Goal: Task Accomplishment & Management: Use online tool/utility

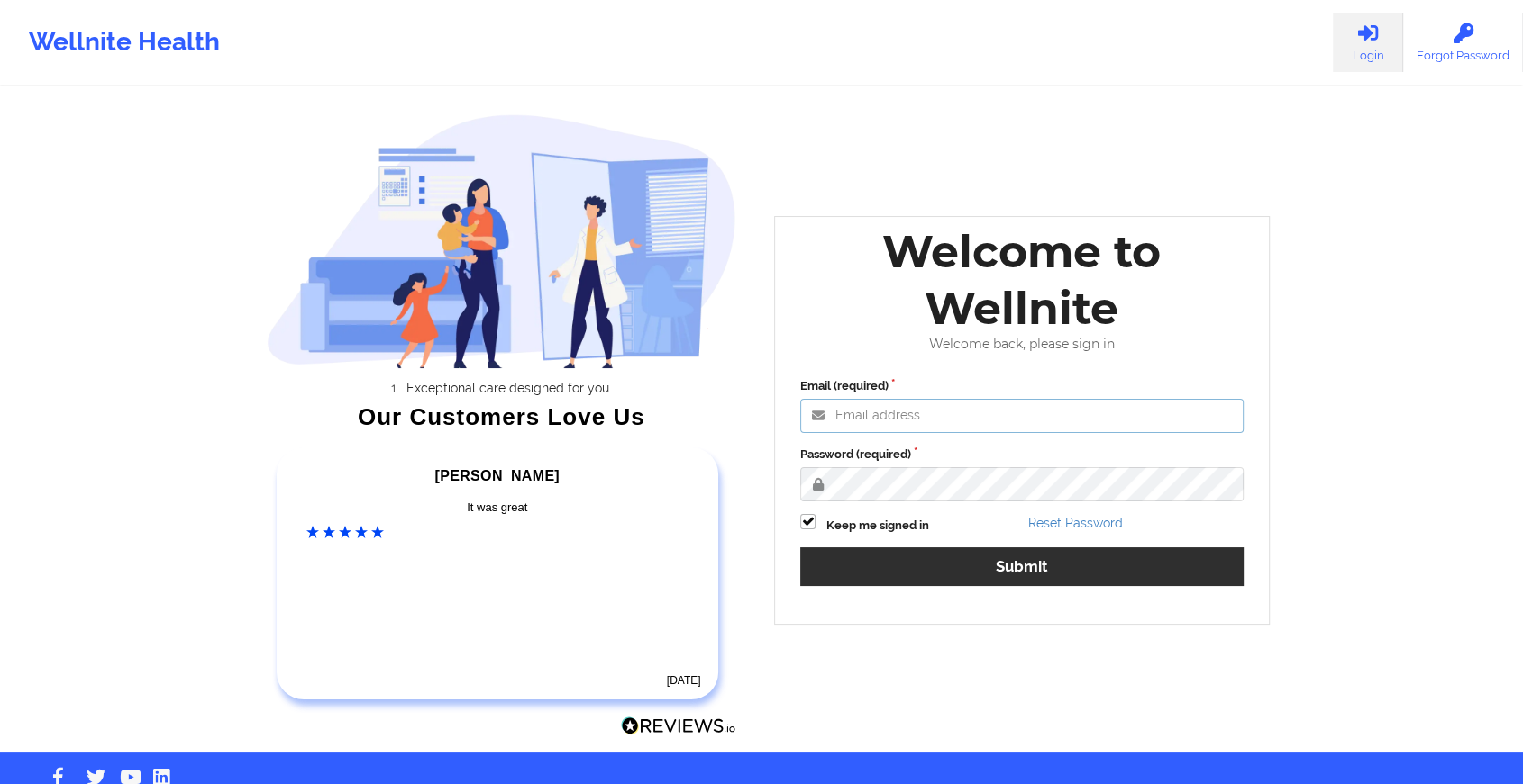
type input "[EMAIL_ADDRESS][DOMAIN_NAME]"
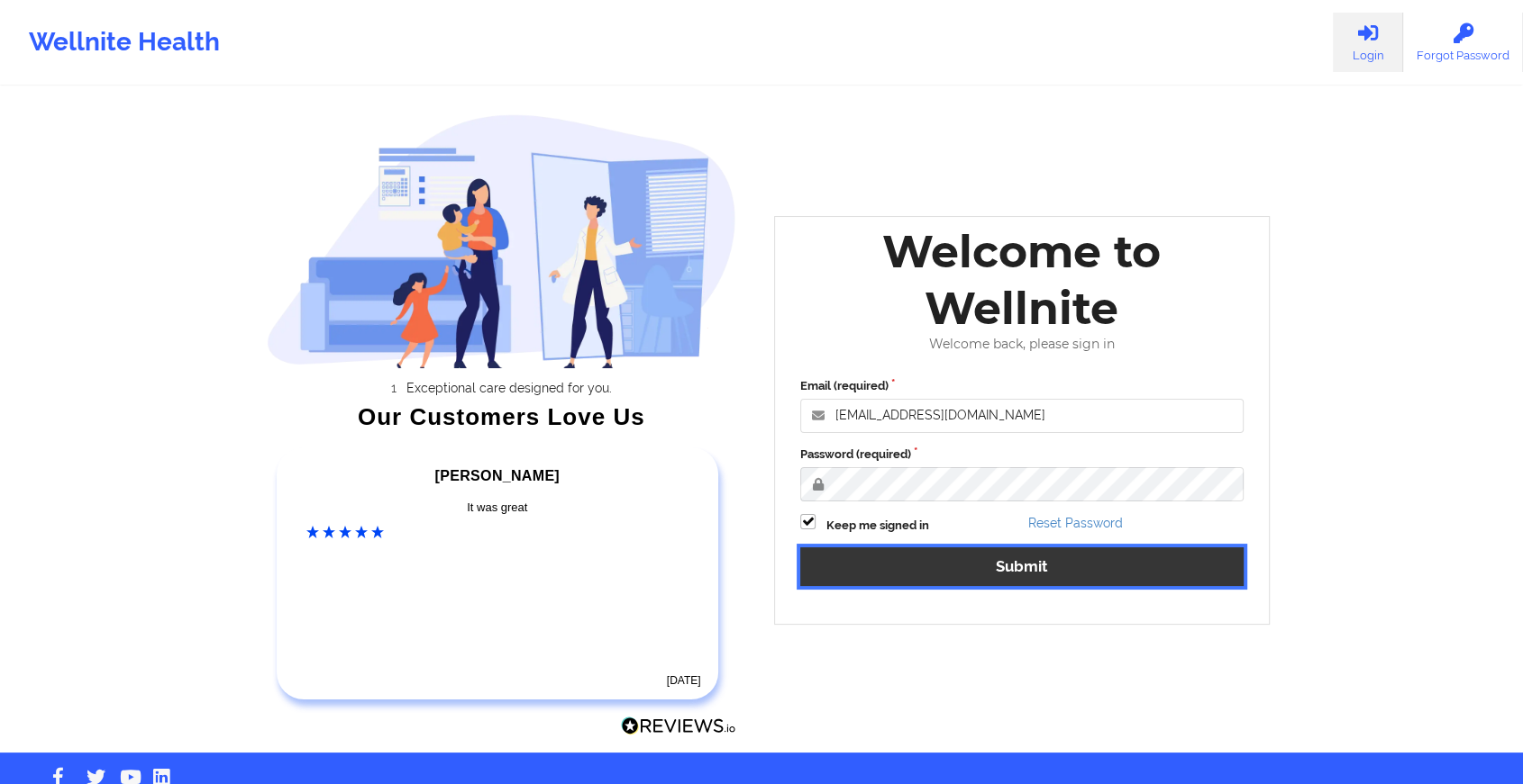
click at [895, 569] on button "Submit" at bounding box center [1022, 567] width 444 height 39
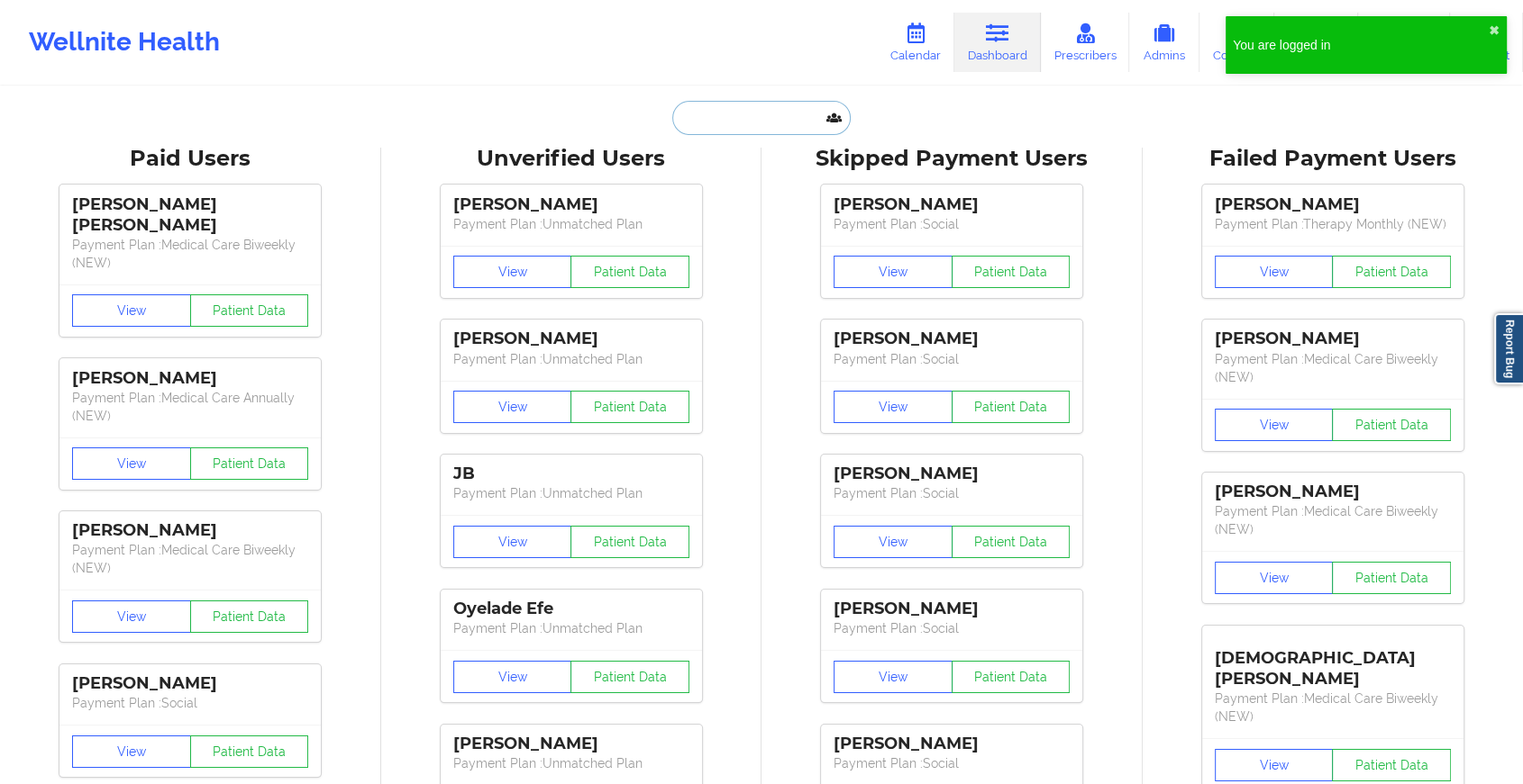
click at [694, 124] on input "text" at bounding box center [761, 118] width 178 height 34
paste input "[EMAIL_ADDRESS][DOMAIN_NAME]"
type input "[EMAIL_ADDRESS][DOMAIN_NAME]"
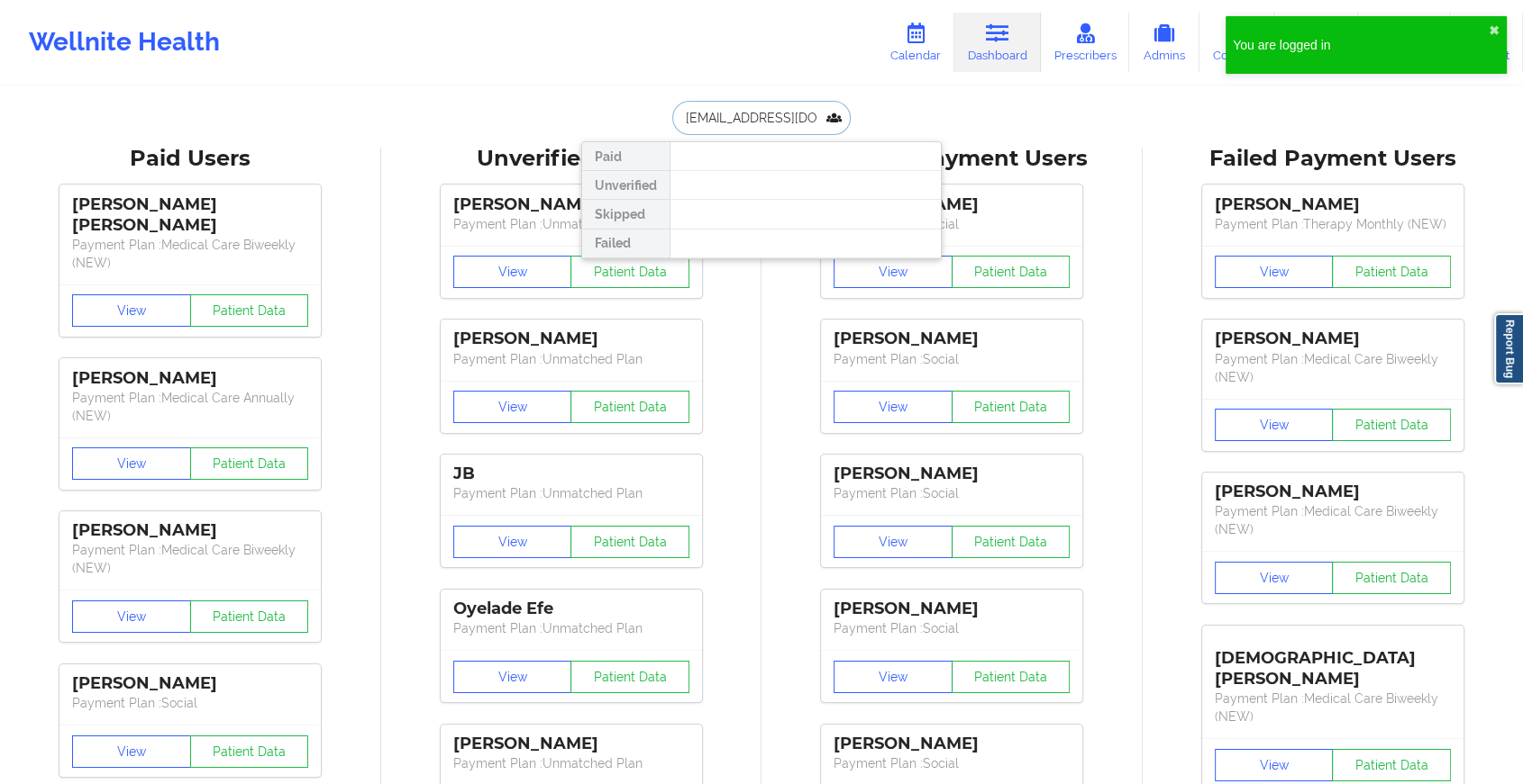
scroll to position [0, 1]
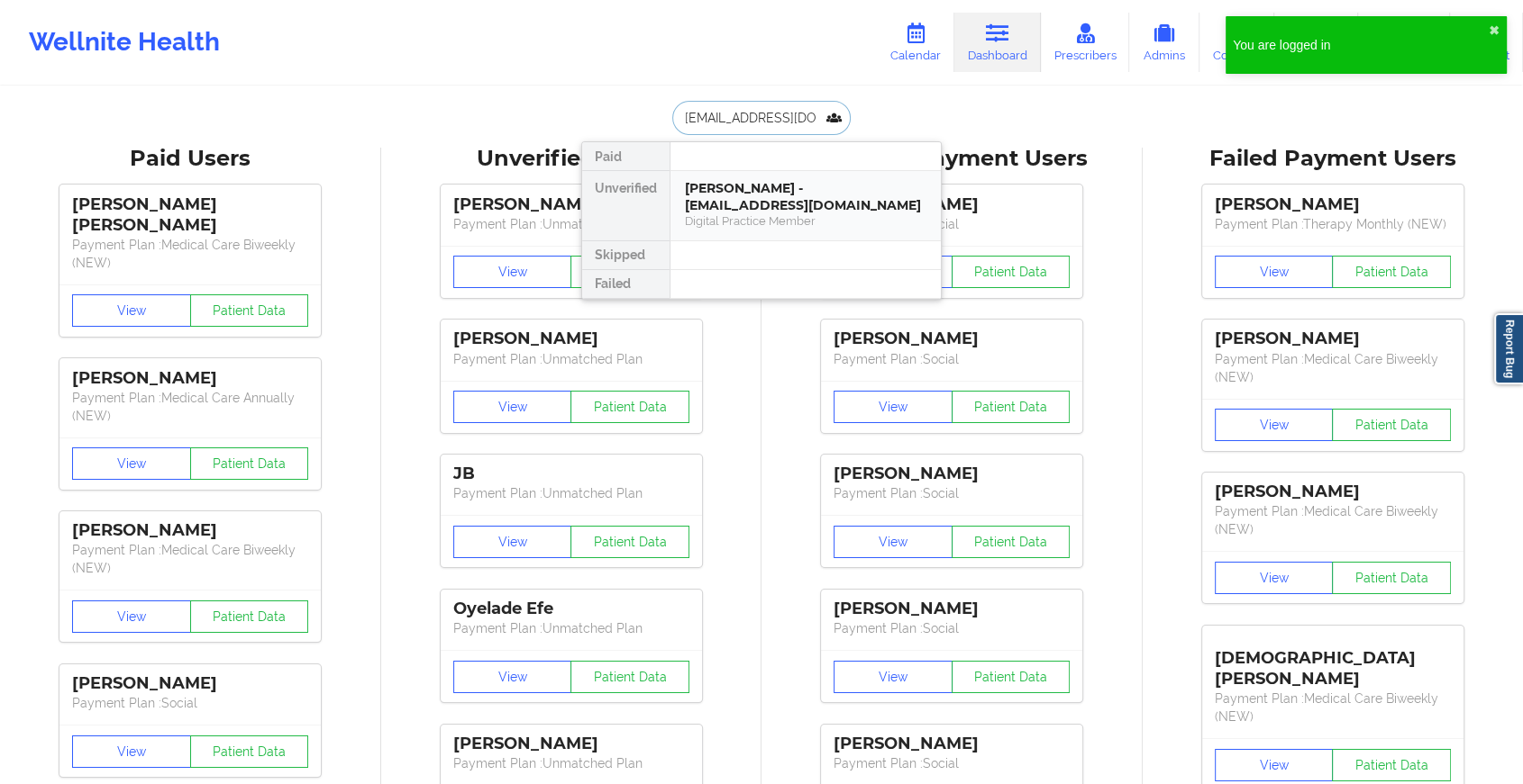
click at [720, 183] on div "[PERSON_NAME] - [EMAIL_ADDRESS][DOMAIN_NAME]" at bounding box center [805, 196] width 241 height 33
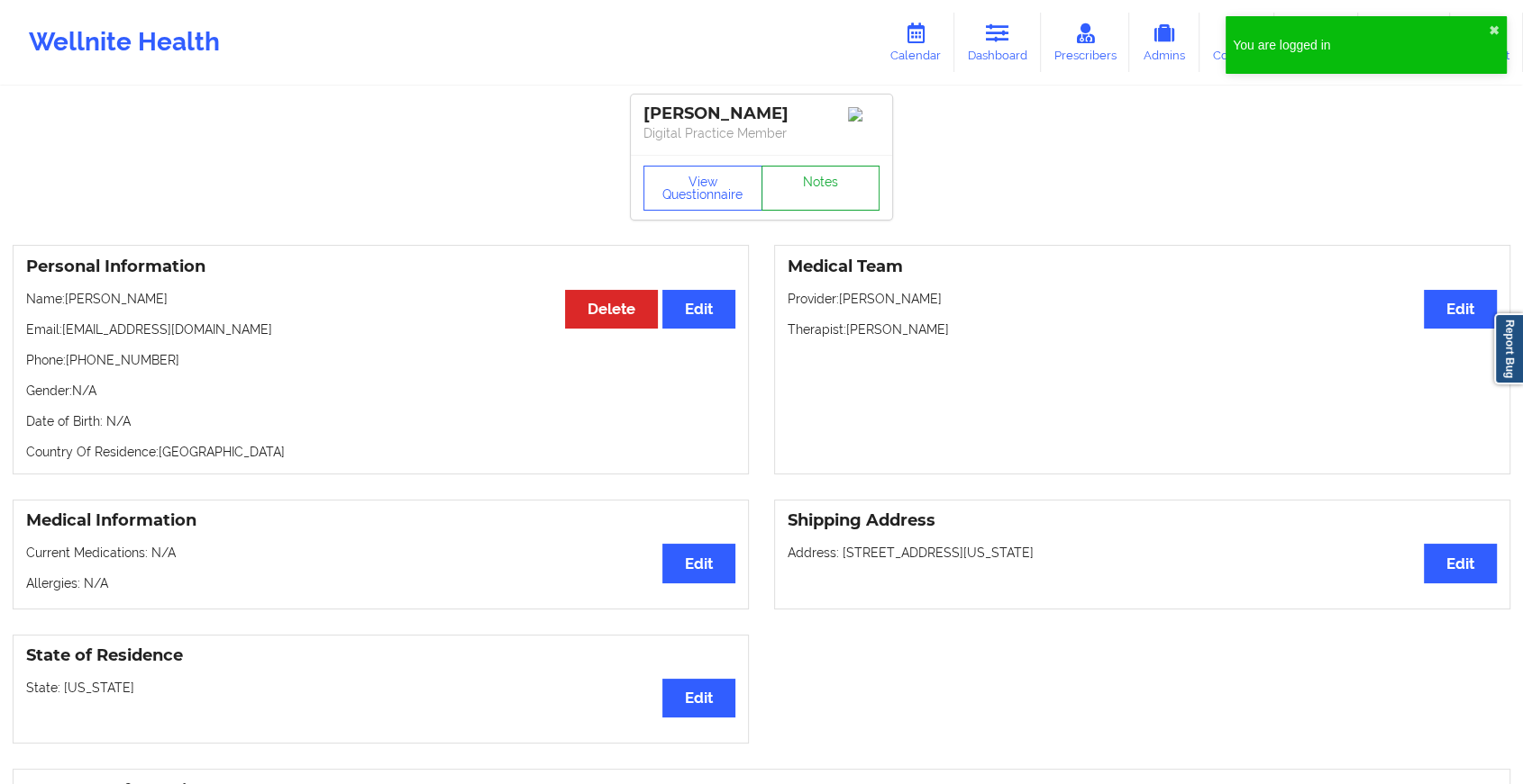
click at [814, 201] on link "Notes" at bounding box center [820, 187] width 119 height 45
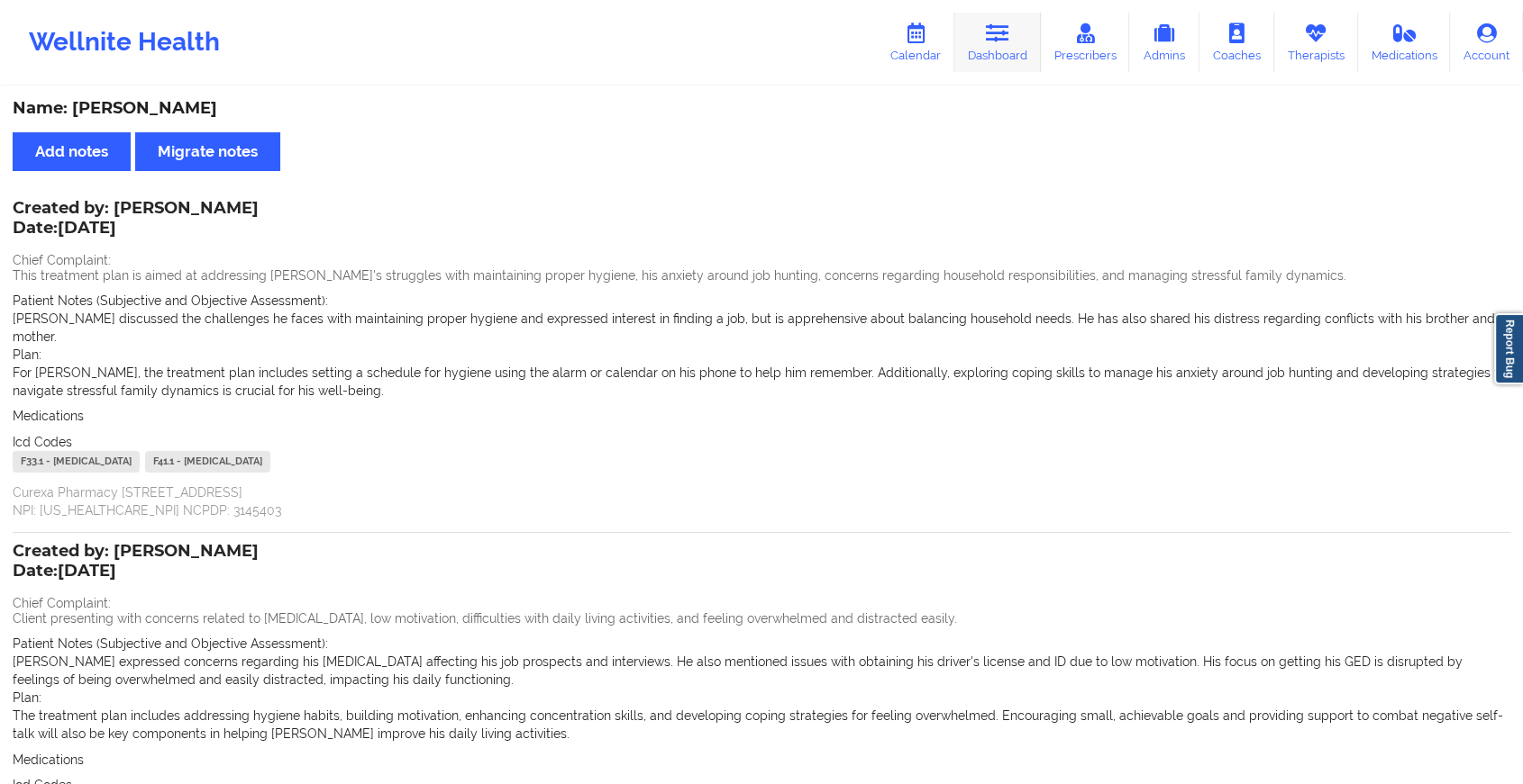
click at [1000, 42] on icon at bounding box center [998, 34] width 24 height 20
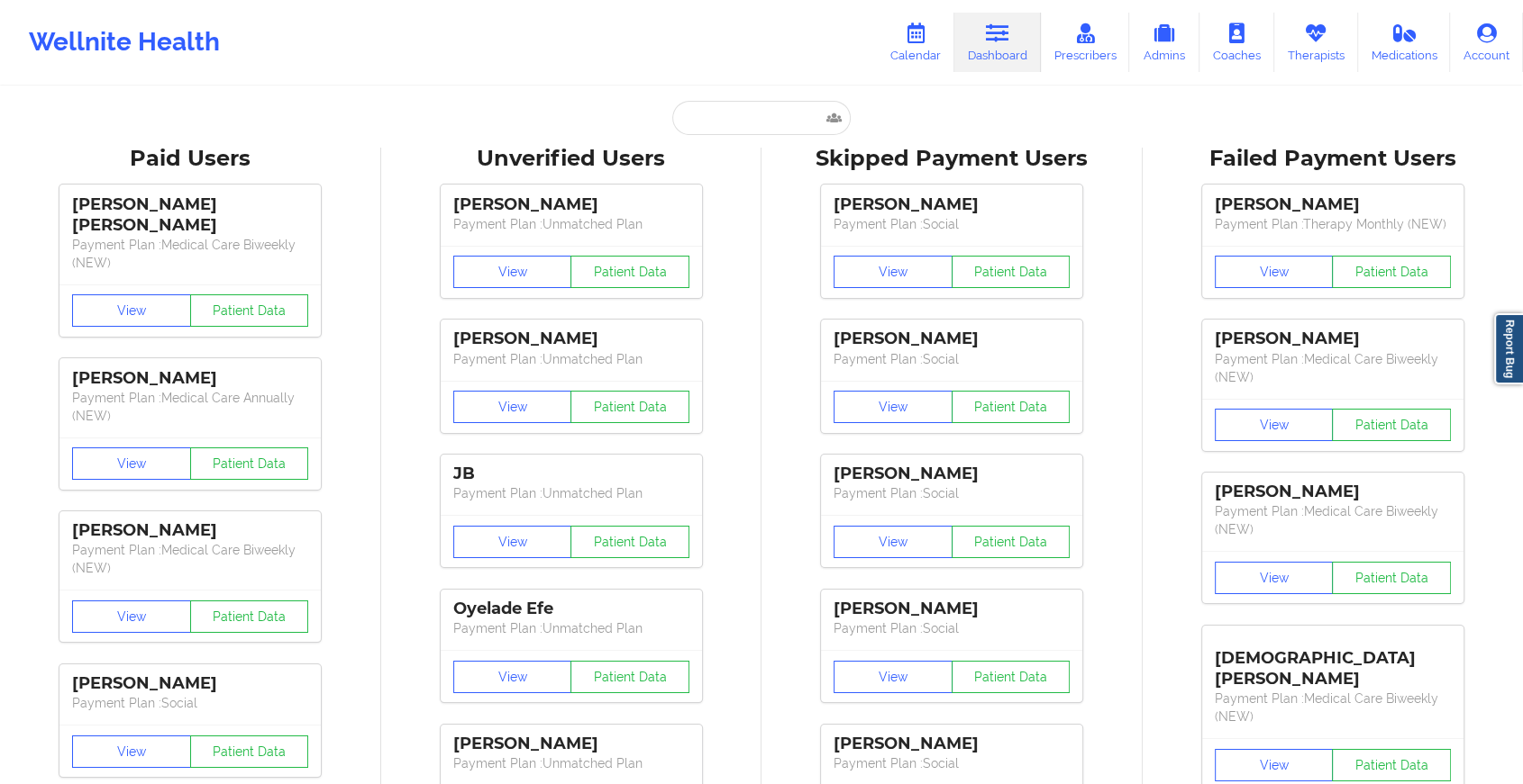
drag, startPoint x: 762, startPoint y: 96, endPoint x: 748, endPoint y: 108, distance: 18.4
click at [748, 108] on input "text" at bounding box center [761, 118] width 178 height 34
paste input "[EMAIL_ADDRESS][DOMAIN_NAME]"
type input "[EMAIL_ADDRESS][DOMAIN_NAME]"
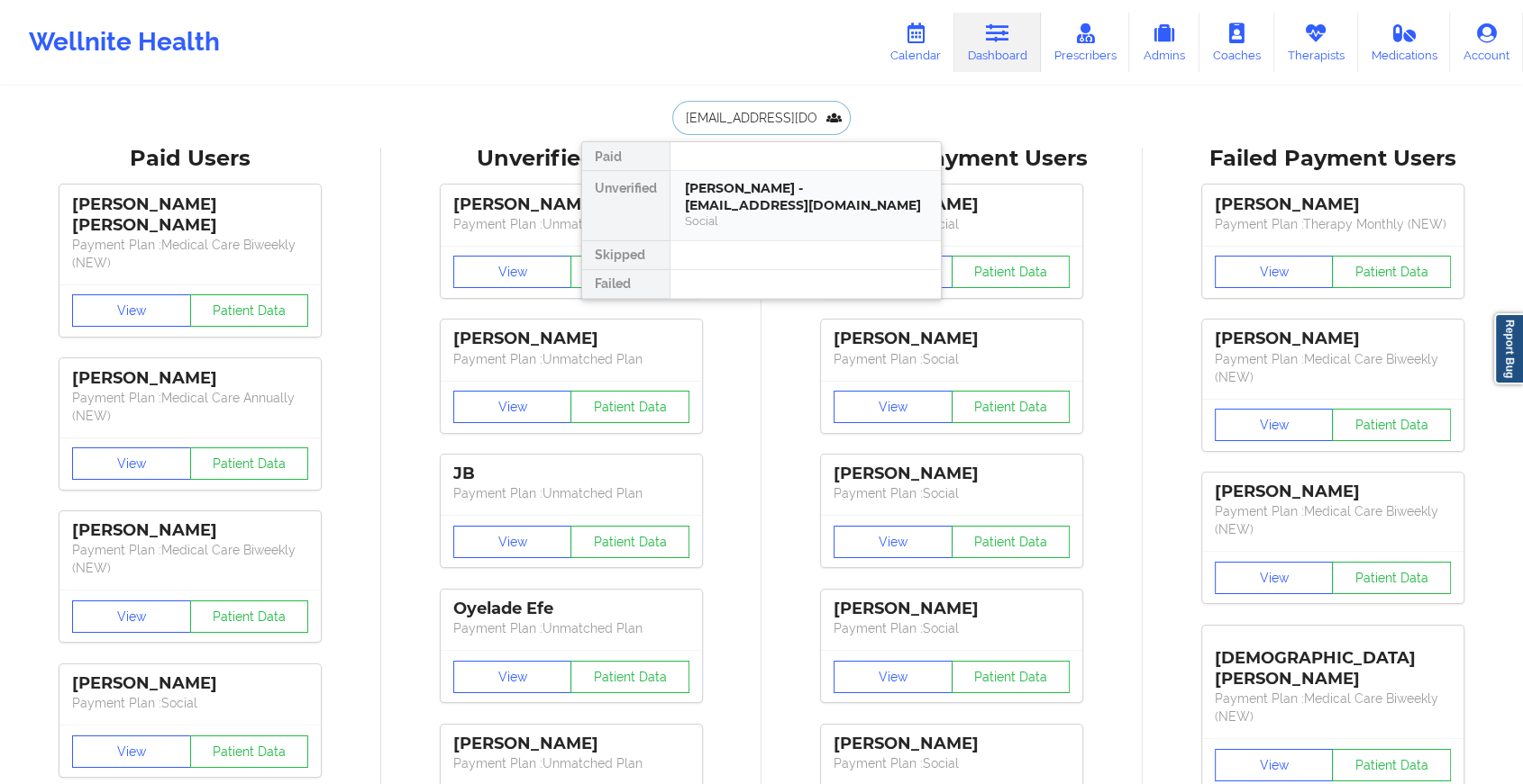
click at [751, 191] on div "[PERSON_NAME] - [EMAIL_ADDRESS][DOMAIN_NAME]" at bounding box center [805, 196] width 241 height 33
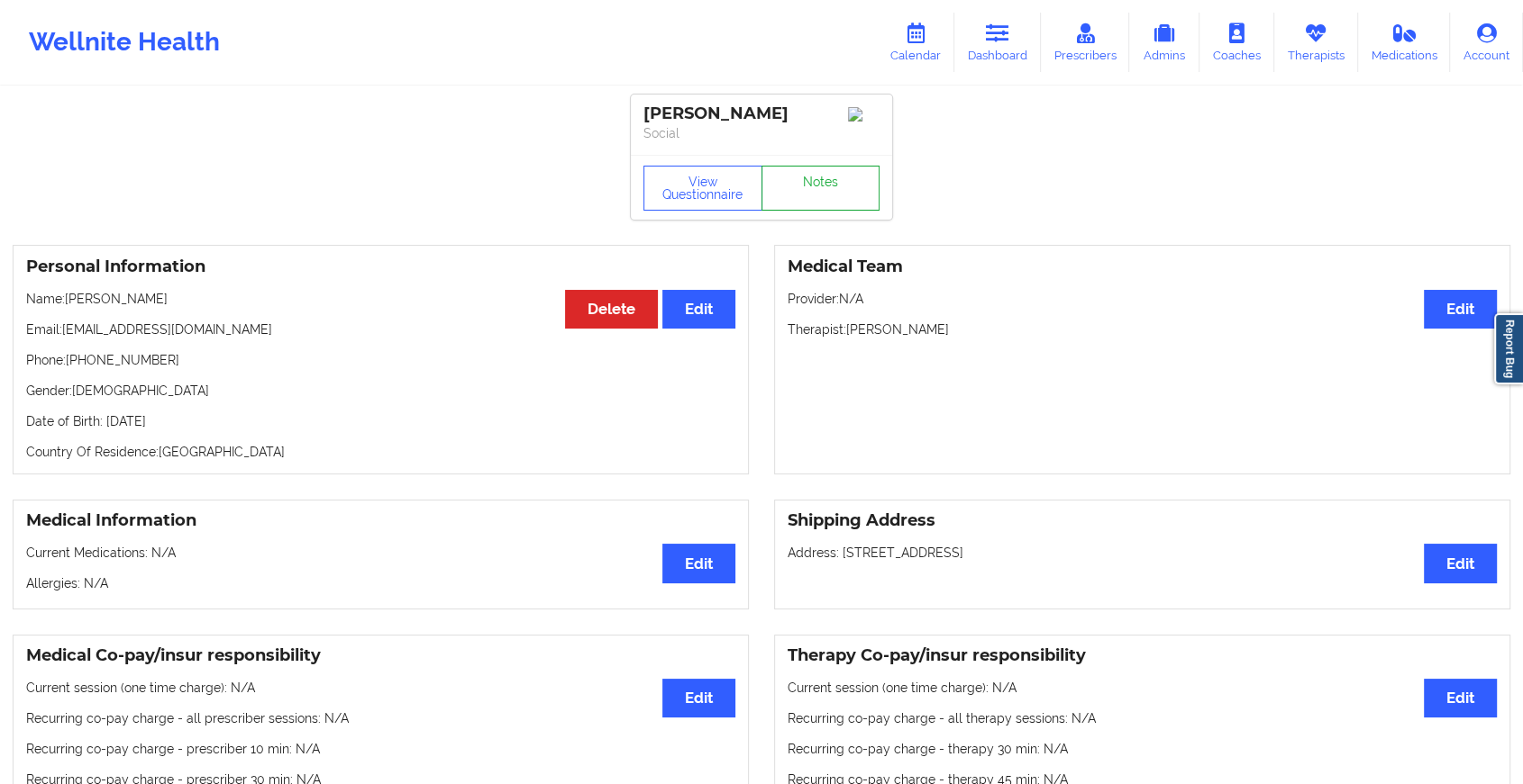
click at [801, 185] on link "Notes" at bounding box center [820, 187] width 119 height 45
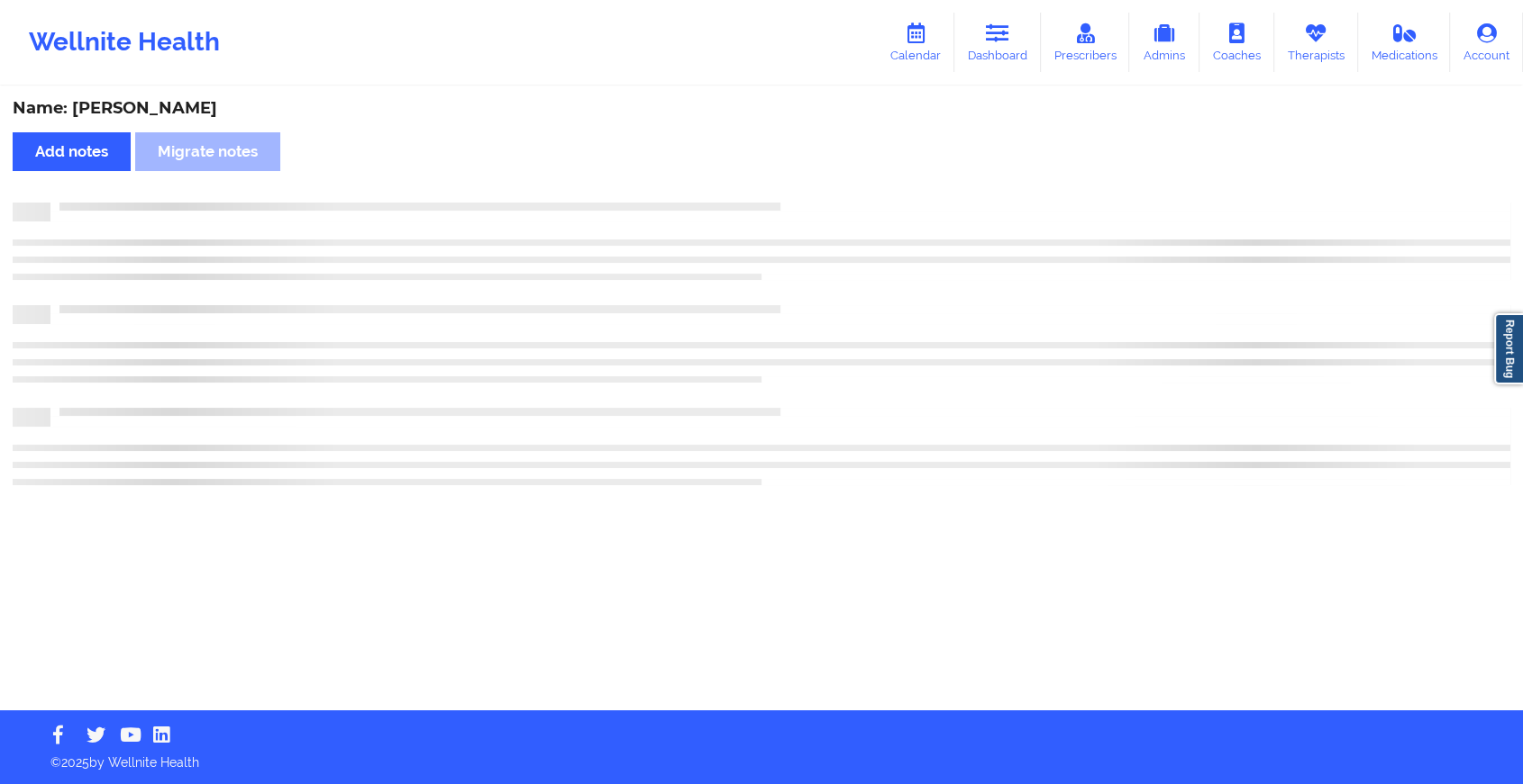
click at [801, 185] on div "Name: [PERSON_NAME] Add notes Migrate notes" at bounding box center [762, 399] width 1523 height 623
click at [801, 185] on div "Name: [PERSON_NAME] Add notes Migrate notes" at bounding box center [768, 399] width 1538 height 623
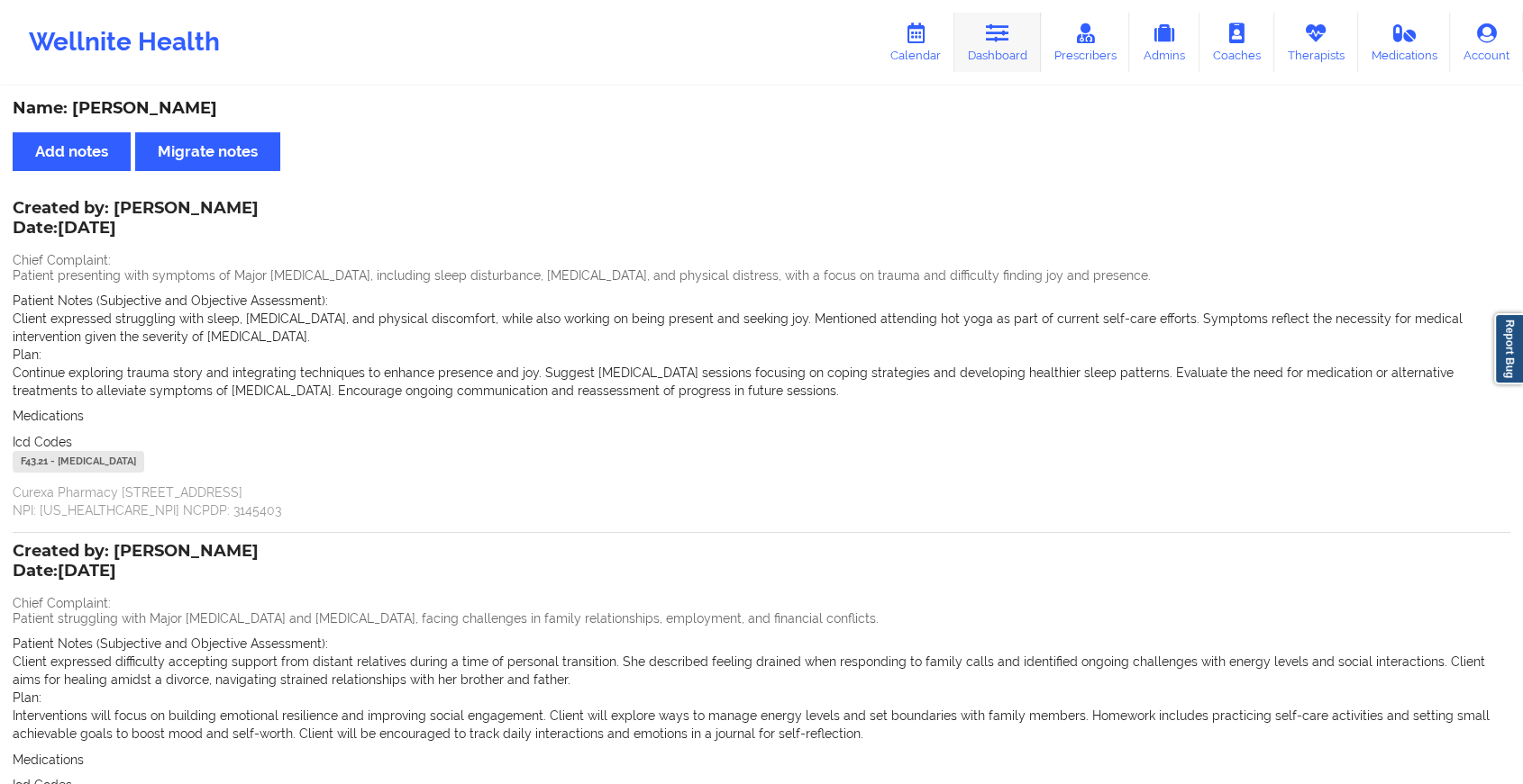
click at [993, 59] on link "Dashboard" at bounding box center [997, 43] width 87 height 60
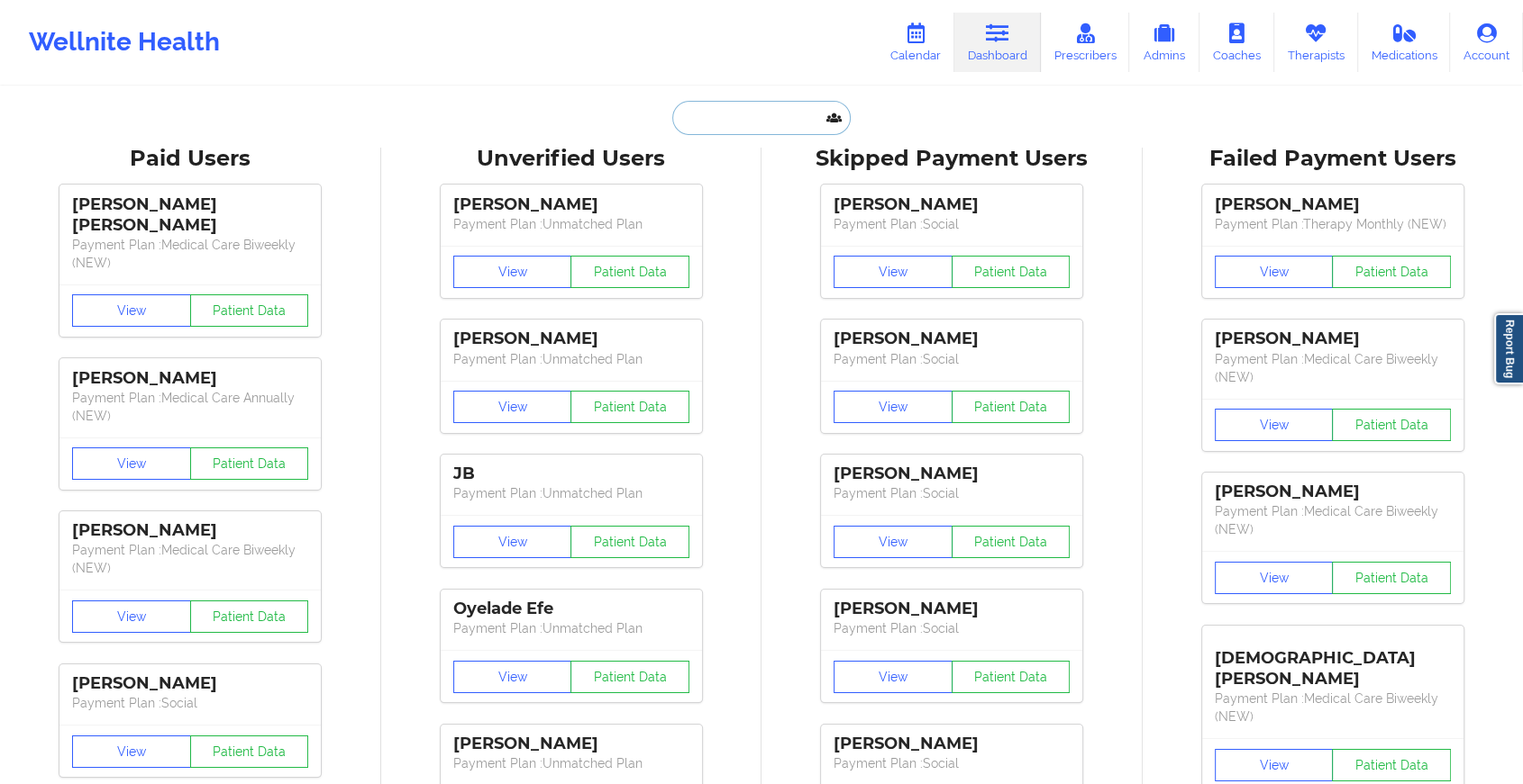
click at [734, 123] on input "text" at bounding box center [761, 118] width 178 height 34
paste input "[EMAIL_ADDRESS][DOMAIN_NAME]"
type input "[EMAIL_ADDRESS][DOMAIN_NAME]"
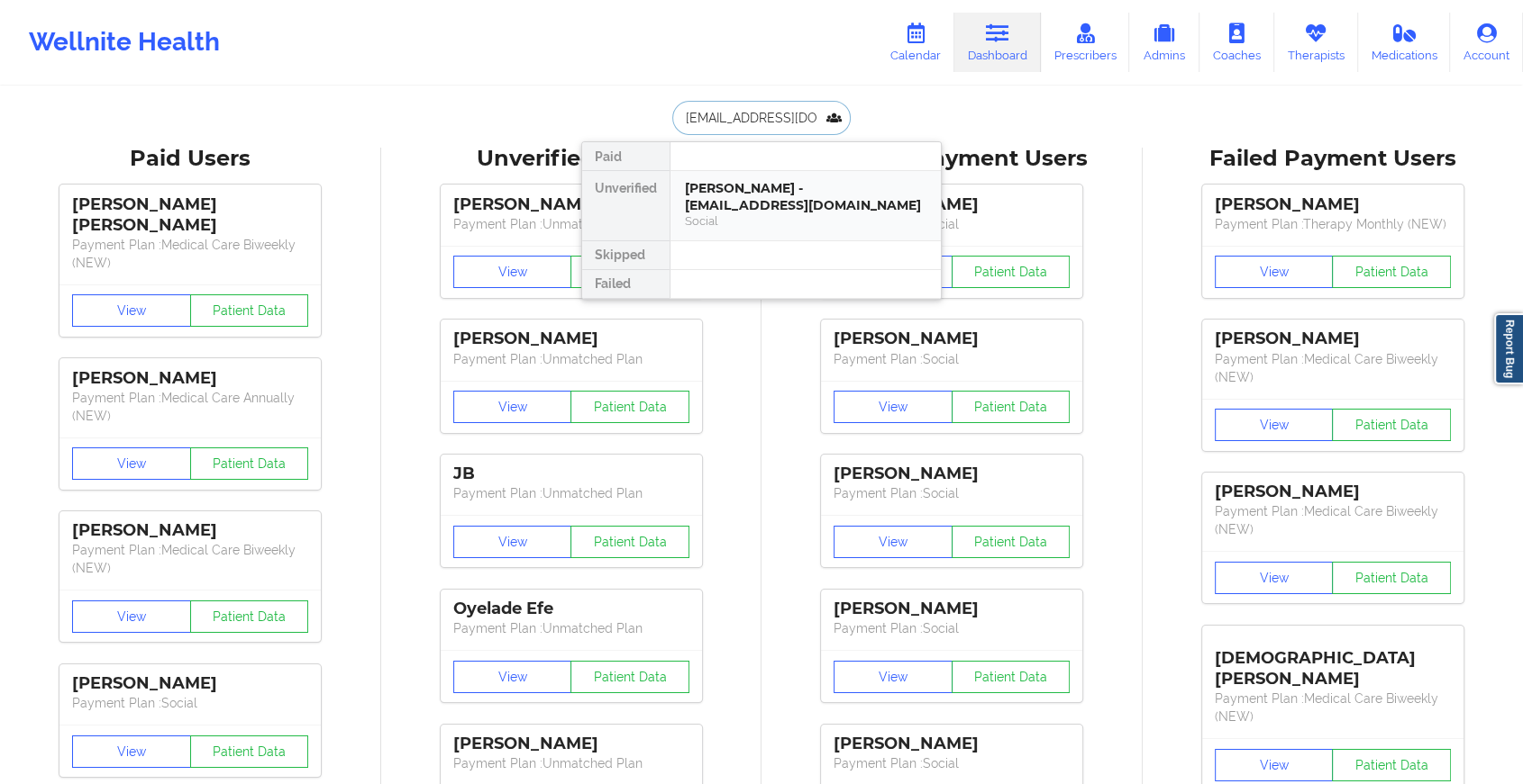
click at [778, 201] on div "[PERSON_NAME] - [EMAIL_ADDRESS][DOMAIN_NAME]" at bounding box center [805, 196] width 241 height 33
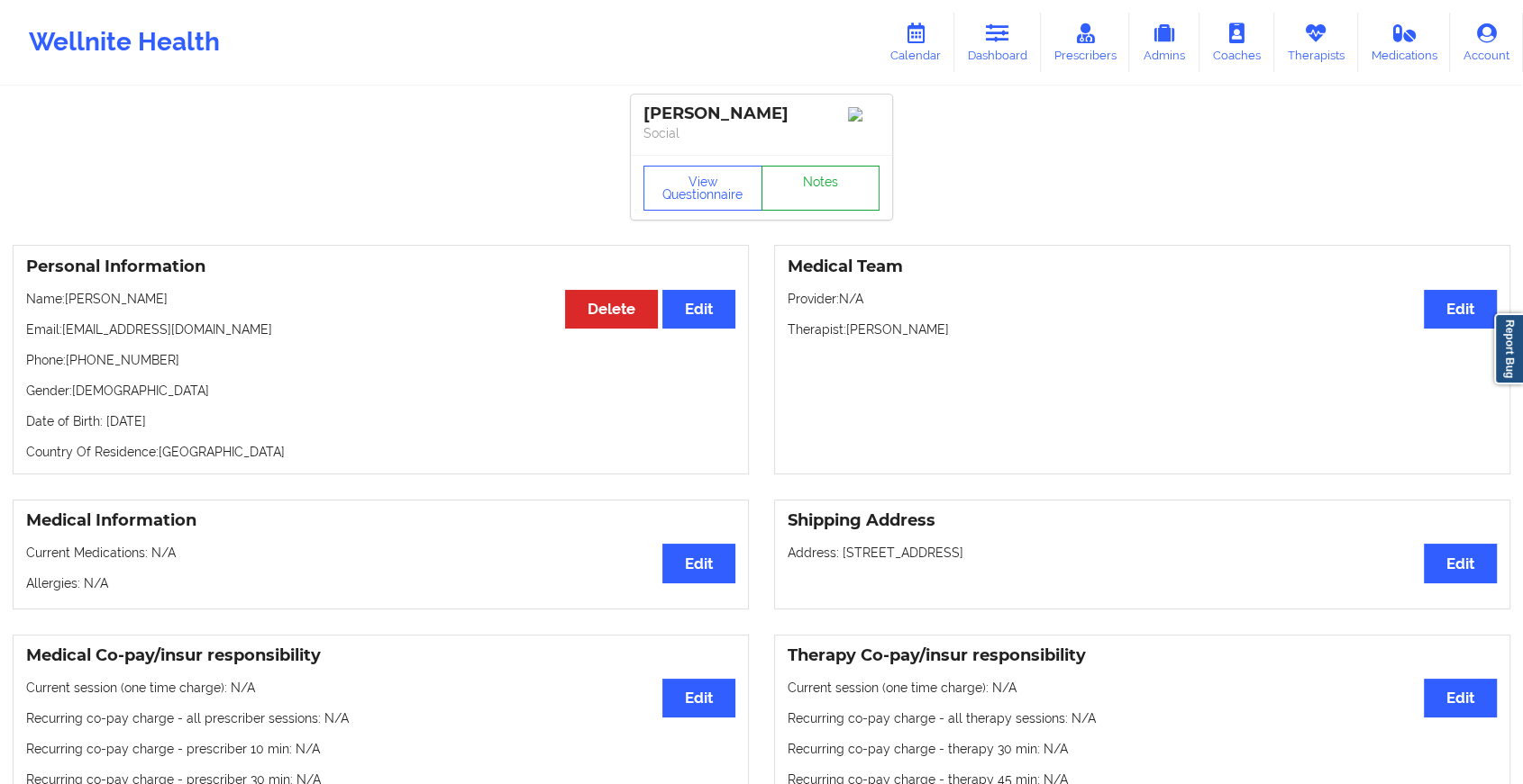
click at [825, 181] on link "Notes" at bounding box center [820, 187] width 119 height 45
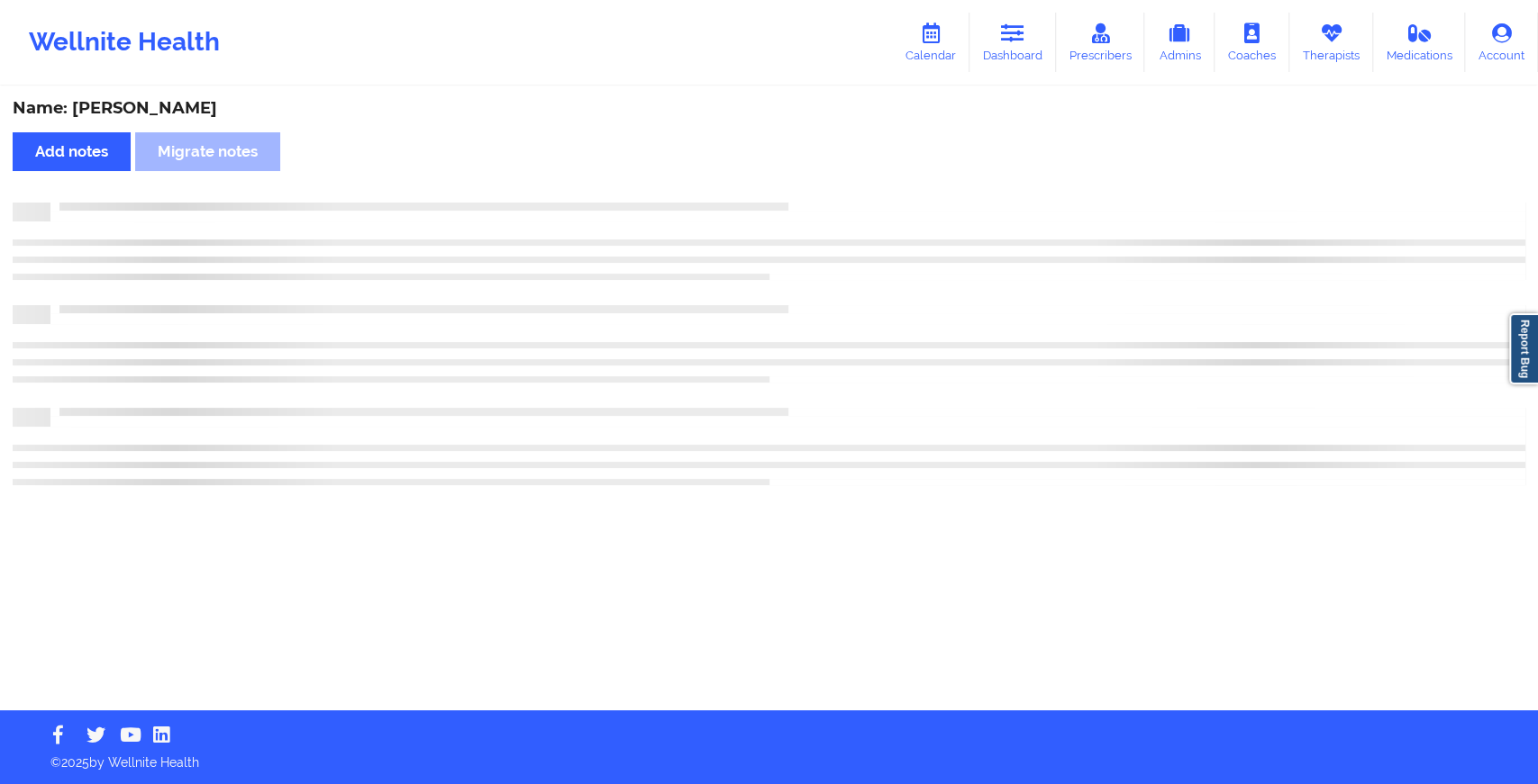
click at [825, 181] on div "Name: [PERSON_NAME] Add notes Migrate notes" at bounding box center [769, 399] width 1538 height 623
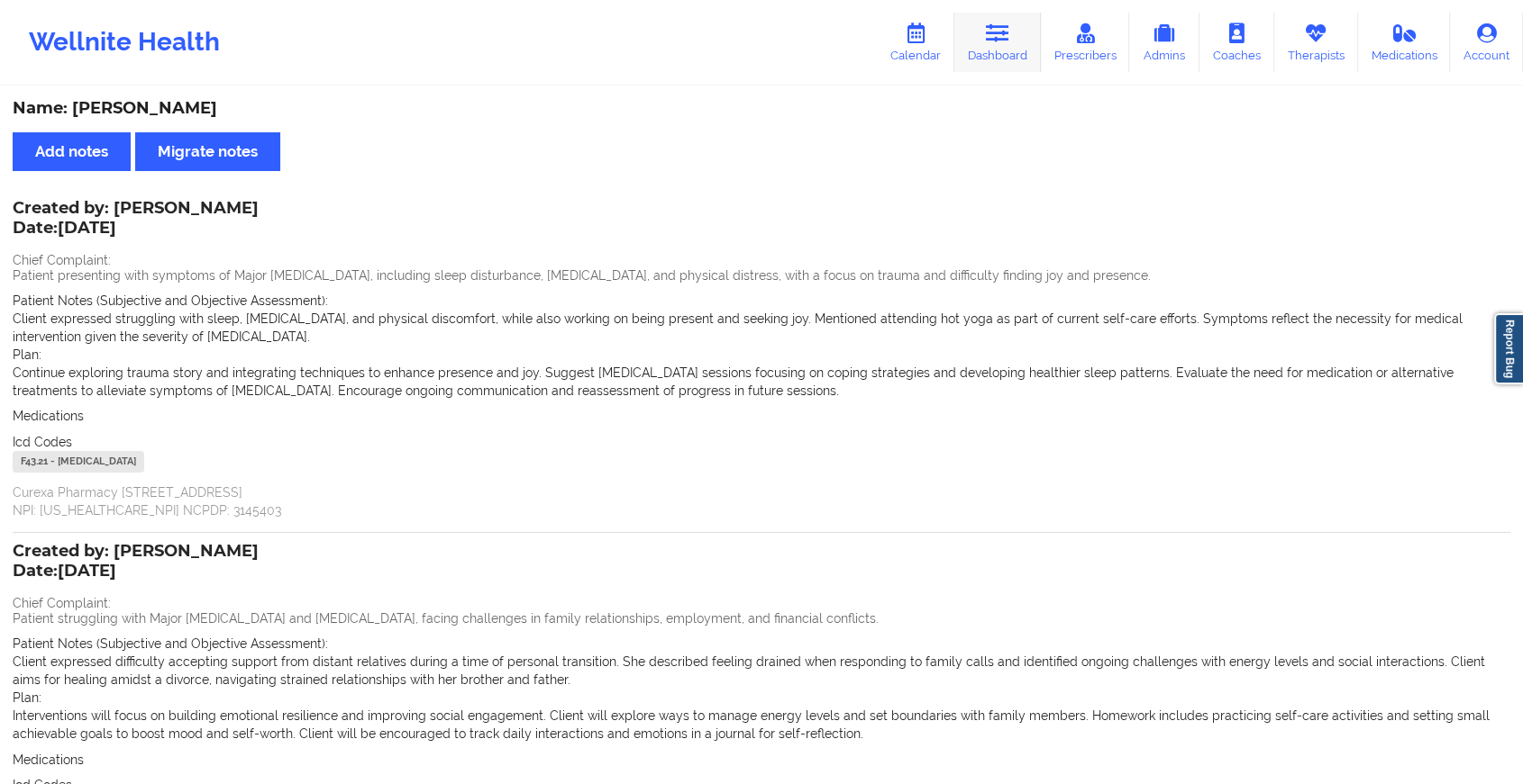
click at [1000, 35] on icon at bounding box center [998, 34] width 24 height 20
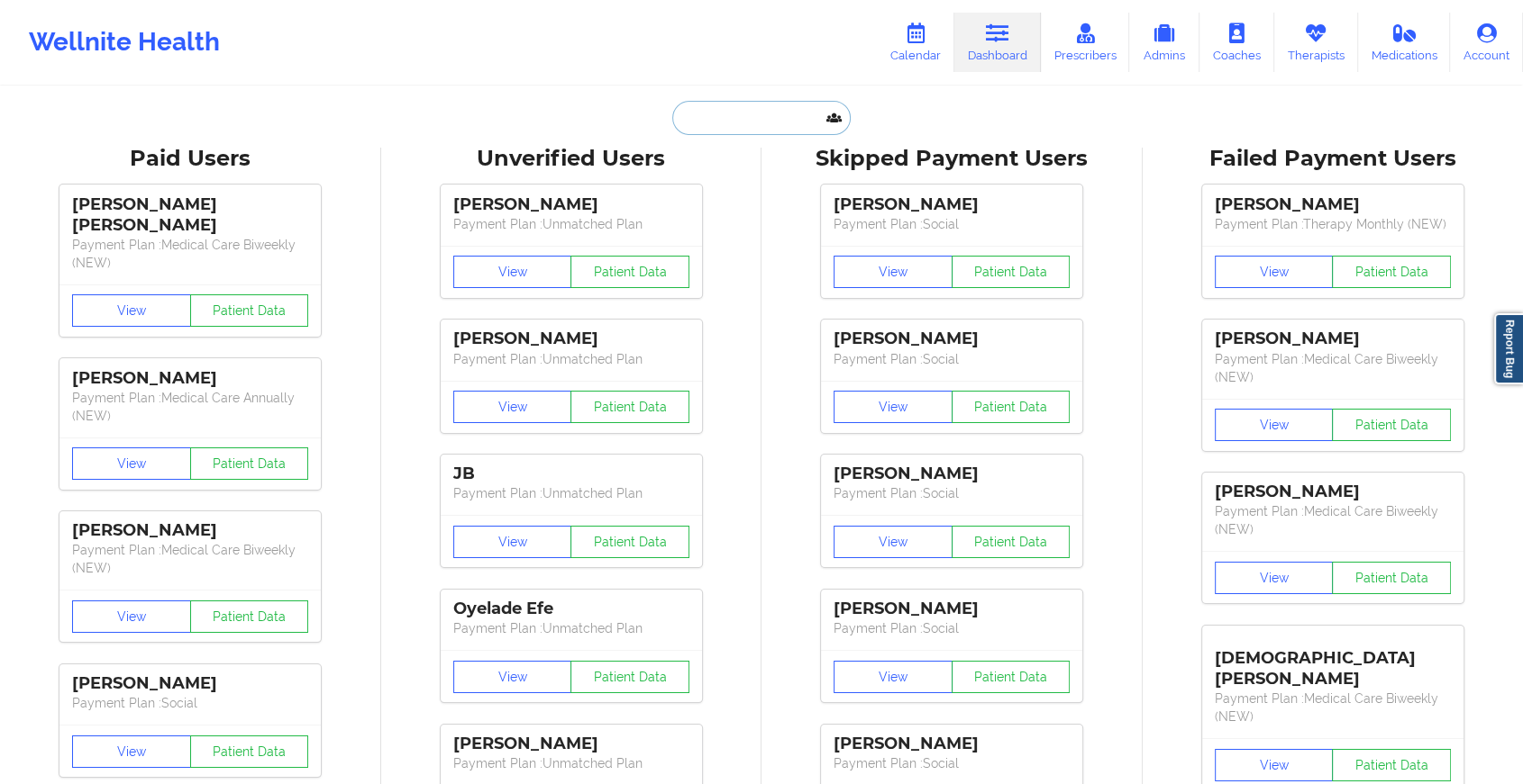
click at [713, 103] on input "text" at bounding box center [761, 118] width 178 height 34
paste input "[PERSON_NAME][EMAIL_ADDRESS][DOMAIN_NAME]"
type input "[PERSON_NAME][EMAIL_ADDRESS][DOMAIN_NAME]"
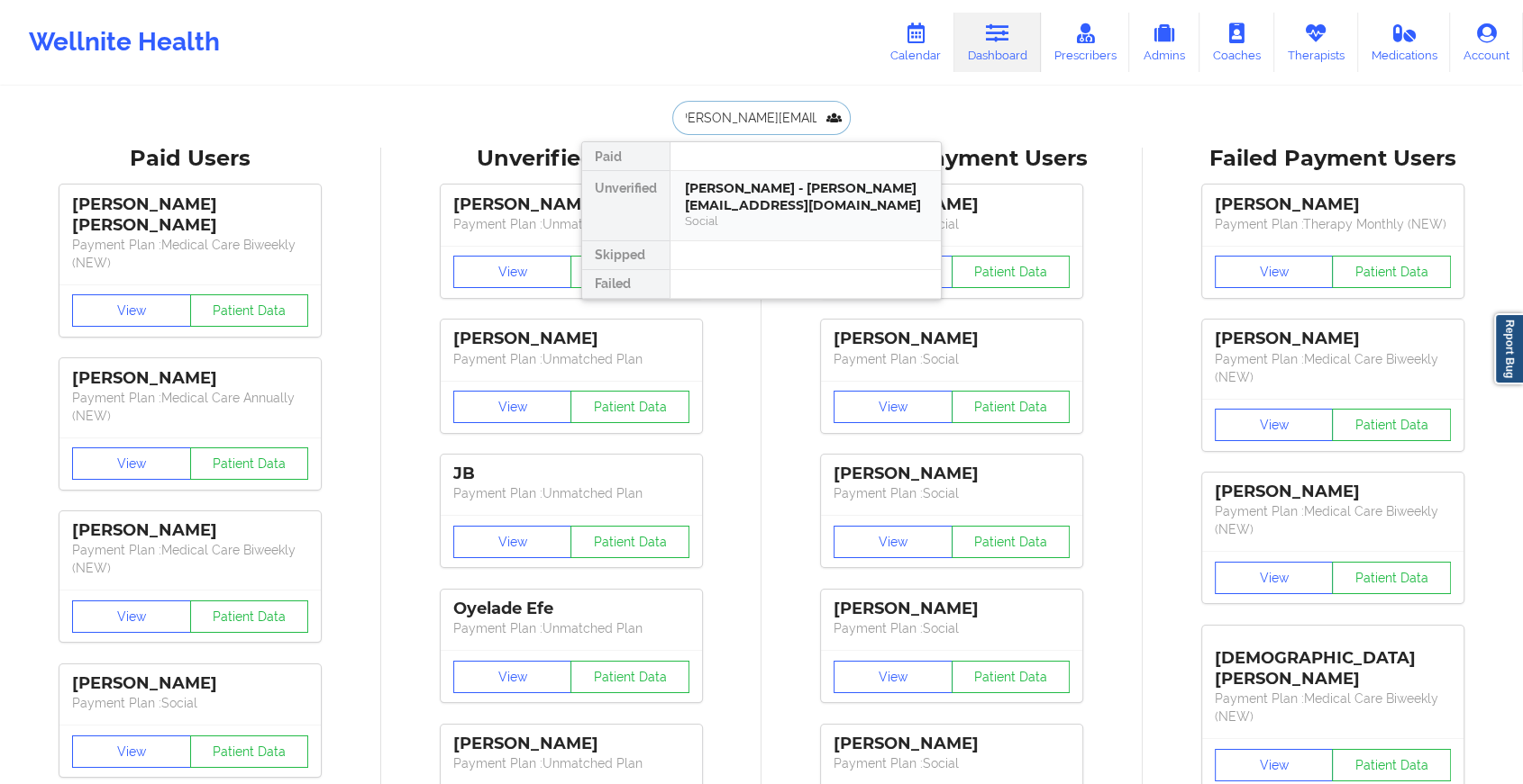
click at [743, 201] on div "[PERSON_NAME] - [PERSON_NAME][EMAIL_ADDRESS][DOMAIN_NAME]" at bounding box center [805, 196] width 241 height 33
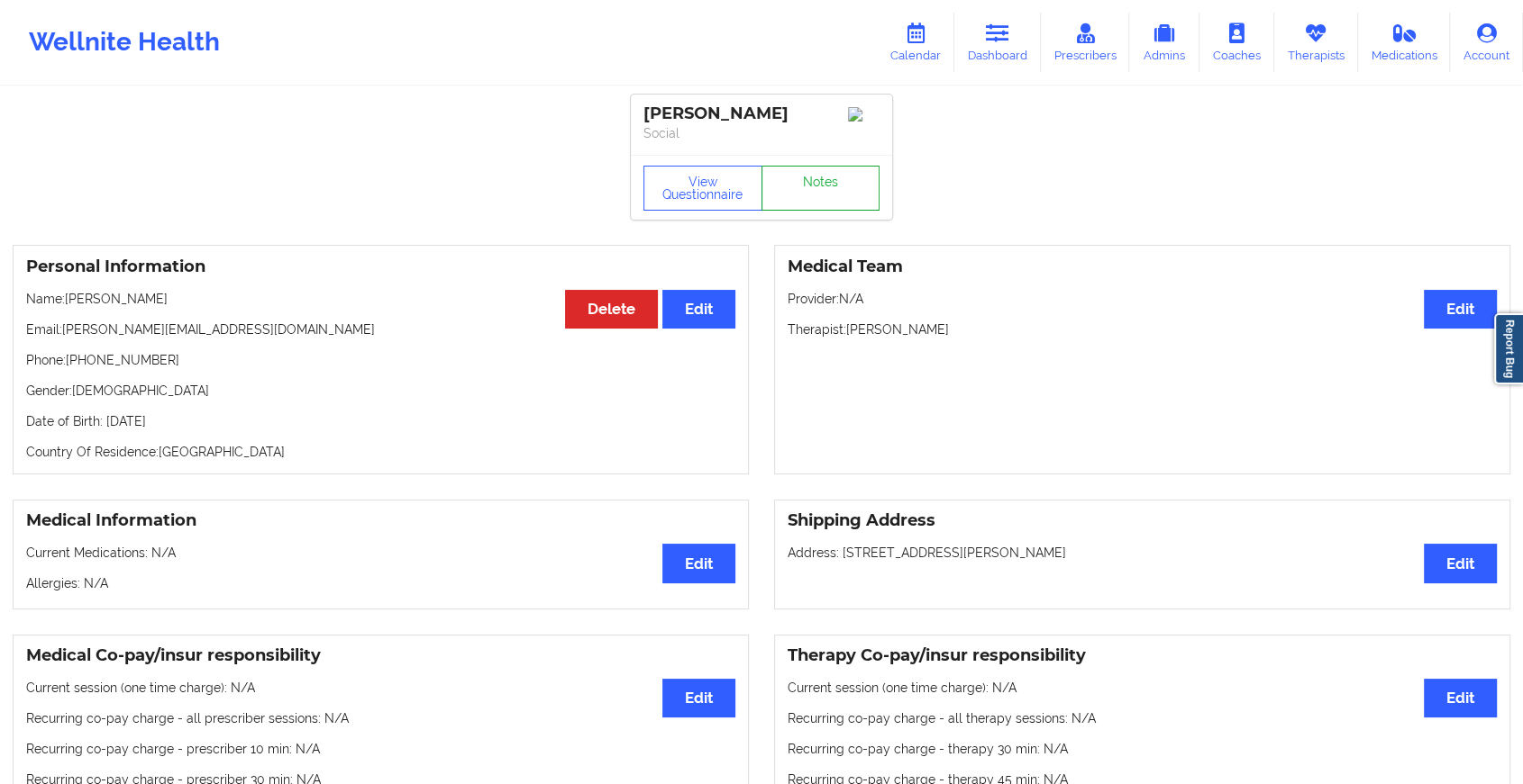
click at [804, 201] on link "Notes" at bounding box center [820, 187] width 119 height 45
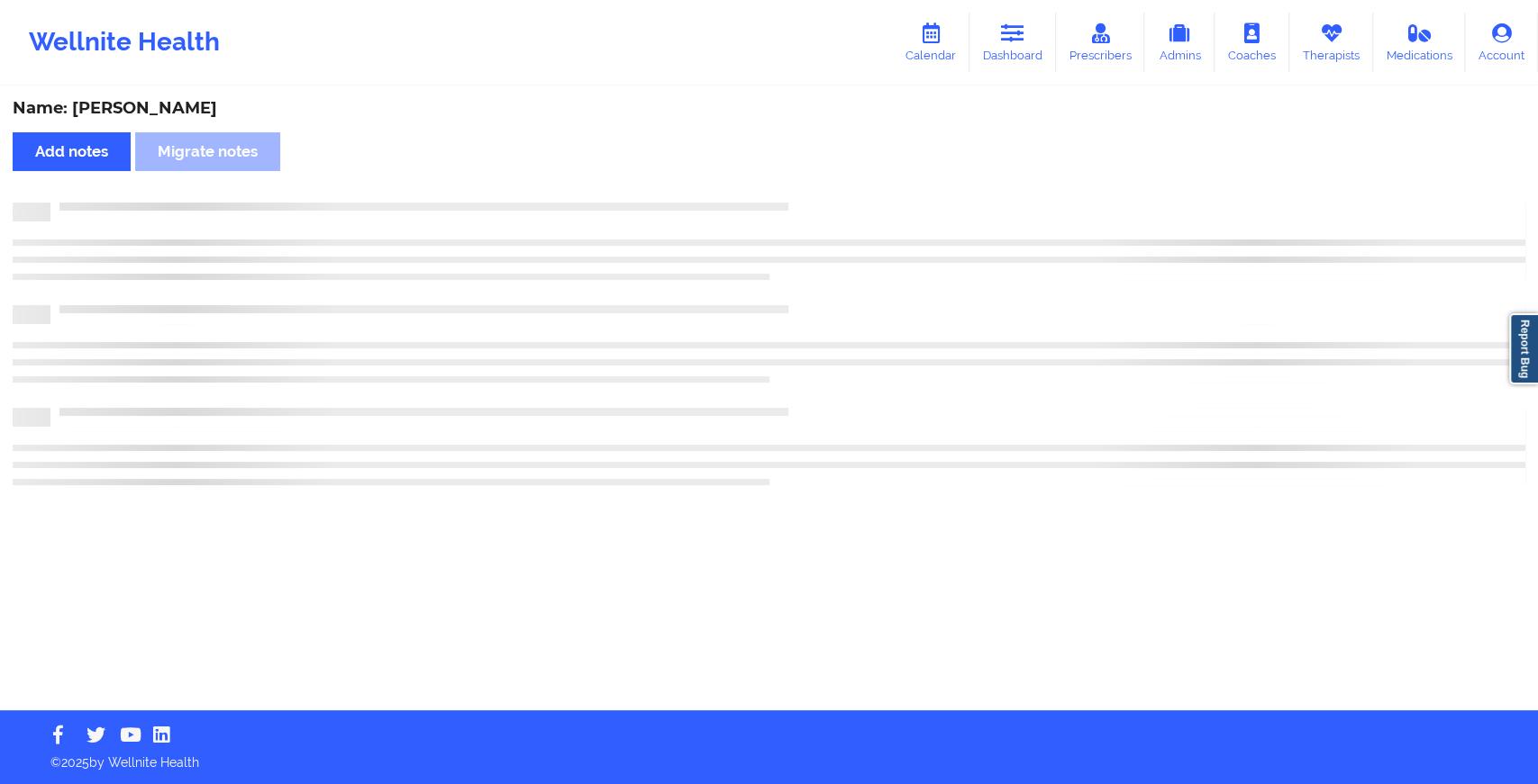
click at [804, 202] on div at bounding box center [788, 202] width 1475 height 0
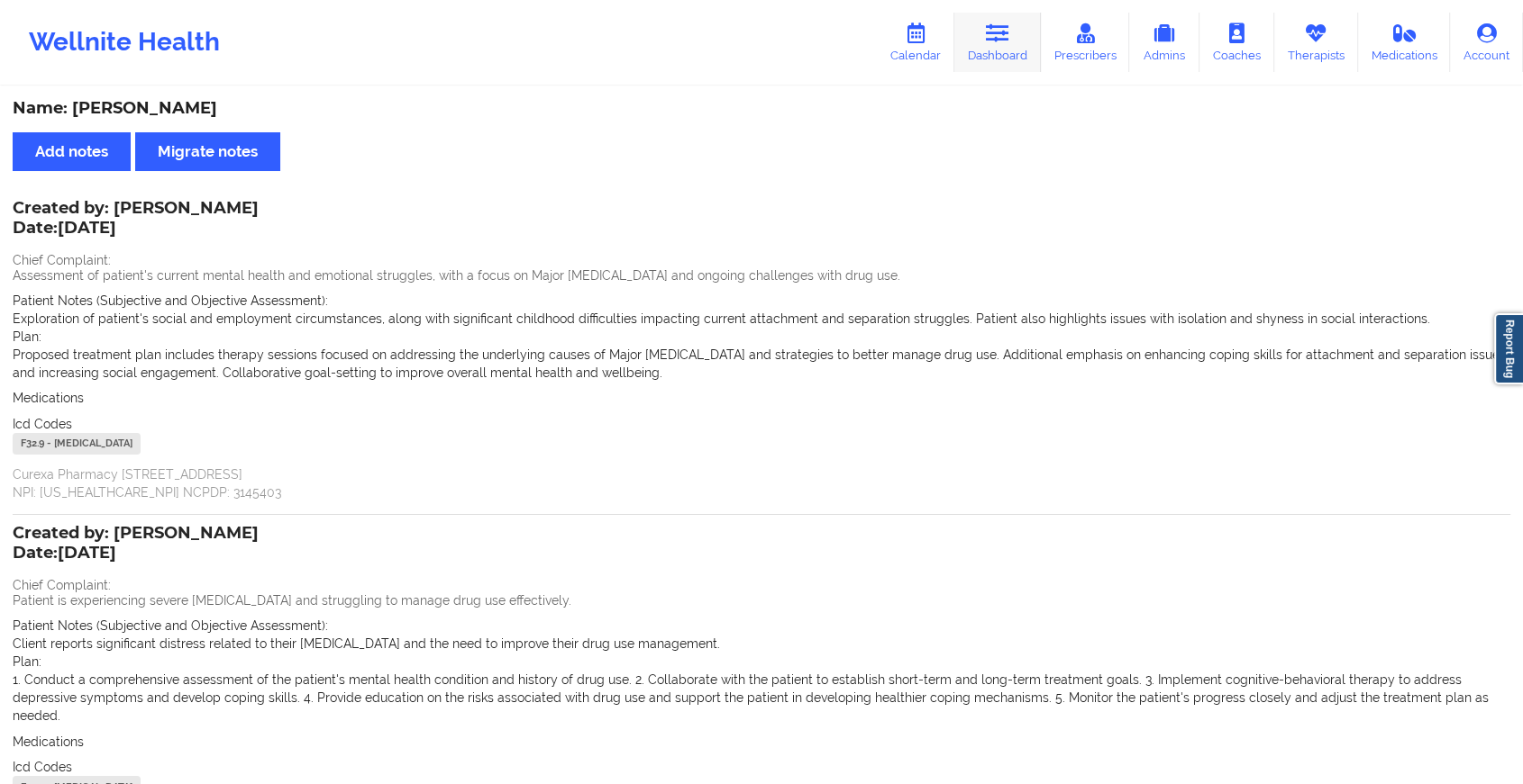
click at [972, 57] on link "Dashboard" at bounding box center [997, 43] width 87 height 60
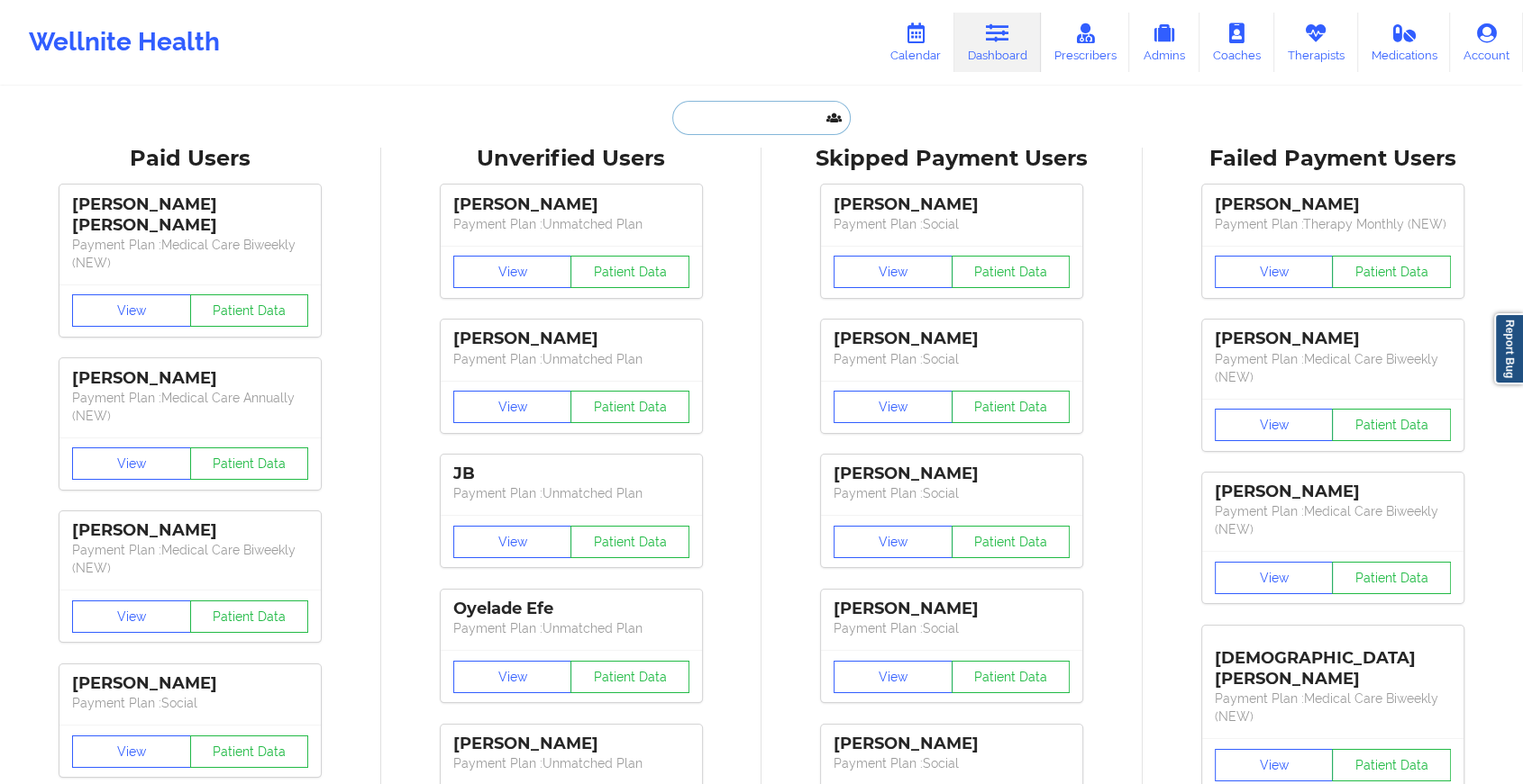
click at [772, 113] on input "text" at bounding box center [761, 118] width 178 height 34
paste input "[EMAIL_ADDRESS][DOMAIN_NAME]"
type input "[EMAIL_ADDRESS][DOMAIN_NAME]"
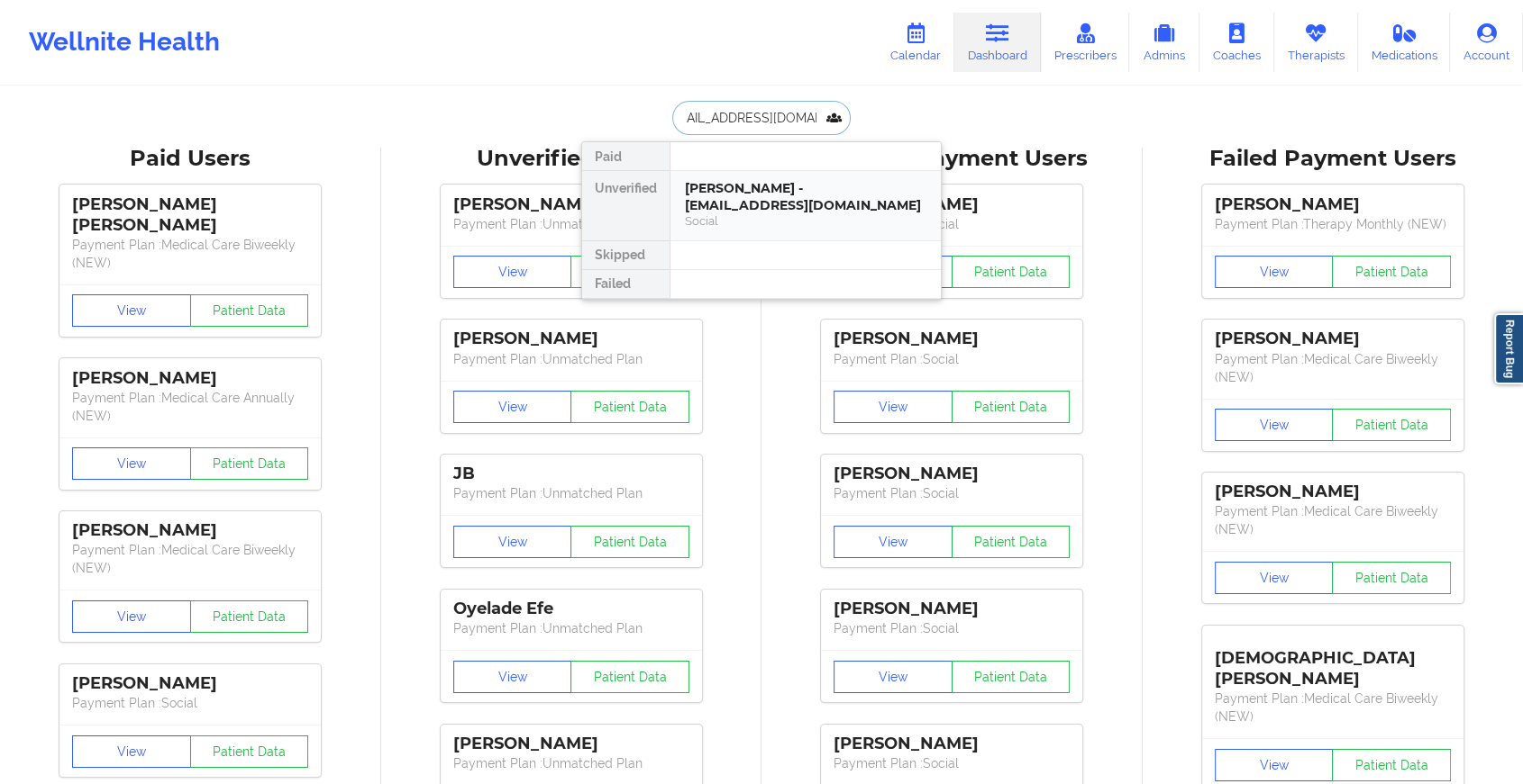
click at [777, 191] on div "[PERSON_NAME] - [EMAIL_ADDRESS][DOMAIN_NAME]" at bounding box center [805, 196] width 241 height 33
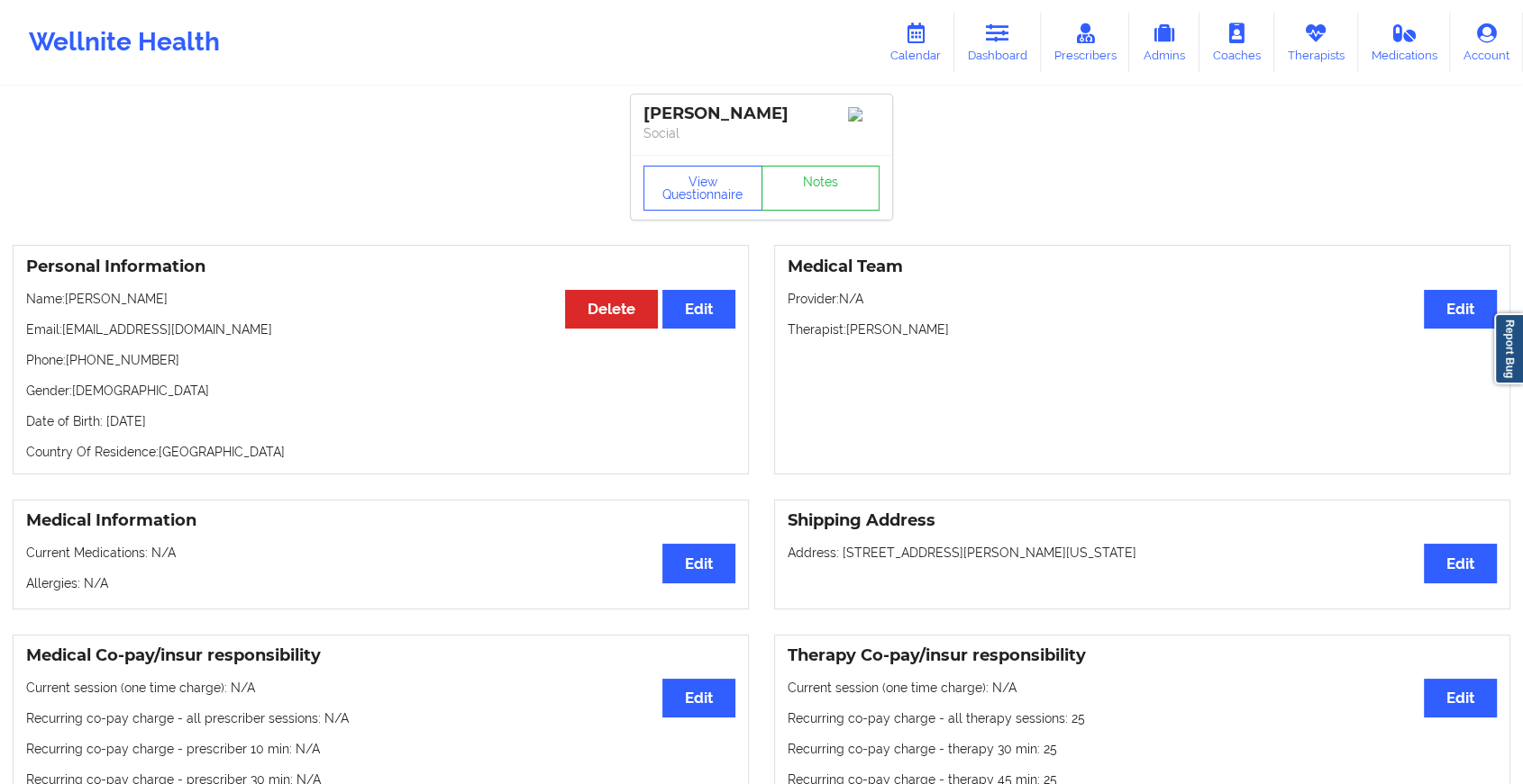
click at [793, 174] on div "View Questionnaire Notes" at bounding box center [762, 186] width 261 height 65
drag, startPoint x: 793, startPoint y: 174, endPoint x: 794, endPoint y: 195, distance: 21.0
click at [794, 195] on div "[PERSON_NAME] Social View Questionnaire Notes" at bounding box center [762, 157] width 261 height 126
click at [794, 195] on link "Notes" at bounding box center [820, 187] width 119 height 45
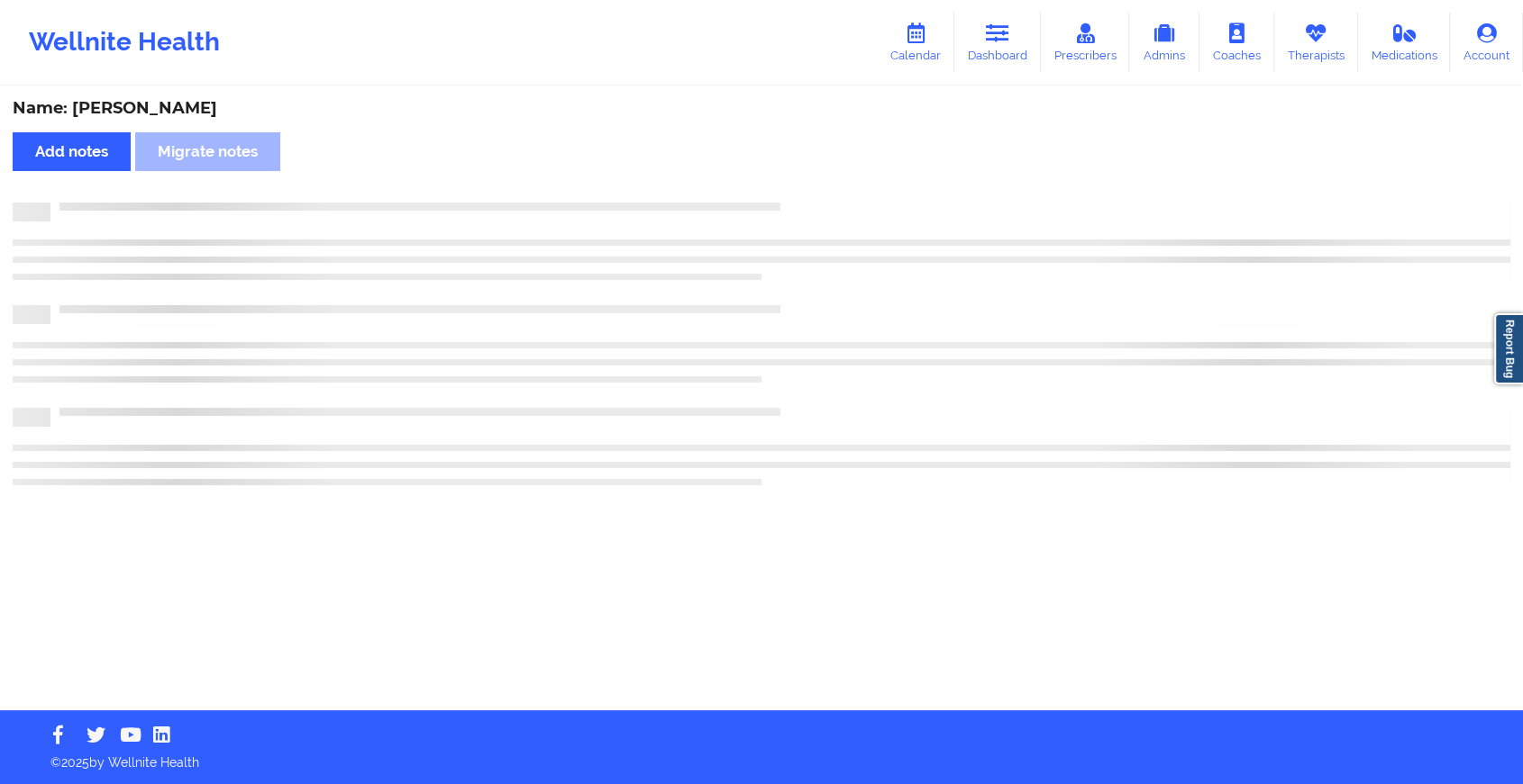
click at [794, 195] on div "Name: [PERSON_NAME] Add notes Migrate notes" at bounding box center [762, 399] width 1523 height 623
click at [794, 195] on div "Name: [PERSON_NAME] Add notes Migrate notes" at bounding box center [768, 399] width 1538 height 623
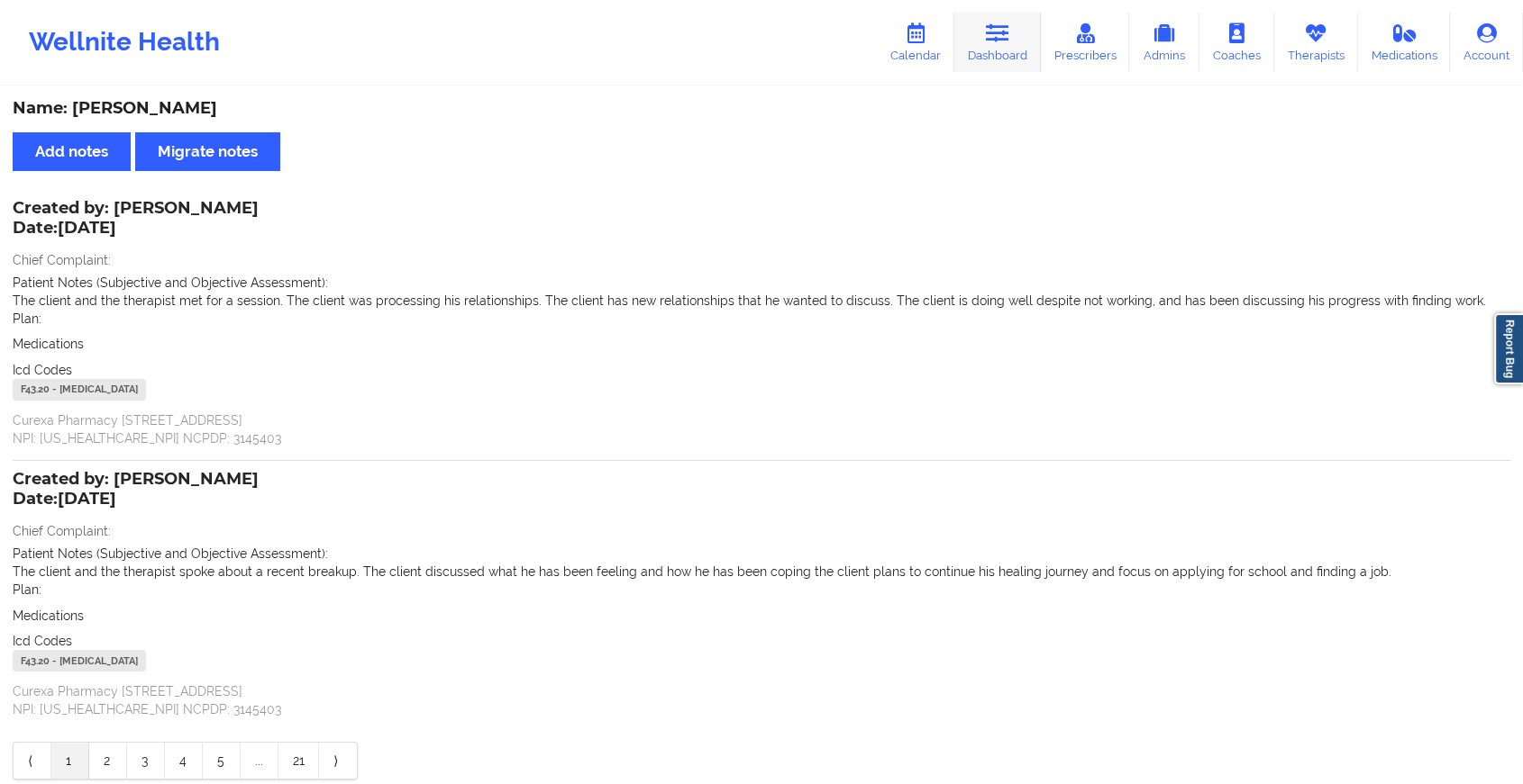
click at [973, 13] on link "Dashboard" at bounding box center [997, 43] width 87 height 60
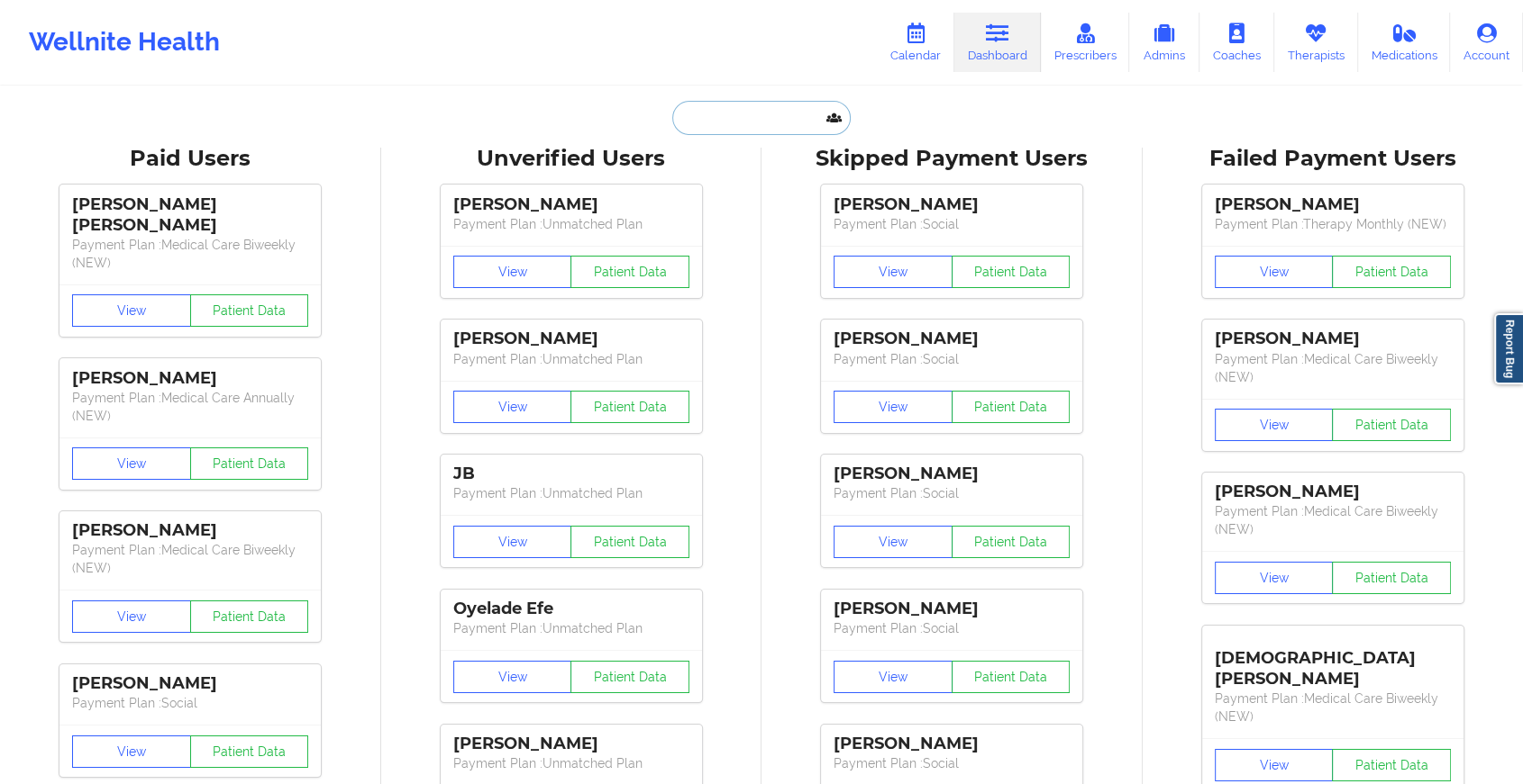
click at [707, 127] on input "text" at bounding box center [761, 118] width 178 height 34
paste input "[EMAIL_ADDRESS][DOMAIN_NAME]"
type input "[EMAIL_ADDRESS][DOMAIN_NAME]"
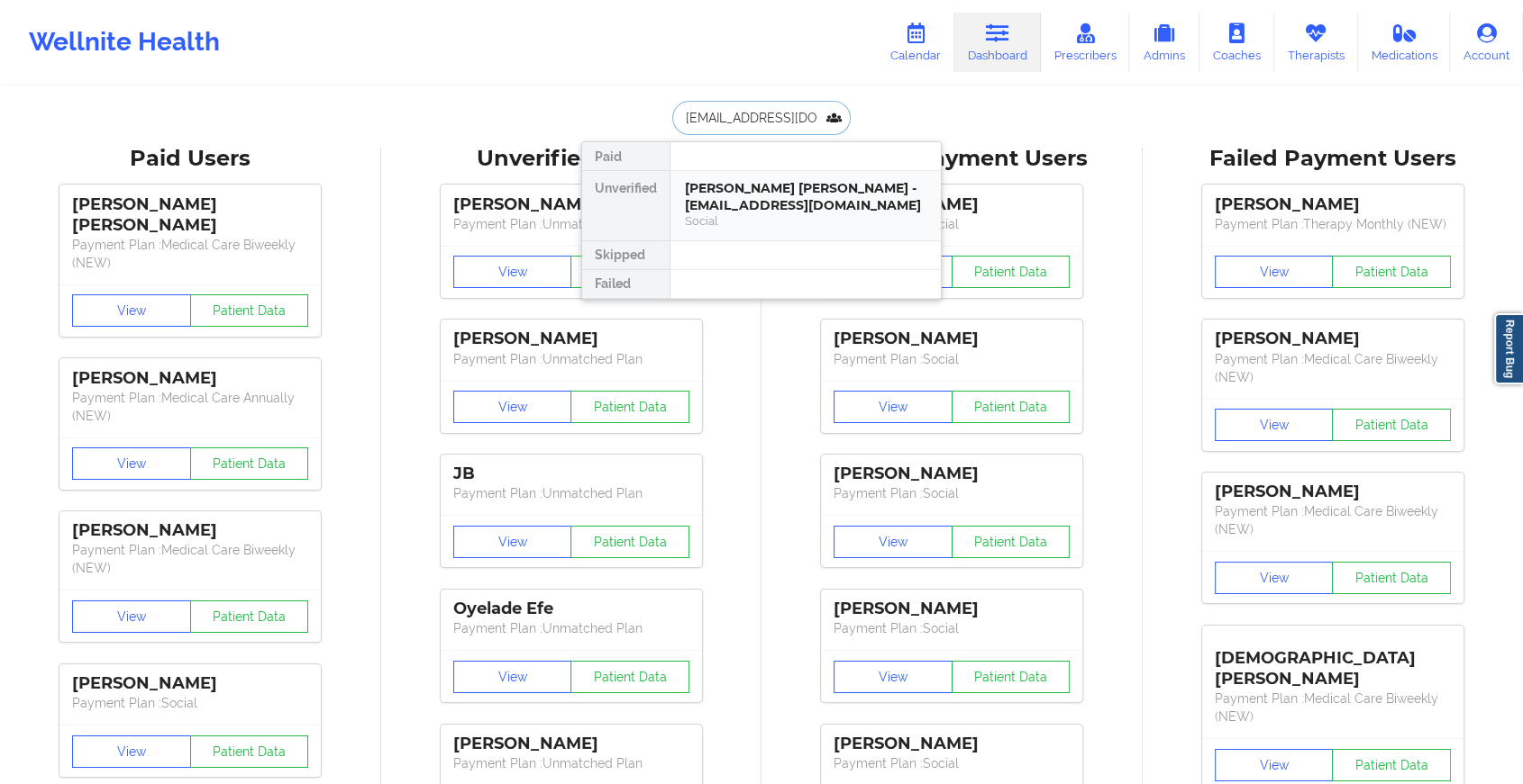
click at [737, 199] on div "[PERSON_NAME] [PERSON_NAME] - [EMAIL_ADDRESS][DOMAIN_NAME]" at bounding box center [805, 196] width 241 height 33
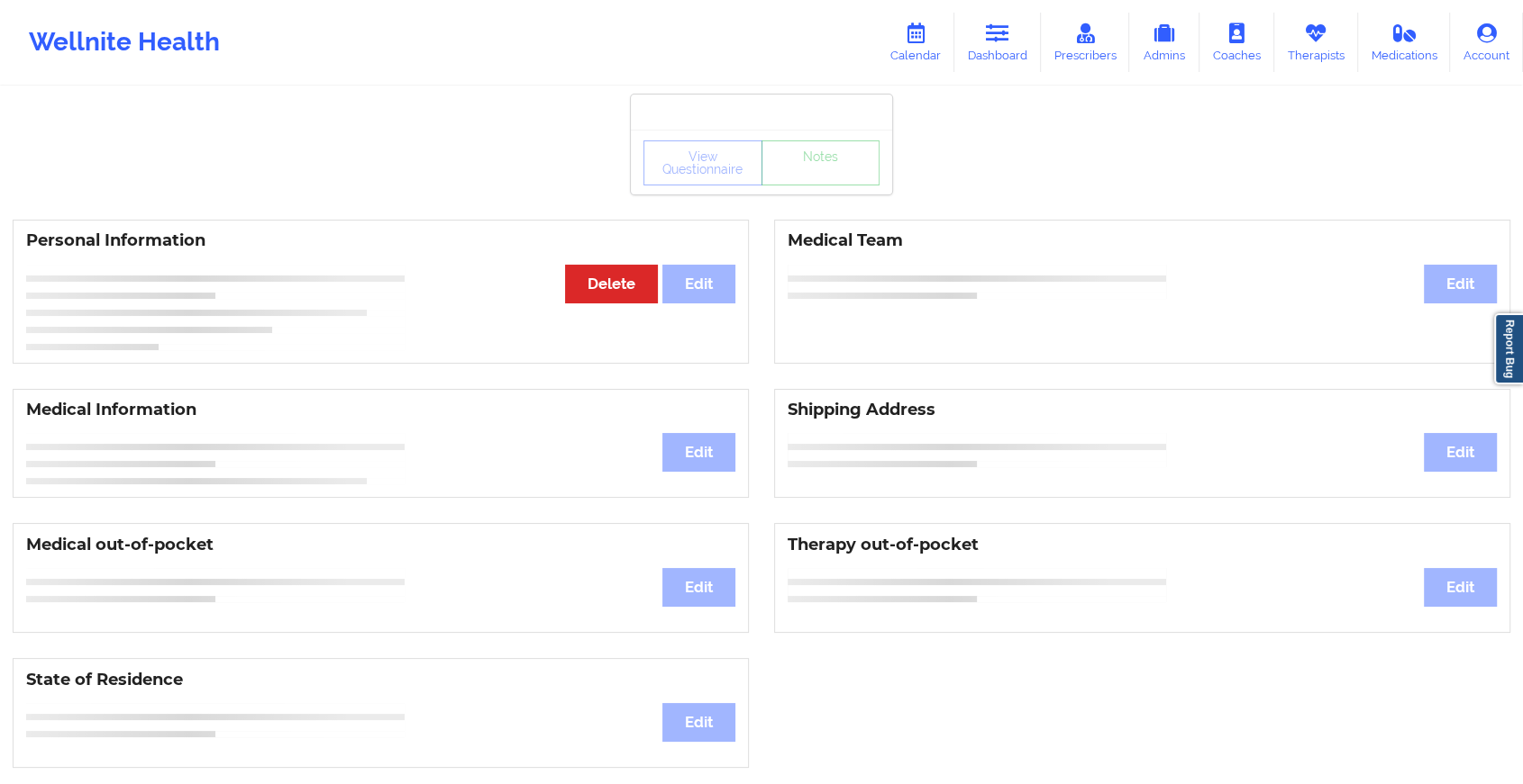
click at [820, 203] on div "View Questionnaire Notes Personal Information Edit Delete Medical Team Edit Med…" at bounding box center [762, 760] width 1523 height 1520
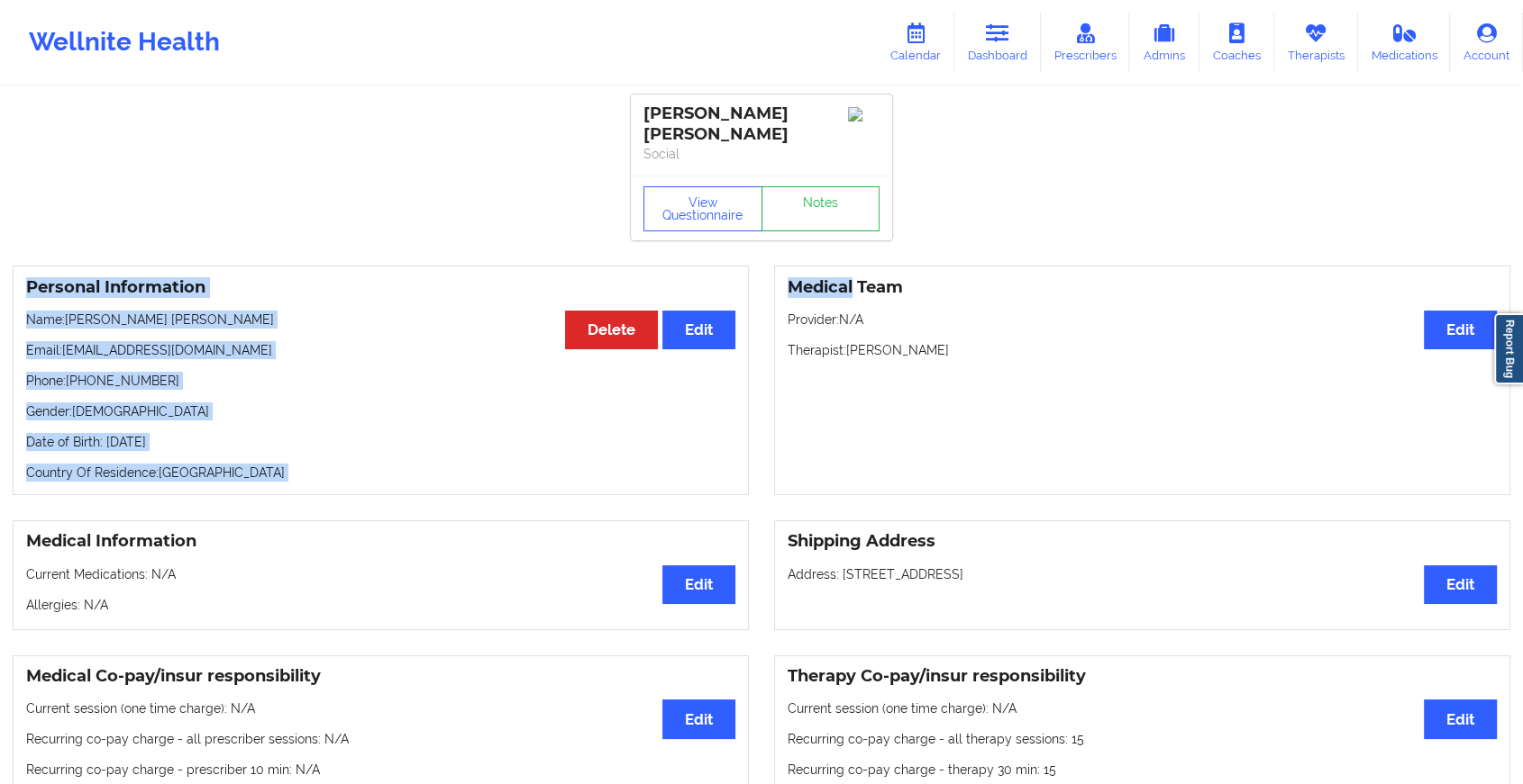
click at [820, 203] on link "Notes" at bounding box center [820, 208] width 119 height 45
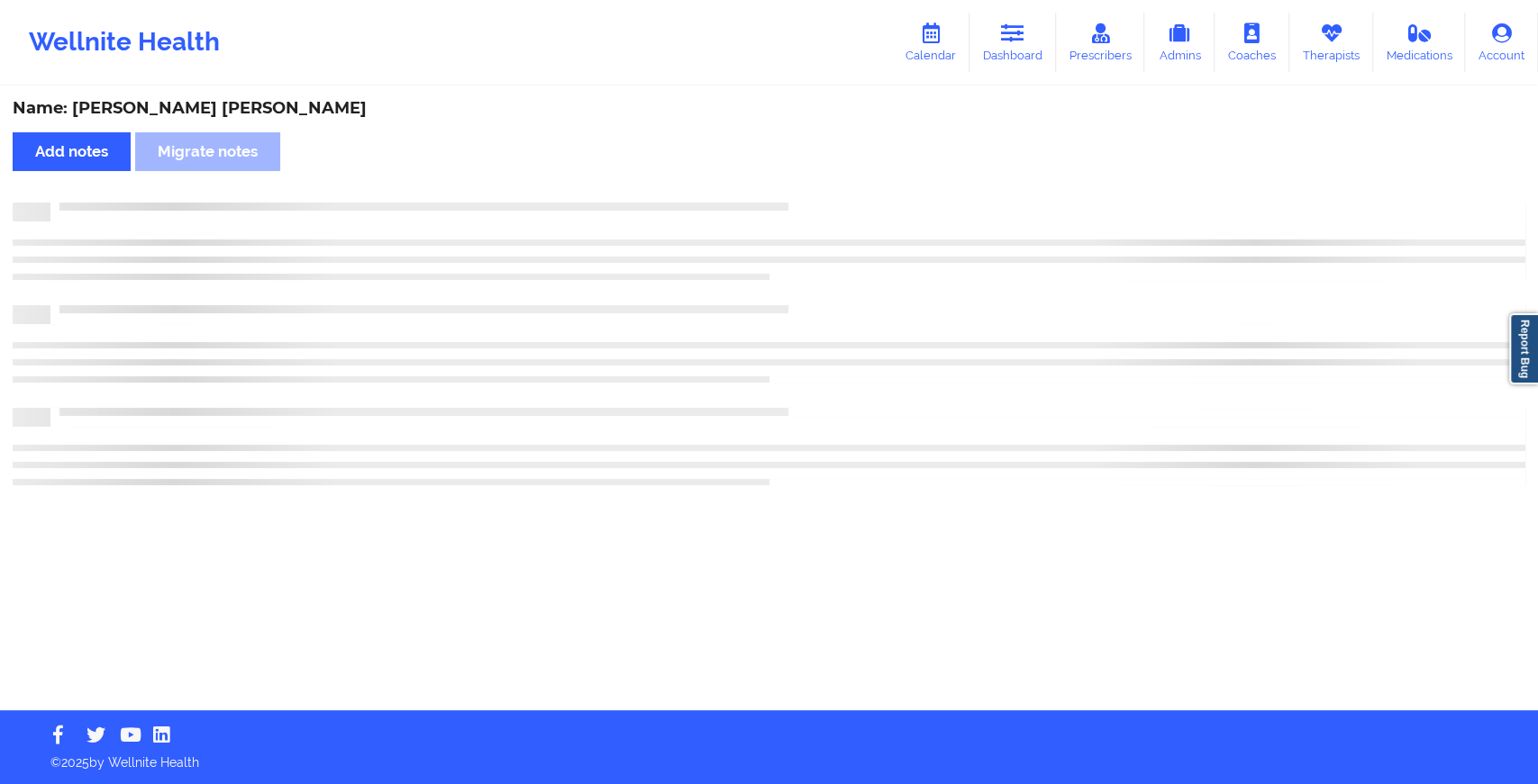
click at [820, 202] on div at bounding box center [788, 202] width 1475 height 0
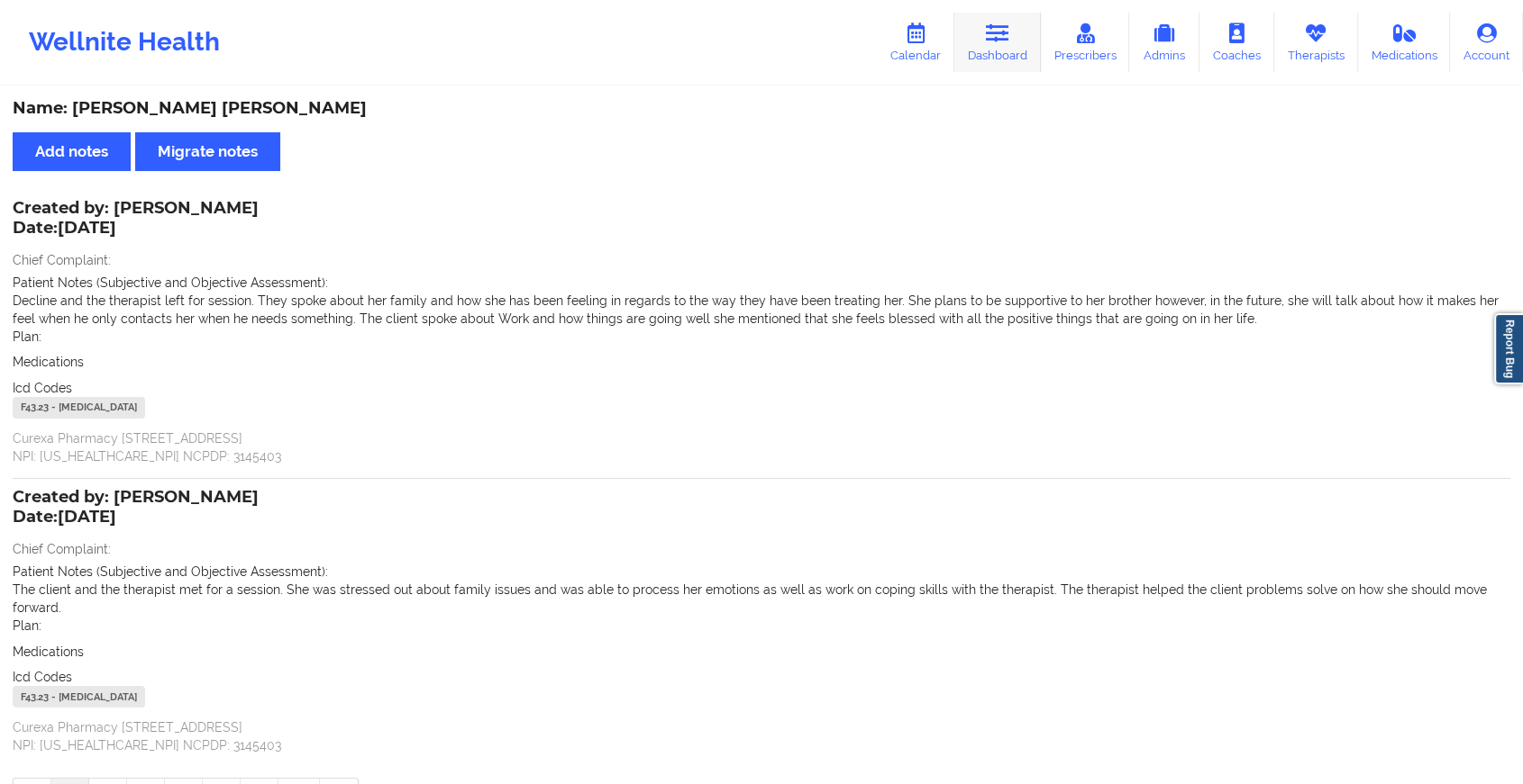
click at [1008, 56] on link "Dashboard" at bounding box center [997, 43] width 87 height 60
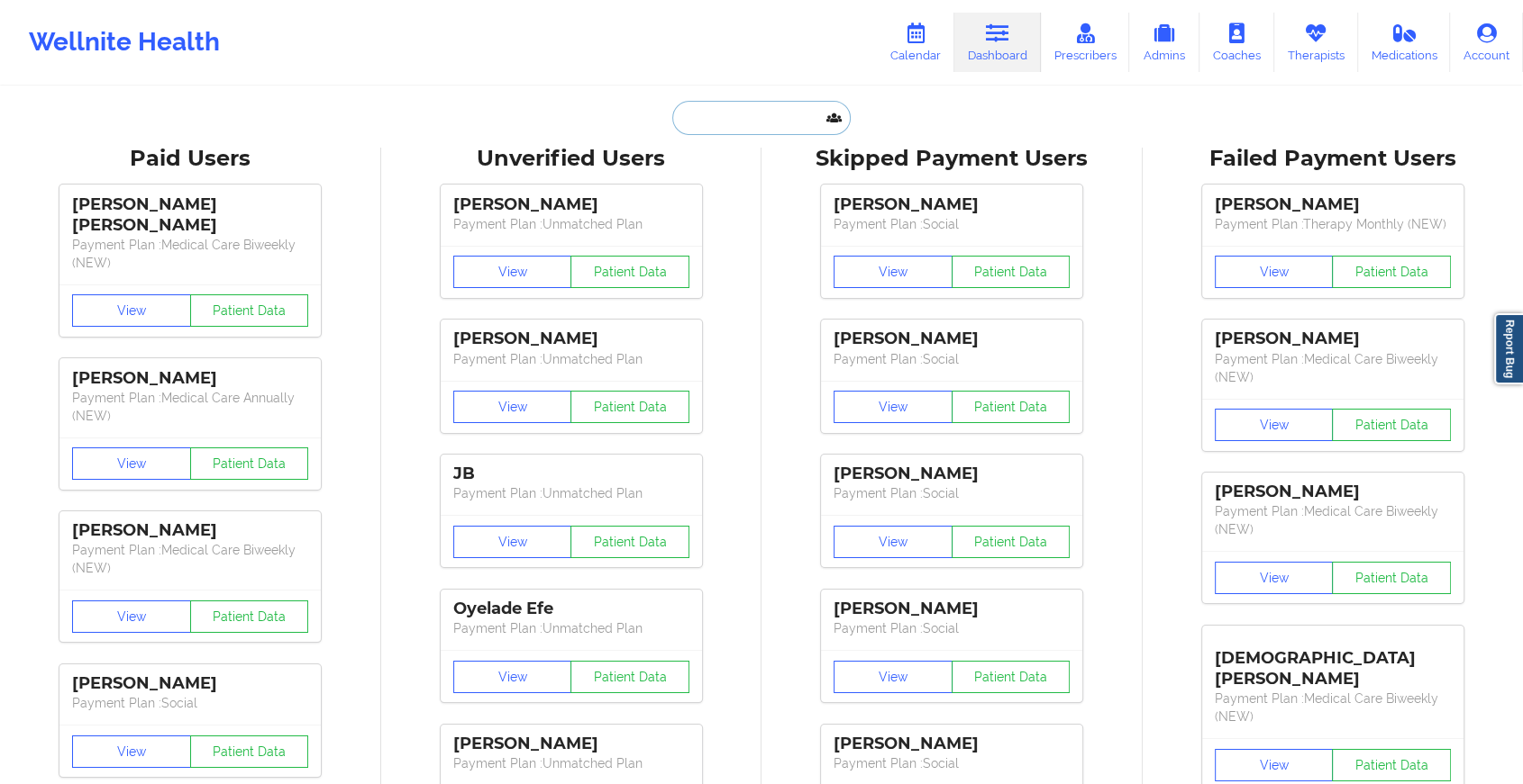
click at [694, 118] on input "text" at bounding box center [761, 118] width 178 height 34
paste input "[EMAIL_ADDRESS][DOMAIN_NAME]"
type input "[EMAIL_ADDRESS][DOMAIN_NAME]"
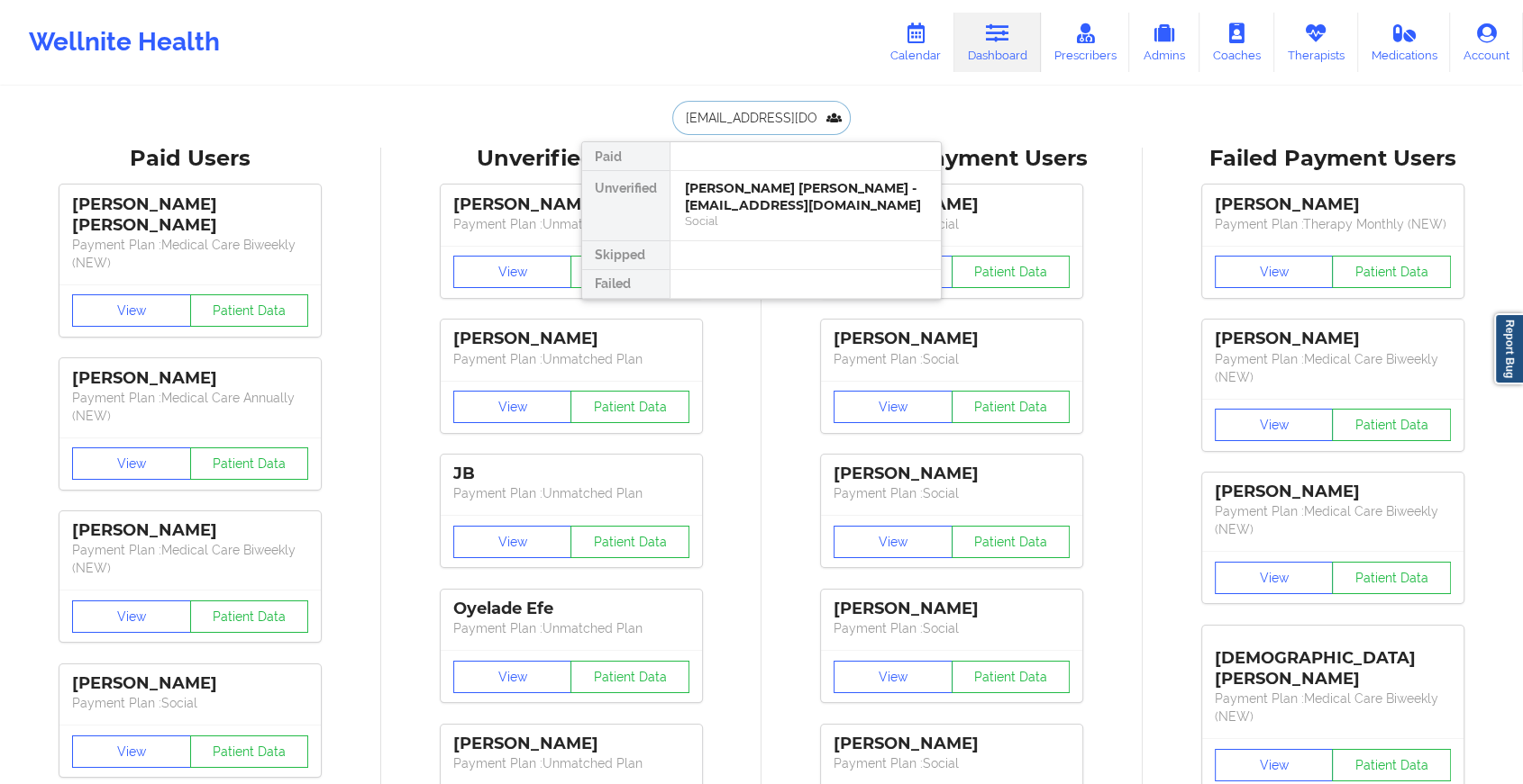
scroll to position [0, 26]
click at [724, 185] on div "[PERSON_NAME] - [EMAIL_ADDRESS][DOMAIN_NAME]" at bounding box center [805, 196] width 241 height 33
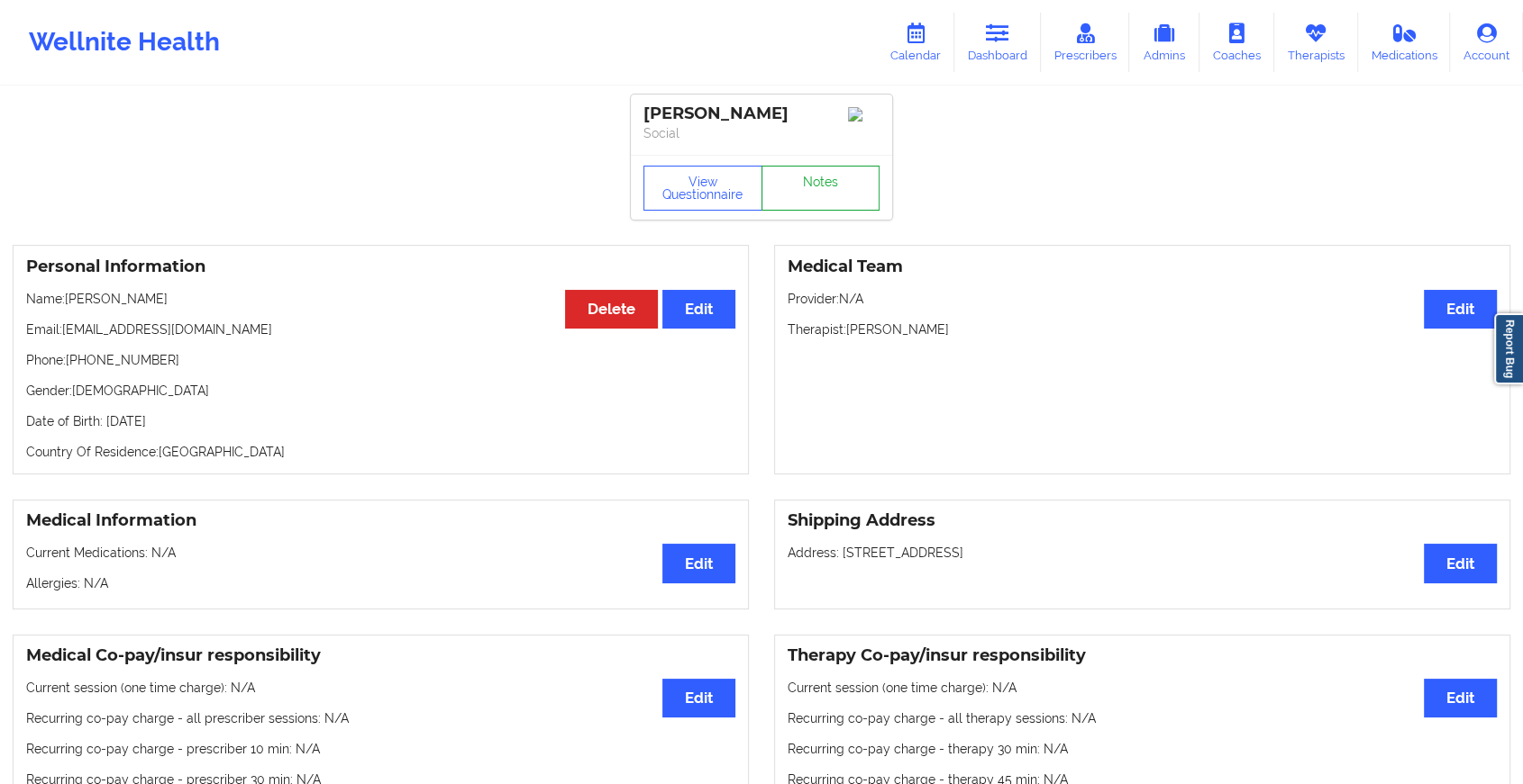
click at [820, 189] on link "Notes" at bounding box center [820, 187] width 119 height 45
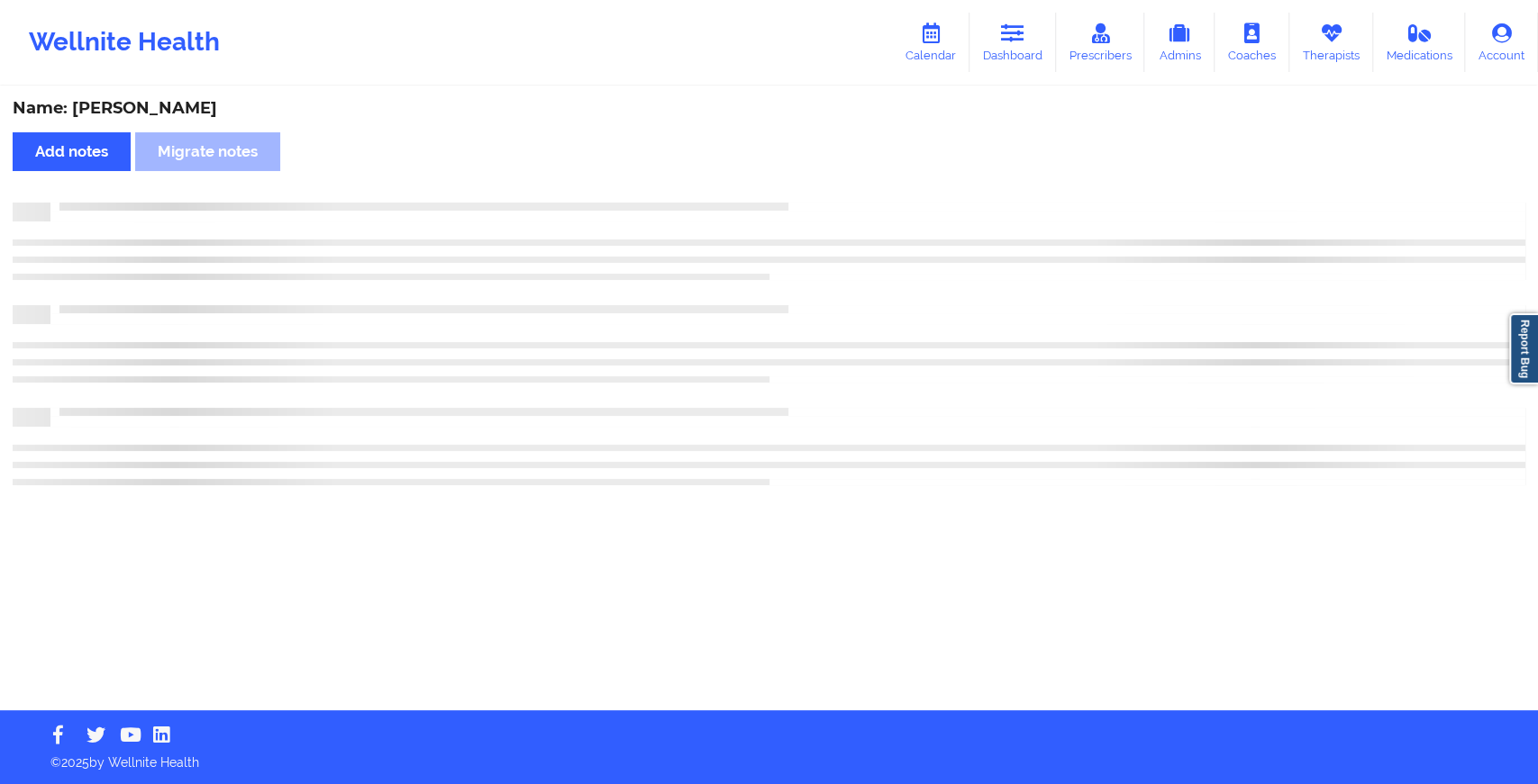
click at [820, 189] on div "Name: [PERSON_NAME] notes Migrate notes" at bounding box center [769, 399] width 1538 height 623
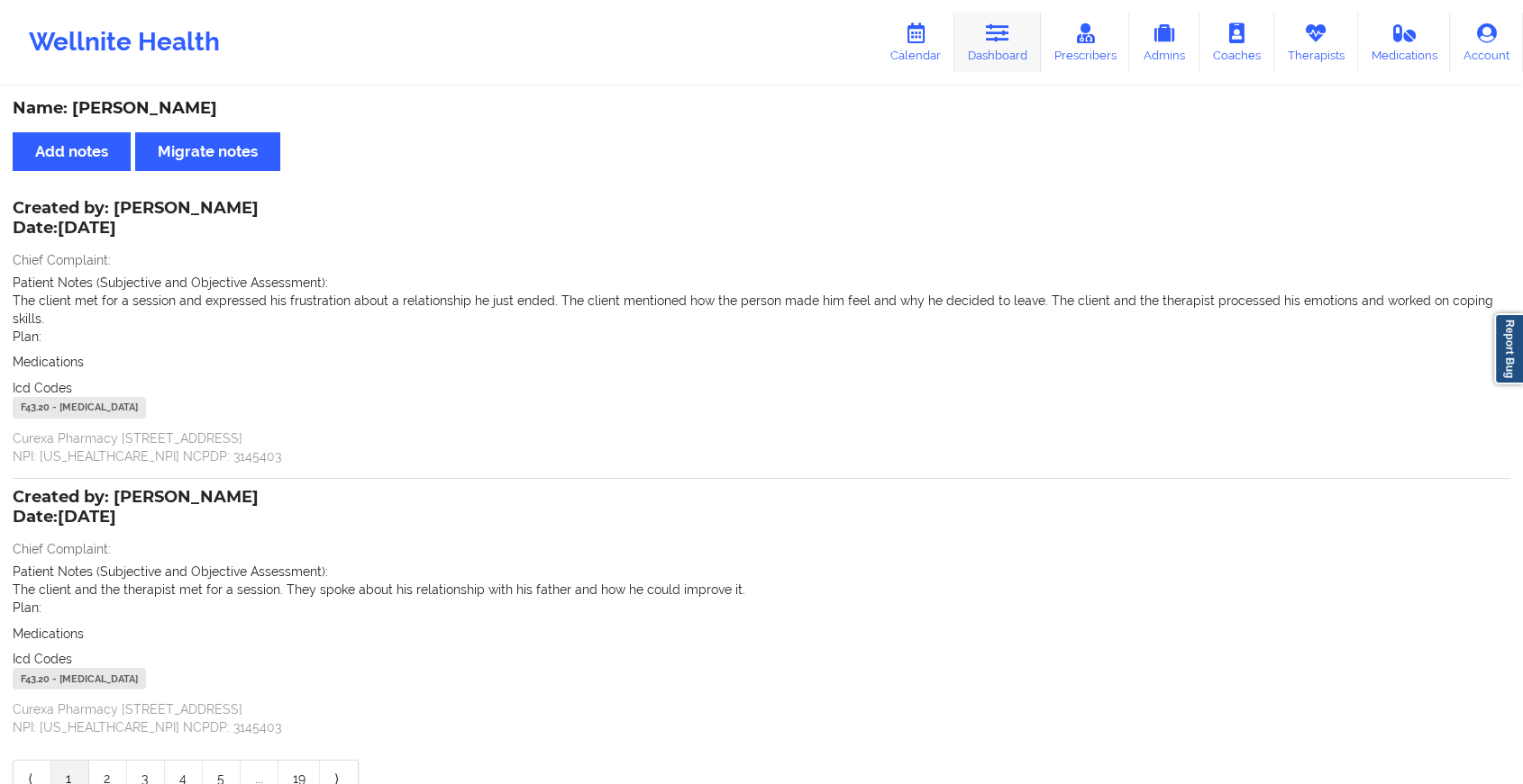
click at [1011, 61] on link "Dashboard" at bounding box center [997, 43] width 87 height 60
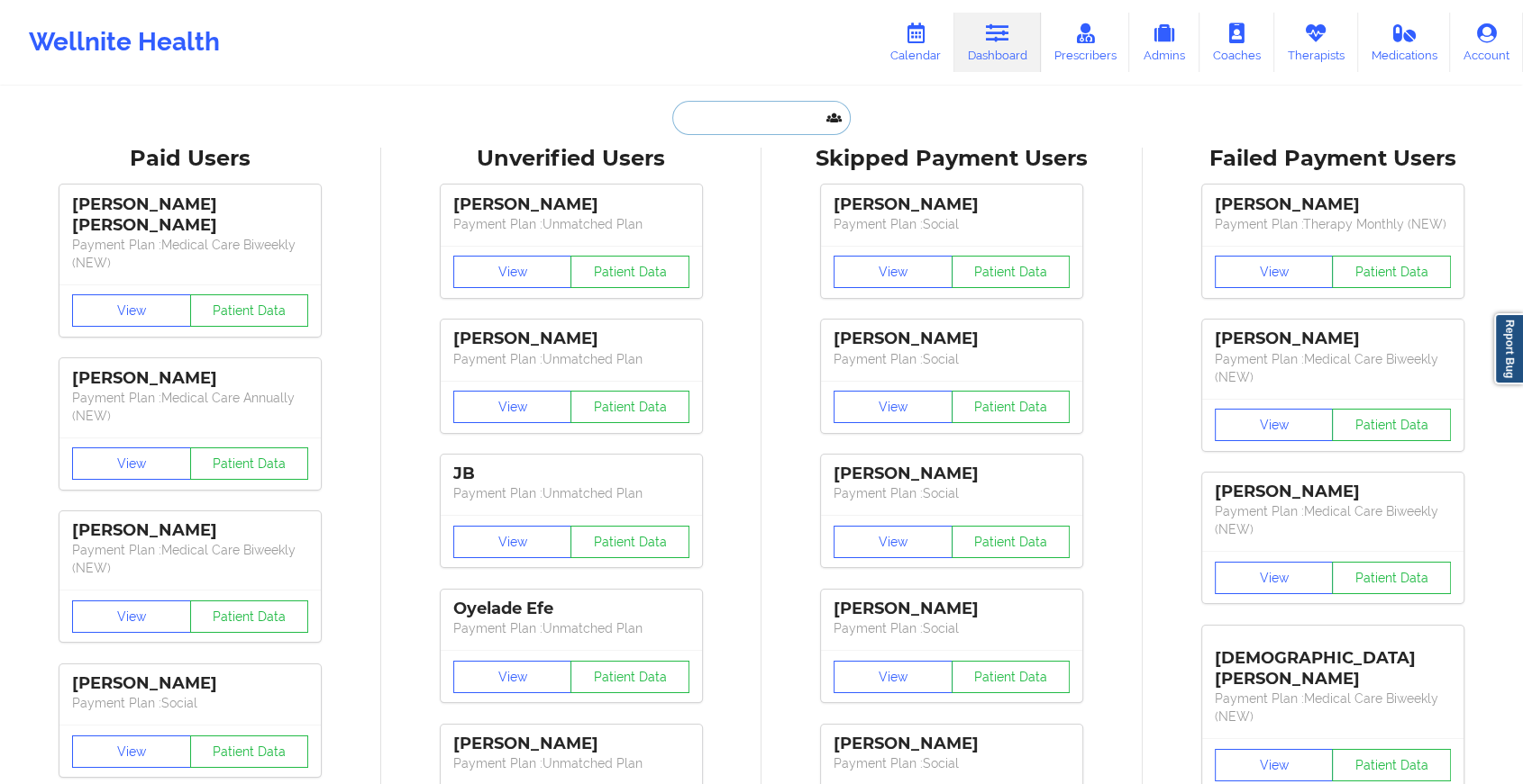
click at [758, 117] on input "text" at bounding box center [761, 118] width 178 height 34
paste input "[EMAIL_ADDRESS][DOMAIN_NAME]"
type input "[EMAIL_ADDRESS][DOMAIN_NAME]"
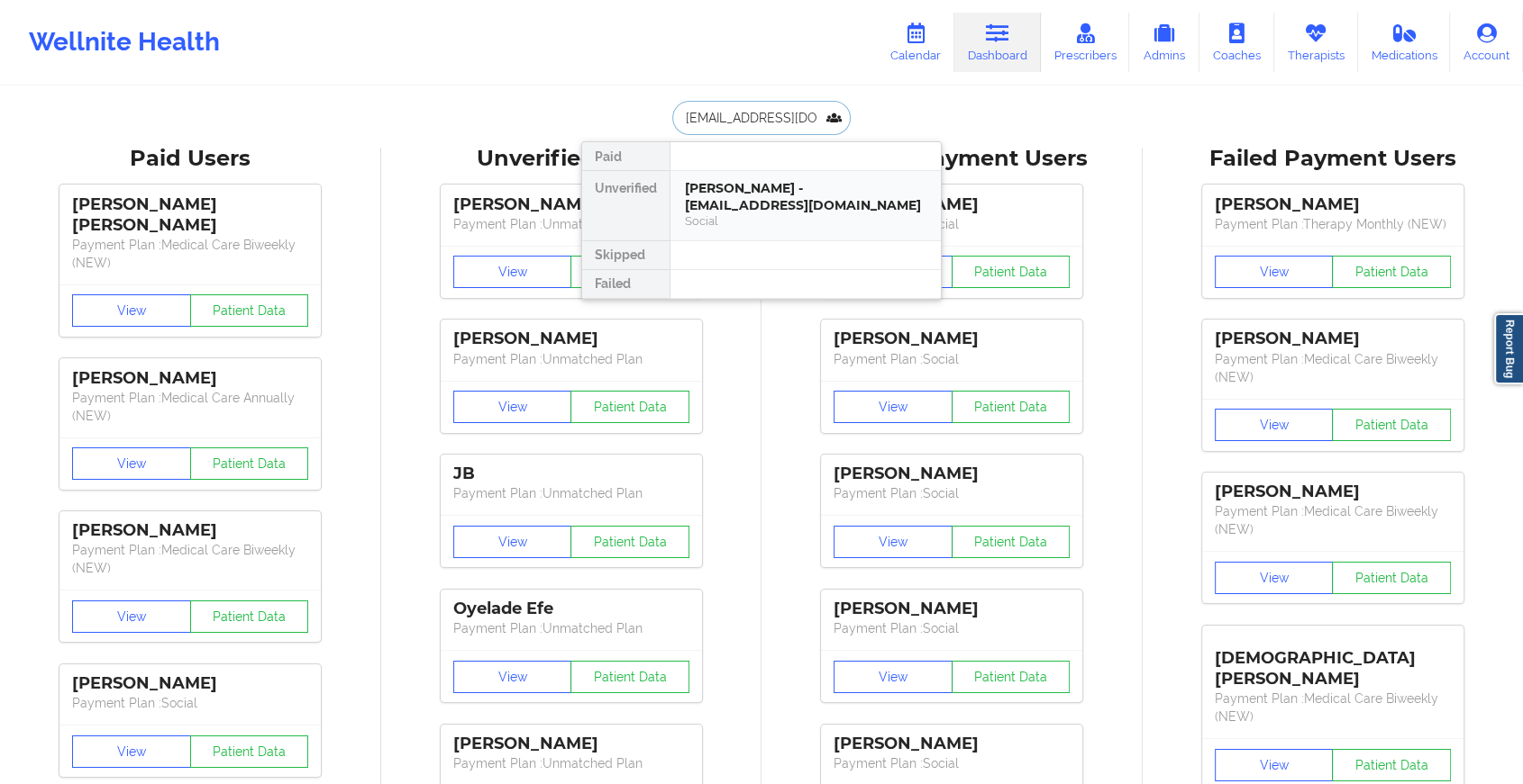
click at [702, 213] on div "Social" at bounding box center [805, 220] width 241 height 15
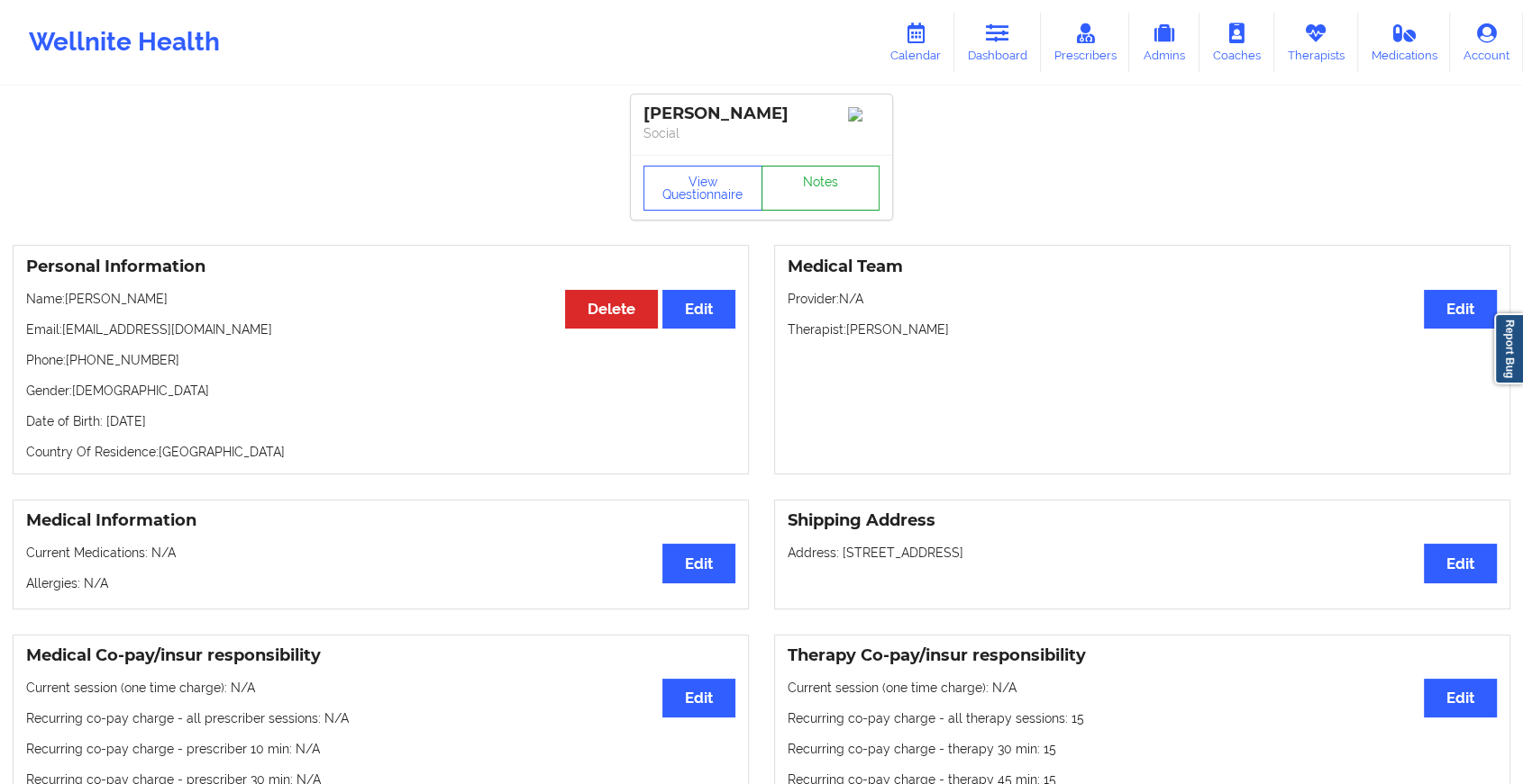
click at [808, 187] on link "Notes" at bounding box center [820, 187] width 119 height 45
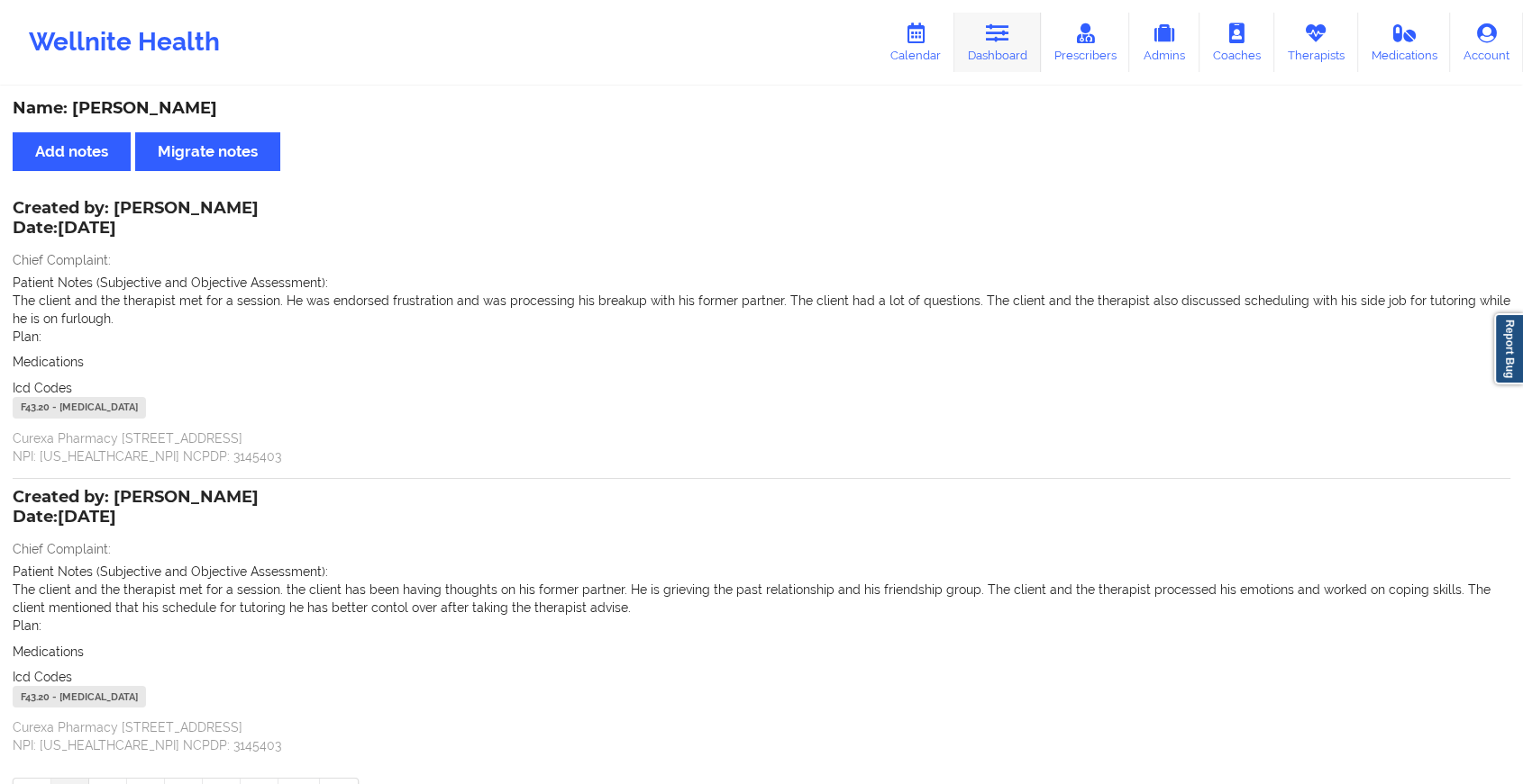
click at [994, 71] on link "Dashboard" at bounding box center [997, 43] width 87 height 60
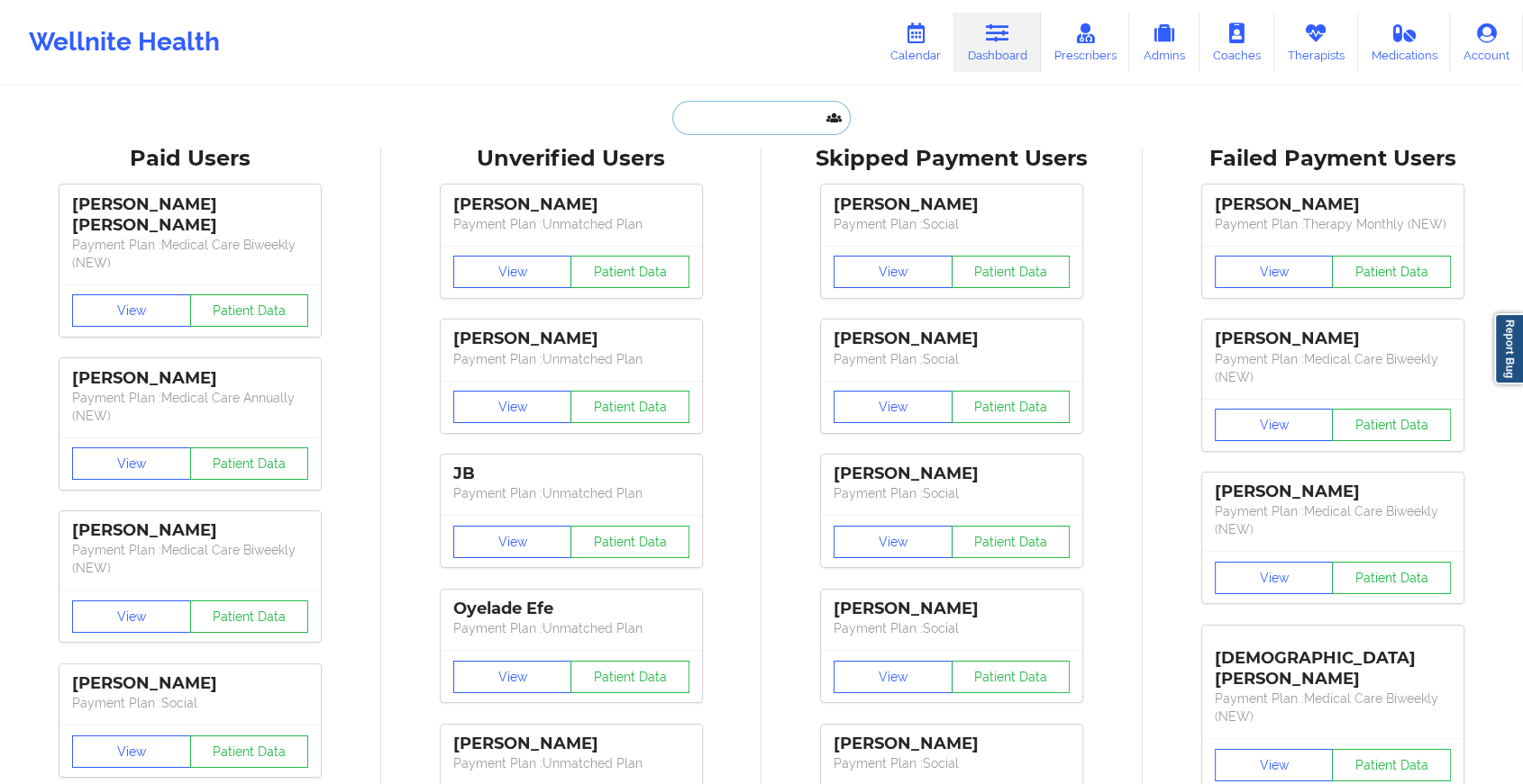
click at [792, 112] on input "text" at bounding box center [761, 118] width 178 height 34
paste input "[PERSON_NAME][EMAIL_ADDRESS][DOMAIN_NAME]"
type input "[PERSON_NAME][EMAIL_ADDRESS][DOMAIN_NAME]"
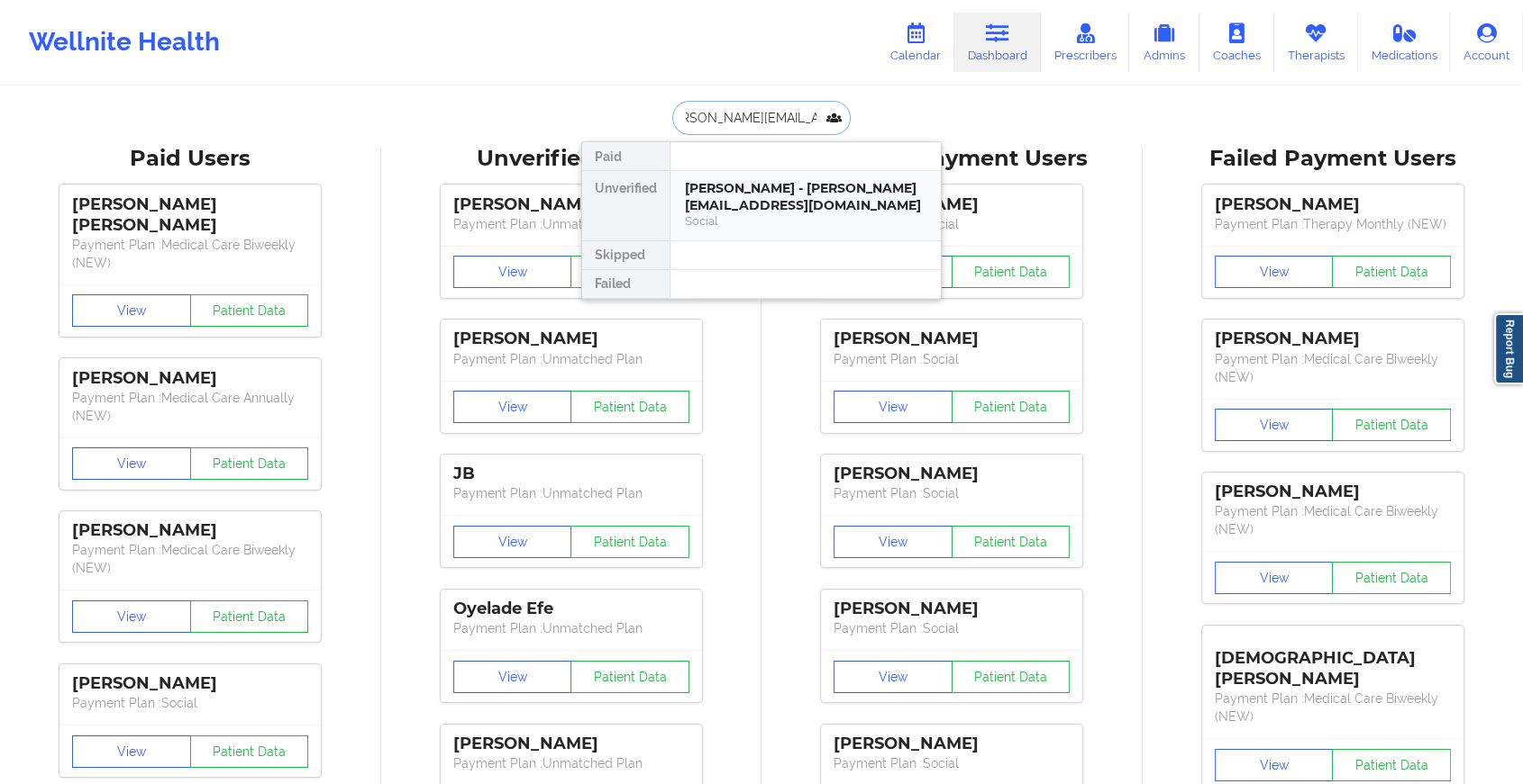
click at [769, 182] on div "[PERSON_NAME] - [PERSON_NAME][EMAIL_ADDRESS][DOMAIN_NAME]" at bounding box center [805, 196] width 241 height 33
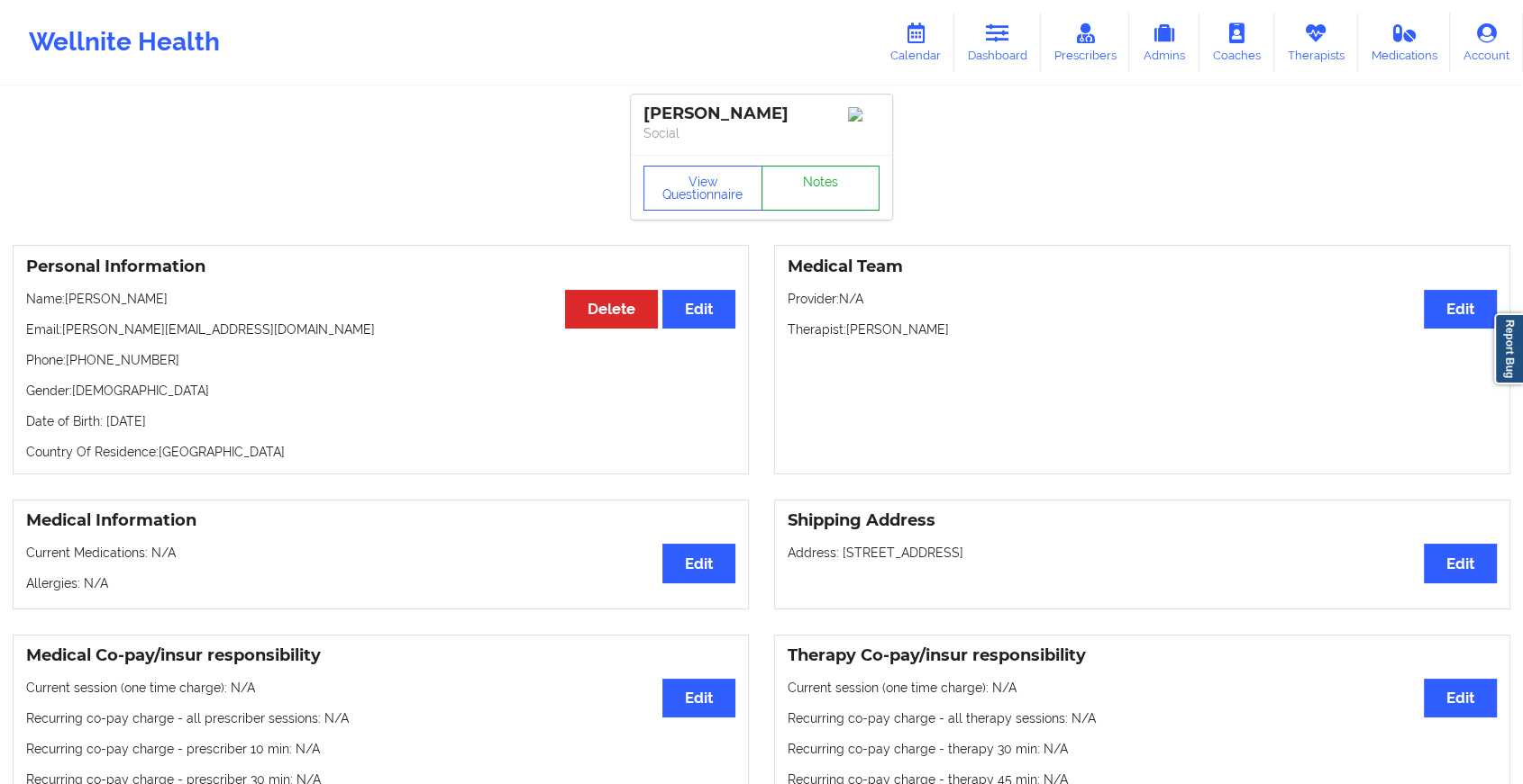
click at [818, 194] on link "Notes" at bounding box center [820, 187] width 119 height 45
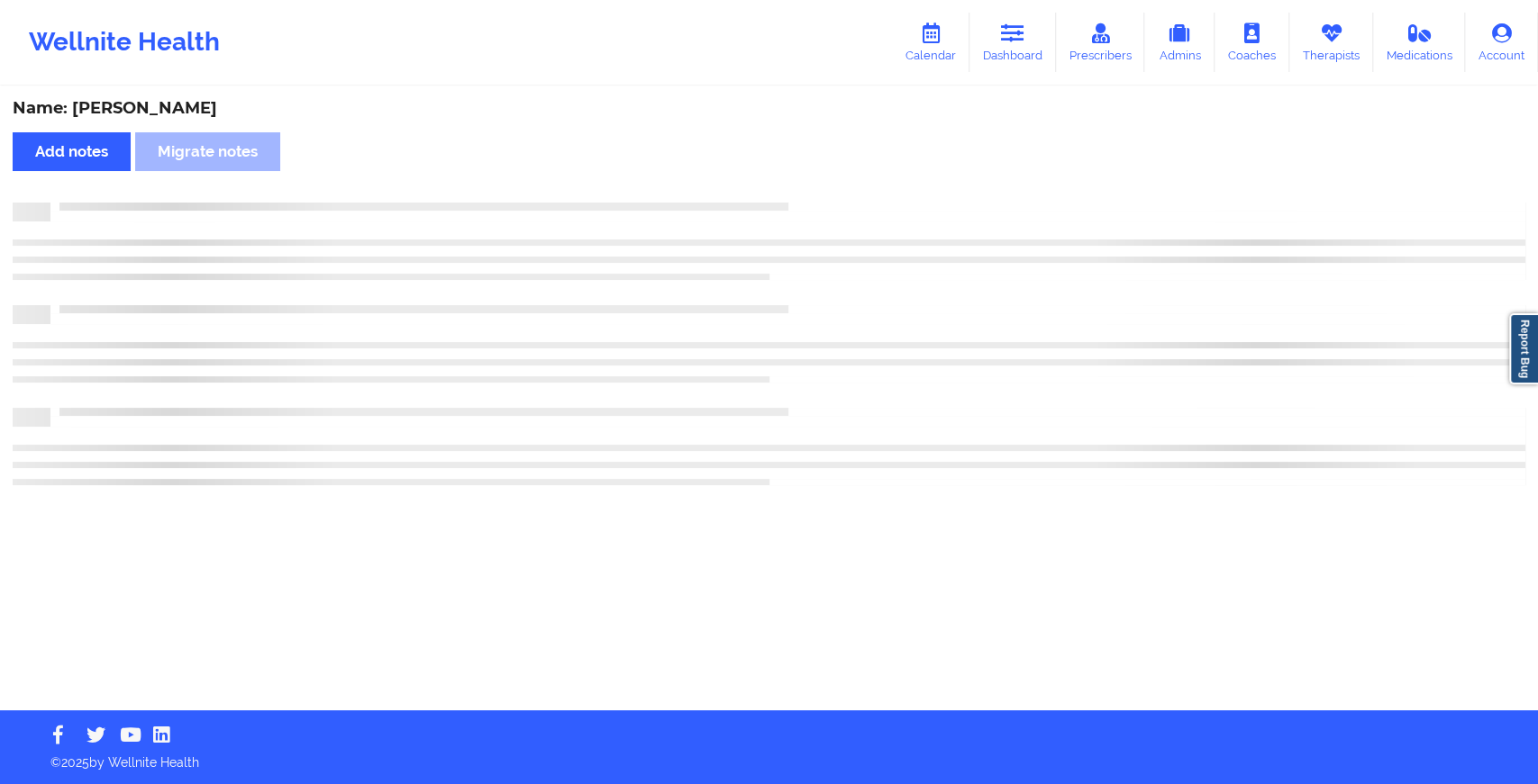
click at [818, 194] on div "Name: [PERSON_NAME] Add notes Migrate notes" at bounding box center [769, 399] width 1538 height 623
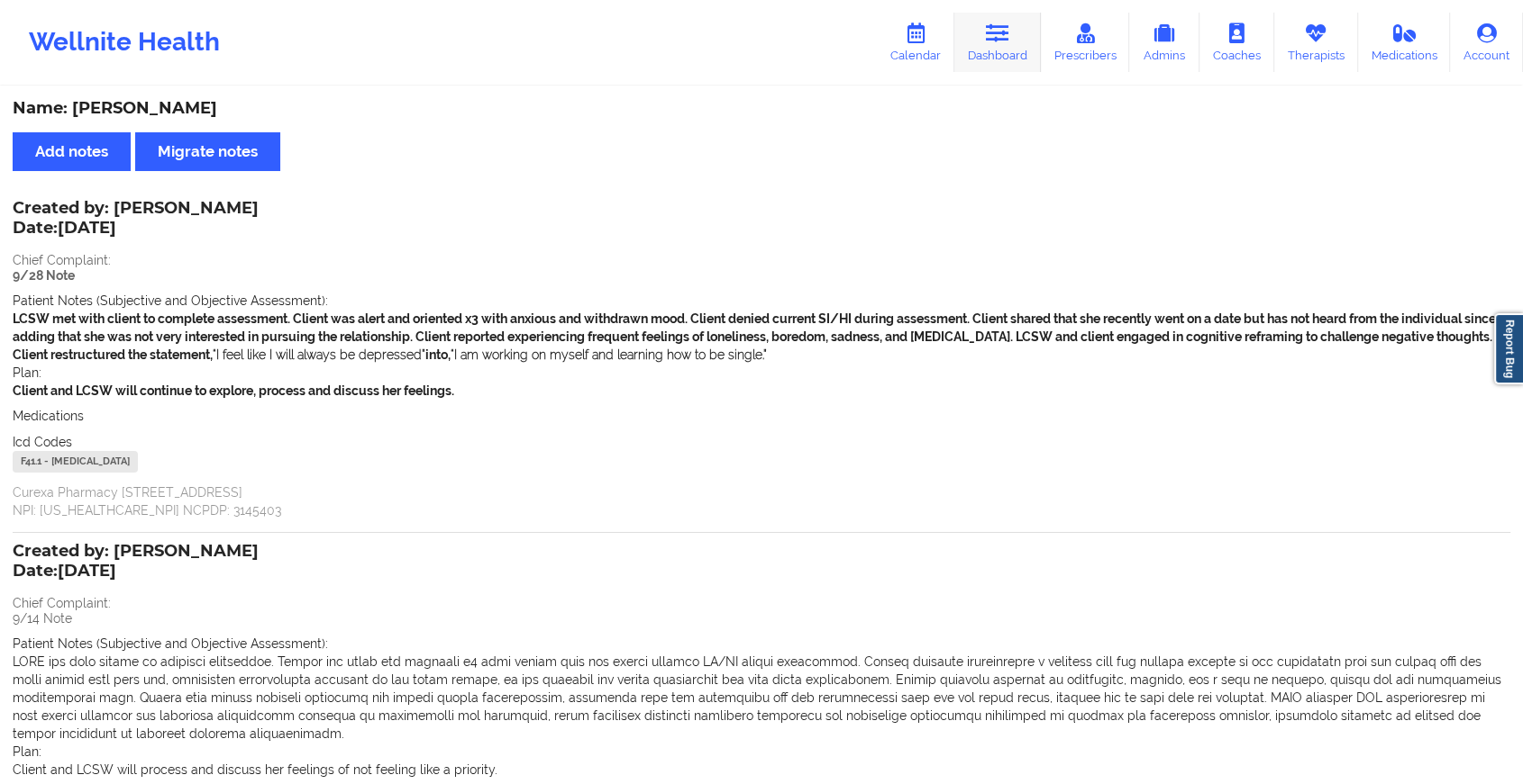
click at [983, 46] on link "Dashboard" at bounding box center [997, 43] width 87 height 60
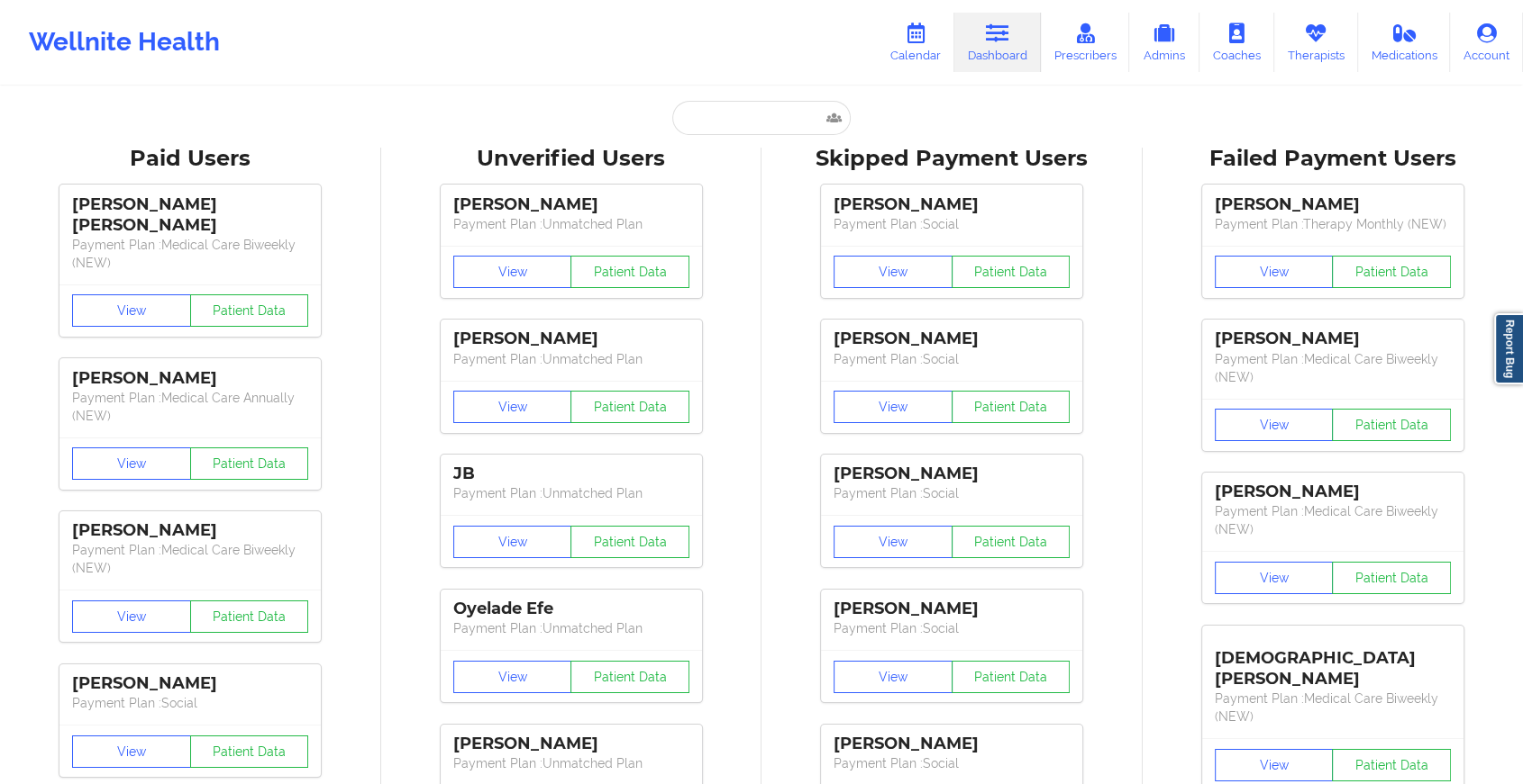
click at [721, 119] on input "text" at bounding box center [761, 118] width 178 height 34
paste input "[EMAIL_ADDRESS][DOMAIN_NAME]"
type input "[EMAIL_ADDRESS][DOMAIN_NAME]"
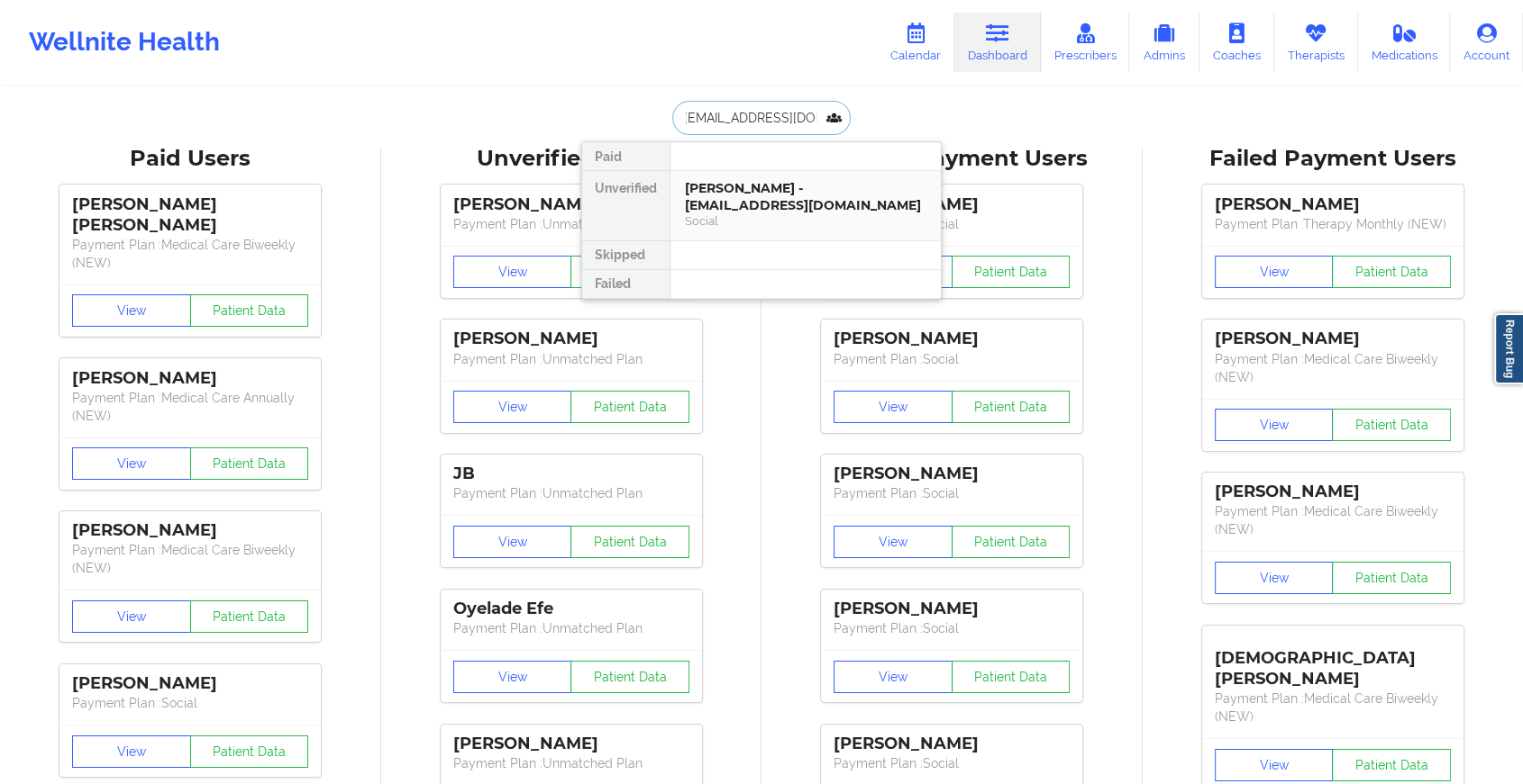
click at [743, 204] on div "[PERSON_NAME] - [EMAIL_ADDRESS][DOMAIN_NAME]" at bounding box center [805, 196] width 241 height 33
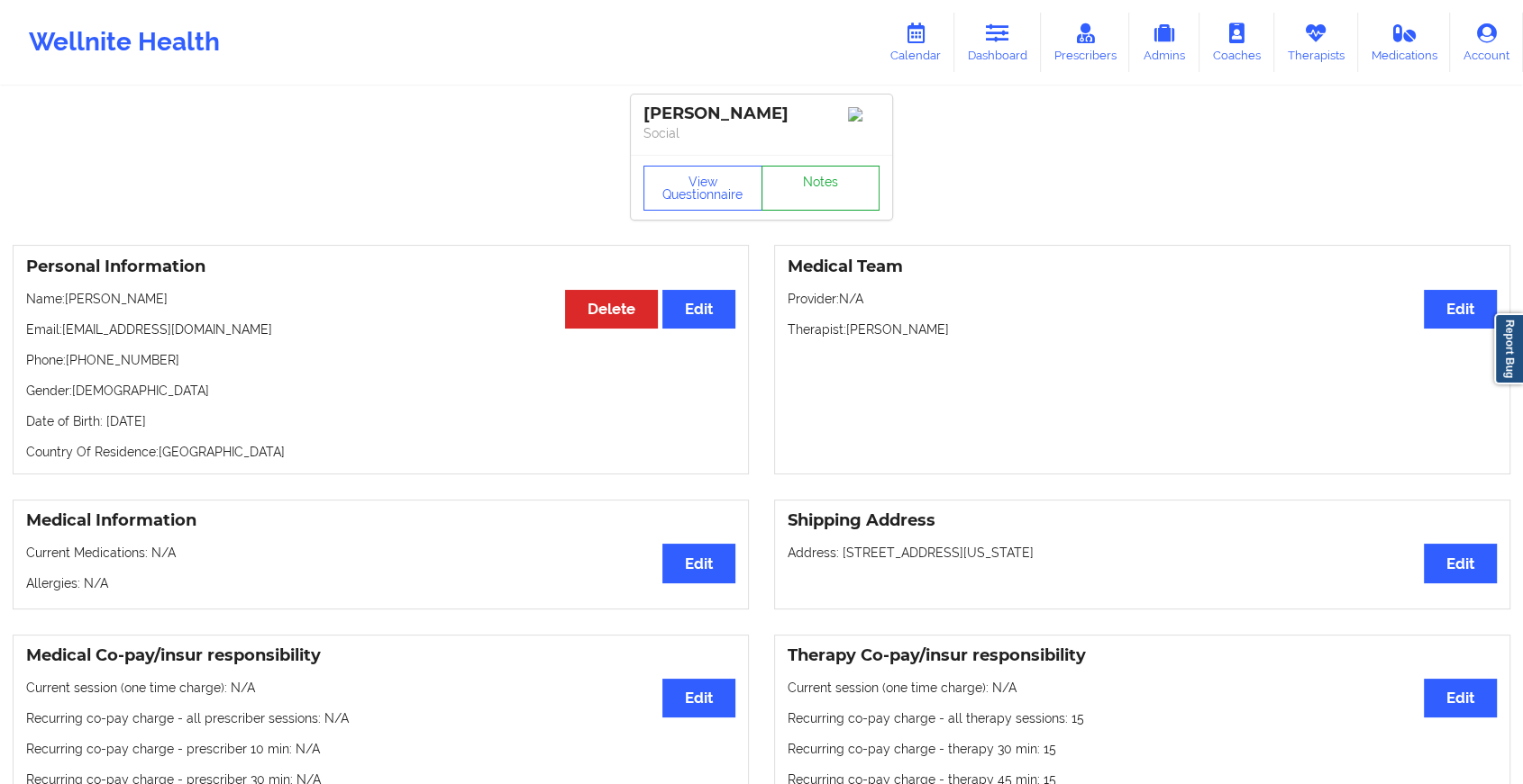
click at [817, 192] on link "Notes" at bounding box center [820, 187] width 119 height 45
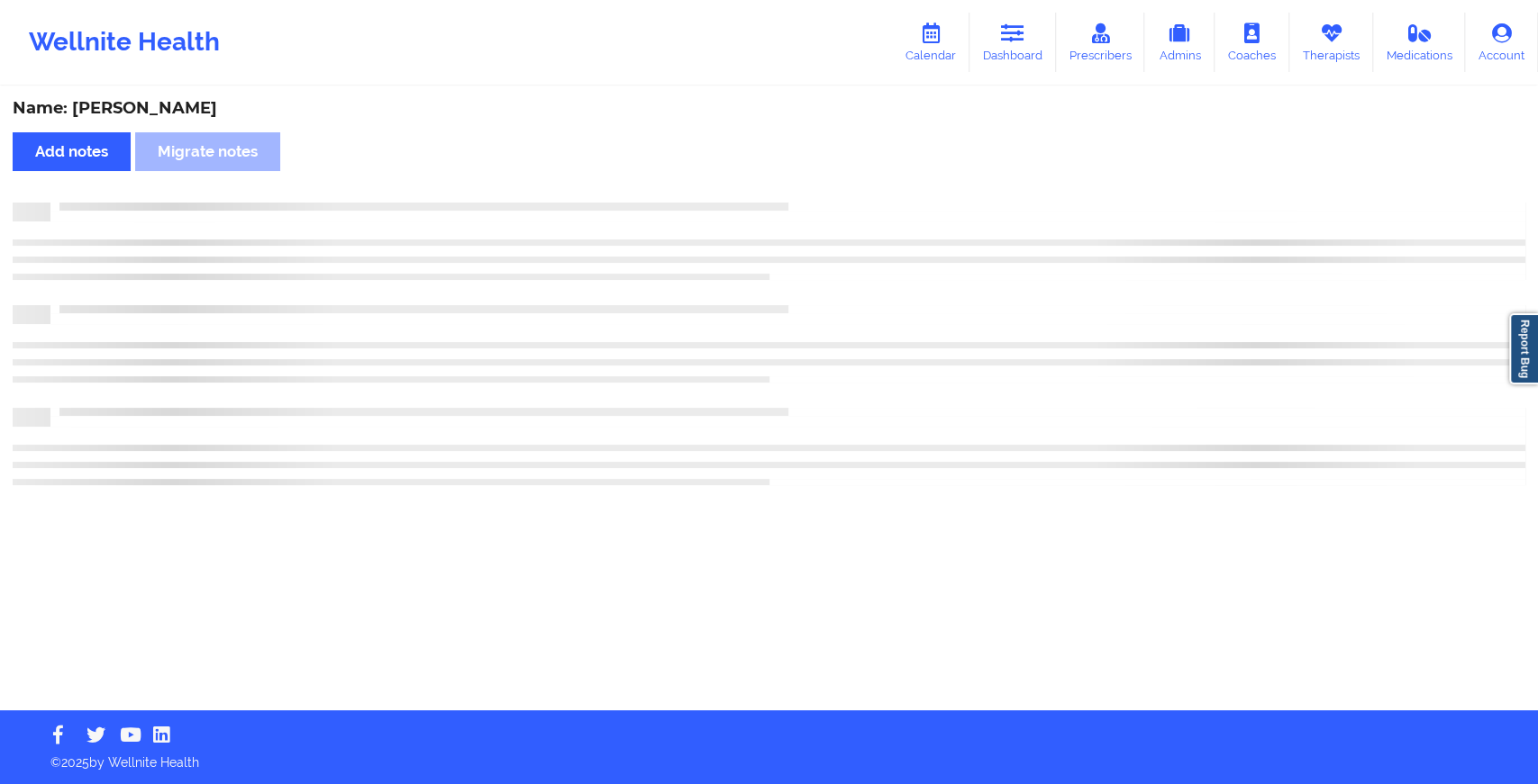
click at [817, 192] on div "Name: [PERSON_NAME] Add notes Migrate notes" at bounding box center [769, 399] width 1538 height 623
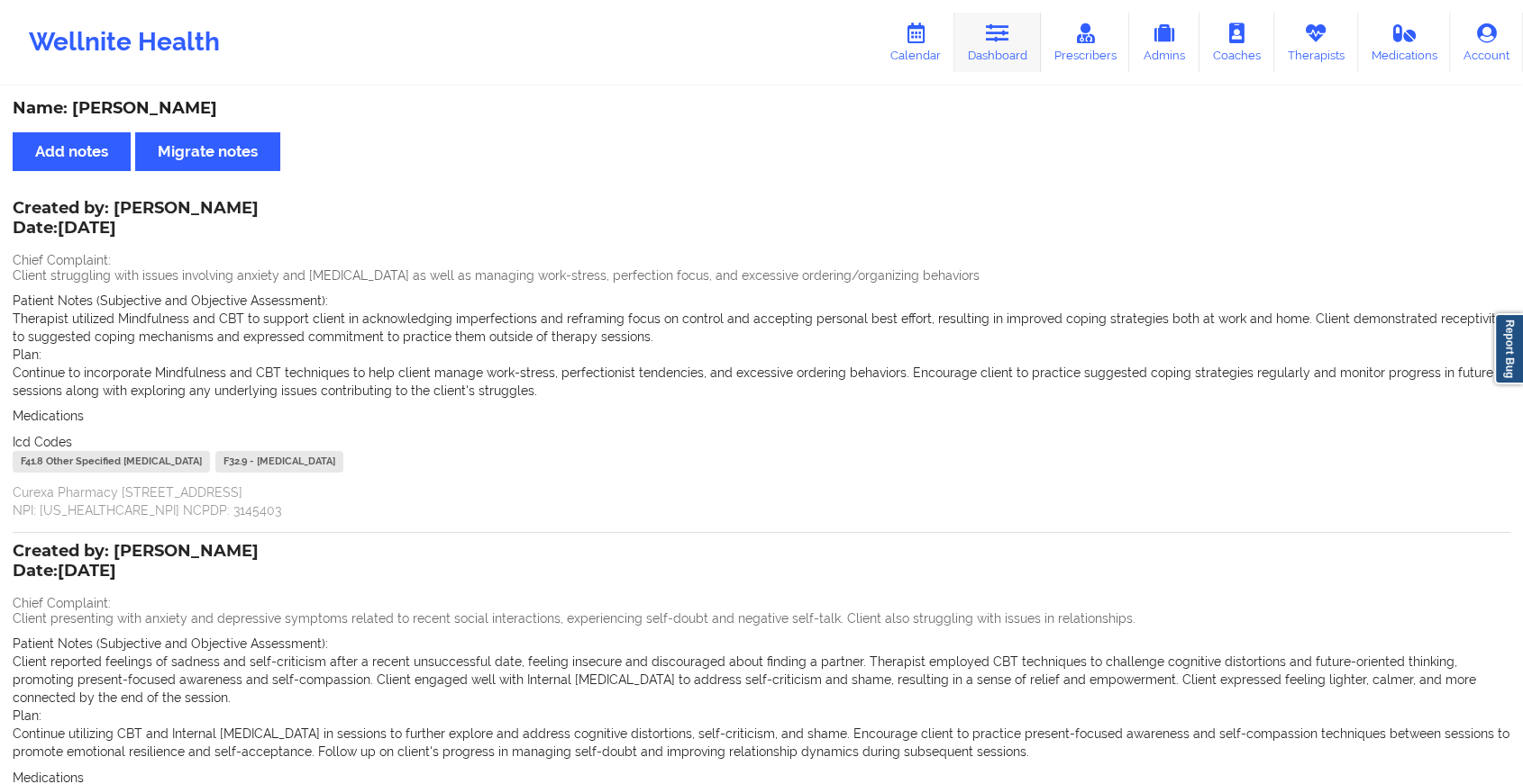
click at [1002, 43] on link "Dashboard" at bounding box center [997, 43] width 87 height 60
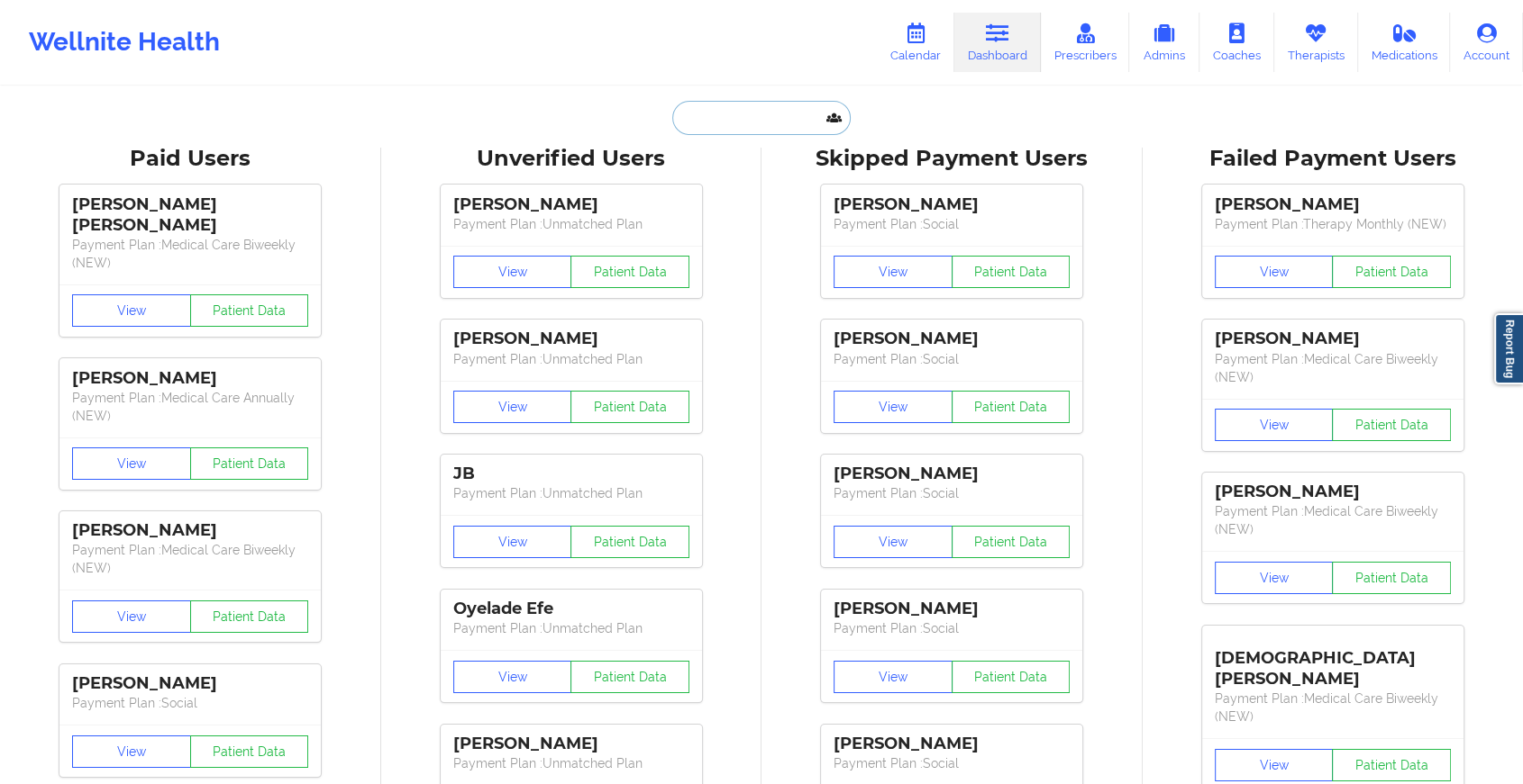
click at [729, 116] on input "text" at bounding box center [761, 118] width 178 height 34
paste input "[EMAIL_ADDRESS][DOMAIN_NAME]"
type input "[EMAIL_ADDRESS][DOMAIN_NAME]"
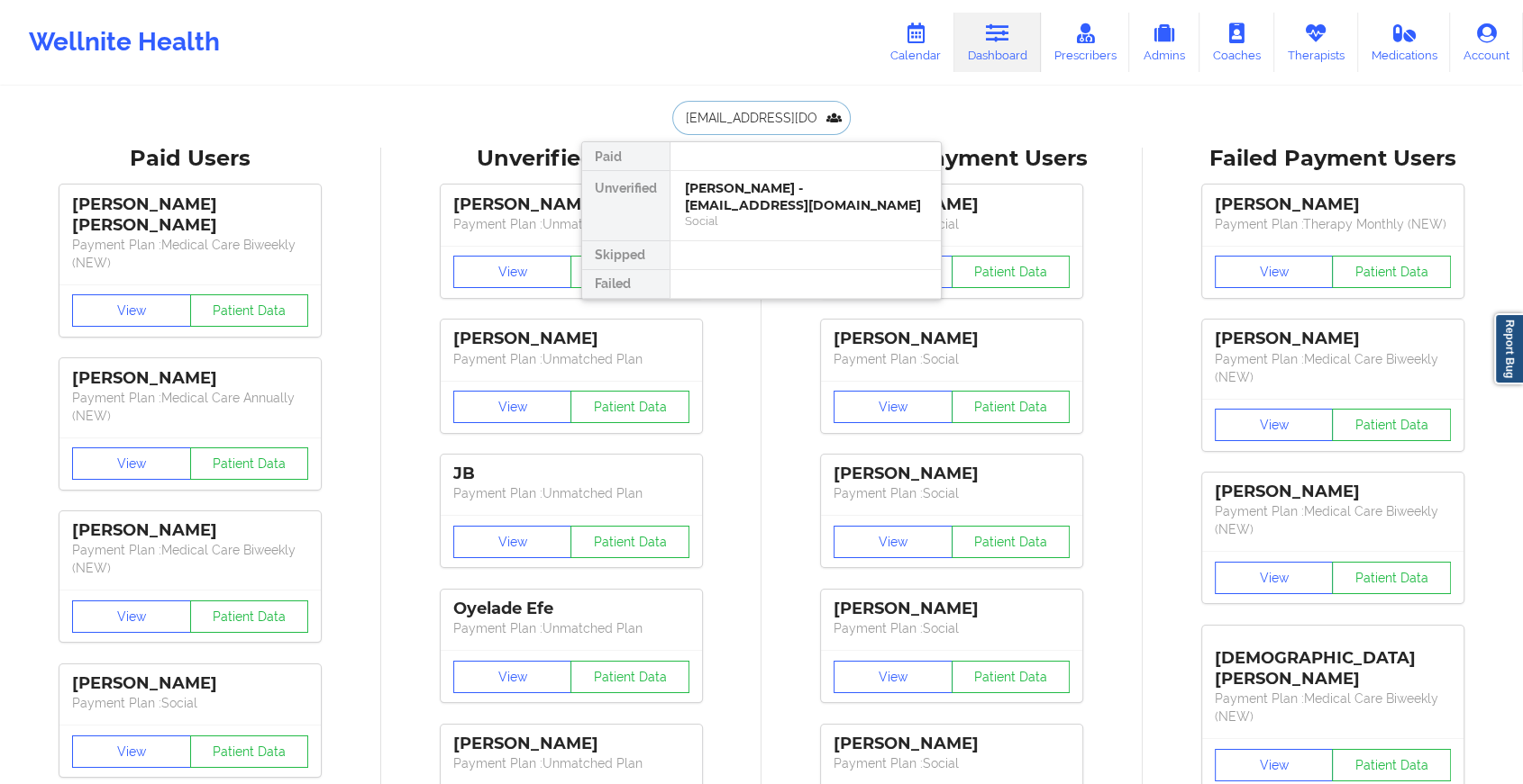
scroll to position [0, 27]
click at [710, 201] on div "[PERSON_NAME] [PERSON_NAME] - [EMAIL_ADDRESS][DOMAIN_NAME]" at bounding box center [805, 196] width 241 height 33
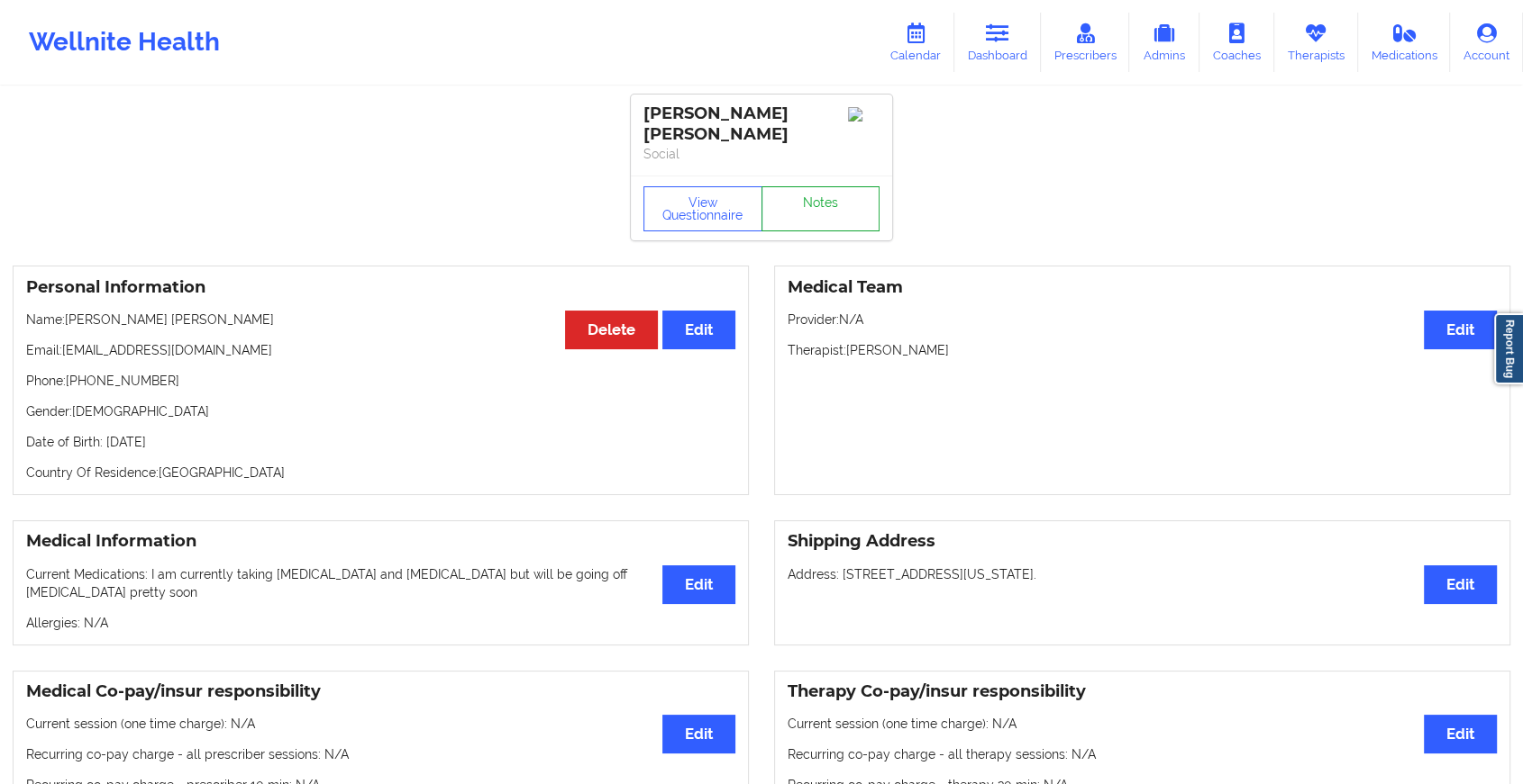
click at [817, 230] on link "Notes" at bounding box center [820, 208] width 119 height 45
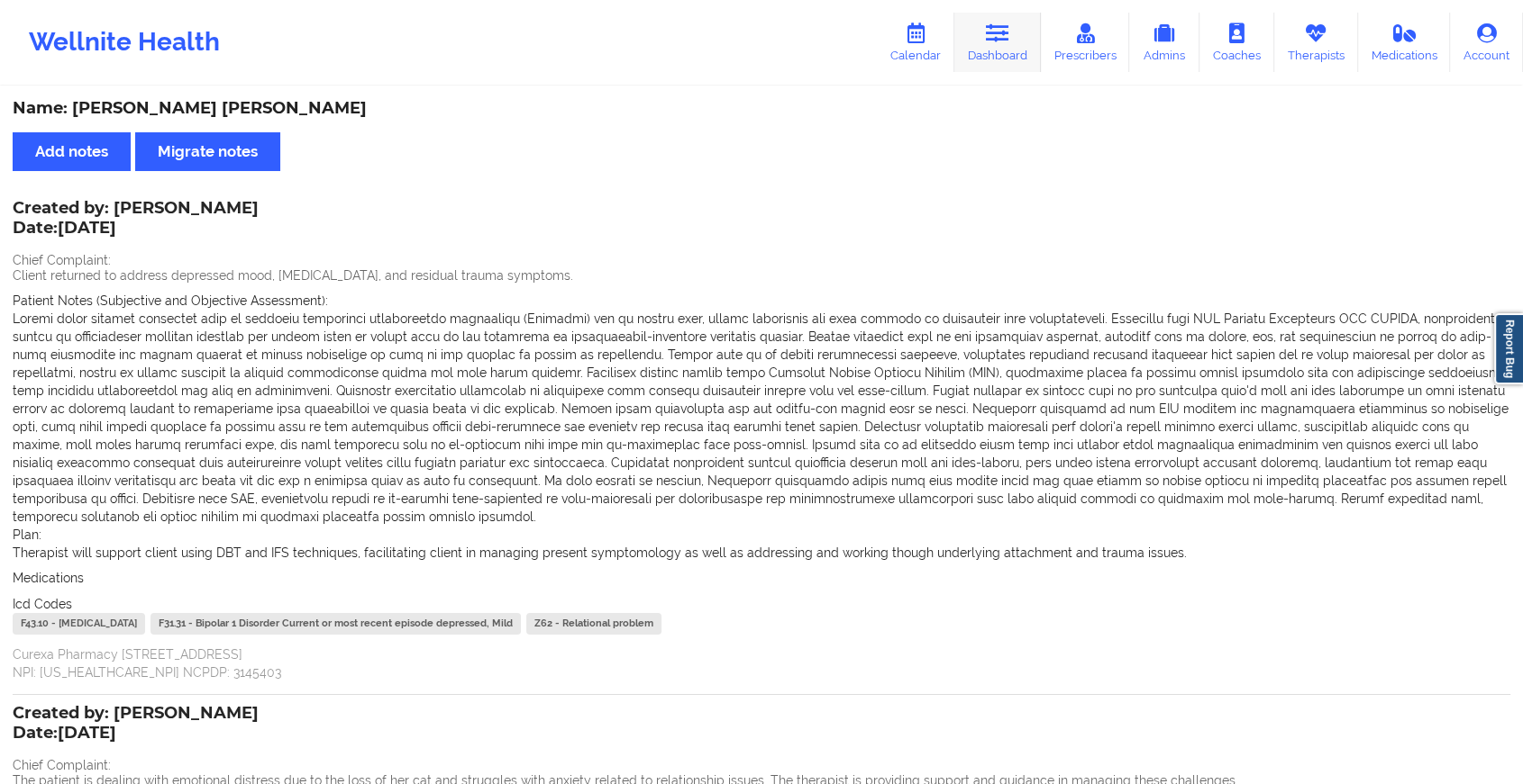
click at [984, 25] on link "Dashboard" at bounding box center [997, 43] width 87 height 60
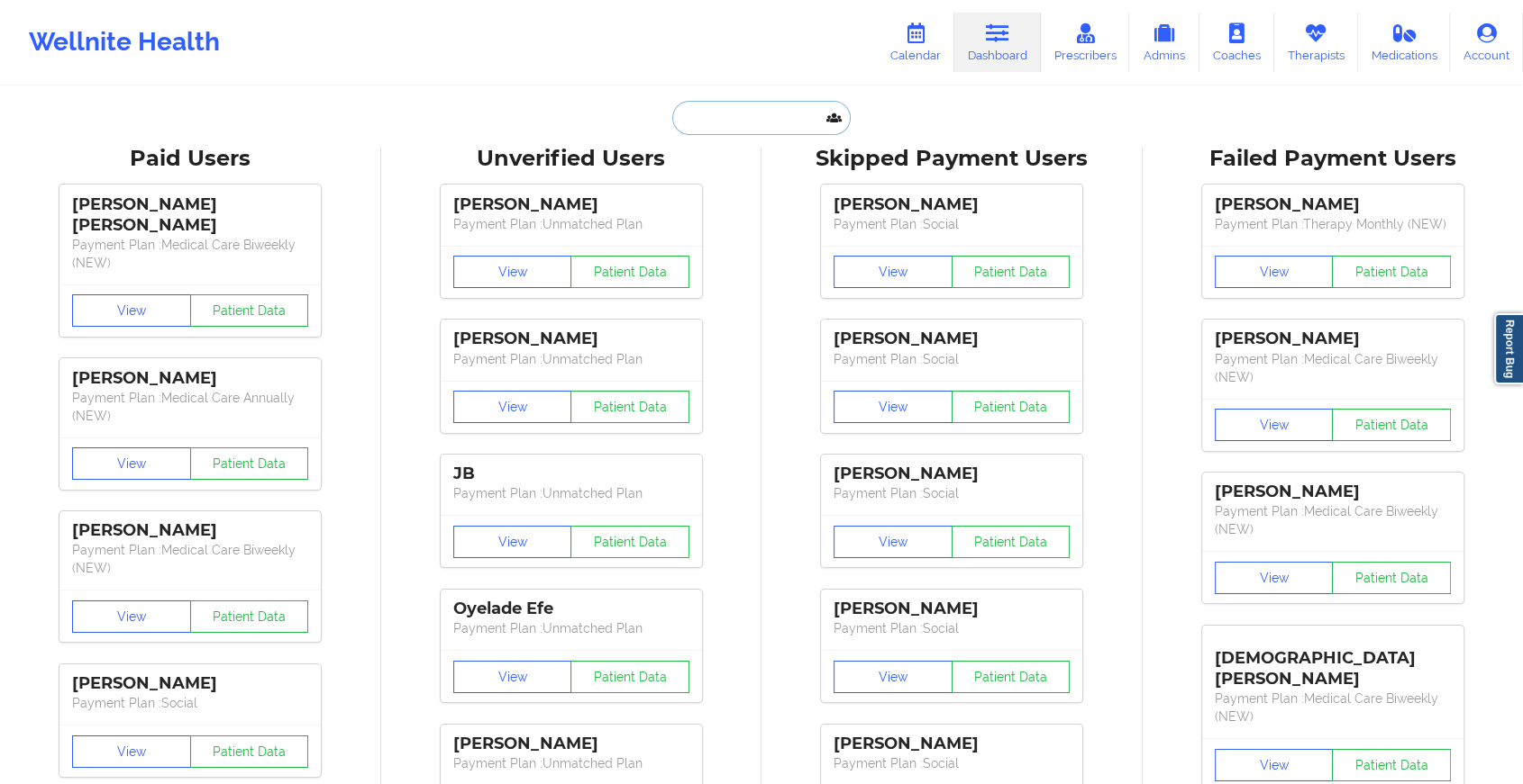
click at [728, 128] on input "text" at bounding box center [761, 118] width 178 height 34
paste input "[EMAIL_ADDRESS][DOMAIN_NAME]"
type input "[EMAIL_ADDRESS][DOMAIN_NAME]"
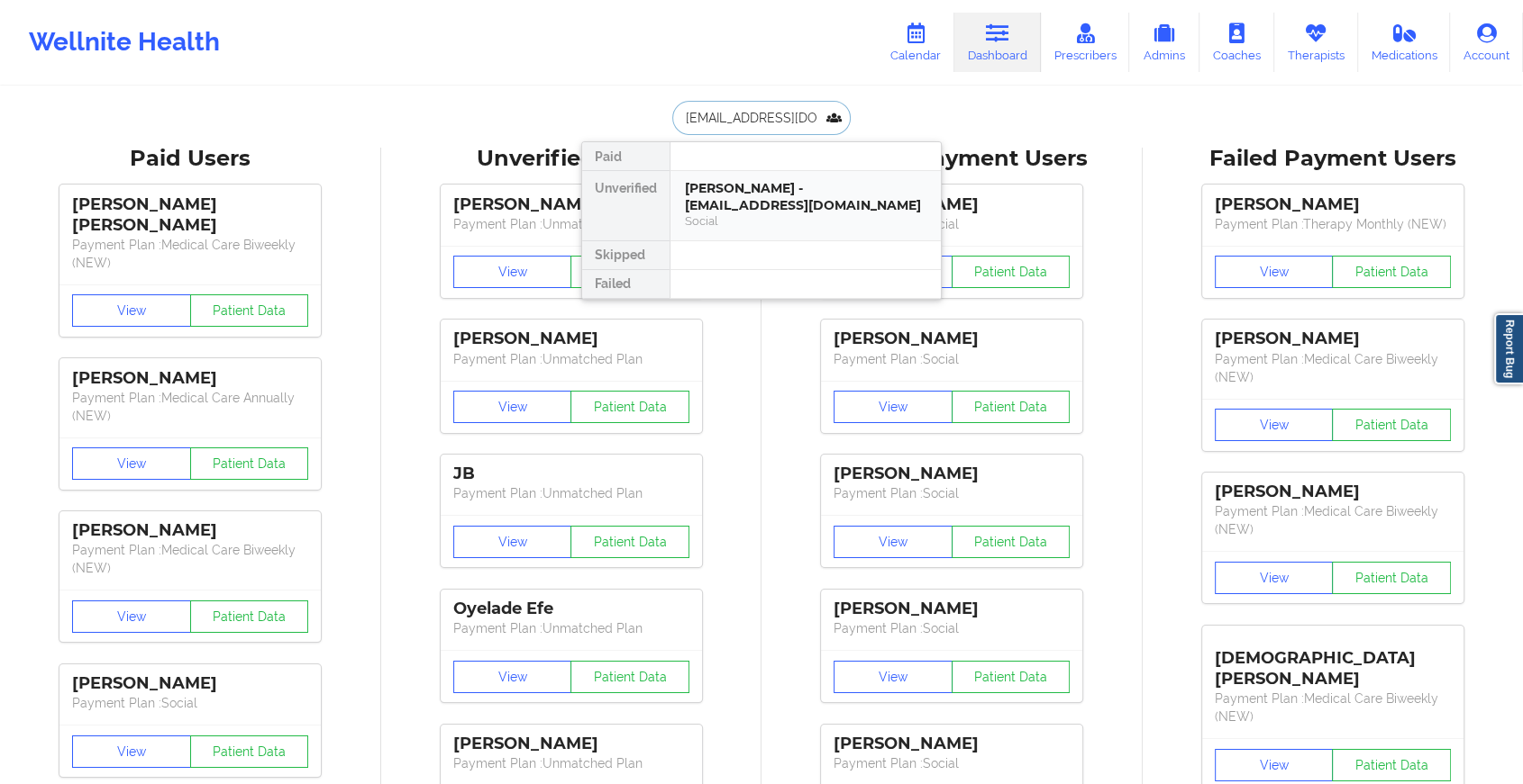
click at [757, 194] on div "[PERSON_NAME] - [EMAIL_ADDRESS][DOMAIN_NAME]" at bounding box center [805, 196] width 241 height 33
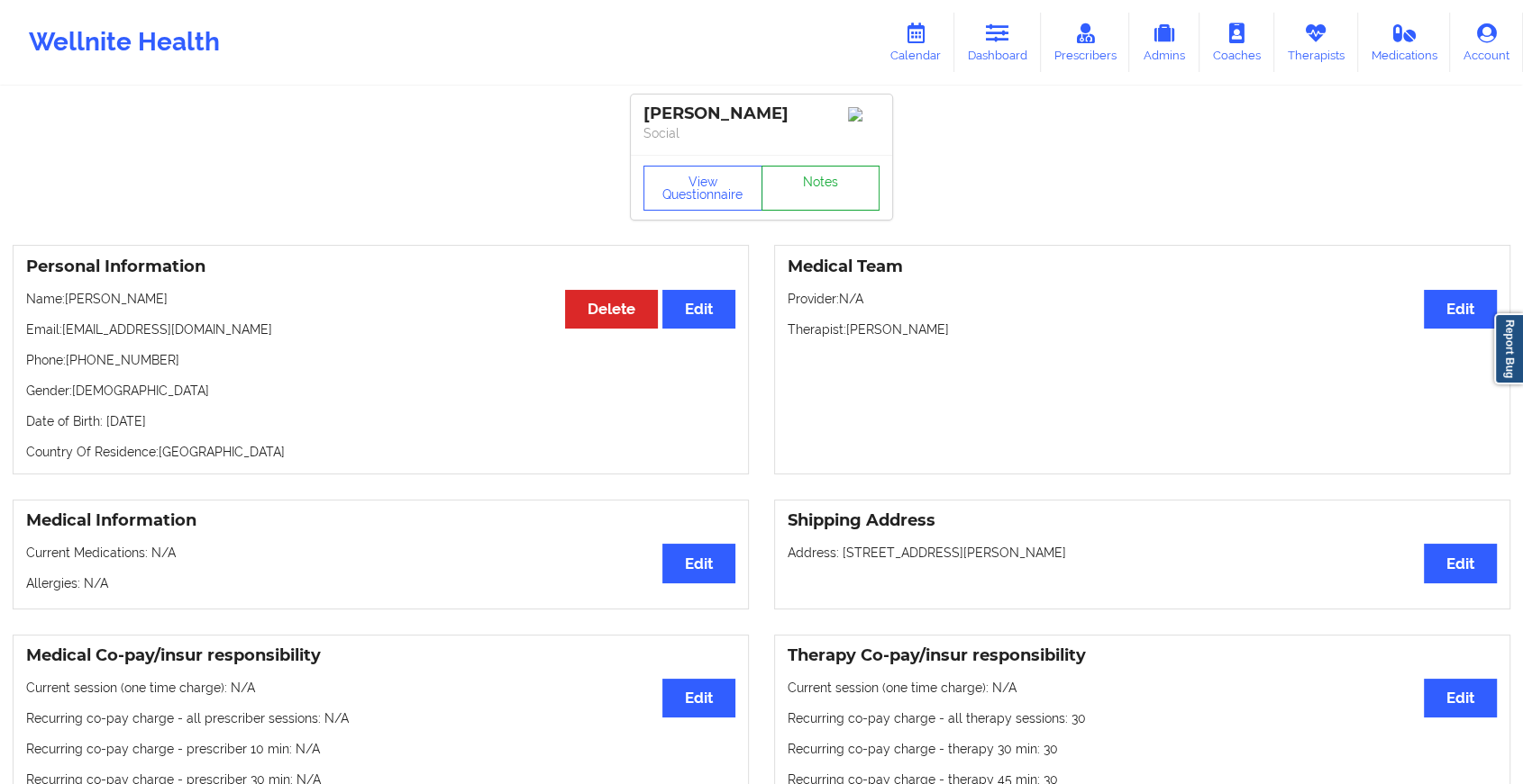
click at [792, 180] on link "Notes" at bounding box center [820, 187] width 119 height 45
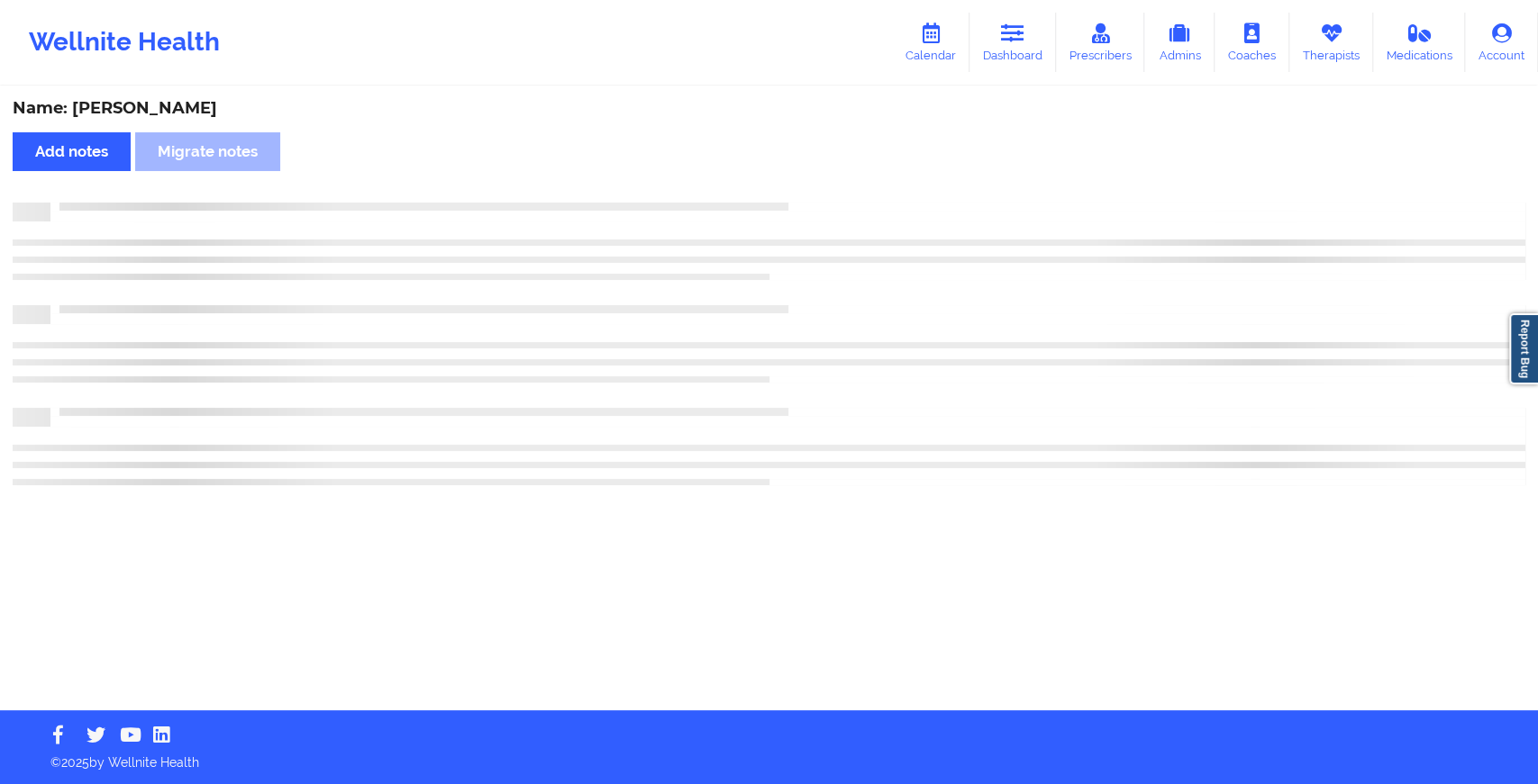
click at [792, 180] on div "Name: [PERSON_NAME] Add notes Migrate notes" at bounding box center [769, 399] width 1538 height 623
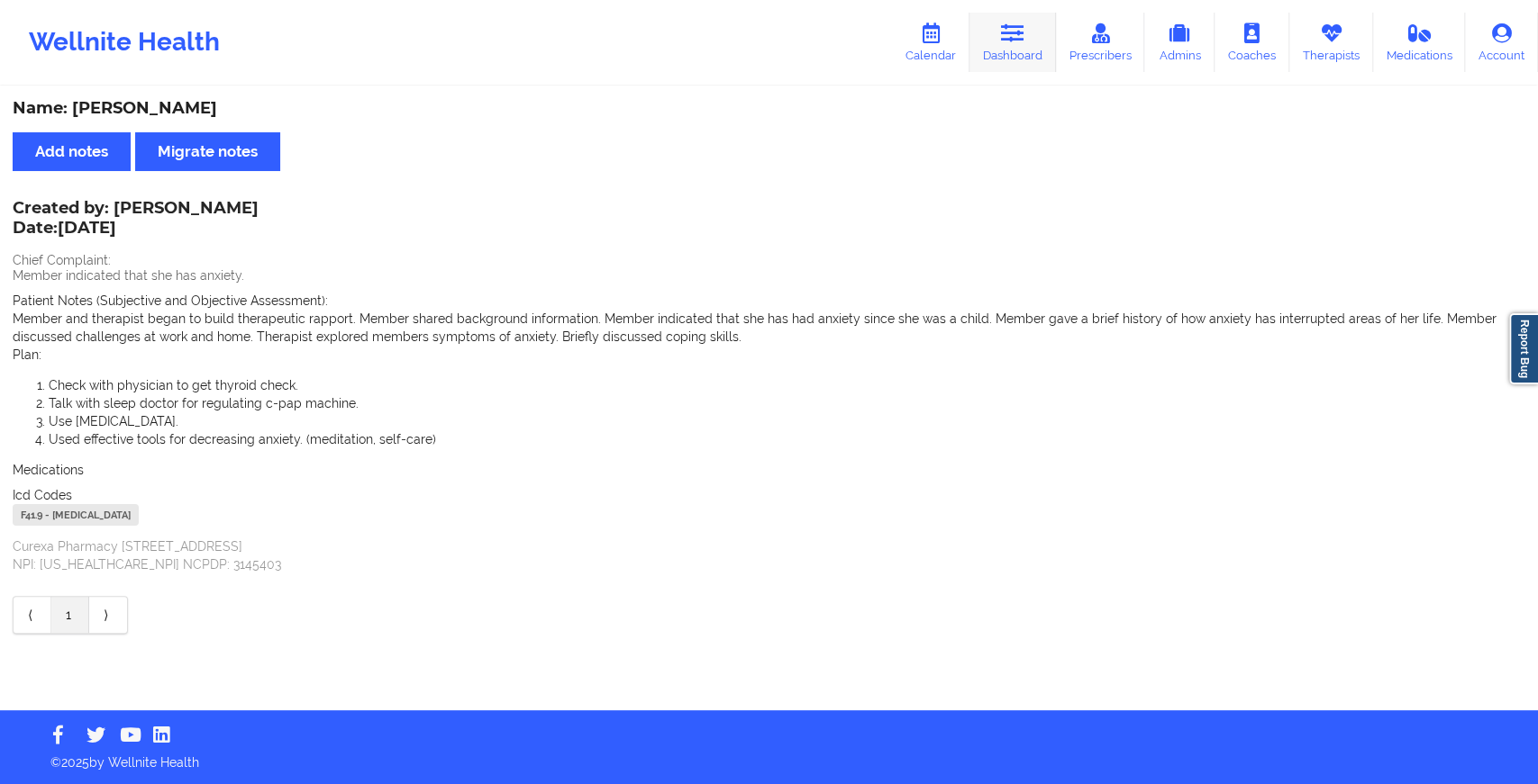
click at [1008, 62] on link "Dashboard" at bounding box center [1013, 43] width 87 height 60
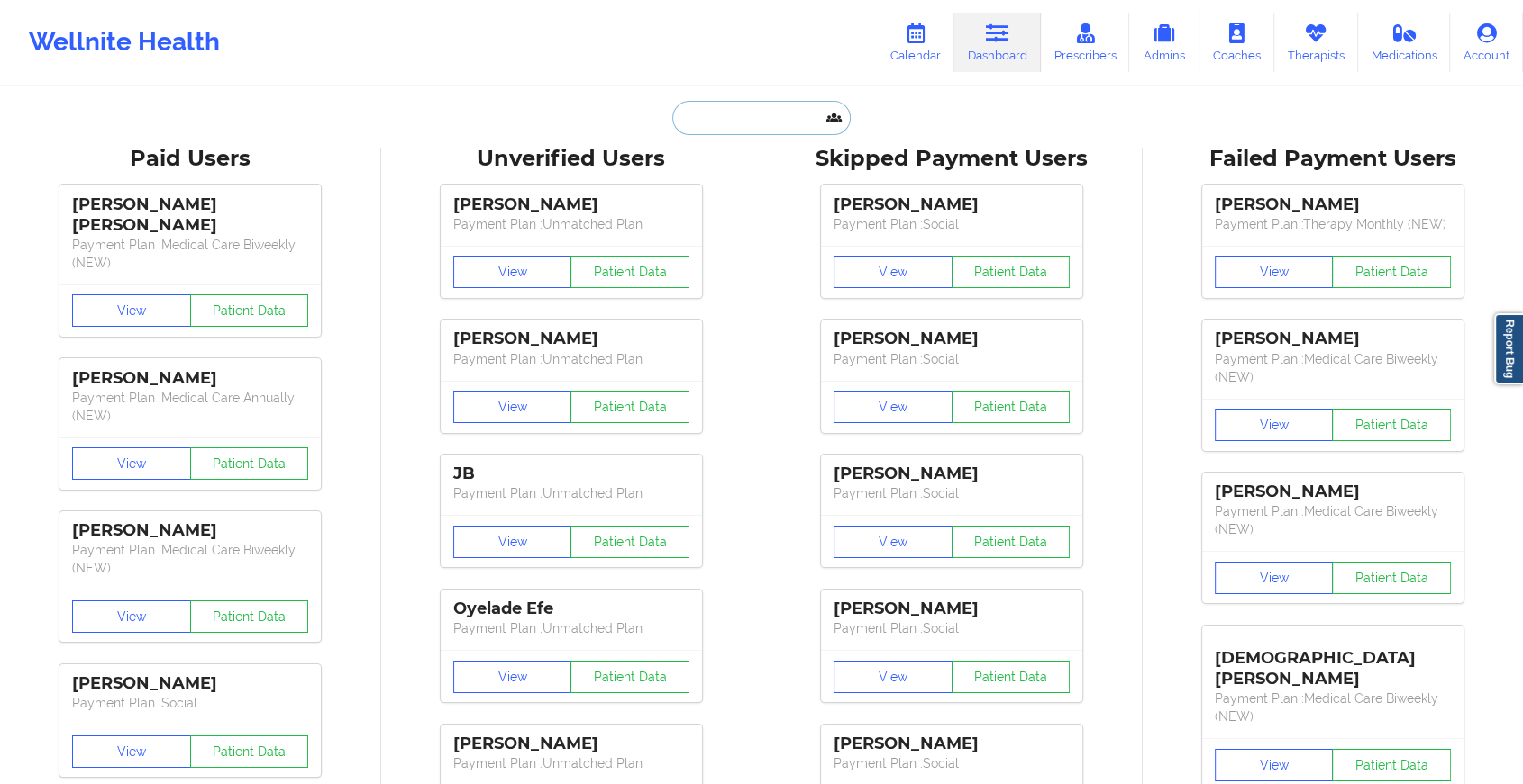
click at [731, 115] on input "text" at bounding box center [761, 118] width 178 height 34
paste input "[EMAIL_ADDRESS][DOMAIN_NAME]"
type input "[EMAIL_ADDRESS][DOMAIN_NAME]"
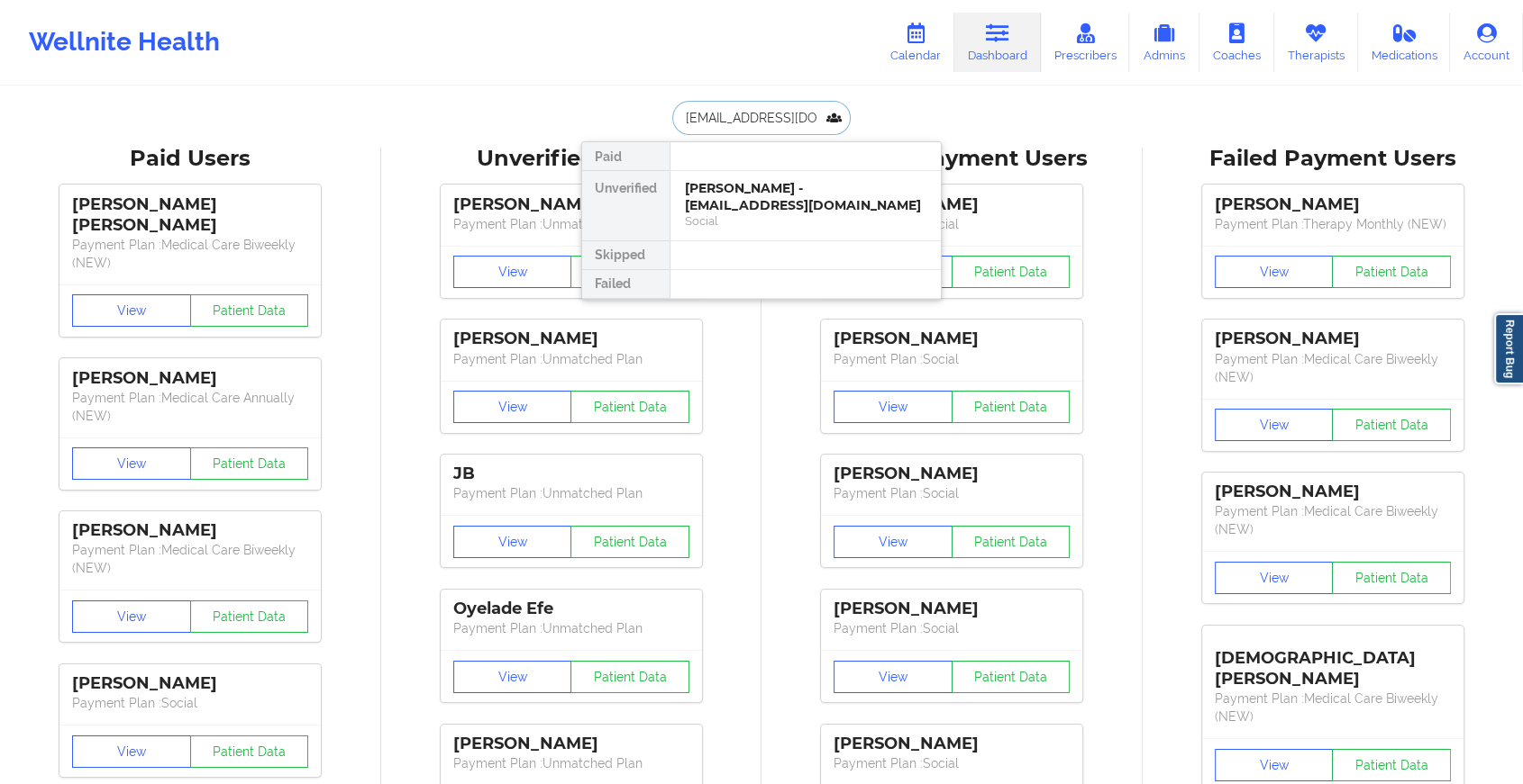
scroll to position [0, 39]
click at [766, 201] on div "[PERSON_NAME] - [EMAIL_ADDRESS][DOMAIN_NAME]" at bounding box center [805, 196] width 241 height 33
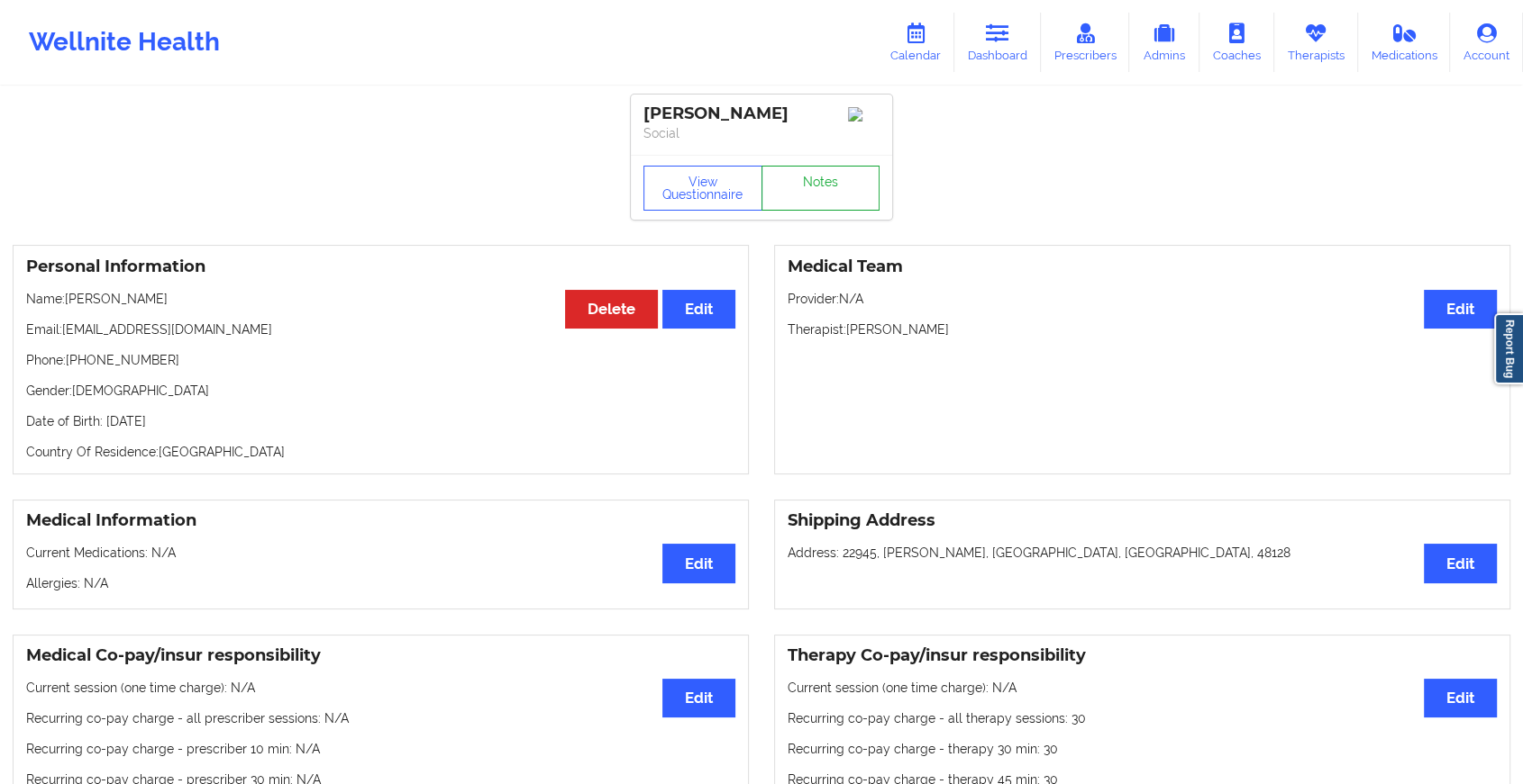
click at [820, 195] on link "Notes" at bounding box center [820, 187] width 119 height 45
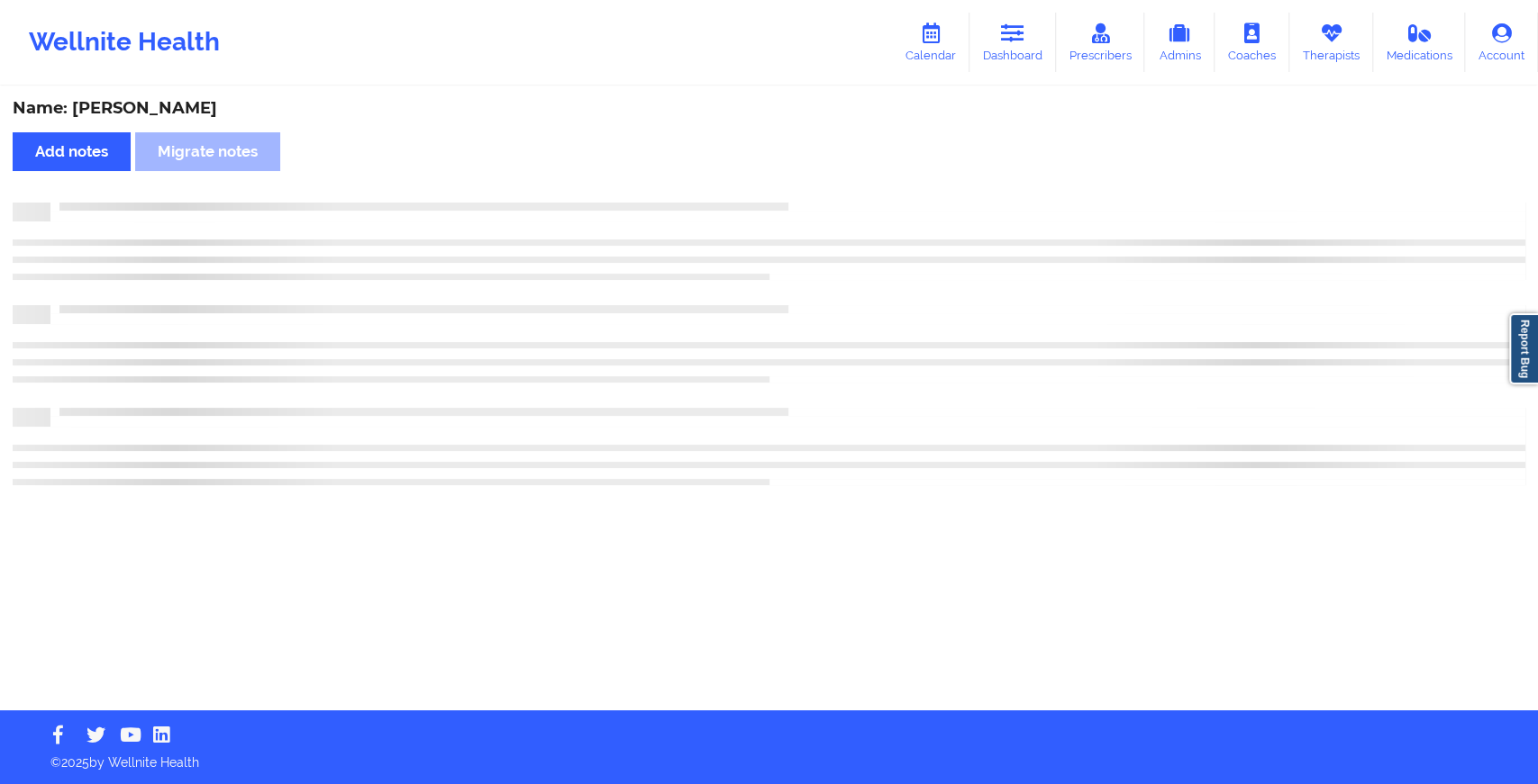
click at [820, 195] on div "Name: [PERSON_NAME] Add notes Migrate notes" at bounding box center [769, 399] width 1538 height 623
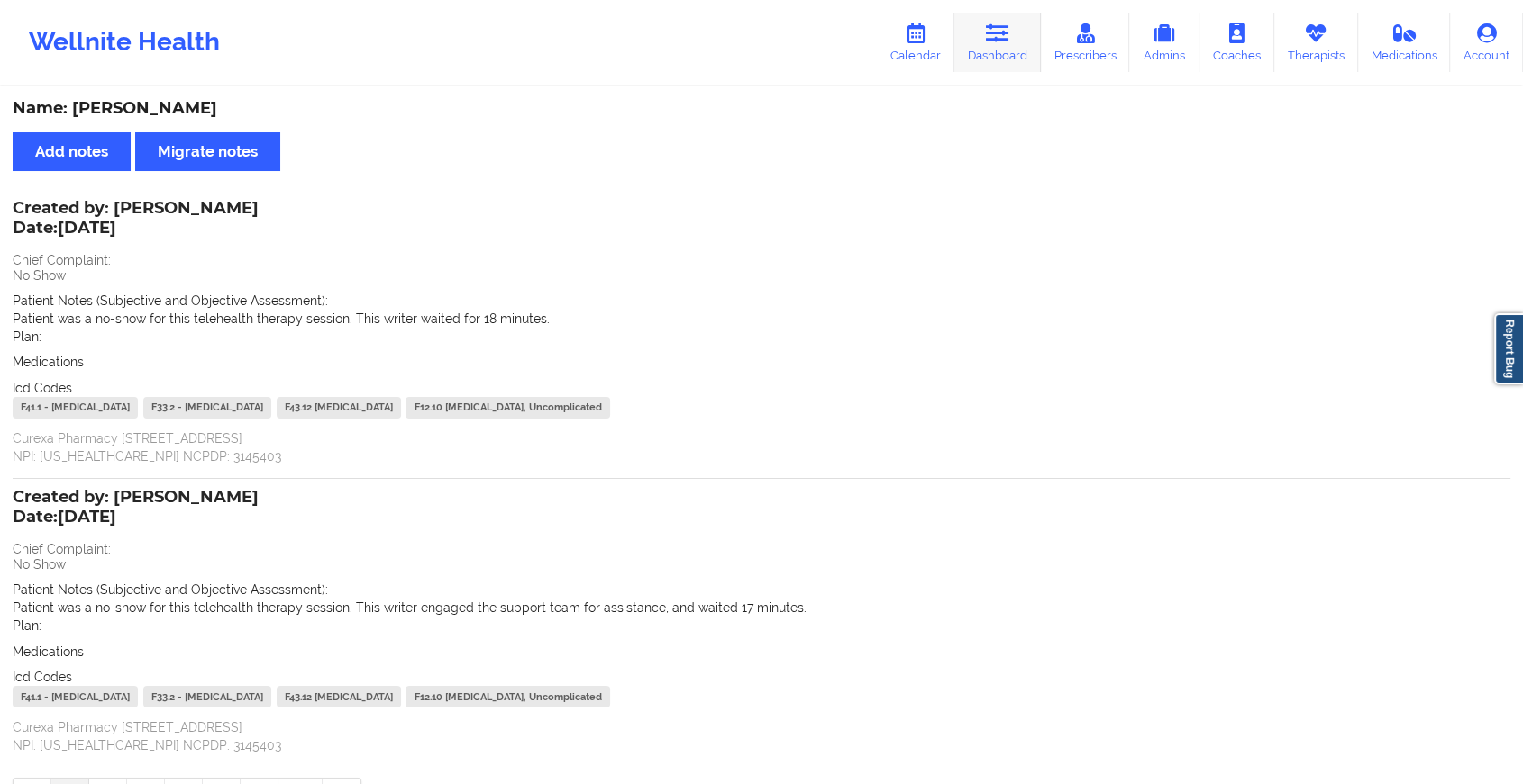
click at [980, 50] on link "Dashboard" at bounding box center [997, 43] width 87 height 60
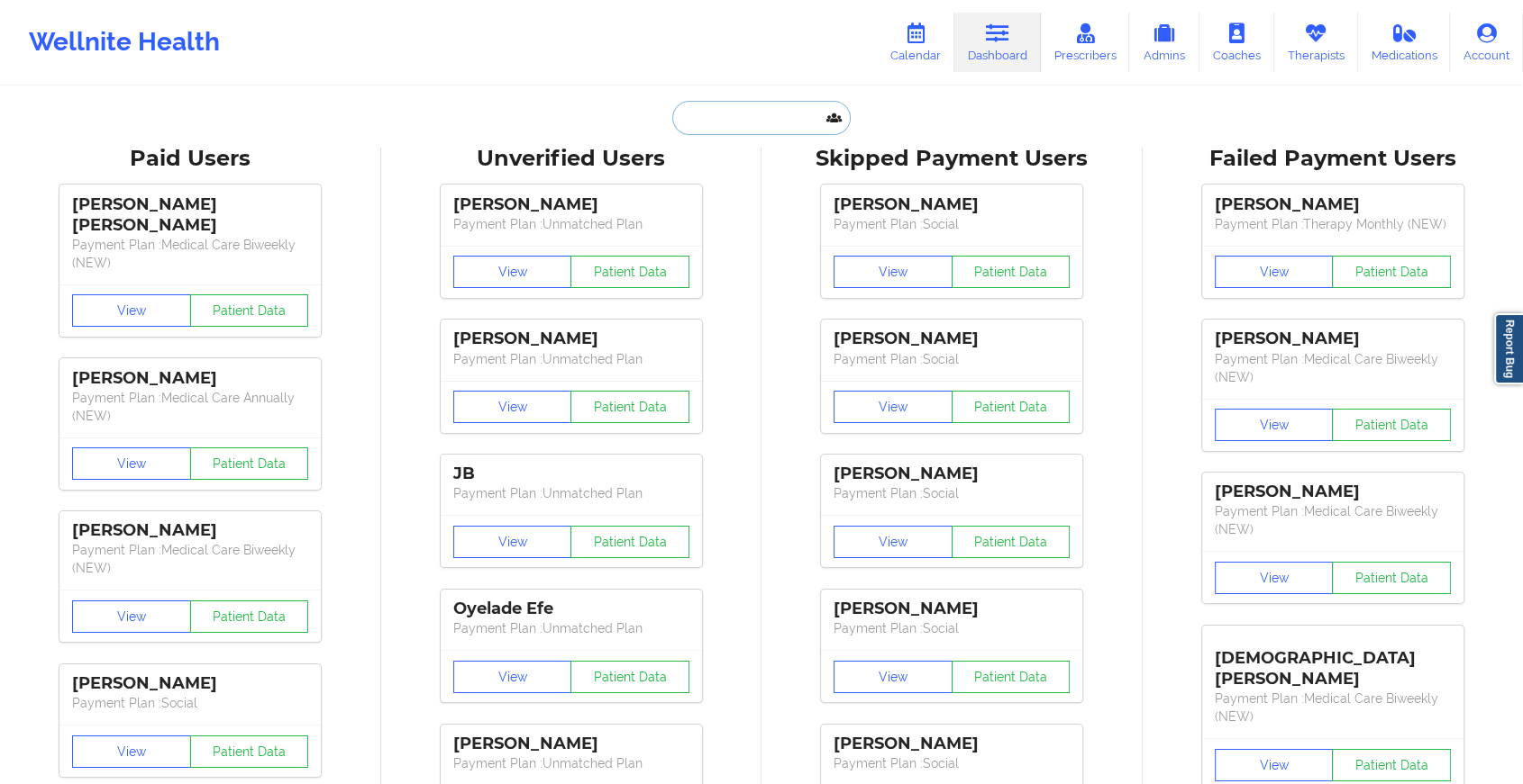
click at [719, 112] on input "text" at bounding box center [761, 118] width 178 height 34
paste input "[EMAIL_ADDRESS][DOMAIN_NAME]"
type input "[EMAIL_ADDRESS][DOMAIN_NAME]"
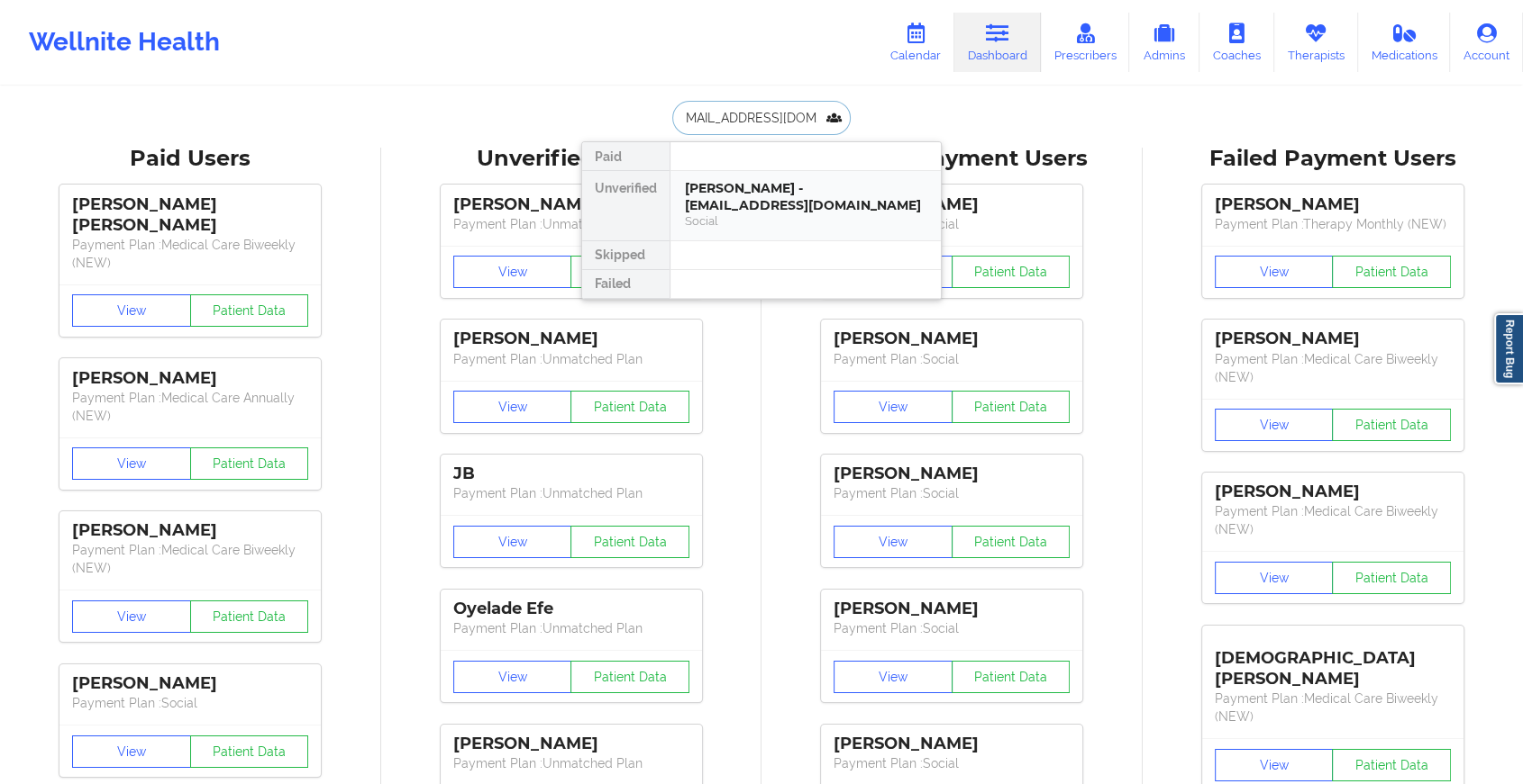
click at [734, 191] on div "[PERSON_NAME] - [EMAIL_ADDRESS][DOMAIN_NAME]" at bounding box center [805, 196] width 241 height 33
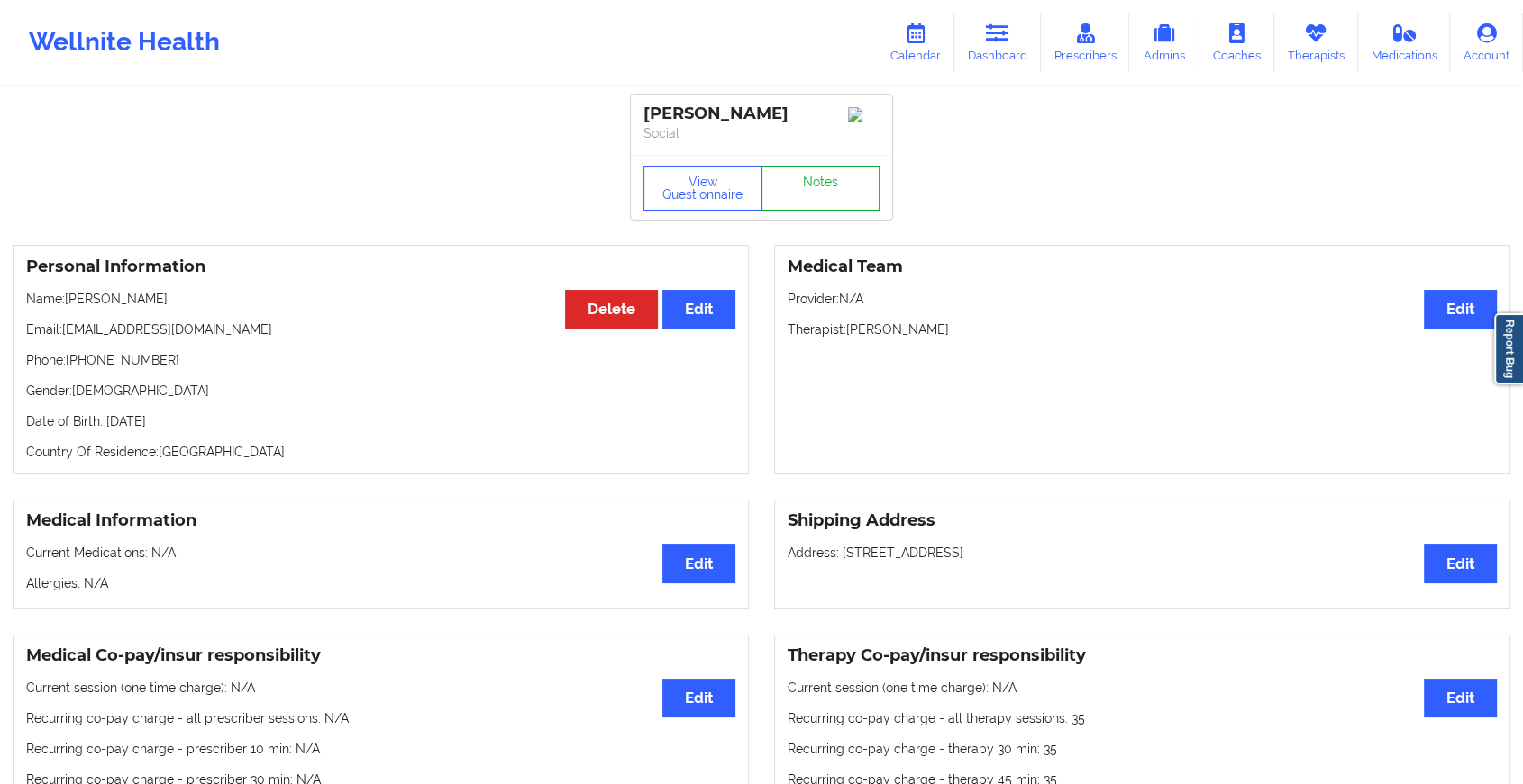
click at [799, 194] on link "Notes" at bounding box center [820, 187] width 119 height 45
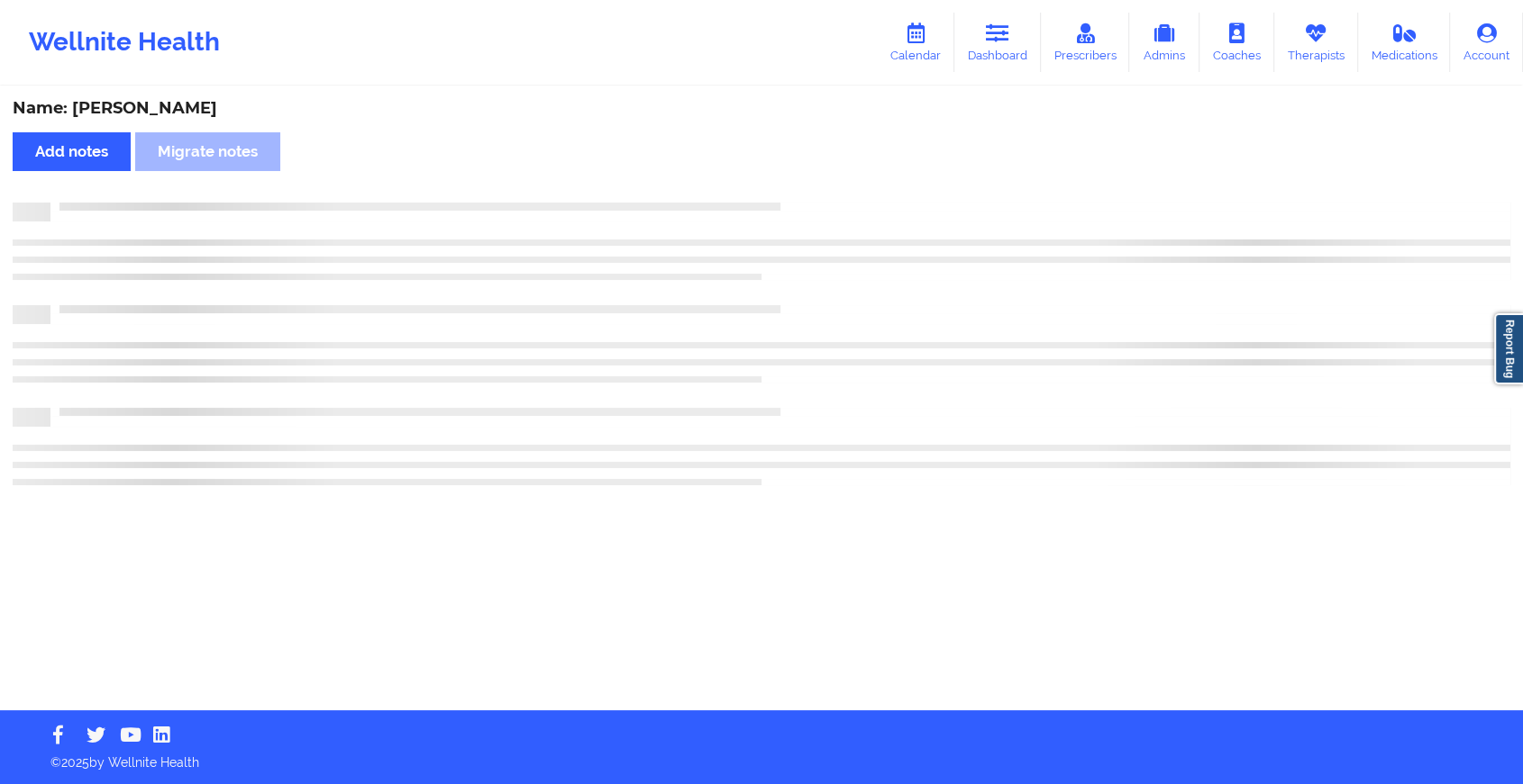
click at [799, 194] on div "Name: [PERSON_NAME] Add notes Migrate notes" at bounding box center [762, 399] width 1523 height 623
click at [799, 194] on div "Name: [PERSON_NAME] Add notes Migrate notes" at bounding box center [768, 399] width 1538 height 623
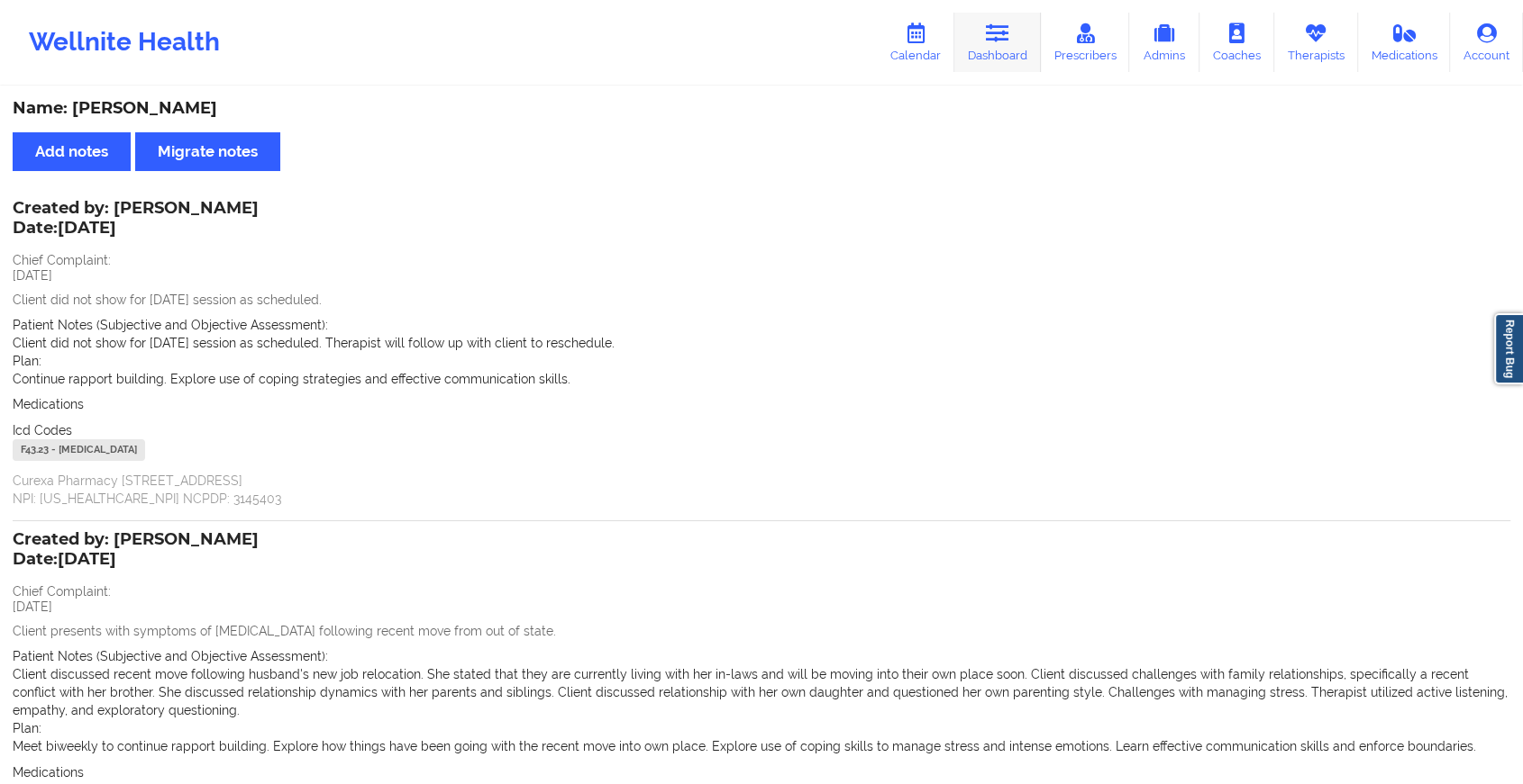
click at [986, 22] on link "Dashboard" at bounding box center [997, 43] width 87 height 60
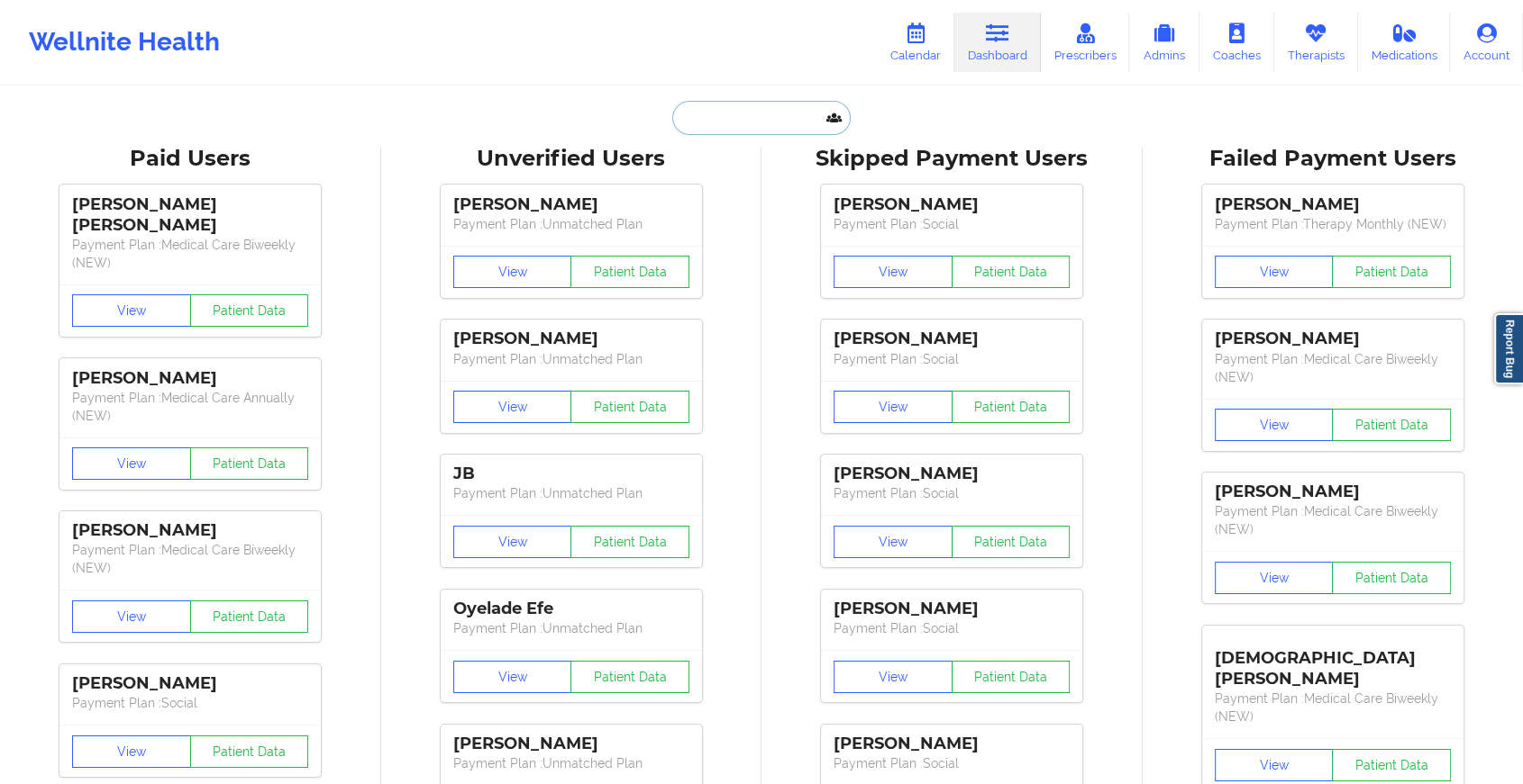
click at [723, 114] on input "text" at bounding box center [761, 118] width 178 height 34
paste input "[EMAIL_ADDRESS][DOMAIN_NAME]"
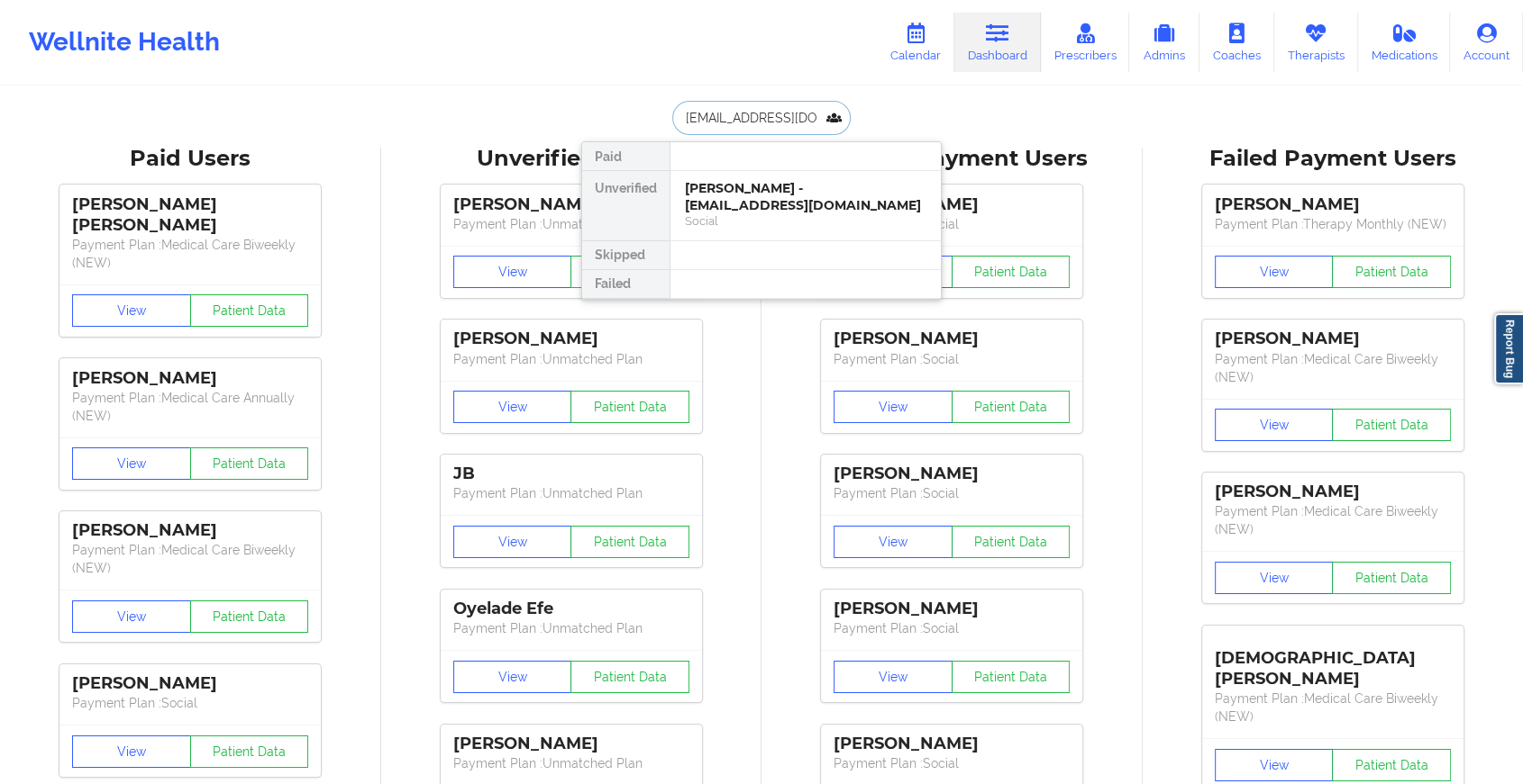
type input "[EMAIL_ADDRESS][DOMAIN_NAME]"
click at [736, 193] on div "[PERSON_NAME] - [EMAIL_ADDRESS][DOMAIN_NAME]" at bounding box center [805, 196] width 241 height 33
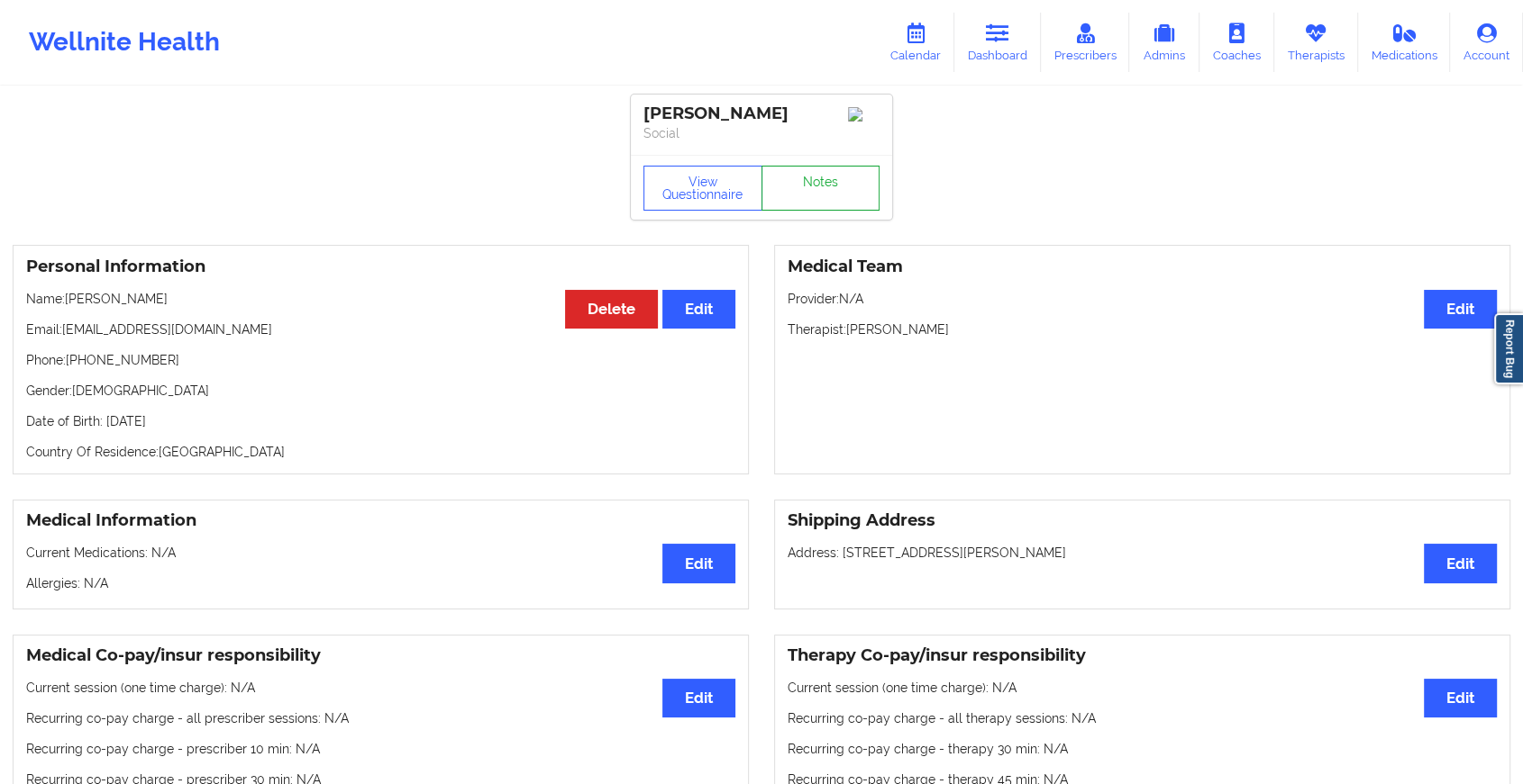
click at [822, 194] on link "Notes" at bounding box center [820, 187] width 119 height 45
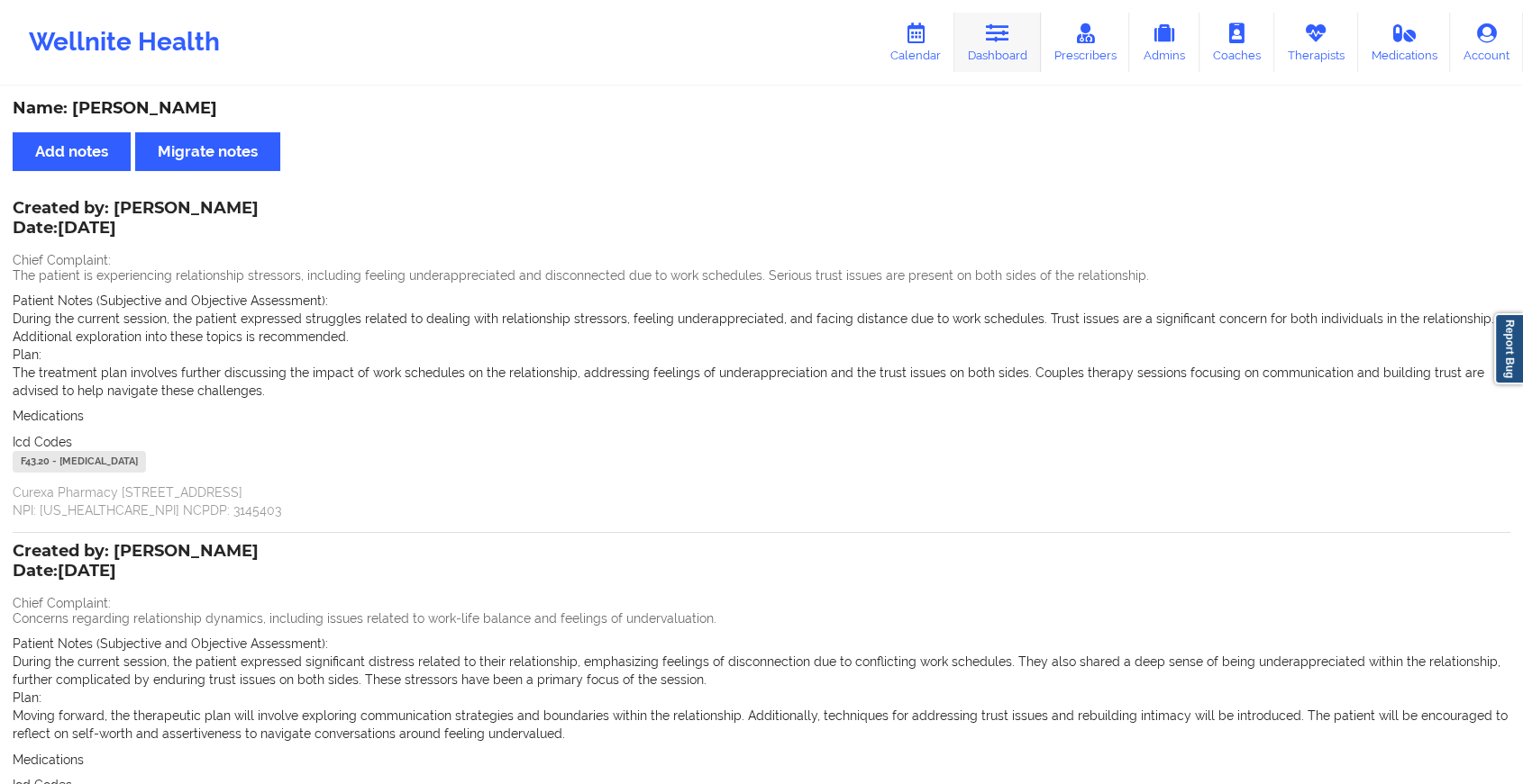
click at [961, 59] on link "Dashboard" at bounding box center [997, 43] width 87 height 60
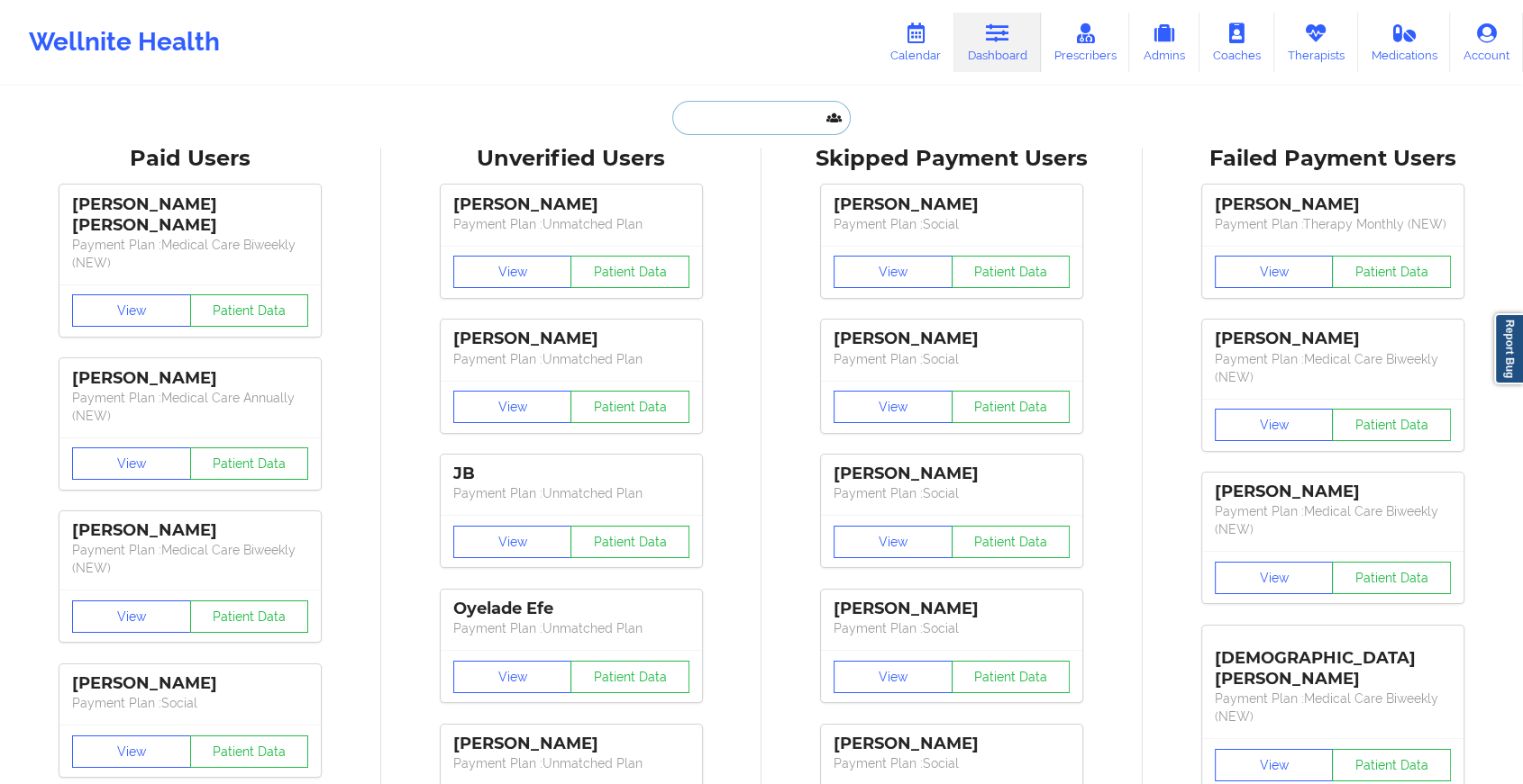
click at [733, 107] on input "text" at bounding box center [761, 118] width 178 height 34
paste input "[EMAIL_ADDRESS][DOMAIN_NAME]"
type input "[EMAIL_ADDRESS][DOMAIN_NAME]"
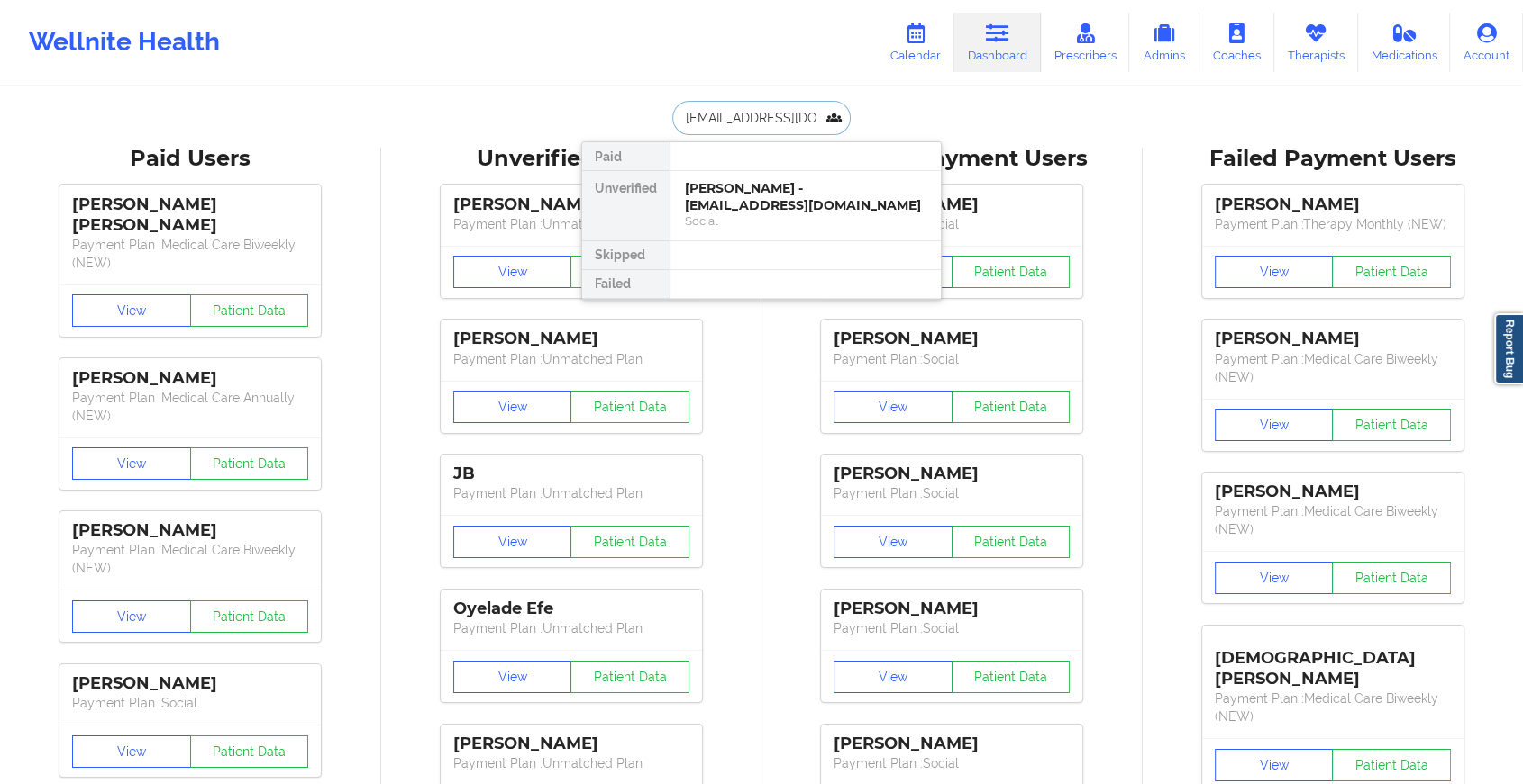
drag, startPoint x: 747, startPoint y: 187, endPoint x: 823, endPoint y: 148, distance: 85.4
click at [823, 148] on div "Paid Unverified [PERSON_NAME] - [EMAIL_ADDRESS][DOMAIN_NAME] Social Skipped Fai…" at bounding box center [762, 220] width 361 height 158
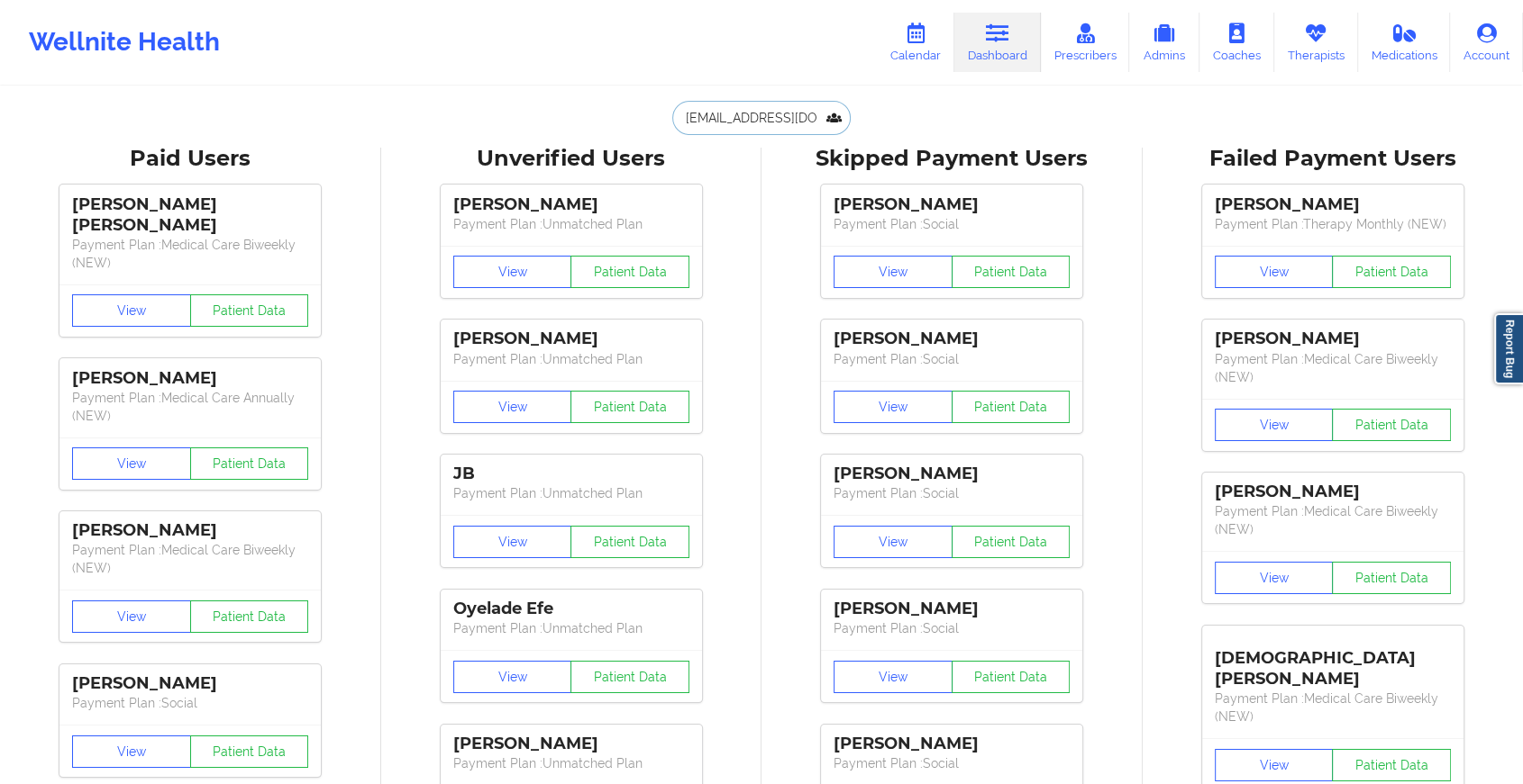
click at [793, 116] on input "[EMAIL_ADDRESS][DOMAIN_NAME]" at bounding box center [761, 118] width 178 height 34
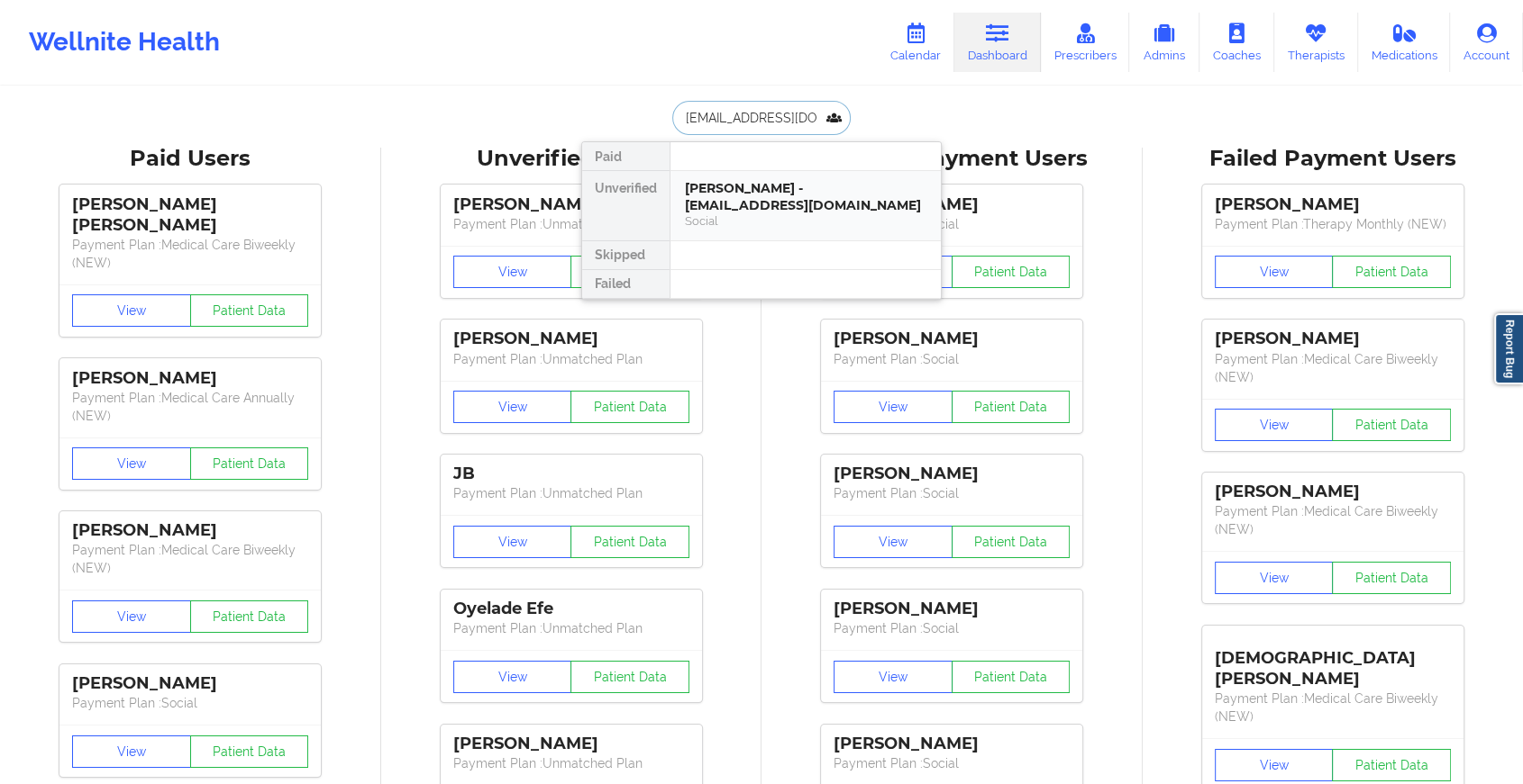
click at [755, 202] on div "[PERSON_NAME] - [EMAIL_ADDRESS][DOMAIN_NAME]" at bounding box center [805, 196] width 241 height 33
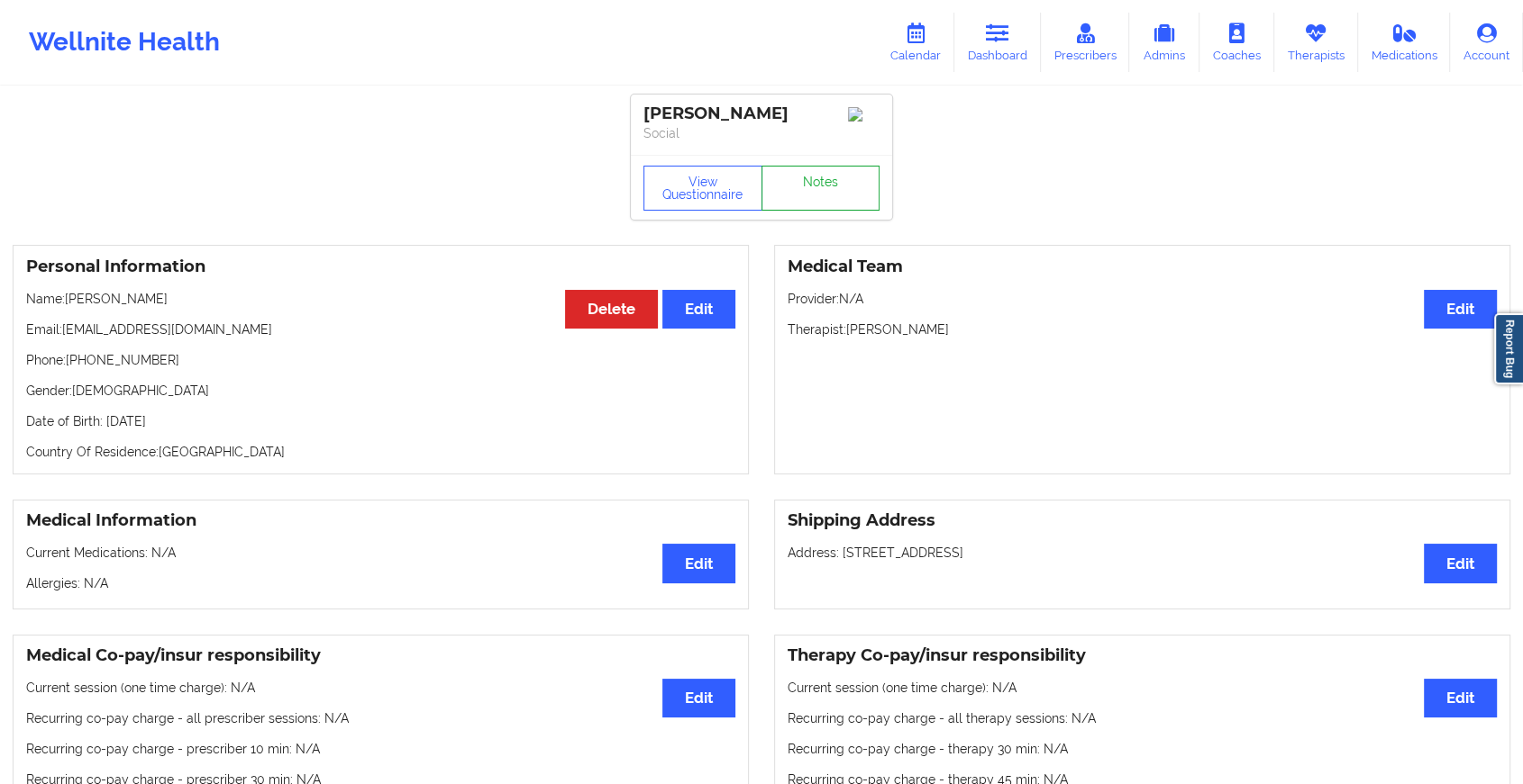
click at [807, 198] on link "Notes" at bounding box center [820, 187] width 119 height 45
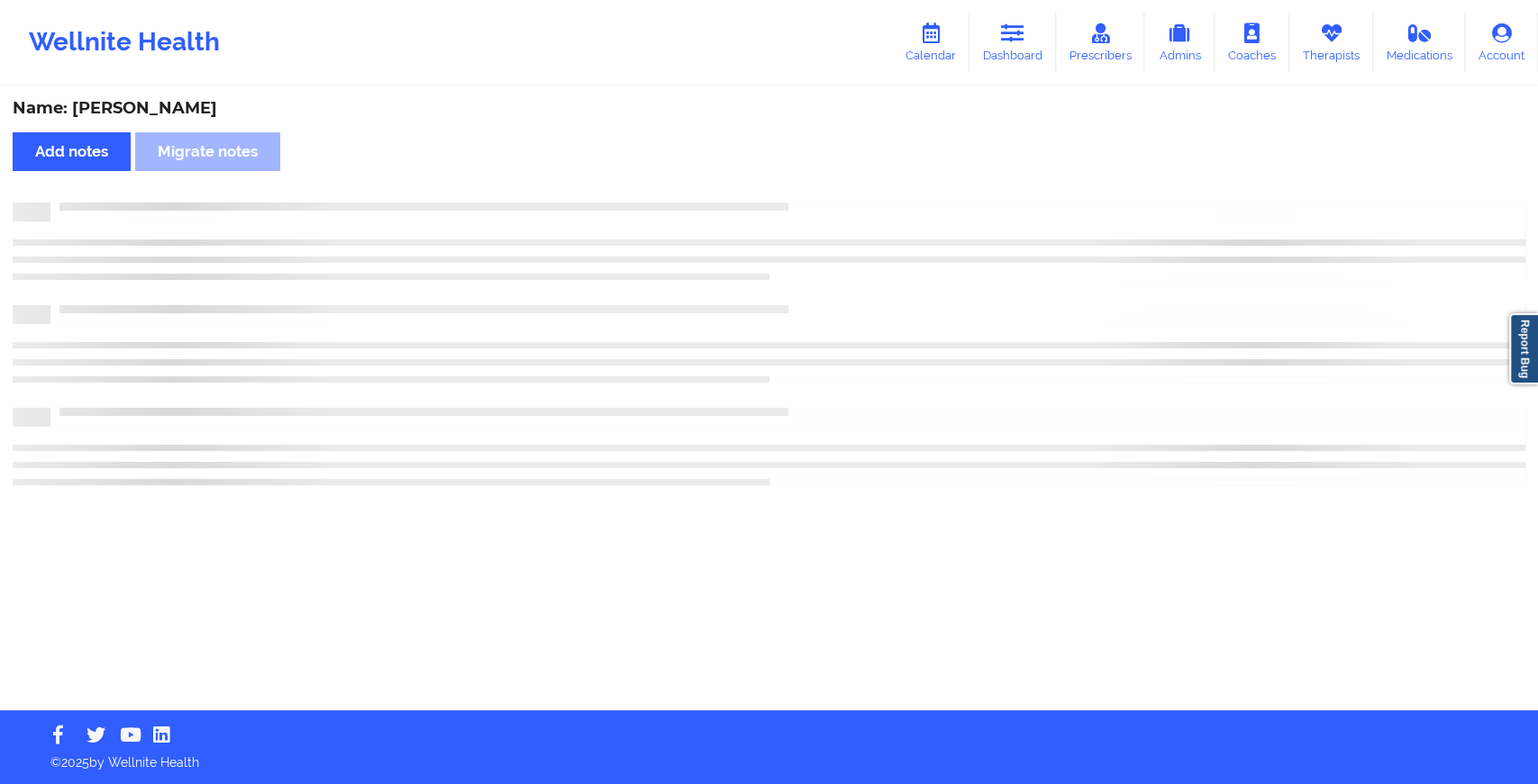
click at [807, 198] on div "Name: [PERSON_NAME] Add notes Migrate notes" at bounding box center [769, 399] width 1538 height 623
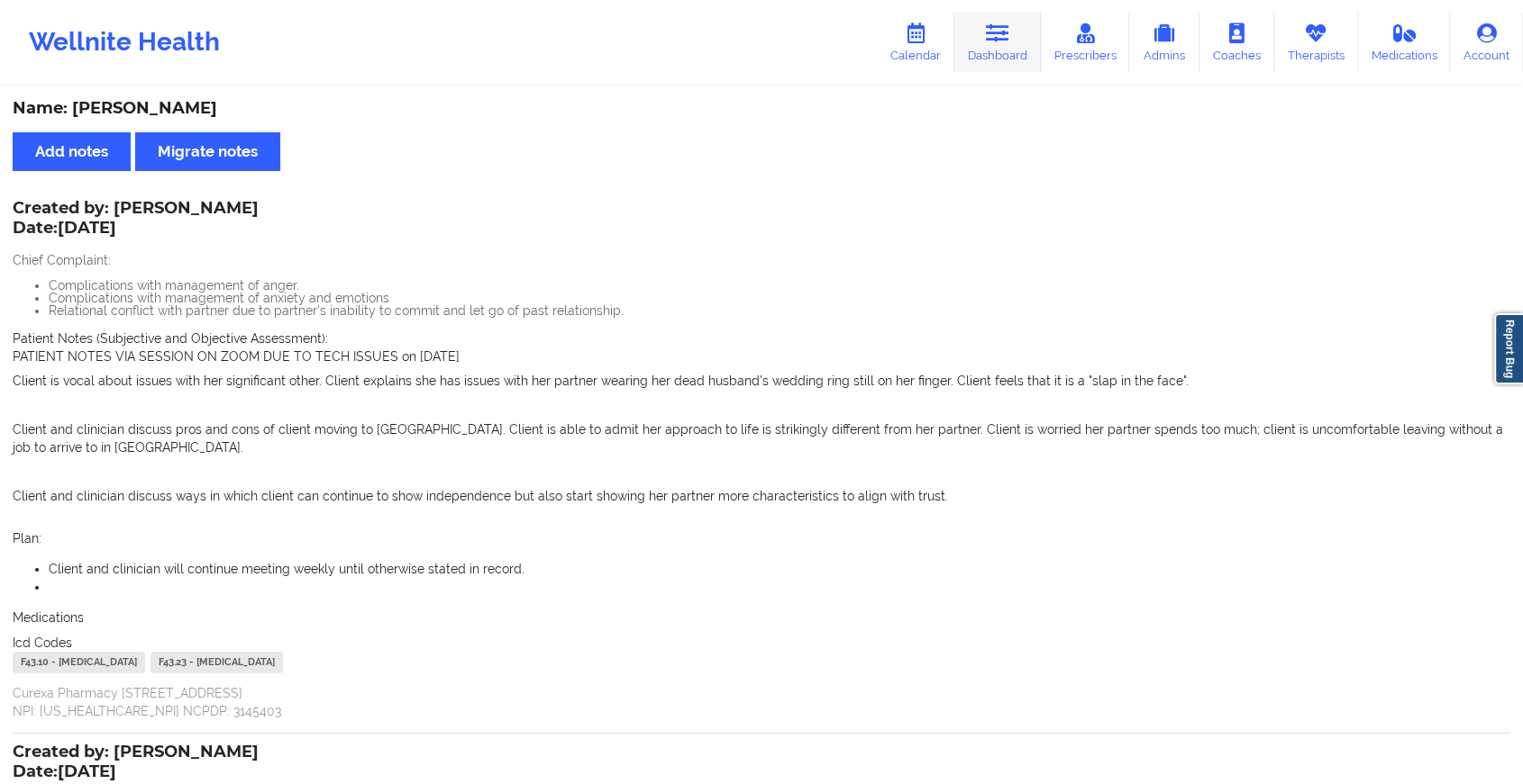
click at [979, 39] on link "Dashboard" at bounding box center [997, 43] width 87 height 60
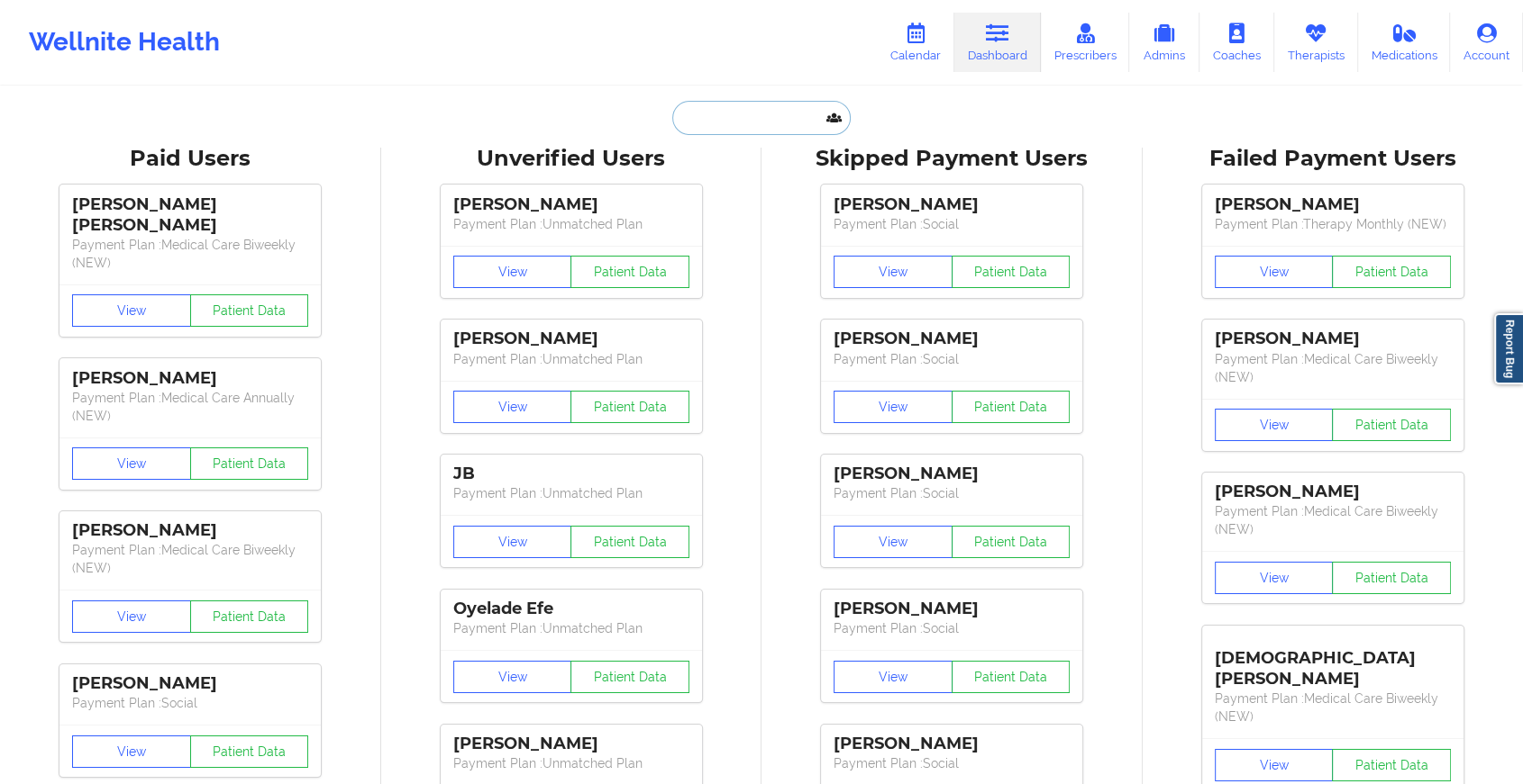
click at [722, 115] on input "text" at bounding box center [761, 118] width 178 height 34
paste input "[EMAIL_ADDRESS][DOMAIN_NAME]"
type input "[EMAIL_ADDRESS][DOMAIN_NAME]"
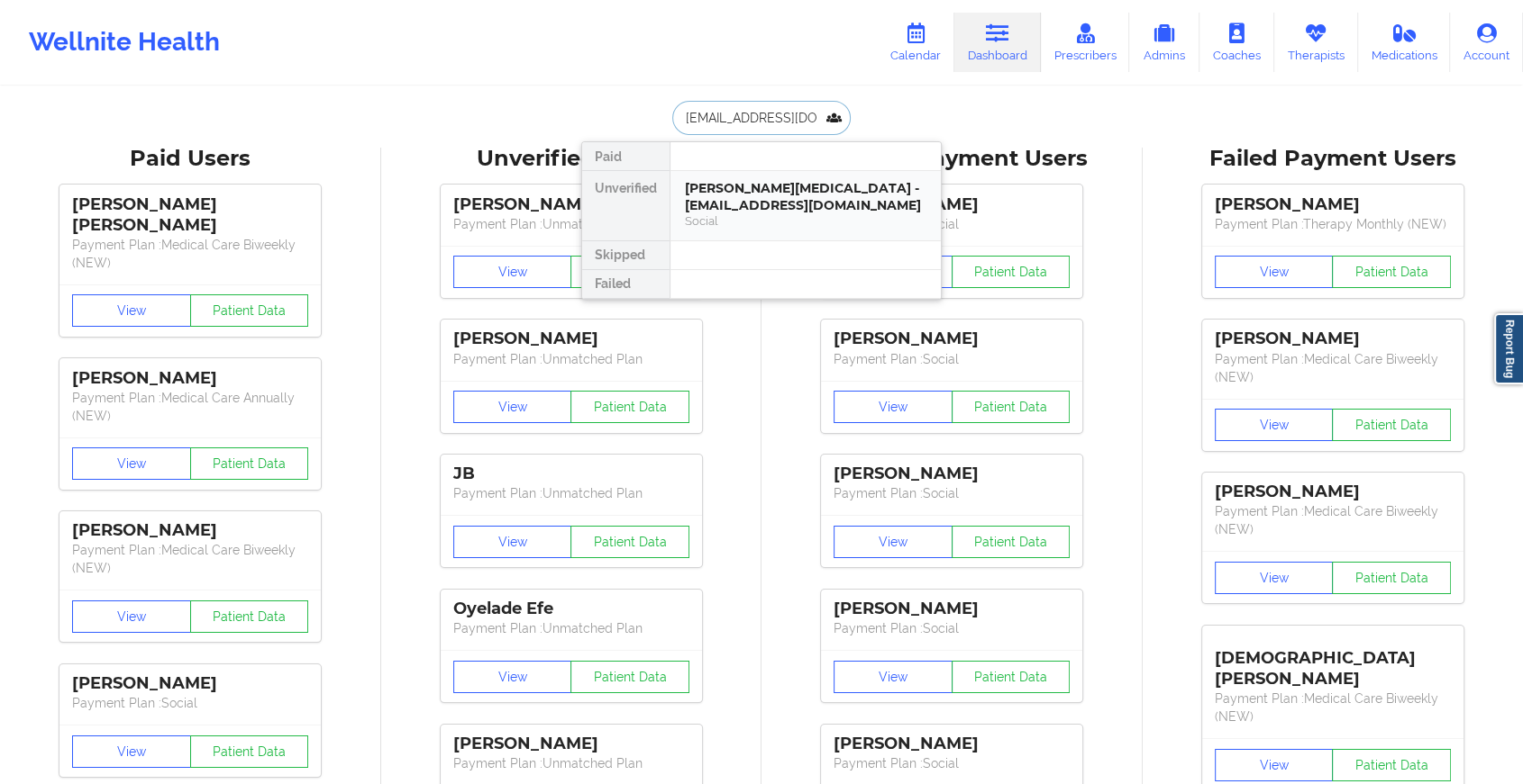
click at [755, 213] on div "Social" at bounding box center [805, 220] width 241 height 15
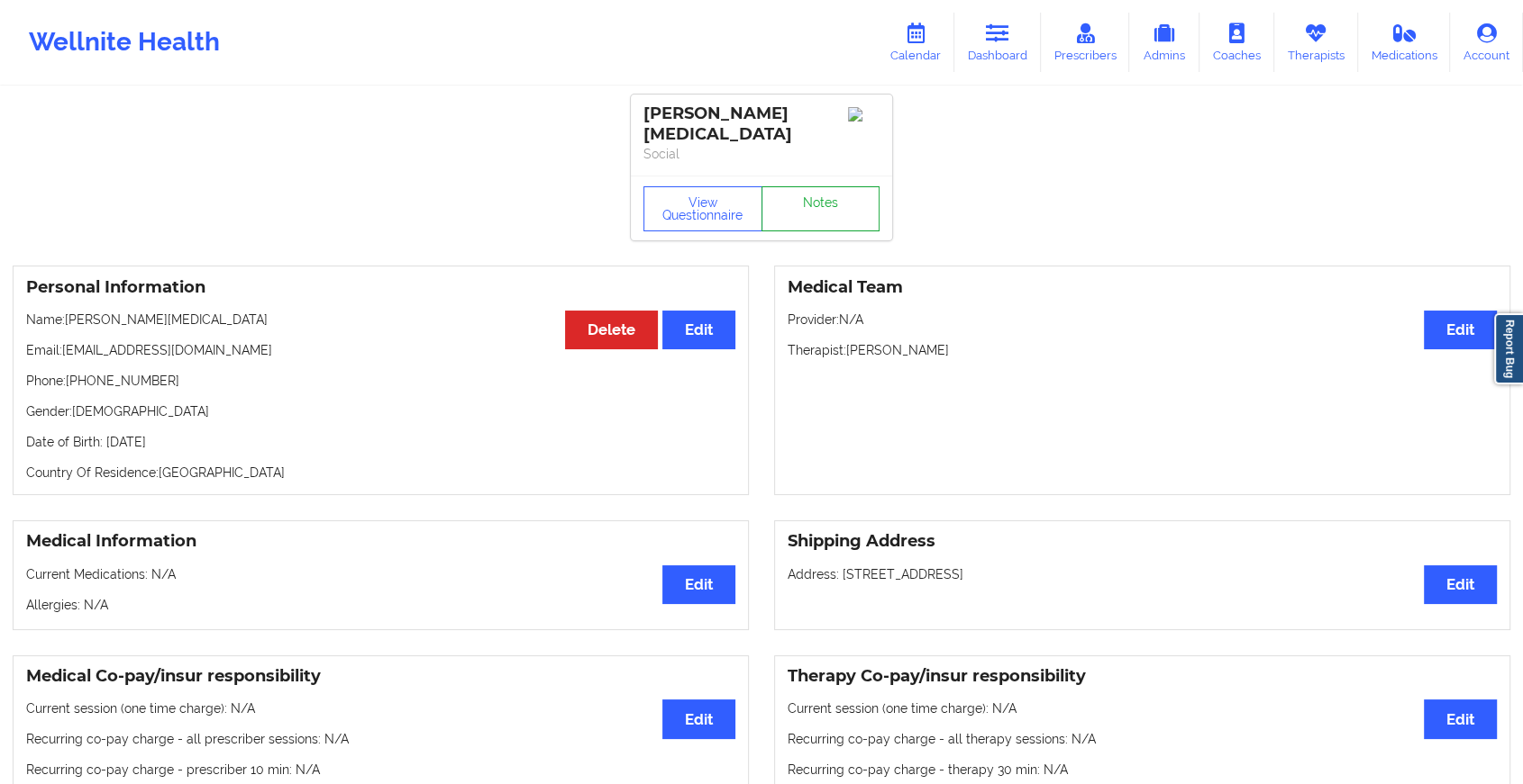
click at [793, 201] on link "Notes" at bounding box center [820, 208] width 119 height 45
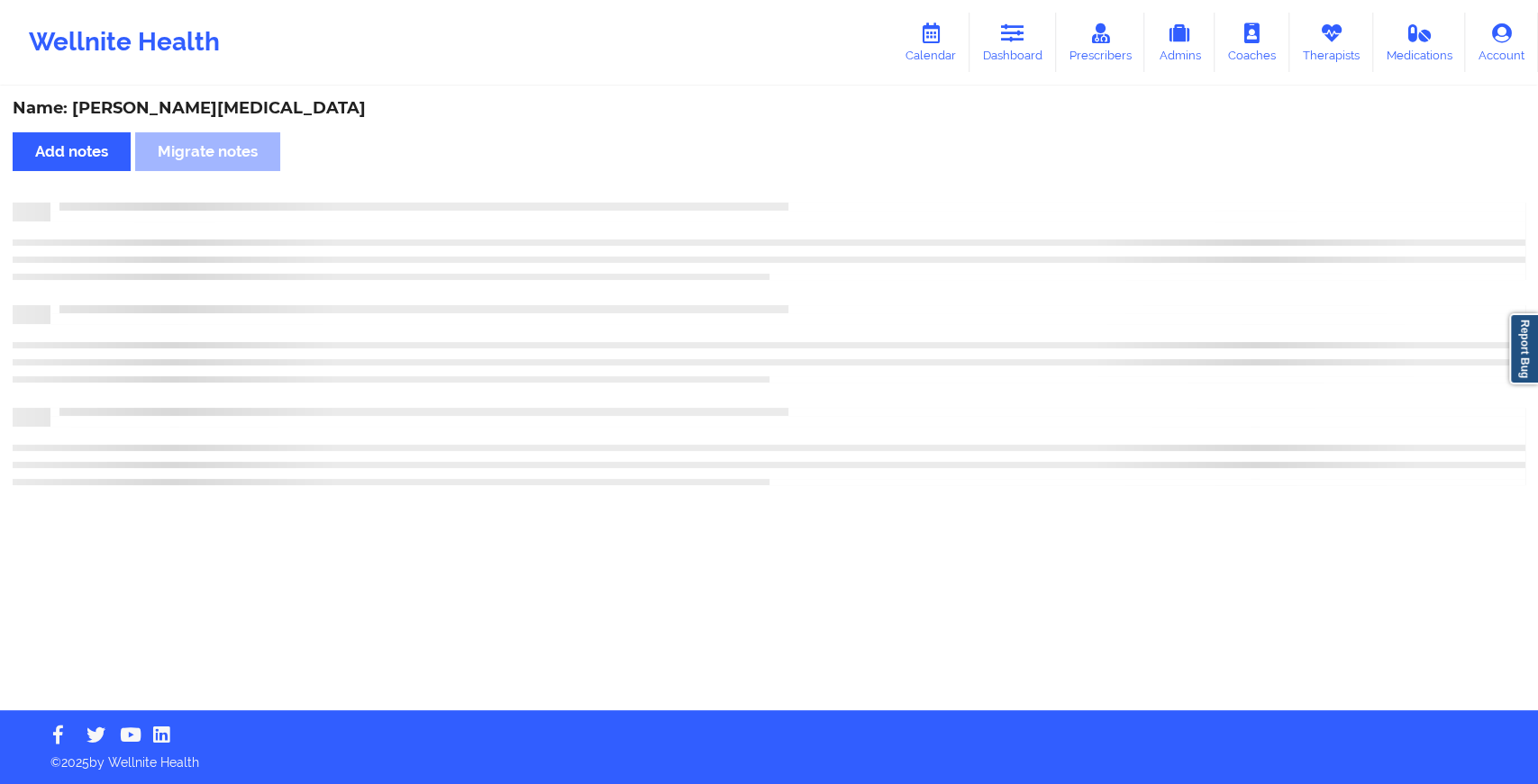
click at [793, 202] on div at bounding box center [788, 202] width 1475 height 0
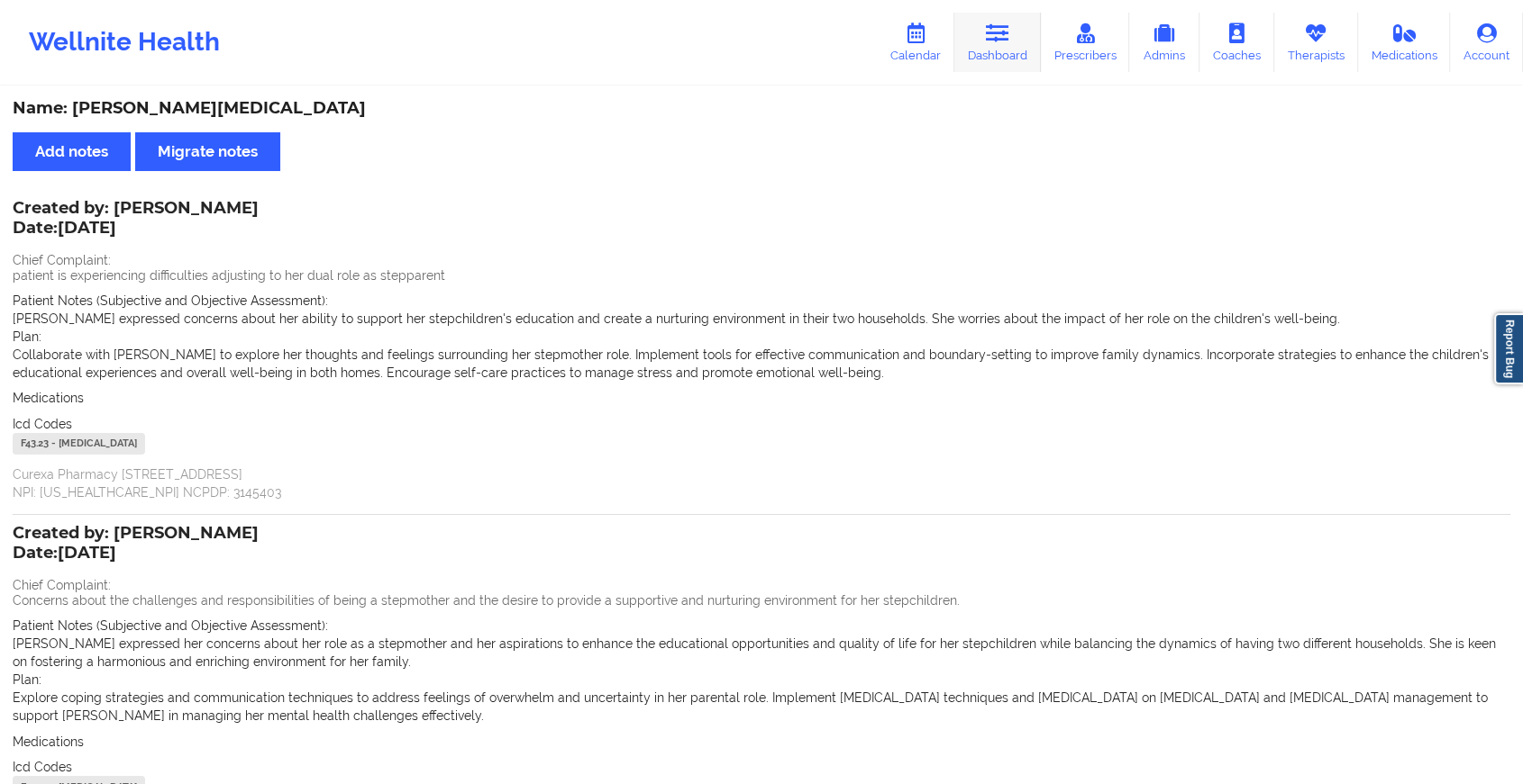
click at [969, 38] on link "Dashboard" at bounding box center [997, 43] width 87 height 60
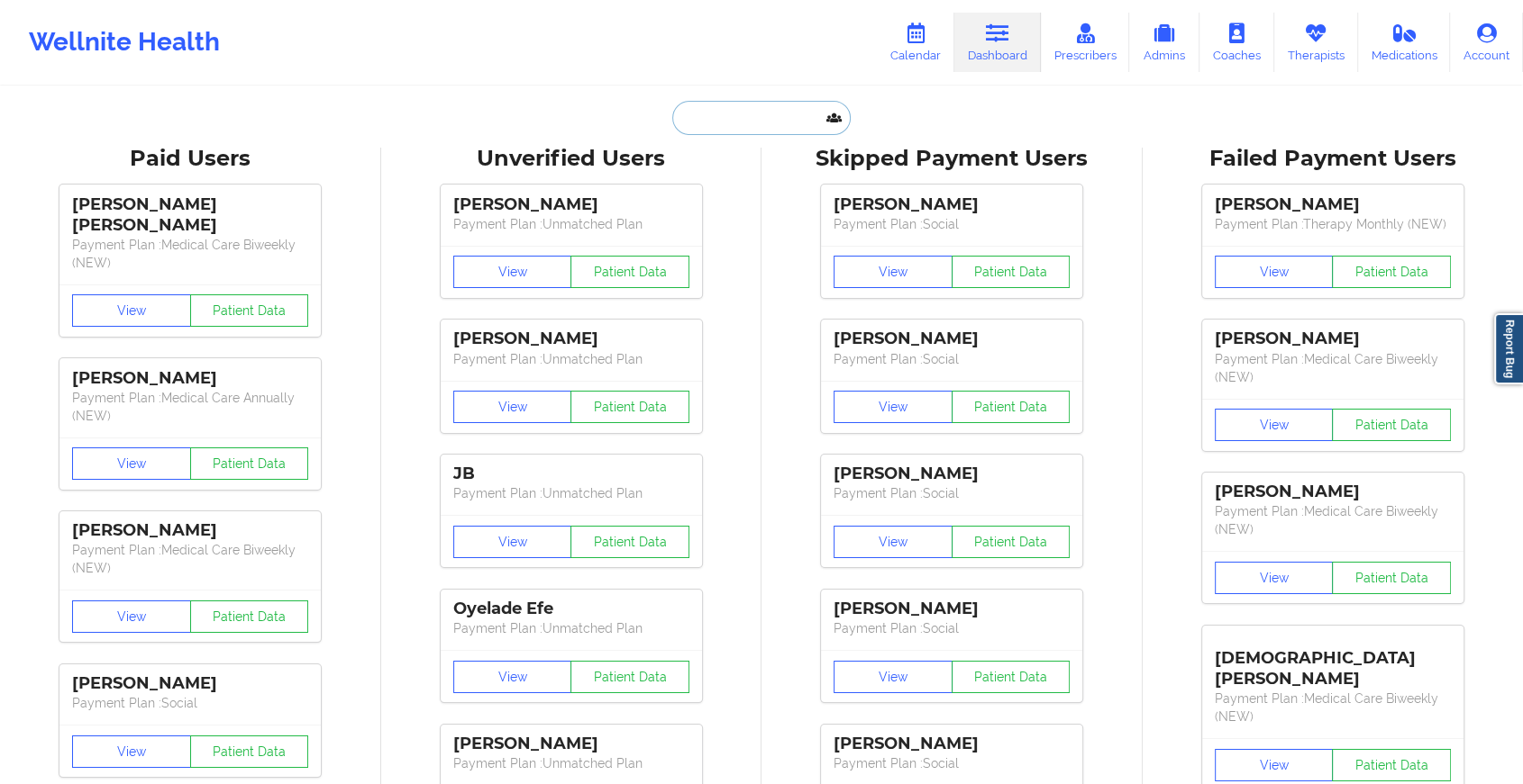
click at [750, 123] on input "text" at bounding box center [761, 118] width 178 height 34
paste input "[EMAIL_ADDRESS][DOMAIN_NAME]"
type input "[EMAIL_ADDRESS][DOMAIN_NAME]"
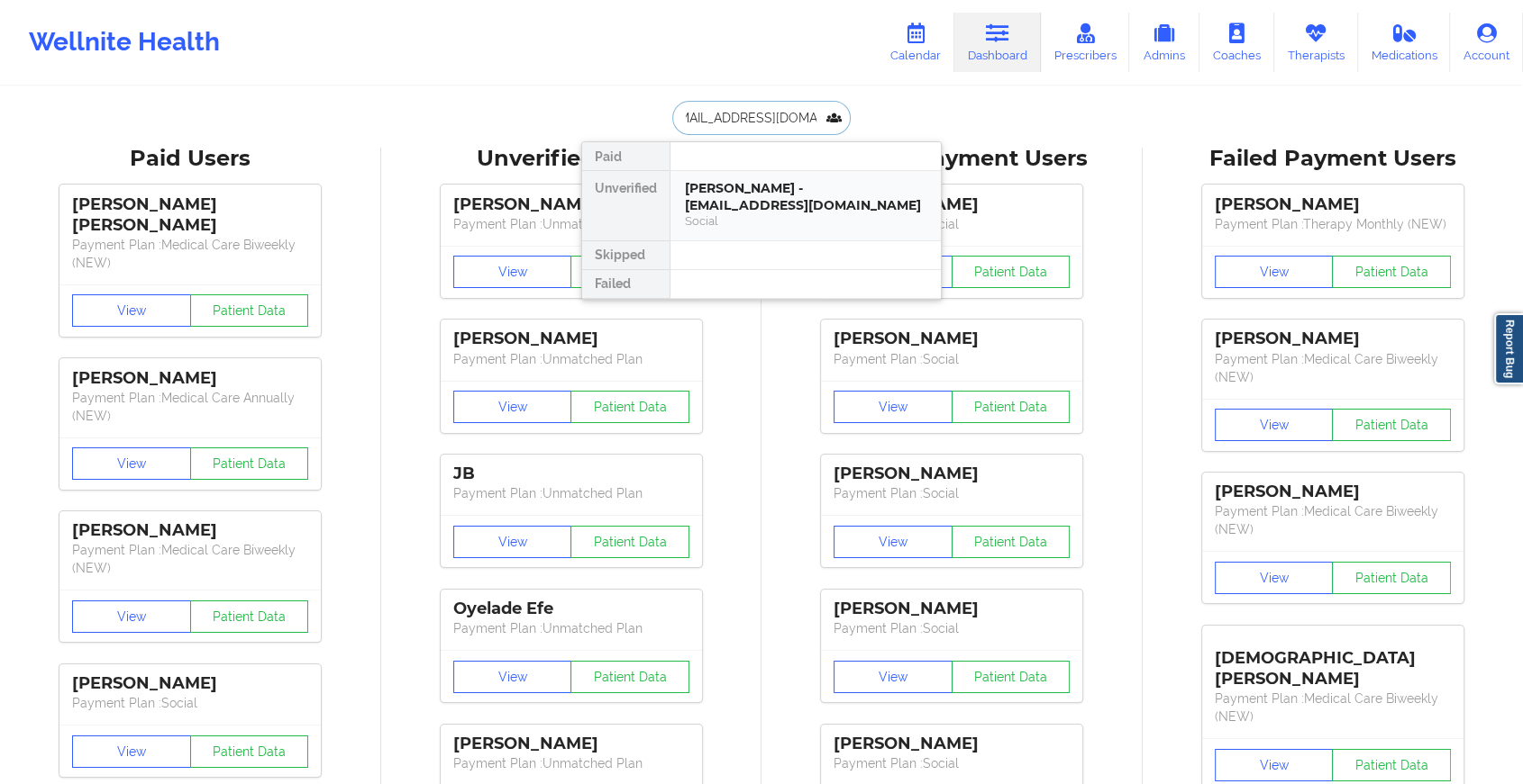
click at [754, 197] on div "[PERSON_NAME] - [EMAIL_ADDRESS][DOMAIN_NAME]" at bounding box center [805, 196] width 241 height 33
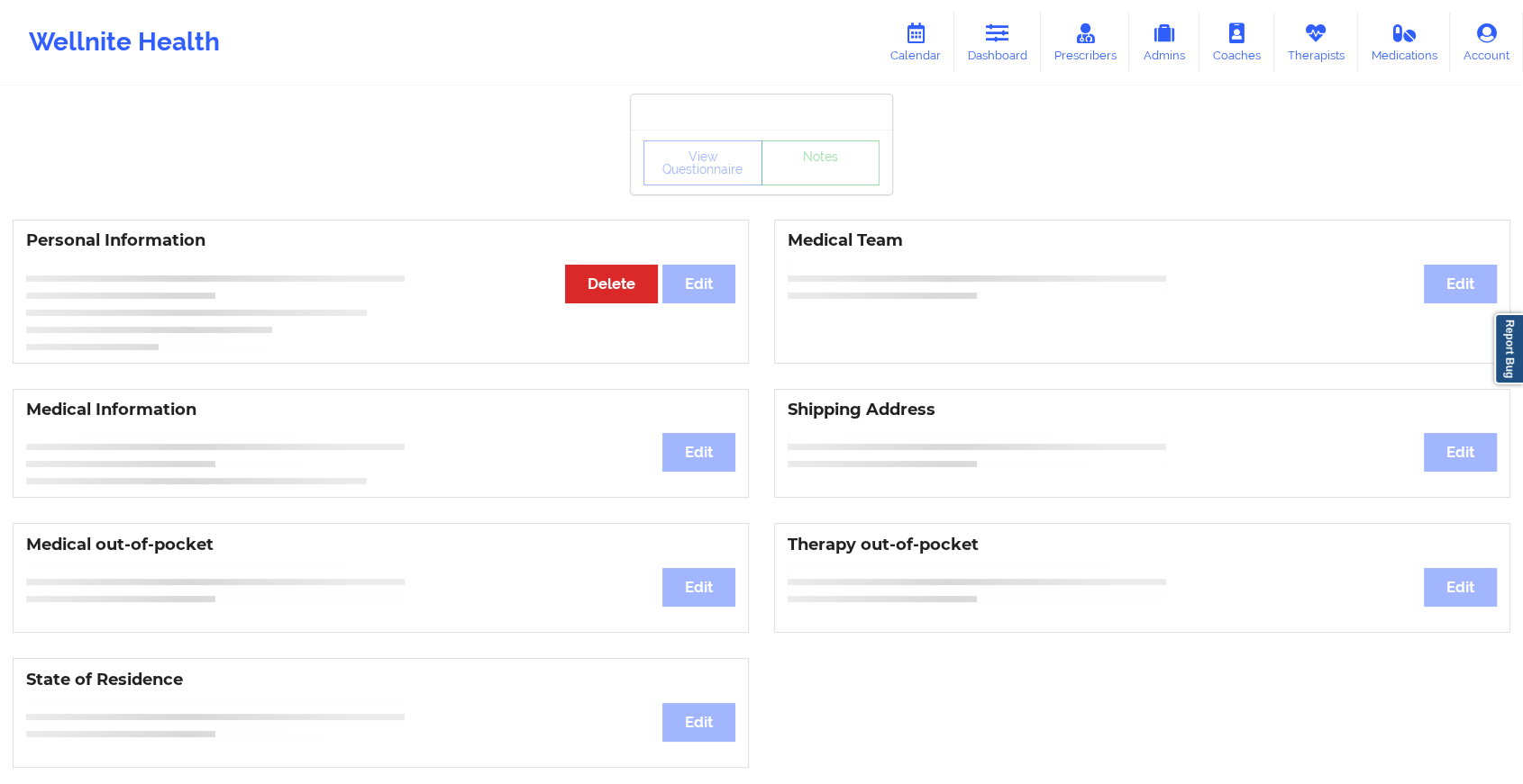
click at [807, 187] on div "View Questionnaire Notes" at bounding box center [762, 161] width 261 height 65
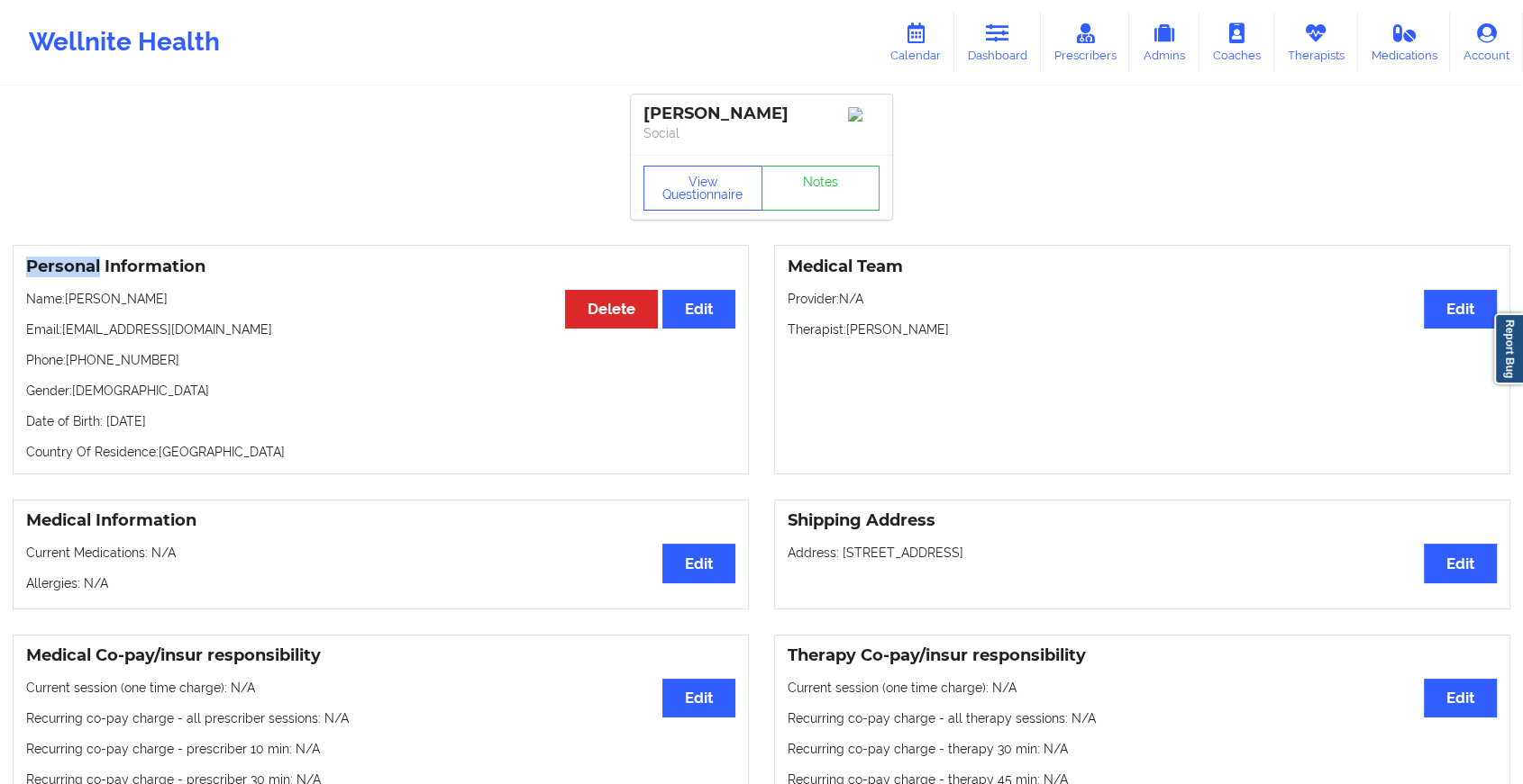
click at [807, 187] on div "View Questionnaire Notes" at bounding box center [762, 186] width 261 height 65
click at [807, 187] on link "Notes" at bounding box center [820, 187] width 119 height 45
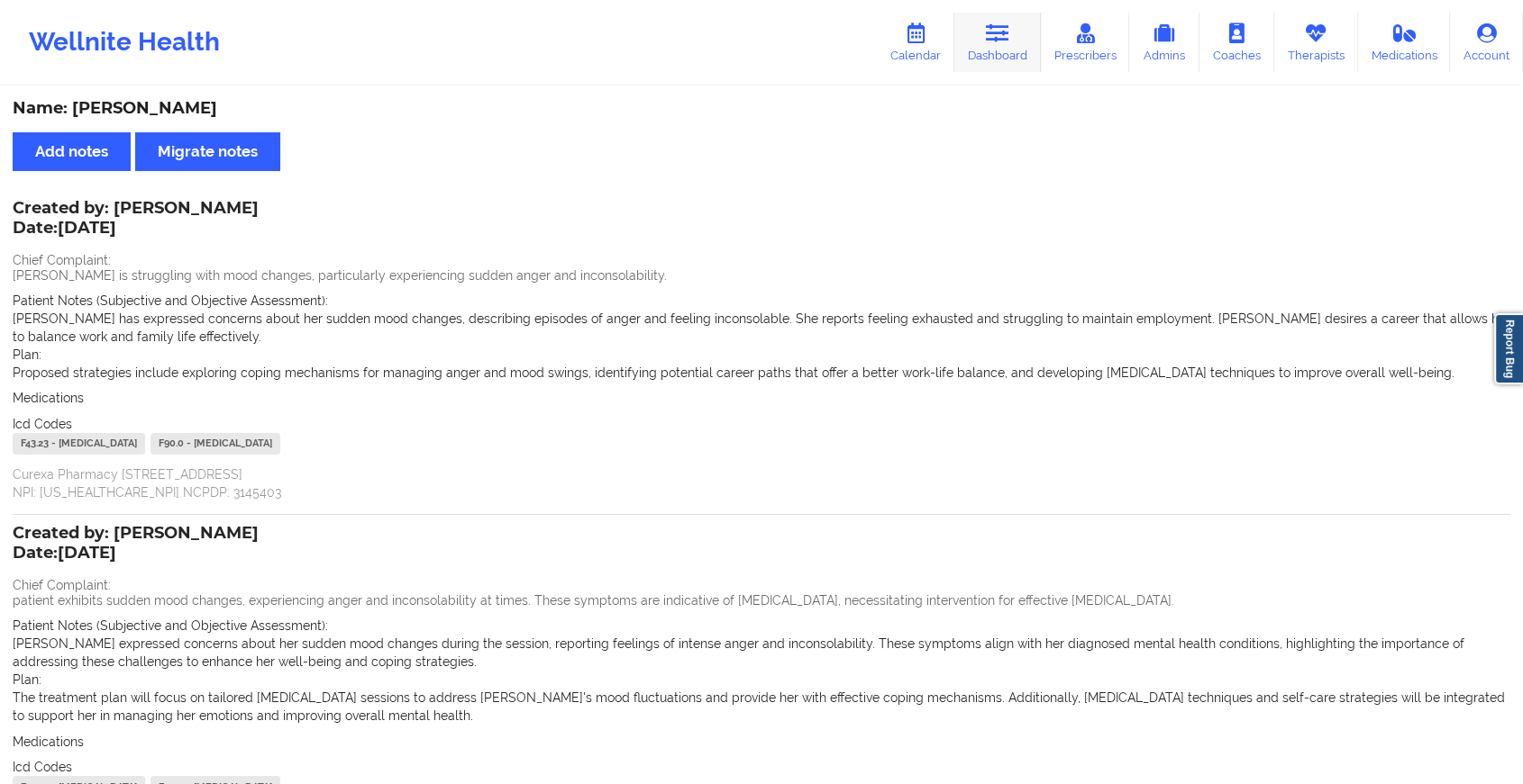
click at [1007, 51] on link "Dashboard" at bounding box center [997, 43] width 87 height 60
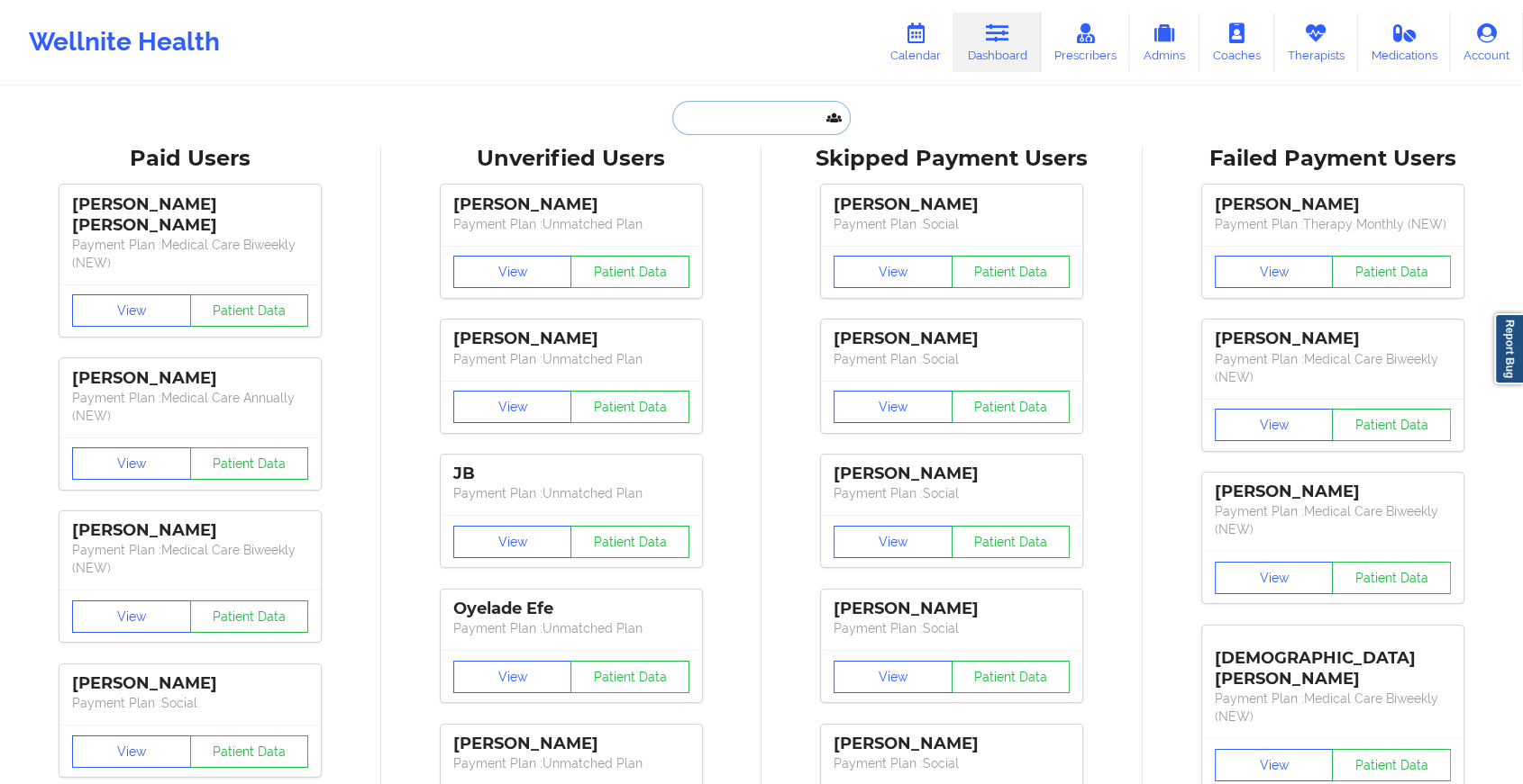
click at [752, 122] on input "text" at bounding box center [761, 118] width 178 height 34
paste input "[EMAIL_ADDRESS][DOMAIN_NAME]"
type input "[EMAIL_ADDRESS][DOMAIN_NAME]"
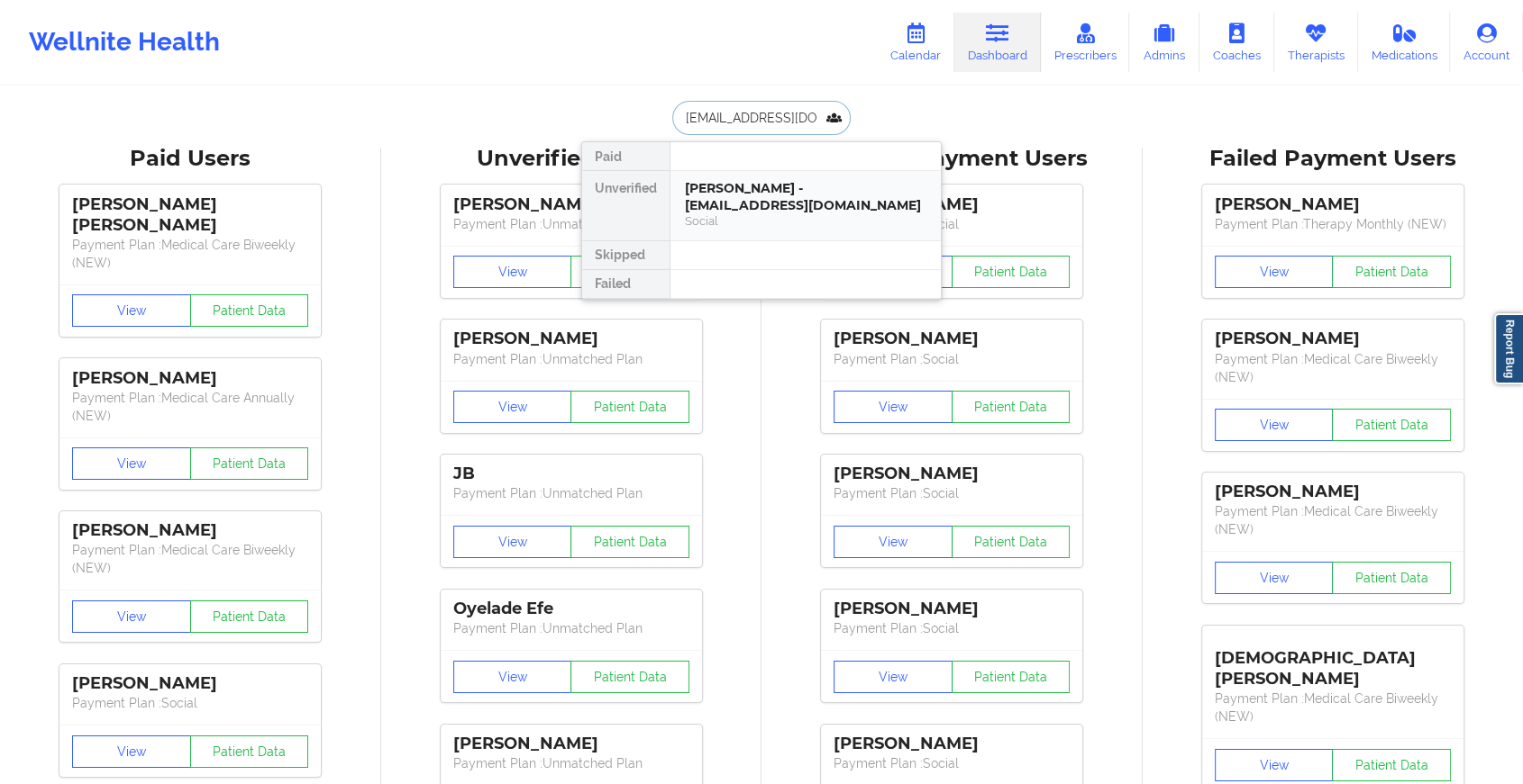
click at [792, 213] on div "Social" at bounding box center [805, 220] width 241 height 15
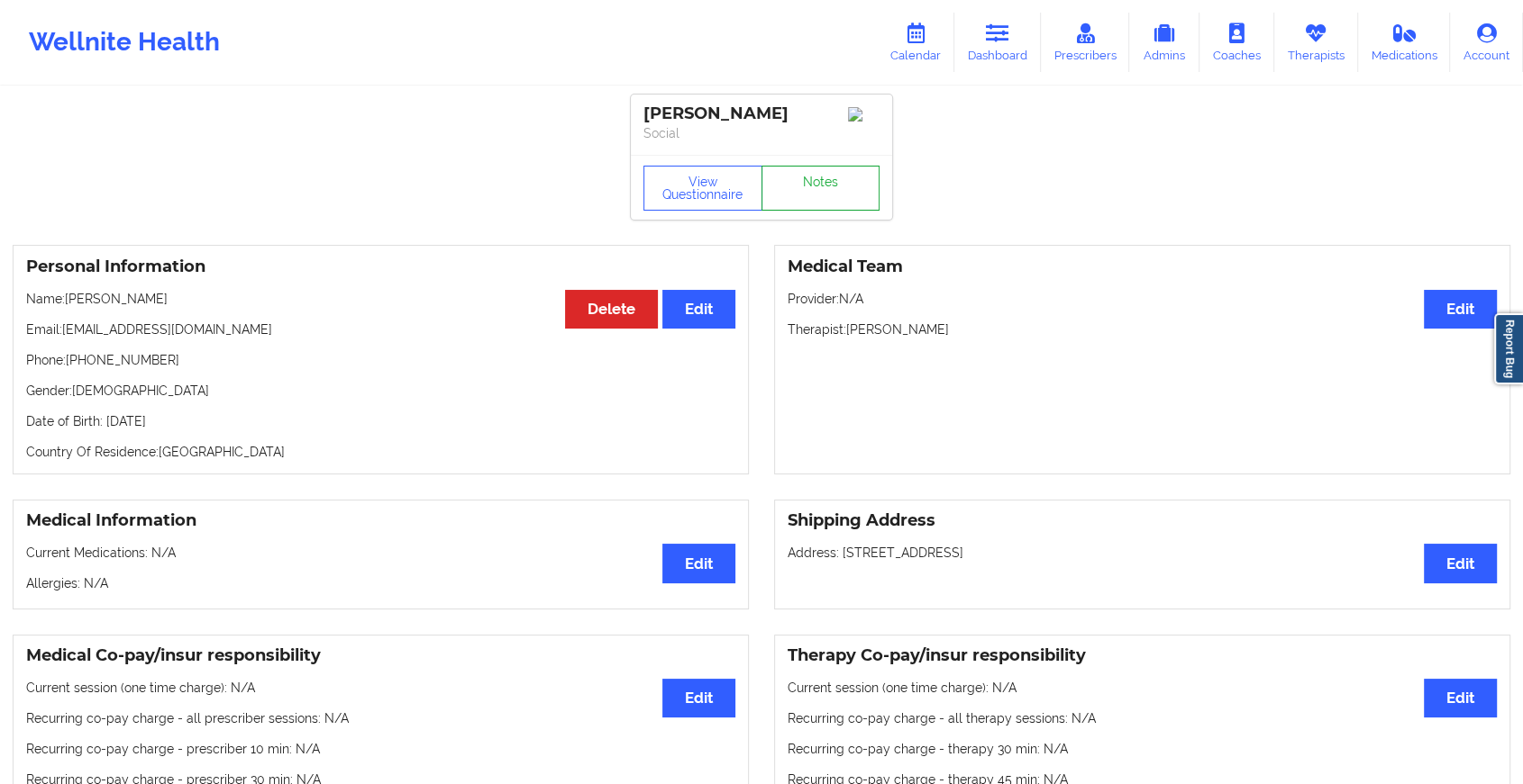
click at [836, 194] on link "Notes" at bounding box center [820, 187] width 119 height 45
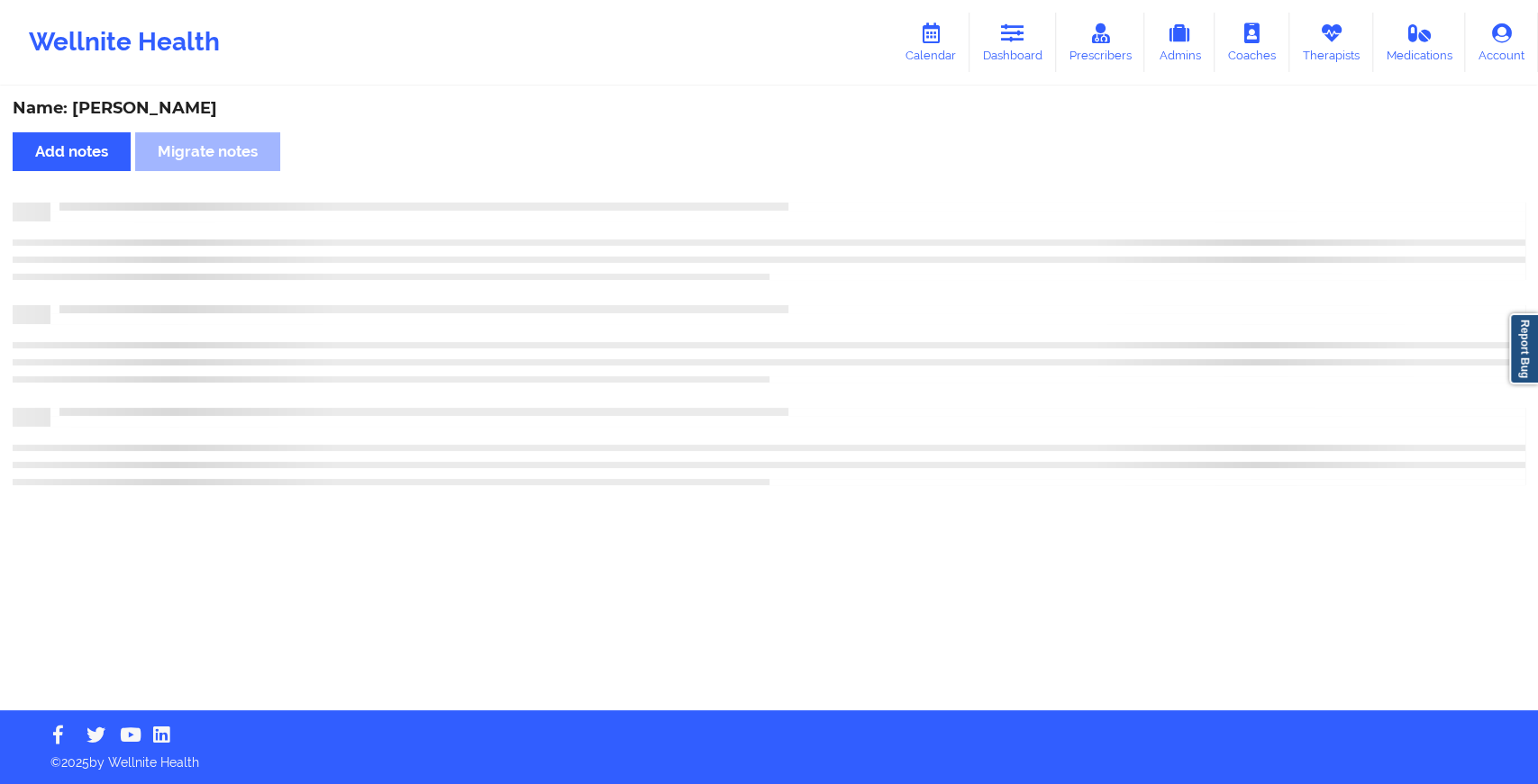
click at [836, 194] on div "Name: [PERSON_NAME] Add notes Migrate notes" at bounding box center [769, 399] width 1538 height 623
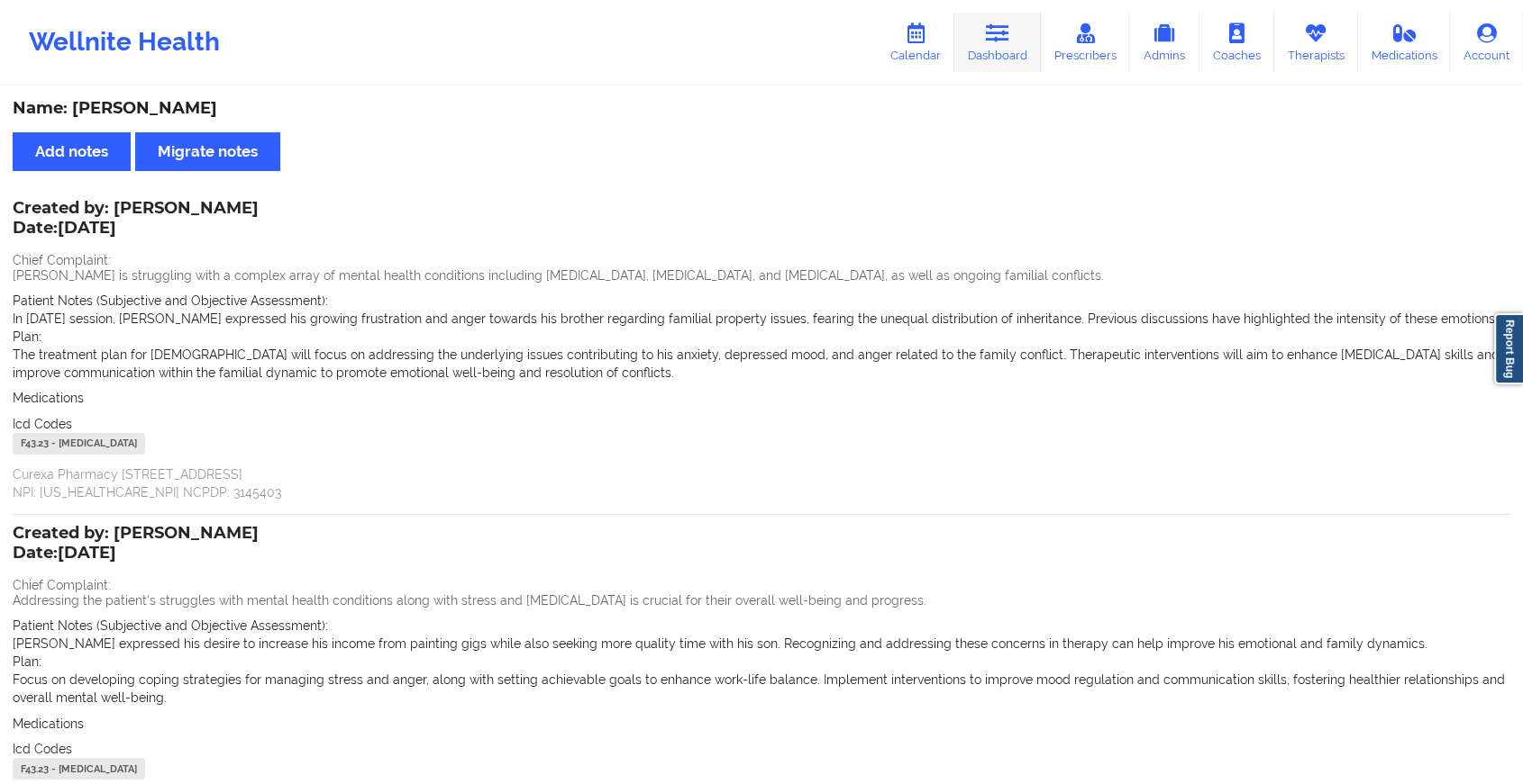
click at [988, 45] on link "Dashboard" at bounding box center [997, 43] width 87 height 60
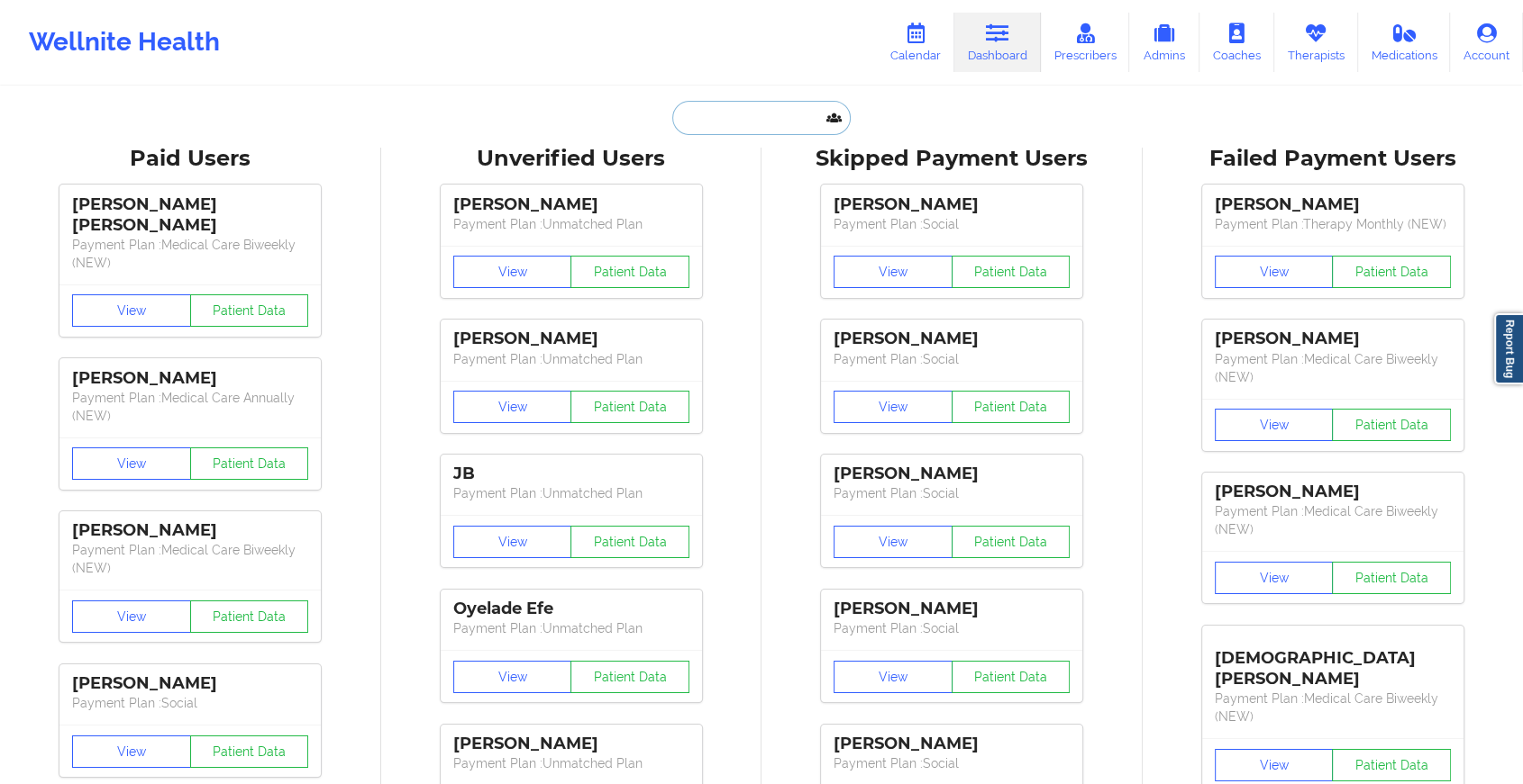
click at [705, 114] on input "text" at bounding box center [761, 118] width 178 height 34
paste input "[PERSON_NAME][EMAIL_ADDRESS][PERSON_NAME][DOMAIN_NAME]"
type input "[PERSON_NAME][EMAIL_ADDRESS][PERSON_NAME][DOMAIN_NAME]"
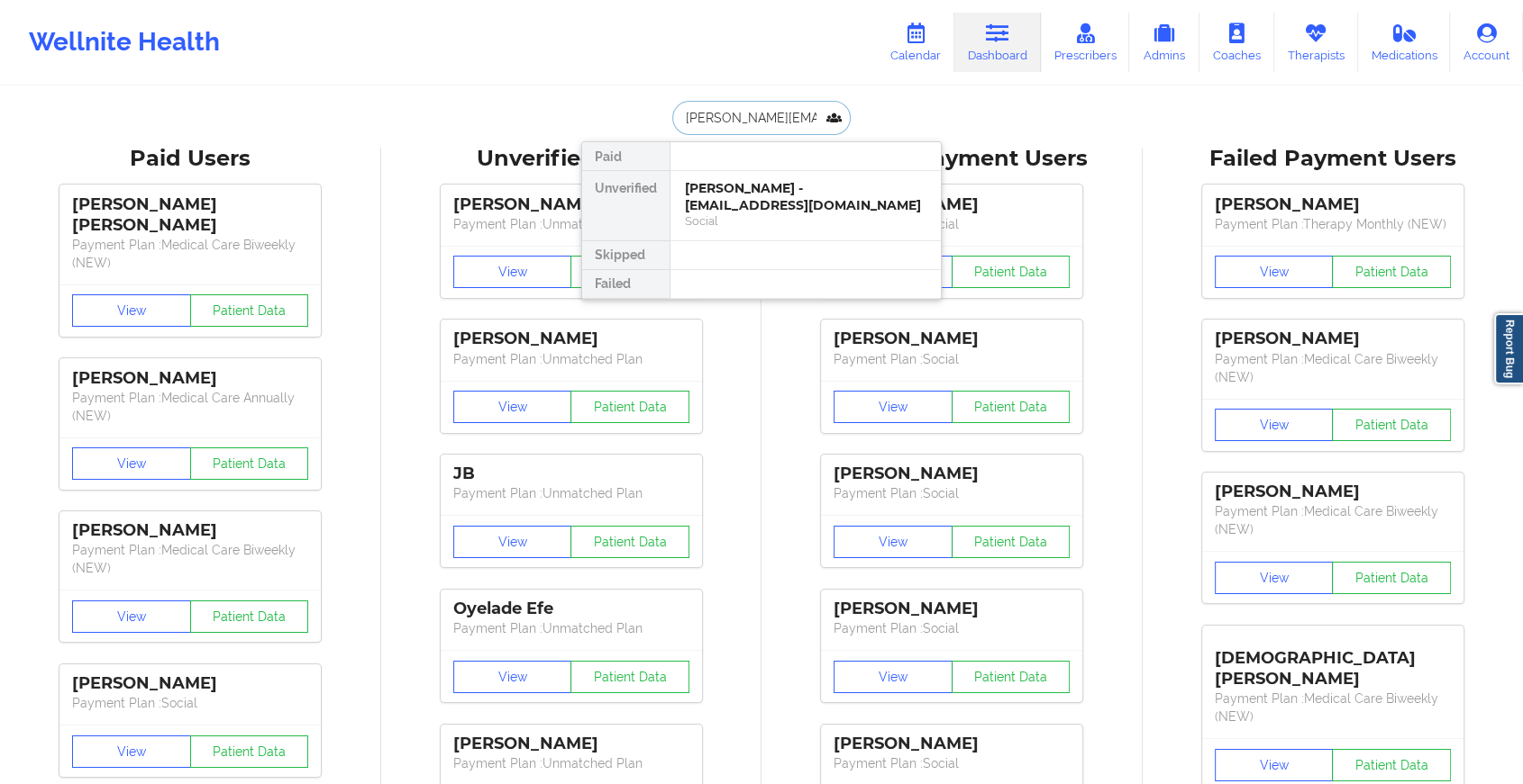
scroll to position [0, 14]
click at [752, 194] on div "[PERSON_NAME] - [PERSON_NAME][EMAIL_ADDRESS][PERSON_NAME][DOMAIN_NAME]" at bounding box center [805, 205] width 241 height 51
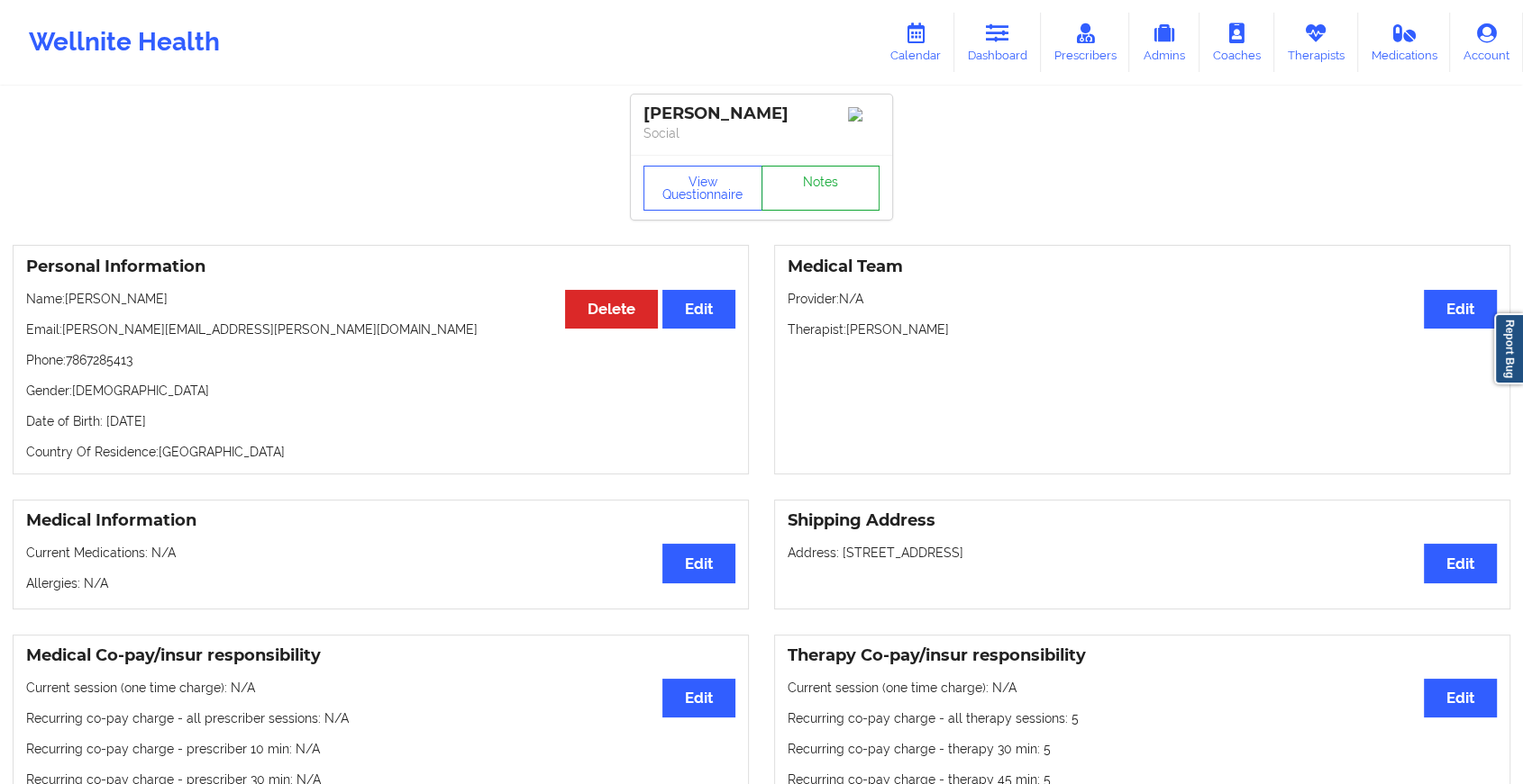
click at [828, 175] on link "Notes" at bounding box center [820, 187] width 119 height 45
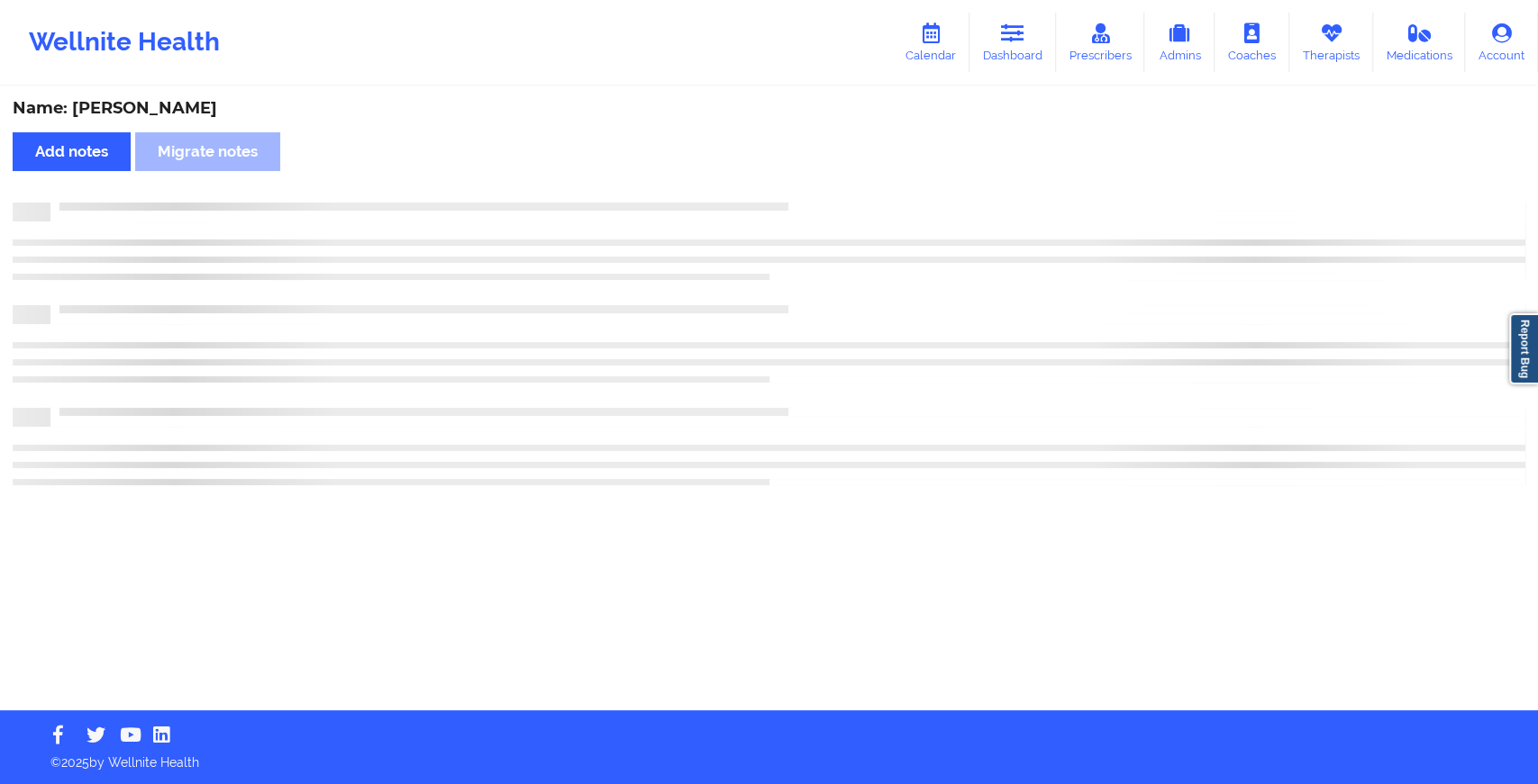
click at [828, 175] on div "Name: [PERSON_NAME] Add notes Migrate notes" at bounding box center [769, 399] width 1538 height 623
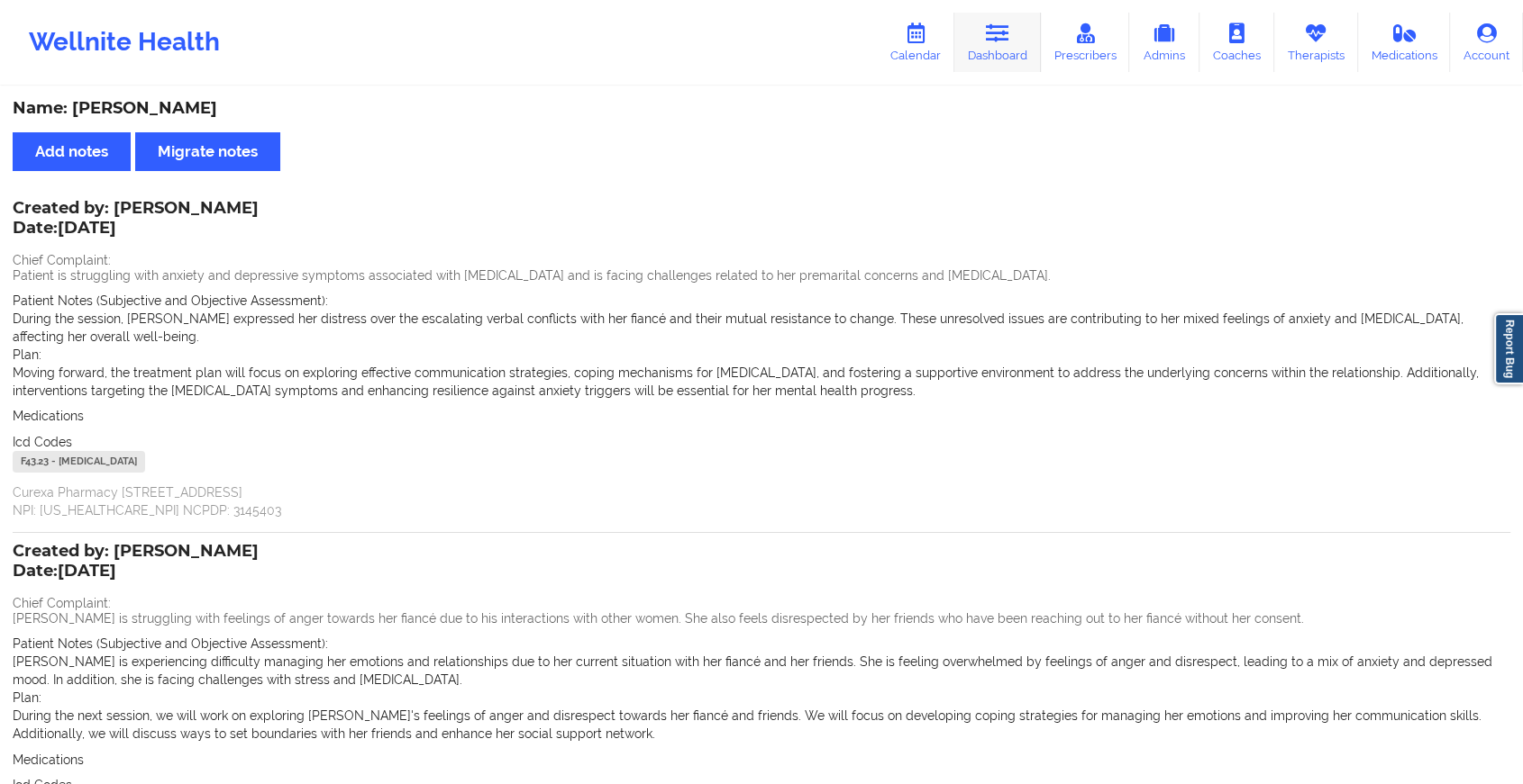
click at [989, 39] on icon at bounding box center [998, 34] width 24 height 20
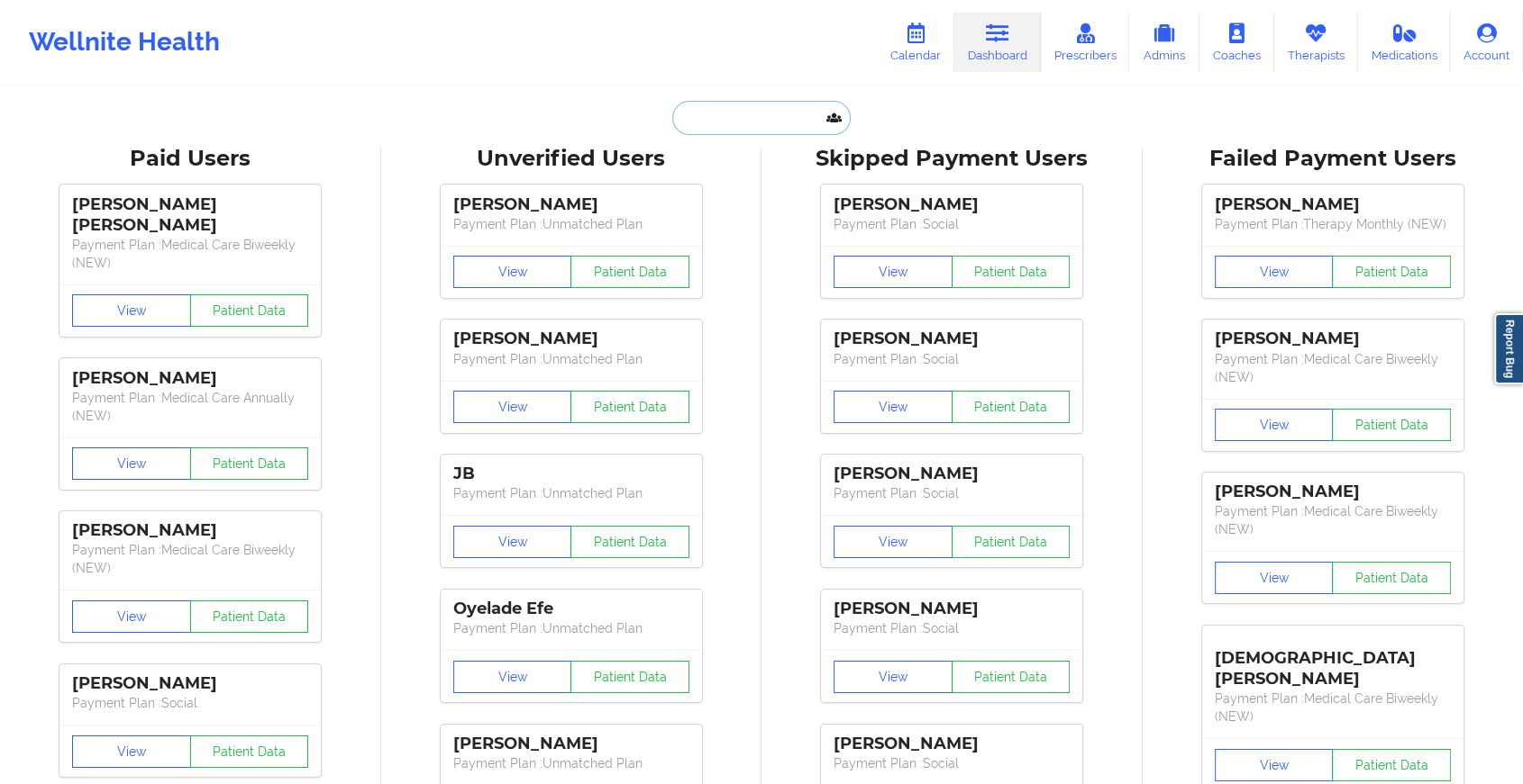
click at [767, 131] on input "text" at bounding box center [761, 118] width 178 height 34
paste input "[EMAIL_ADDRESS][DOMAIN_NAME]"
type input "[EMAIL_ADDRESS][DOMAIN_NAME]"
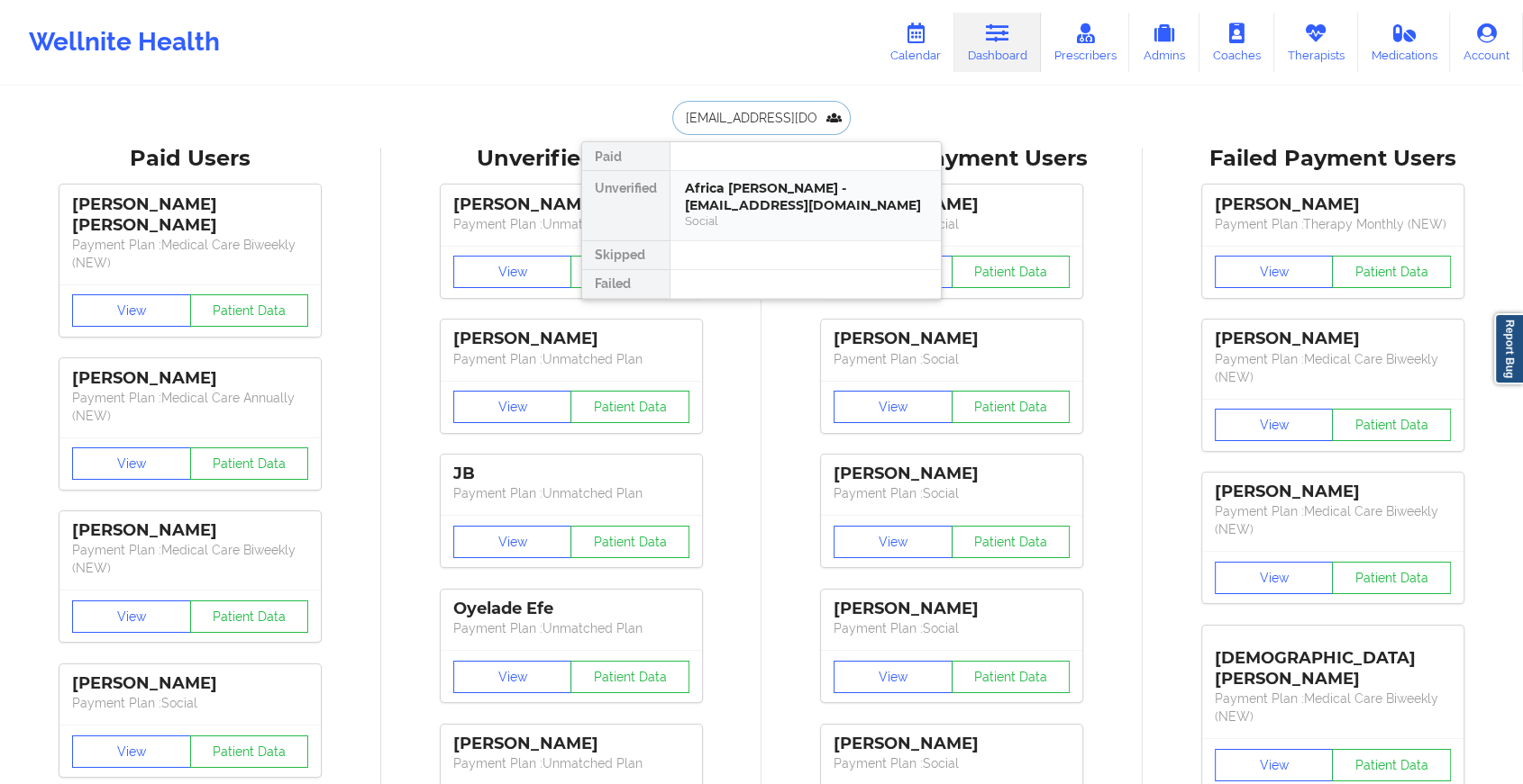
click at [787, 198] on div "Africa [PERSON_NAME] - [EMAIL_ADDRESS][DOMAIN_NAME]" at bounding box center [805, 196] width 241 height 33
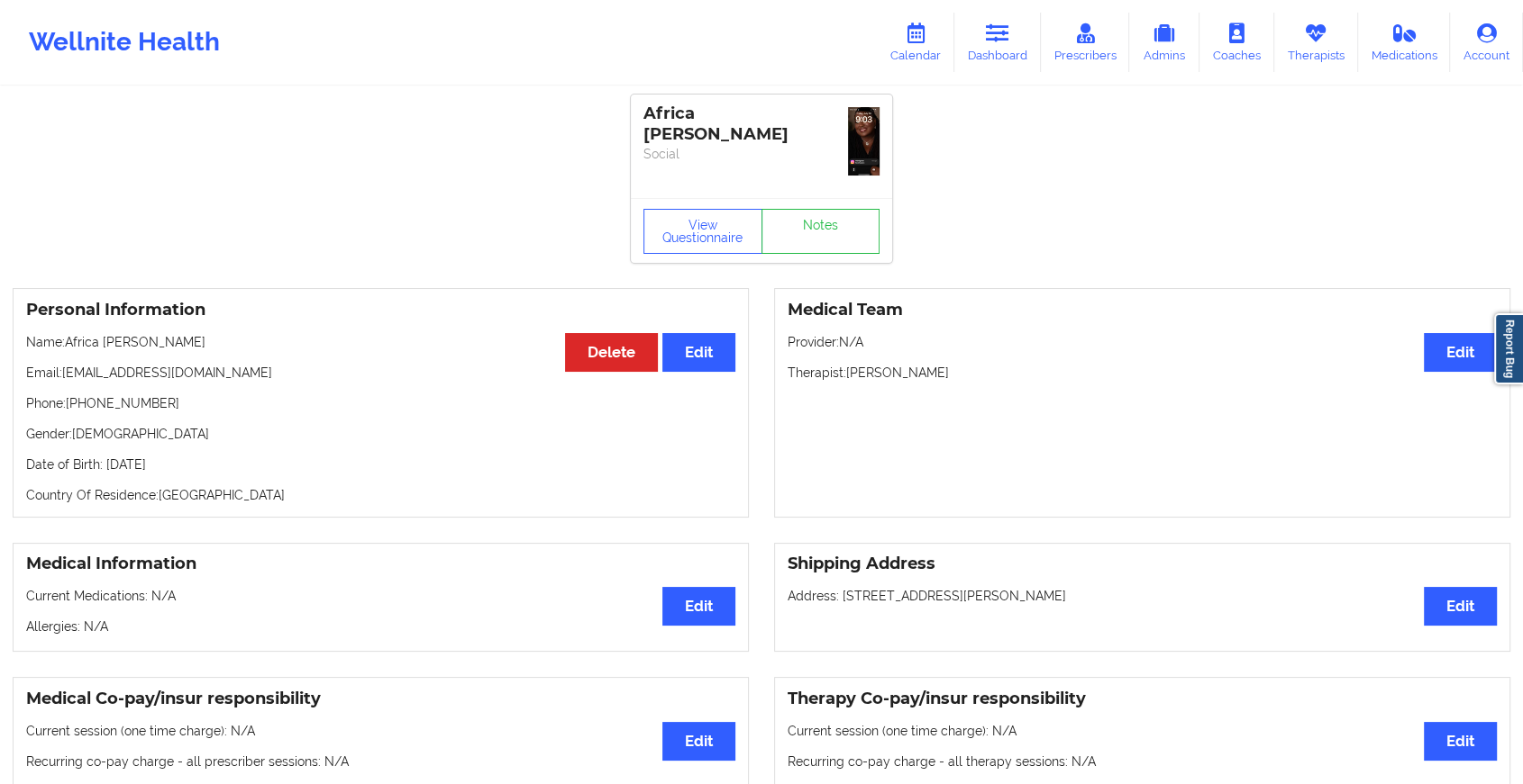
click at [814, 218] on div "View Questionnaire Notes" at bounding box center [762, 230] width 261 height 65
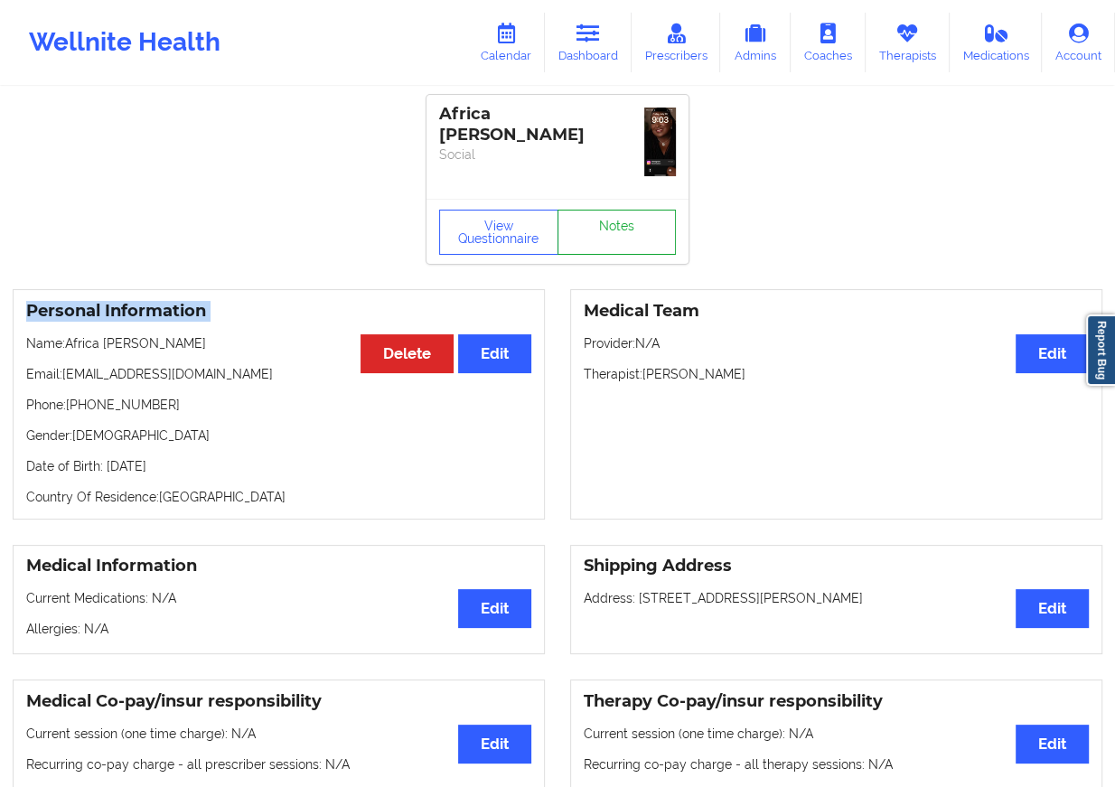
click at [607, 235] on link "Notes" at bounding box center [617, 232] width 119 height 45
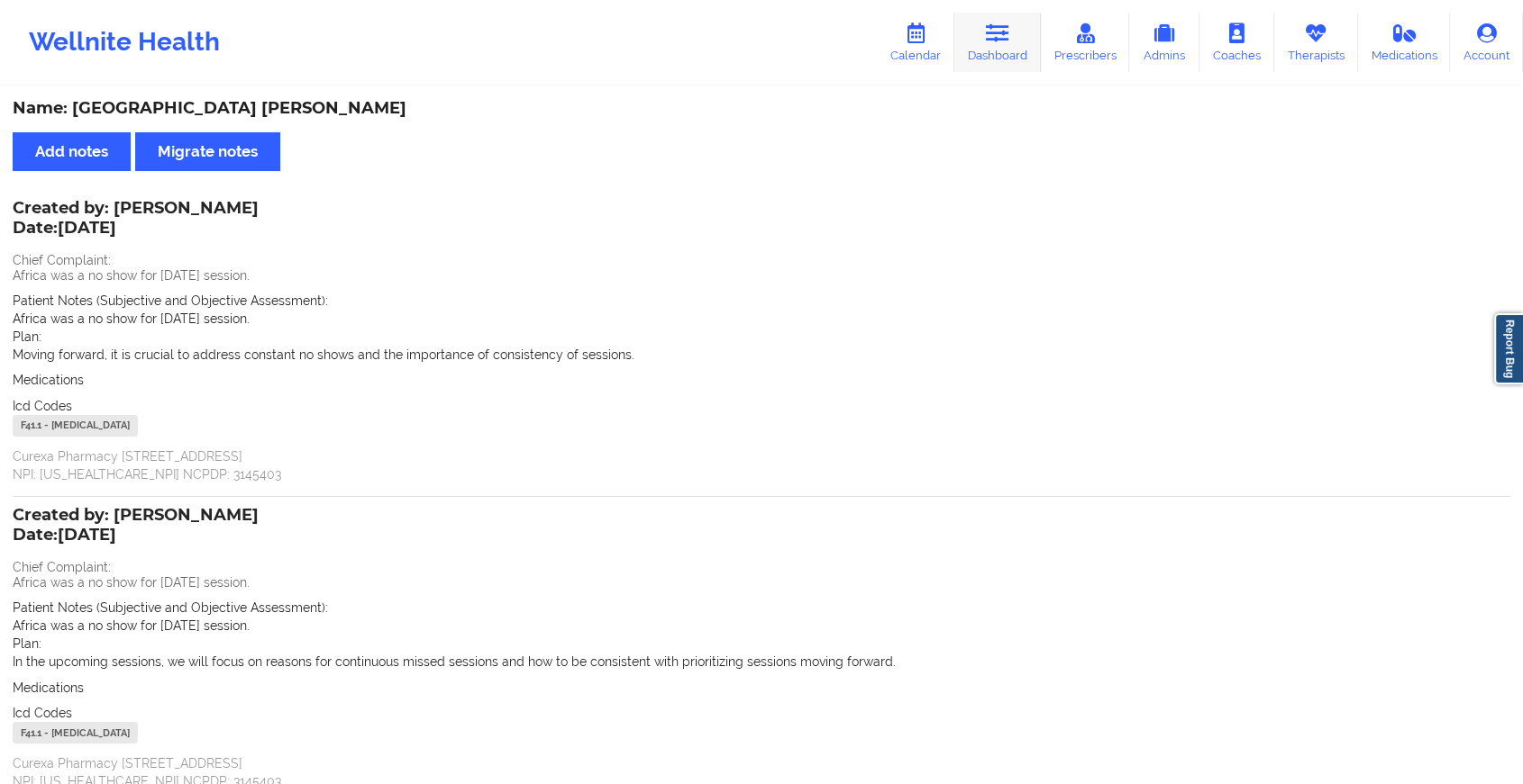
click at [968, 22] on link "Dashboard" at bounding box center [997, 43] width 87 height 60
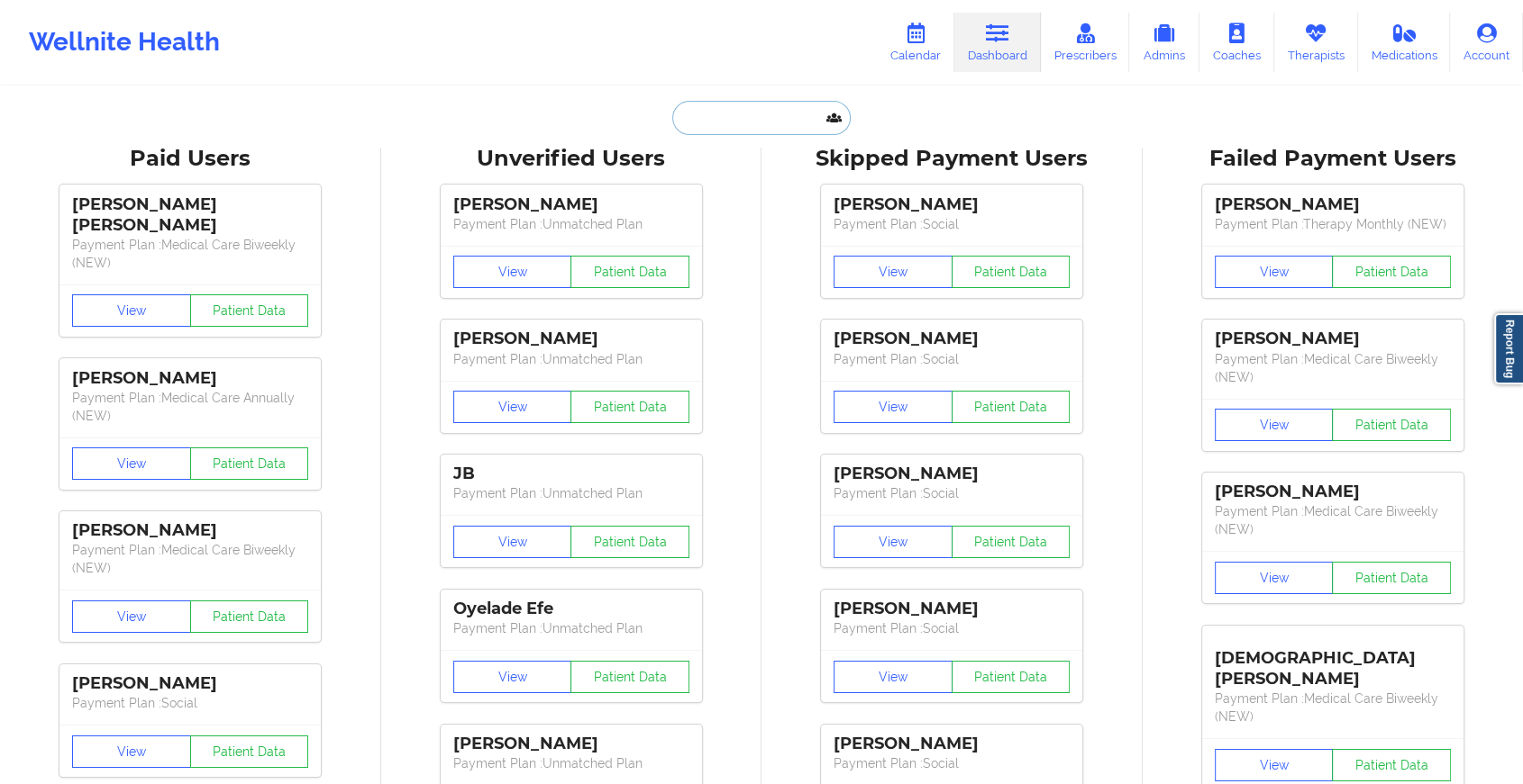
click at [755, 115] on input "text" at bounding box center [761, 118] width 178 height 34
paste input "[EMAIL_ADDRESS][DOMAIN_NAME]"
type input "[EMAIL_ADDRESS][DOMAIN_NAME]"
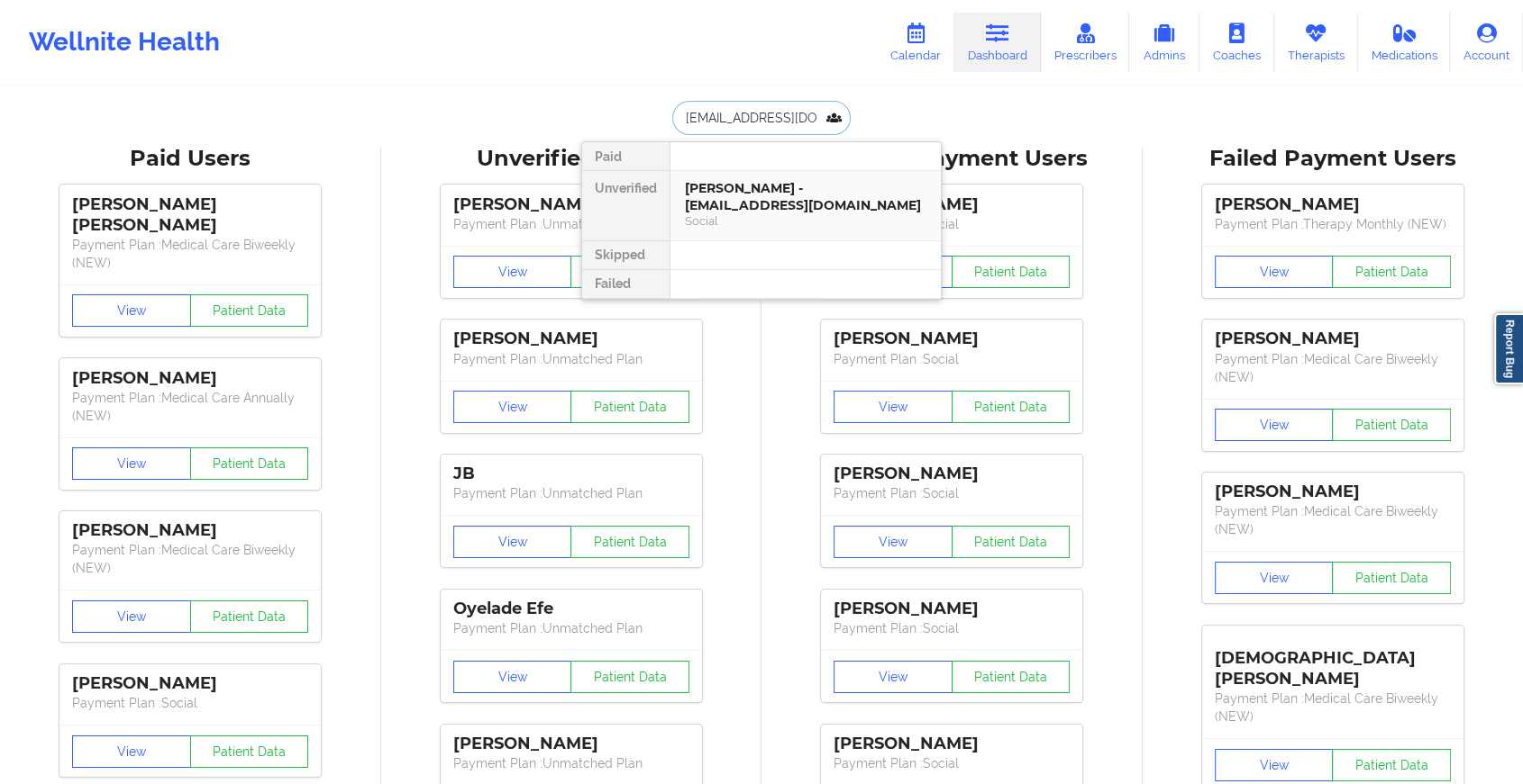
click at [768, 192] on div "[PERSON_NAME] - [EMAIL_ADDRESS][DOMAIN_NAME]" at bounding box center [805, 196] width 241 height 33
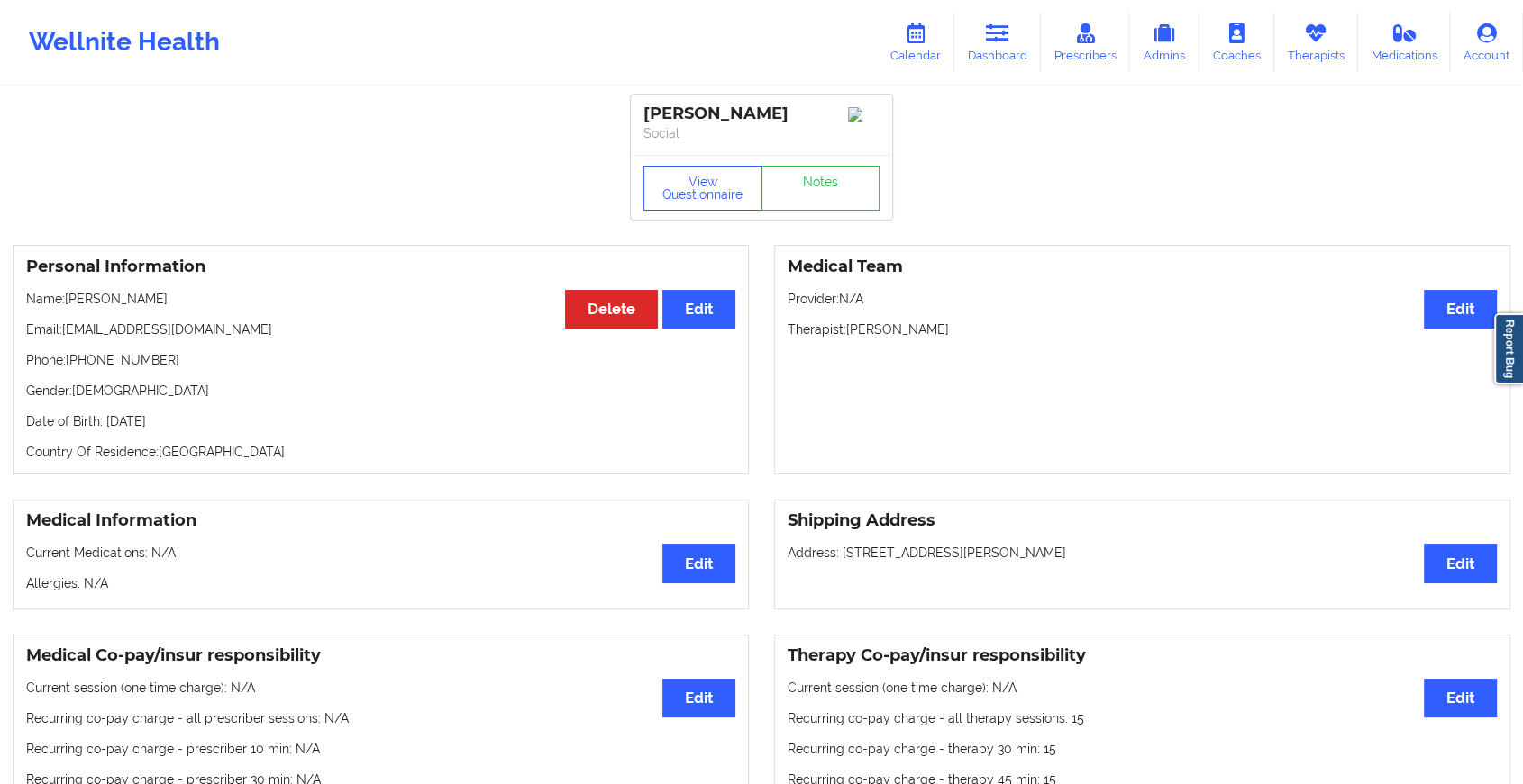
click at [827, 165] on div "View Questionnaire Notes" at bounding box center [762, 186] width 261 height 65
drag, startPoint x: 827, startPoint y: 165, endPoint x: 819, endPoint y: 201, distance: 36.9
click at [819, 201] on div "View Questionnaire Notes" at bounding box center [762, 186] width 261 height 65
click at [819, 201] on link "Notes" at bounding box center [820, 187] width 119 height 45
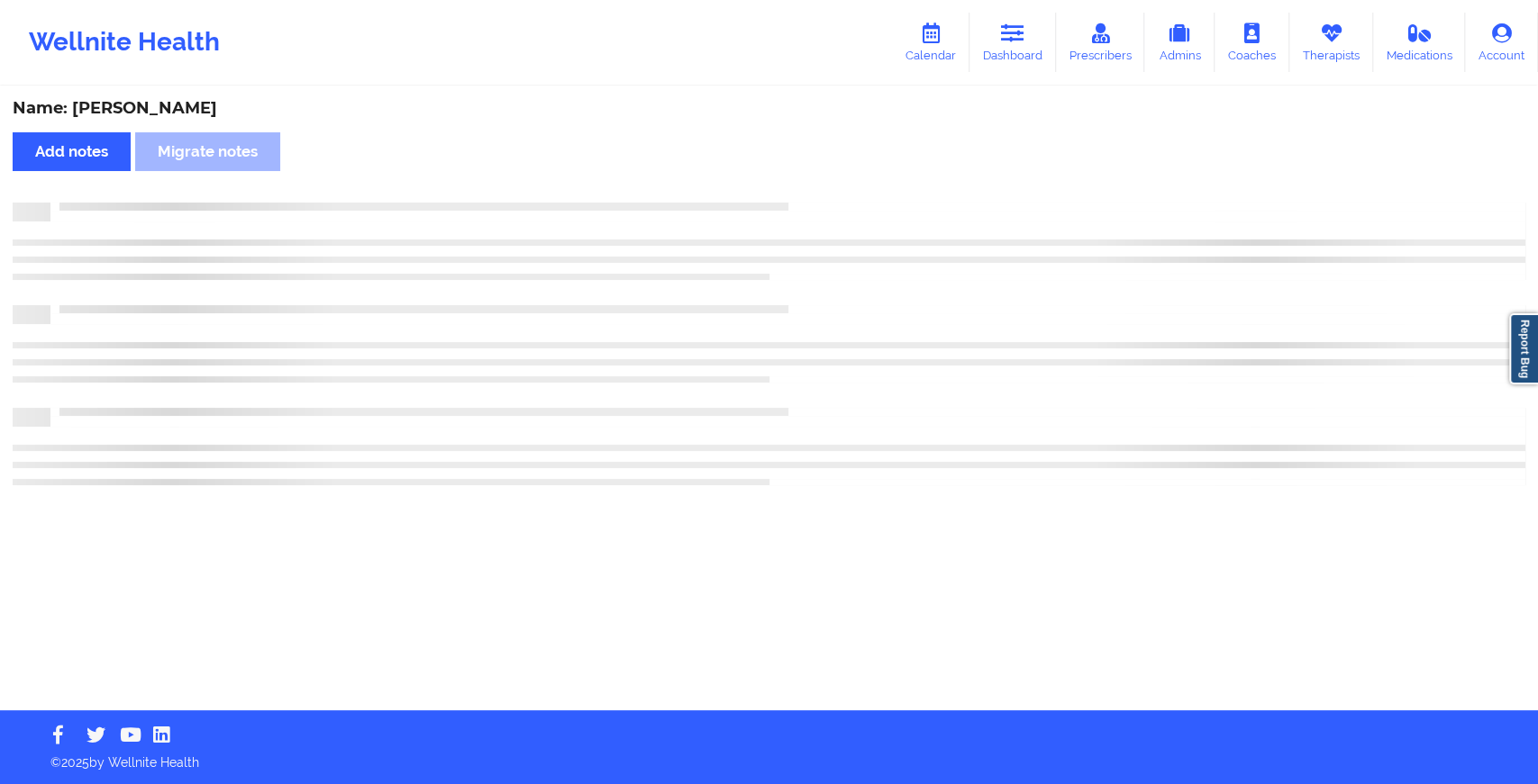
click at [819, 202] on div at bounding box center [788, 202] width 1475 height 0
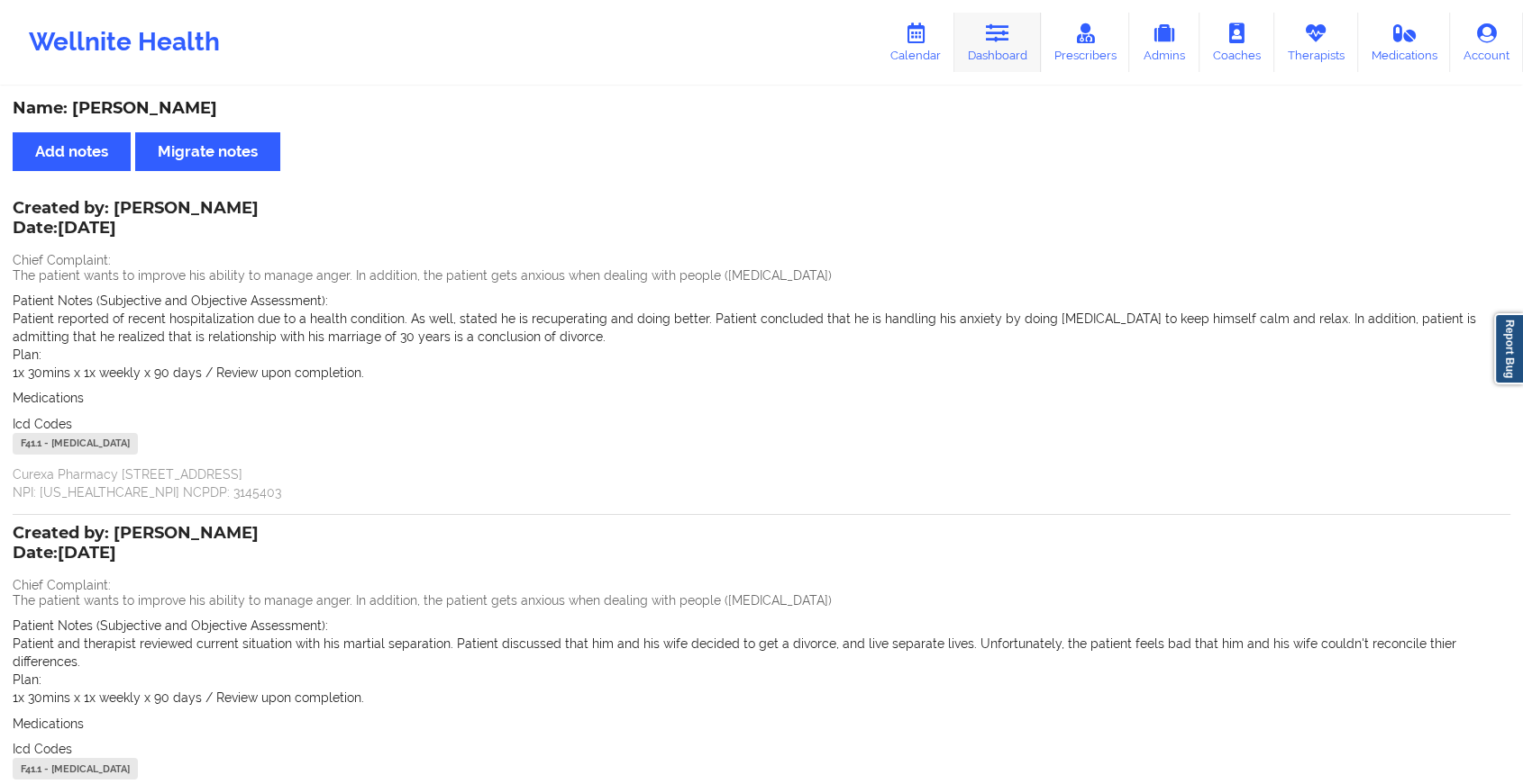
click at [1006, 33] on icon at bounding box center [998, 34] width 24 height 20
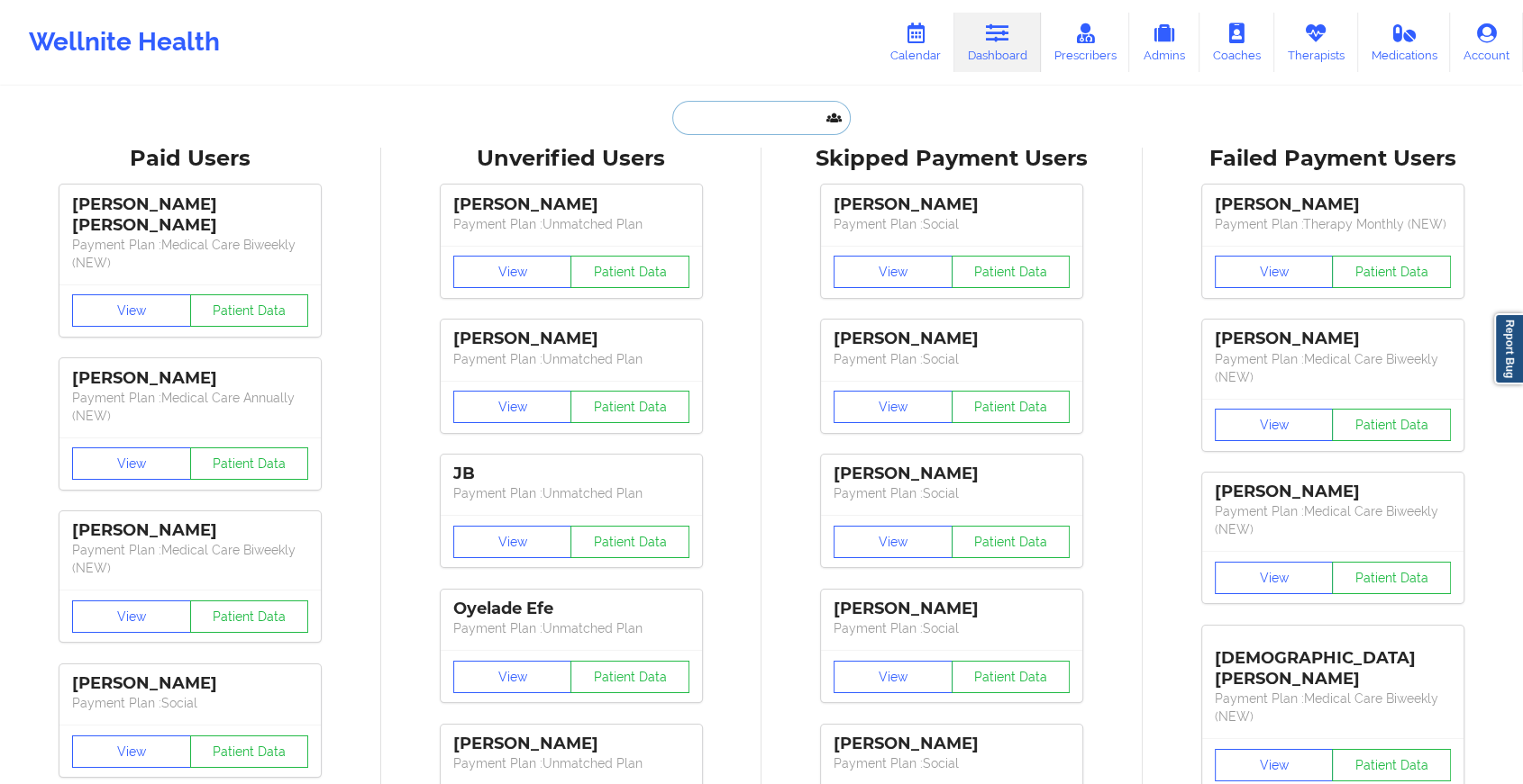
click at [740, 107] on input "text" at bounding box center [761, 118] width 178 height 34
paste input "[PERSON_NAME][EMAIL_ADDRESS][PERSON_NAME][DOMAIN_NAME]"
type input "[PERSON_NAME][EMAIL_ADDRESS][PERSON_NAME][DOMAIN_NAME]"
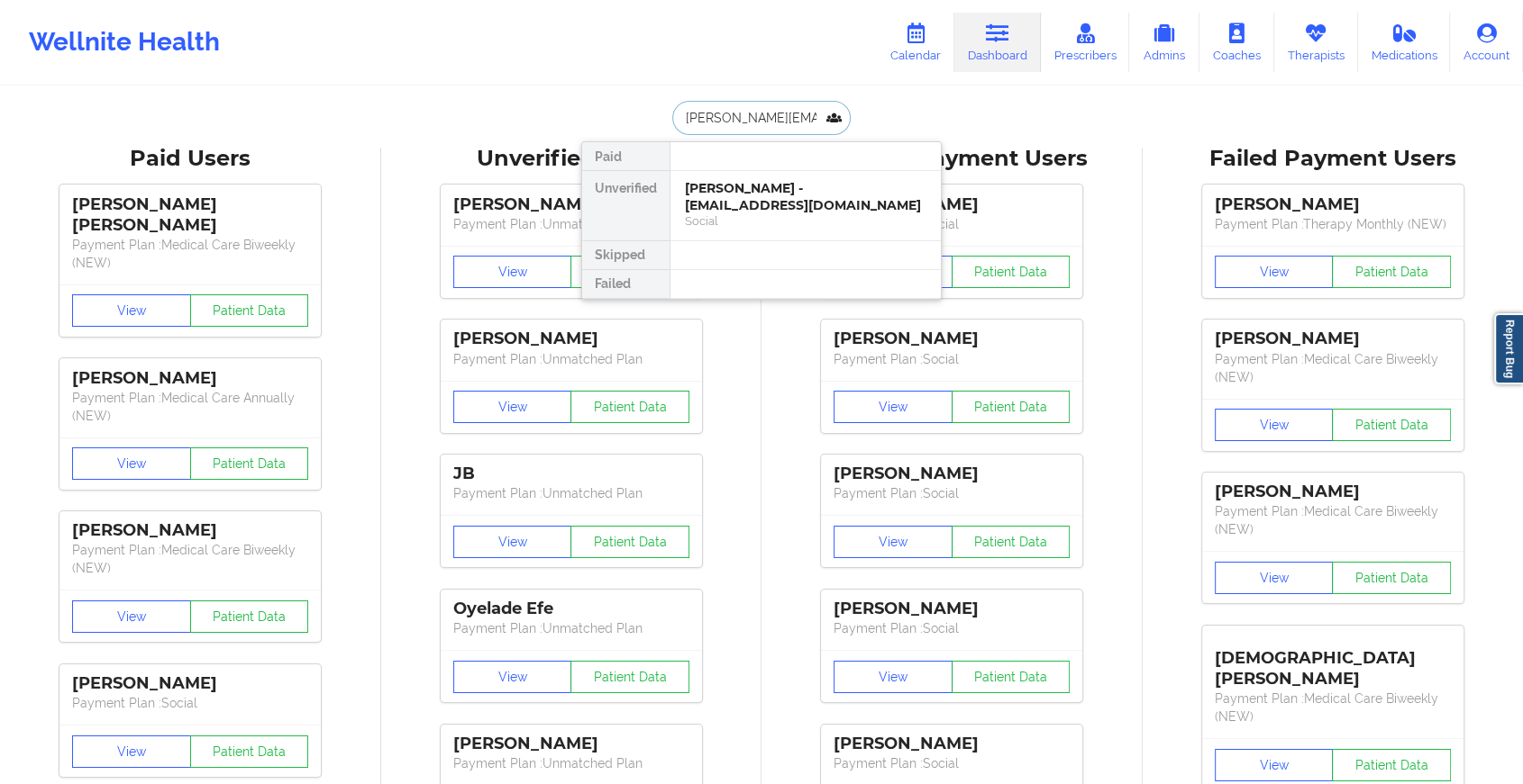
scroll to position [0, 31]
click at [805, 193] on div "[PERSON_NAME] - [PERSON_NAME][EMAIL_ADDRESS][PERSON_NAME][DOMAIN_NAME]" at bounding box center [805, 205] width 241 height 51
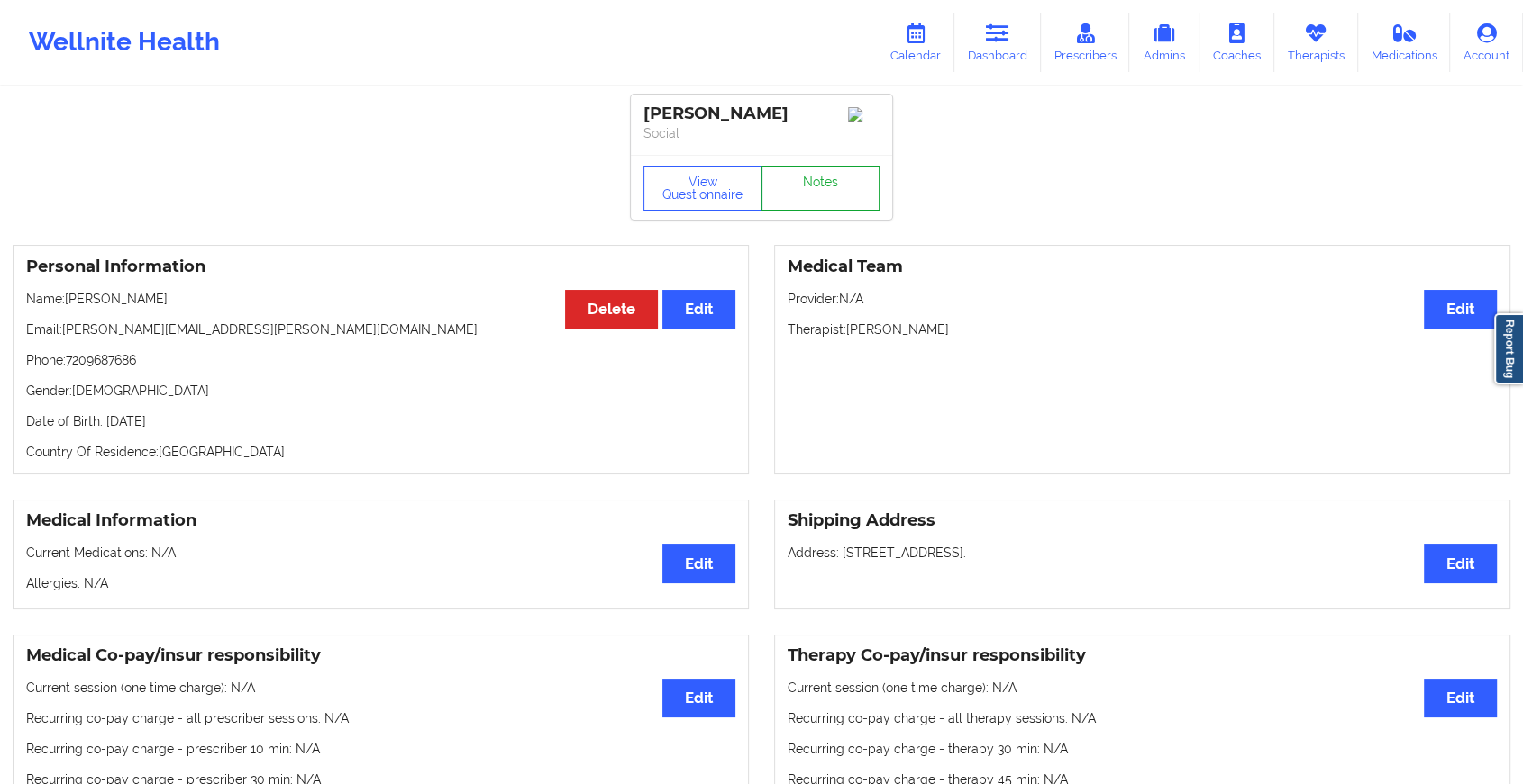
click at [842, 194] on link "Notes" at bounding box center [820, 187] width 119 height 45
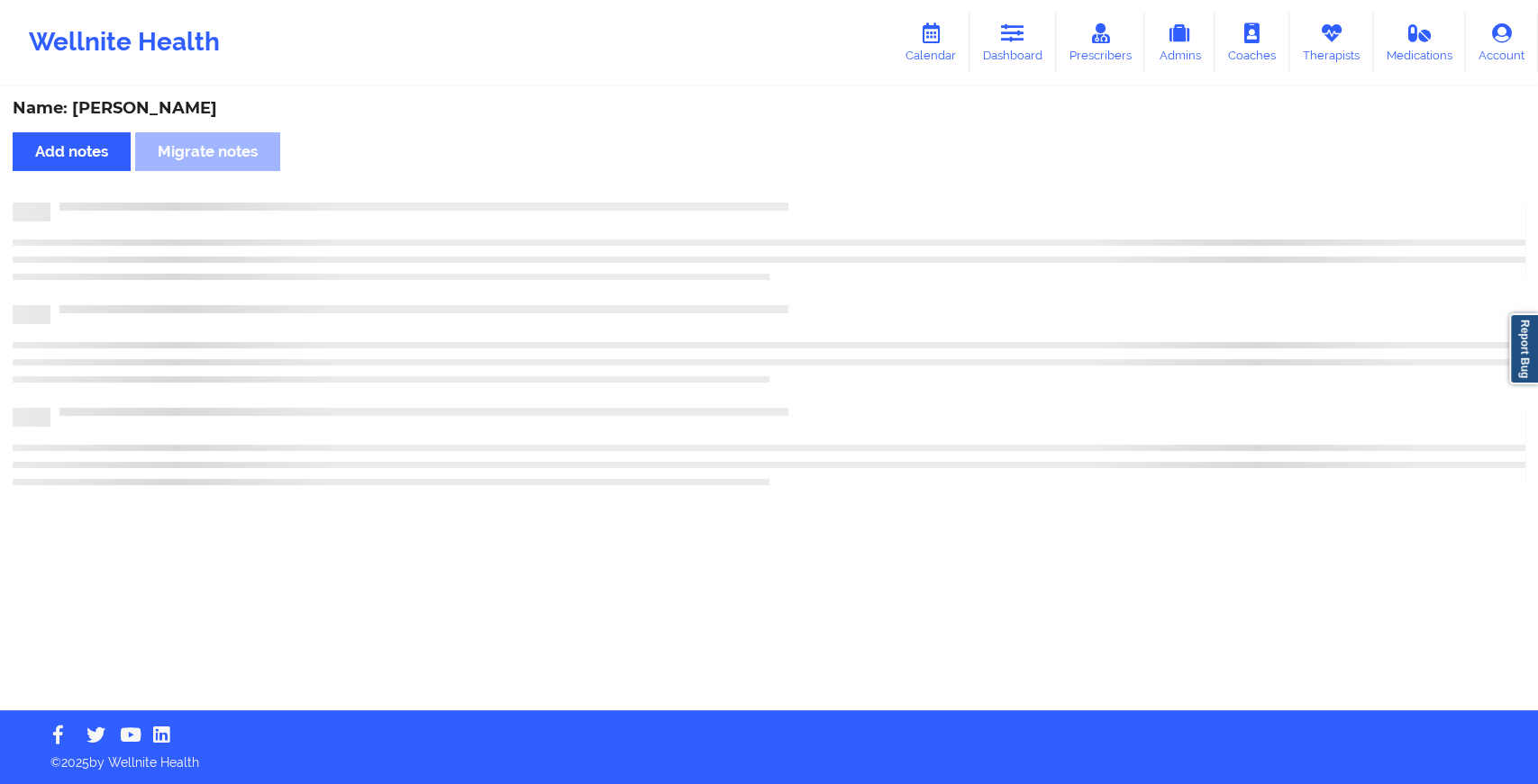
click at [842, 194] on div "Name: [PERSON_NAME] Add notes Migrate notes" at bounding box center [769, 399] width 1538 height 623
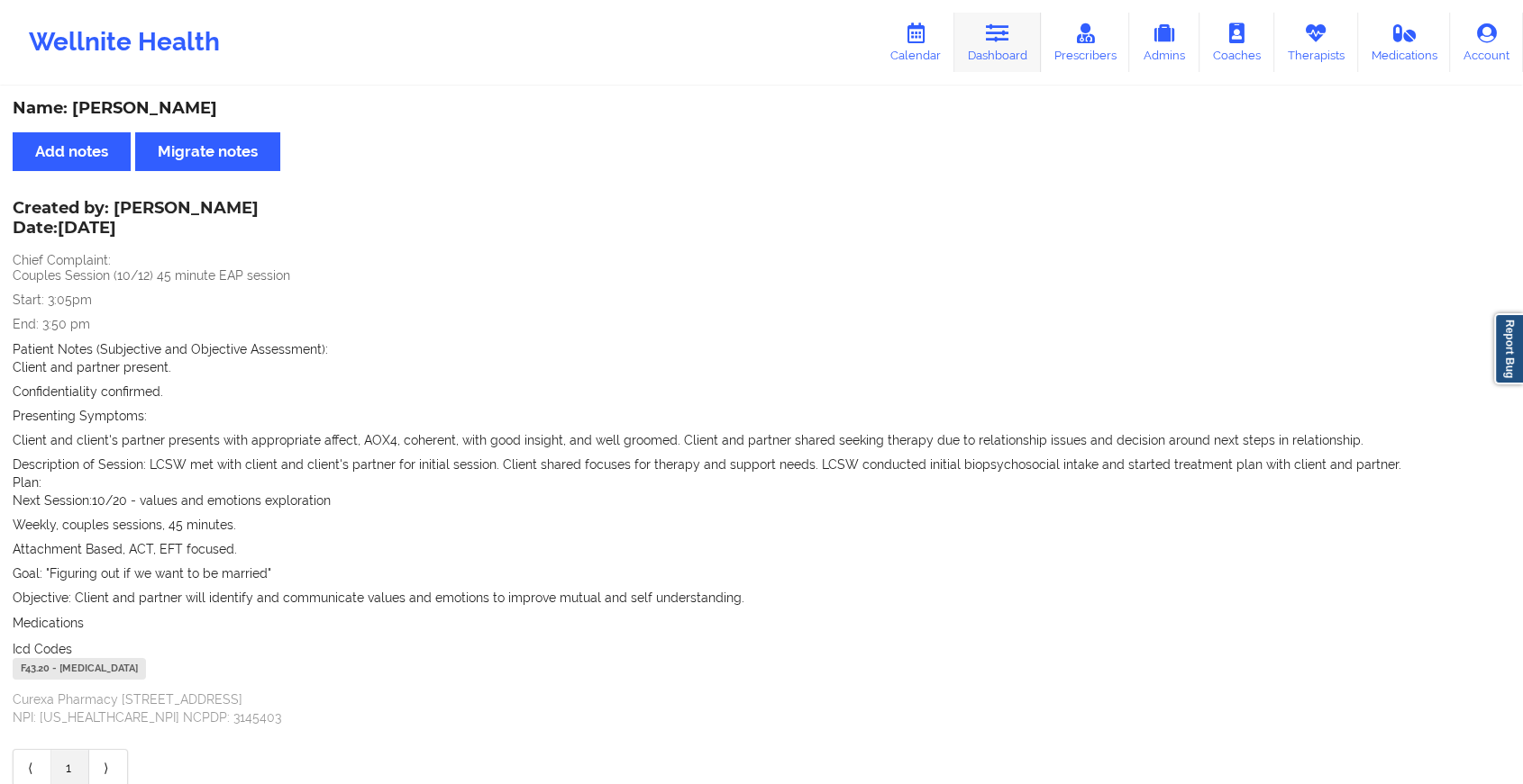
click at [1035, 27] on link "Dashboard" at bounding box center [997, 43] width 87 height 60
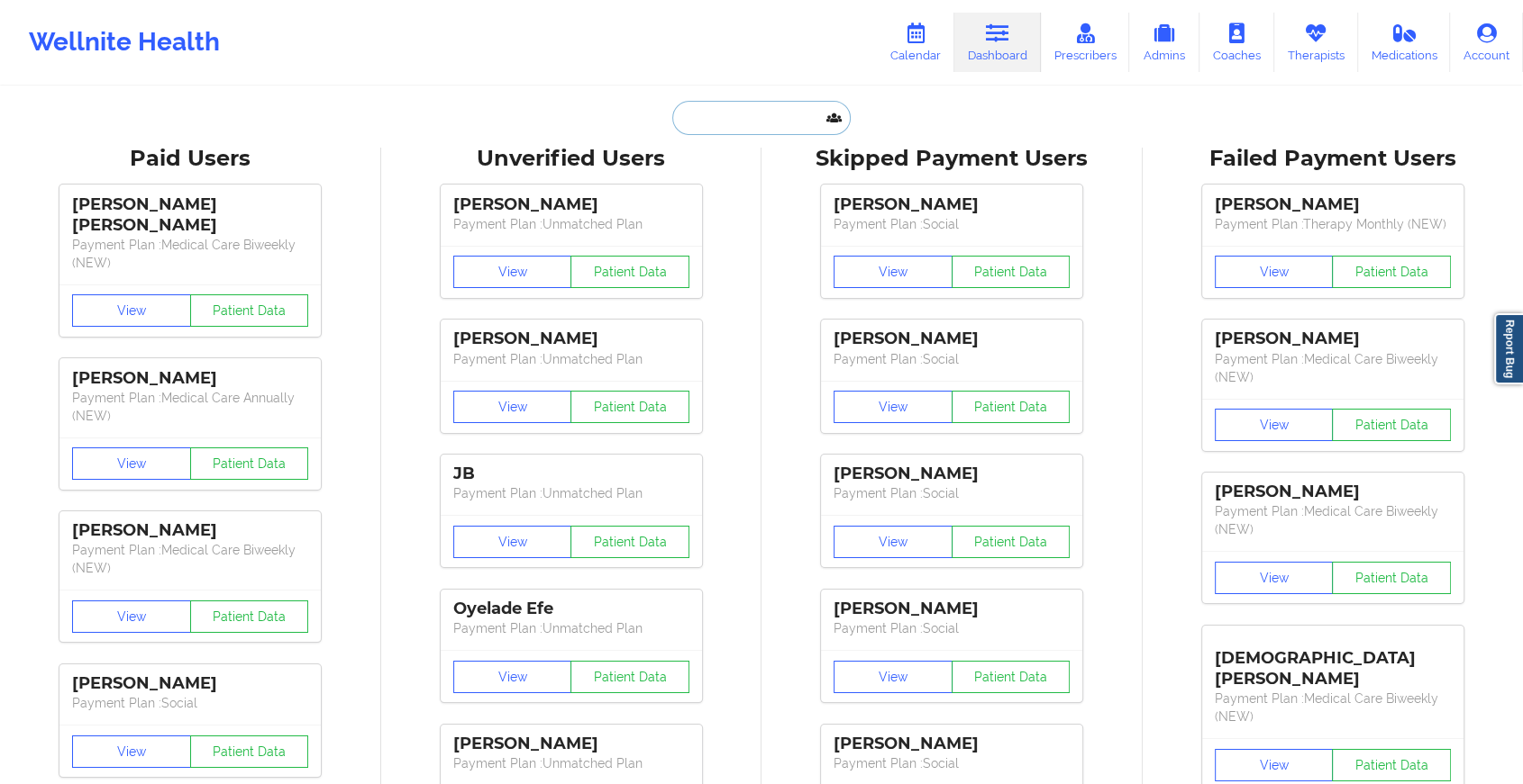
click at [700, 109] on input "text" at bounding box center [761, 118] width 178 height 34
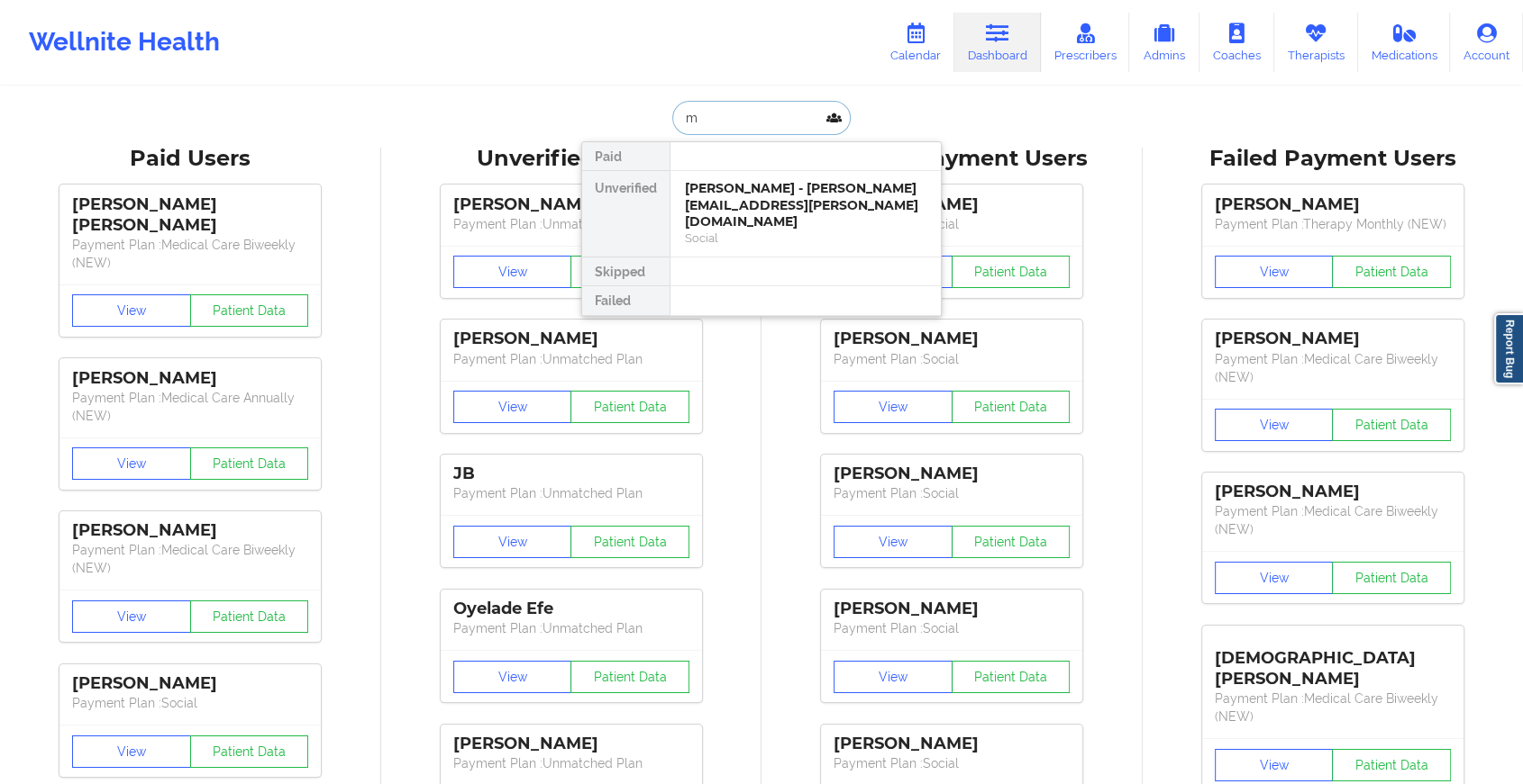
type input "m"
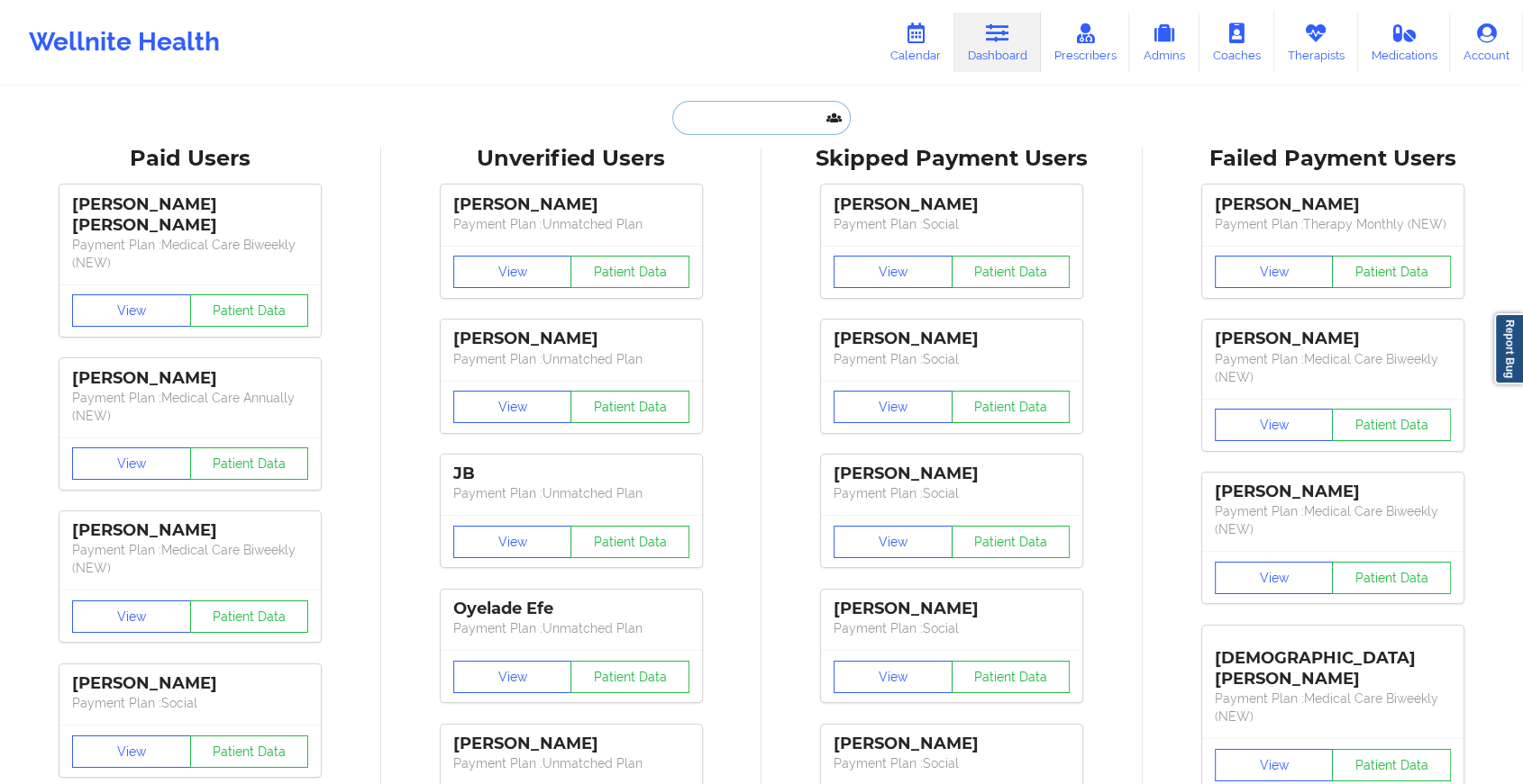
paste input "[EMAIL_ADDRESS][DOMAIN_NAME]"
type input "[EMAIL_ADDRESS][DOMAIN_NAME]"
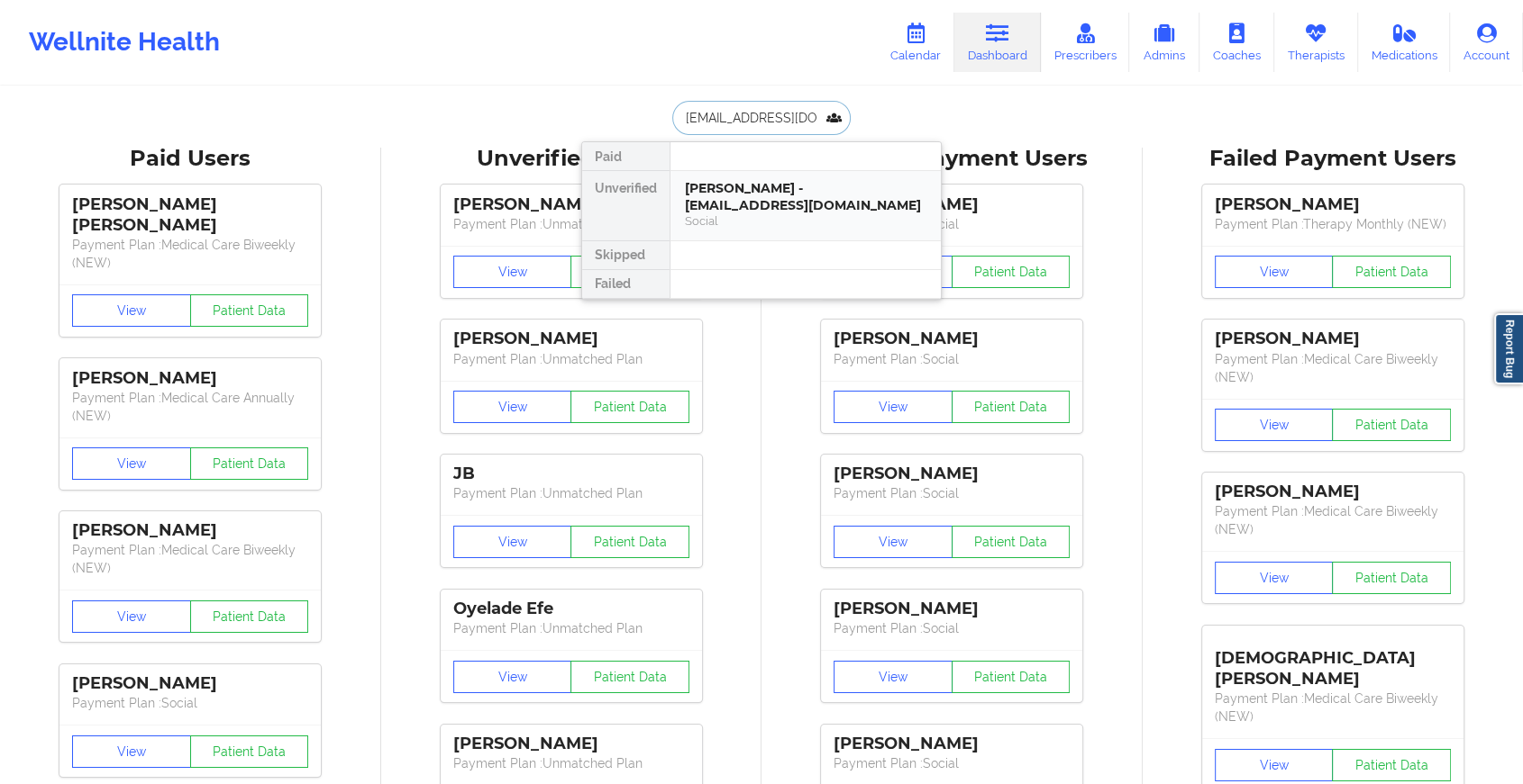
drag, startPoint x: 753, startPoint y: 213, endPoint x: 810, endPoint y: 199, distance: 58.7
click at [810, 199] on div "[PERSON_NAME] - [EMAIL_ADDRESS][DOMAIN_NAME]" at bounding box center [805, 196] width 241 height 33
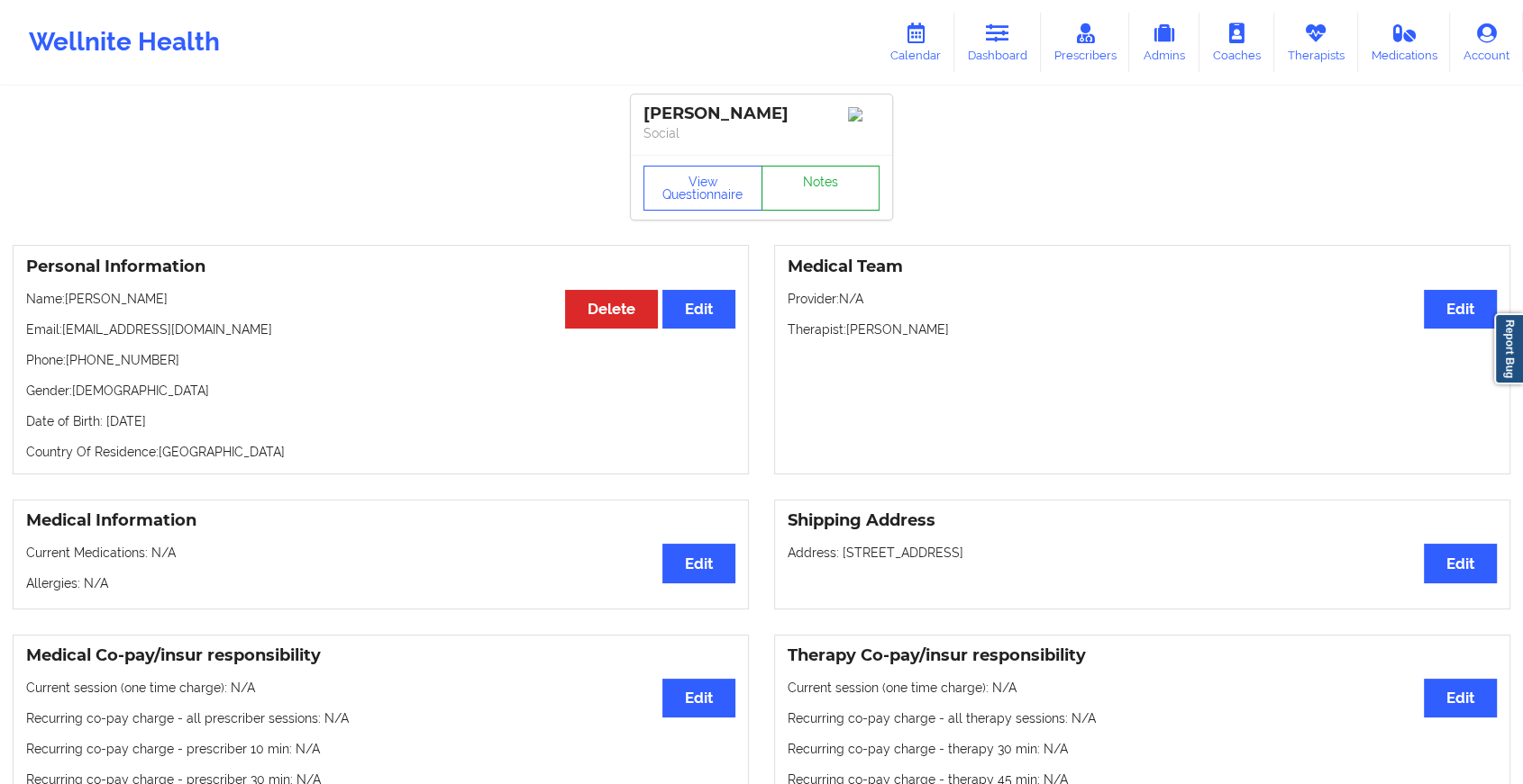
click at [839, 183] on link "Notes" at bounding box center [820, 187] width 119 height 45
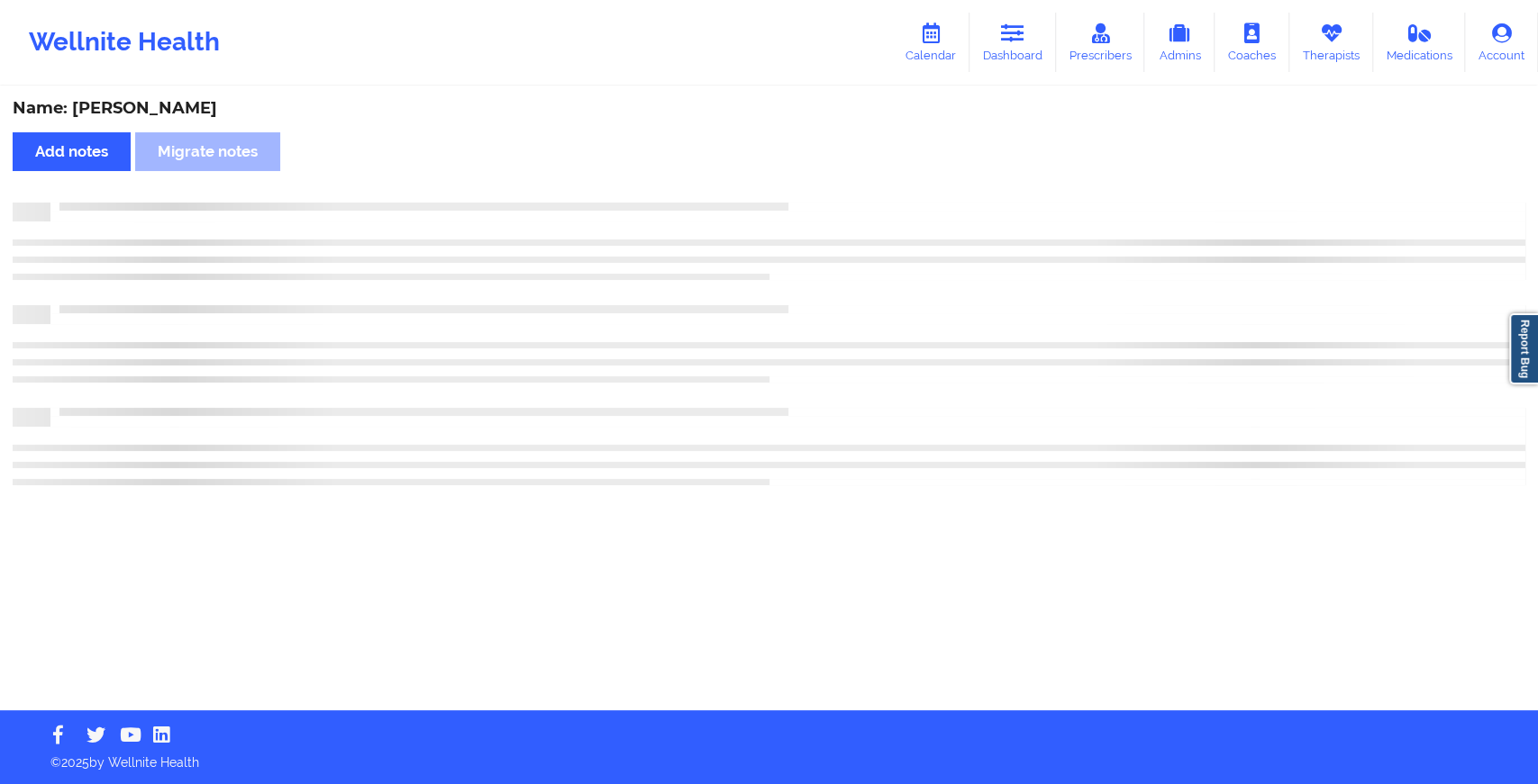
click at [839, 183] on div "Name: [PERSON_NAME] Add notes [PERSON_NAME] notes" at bounding box center [769, 399] width 1538 height 623
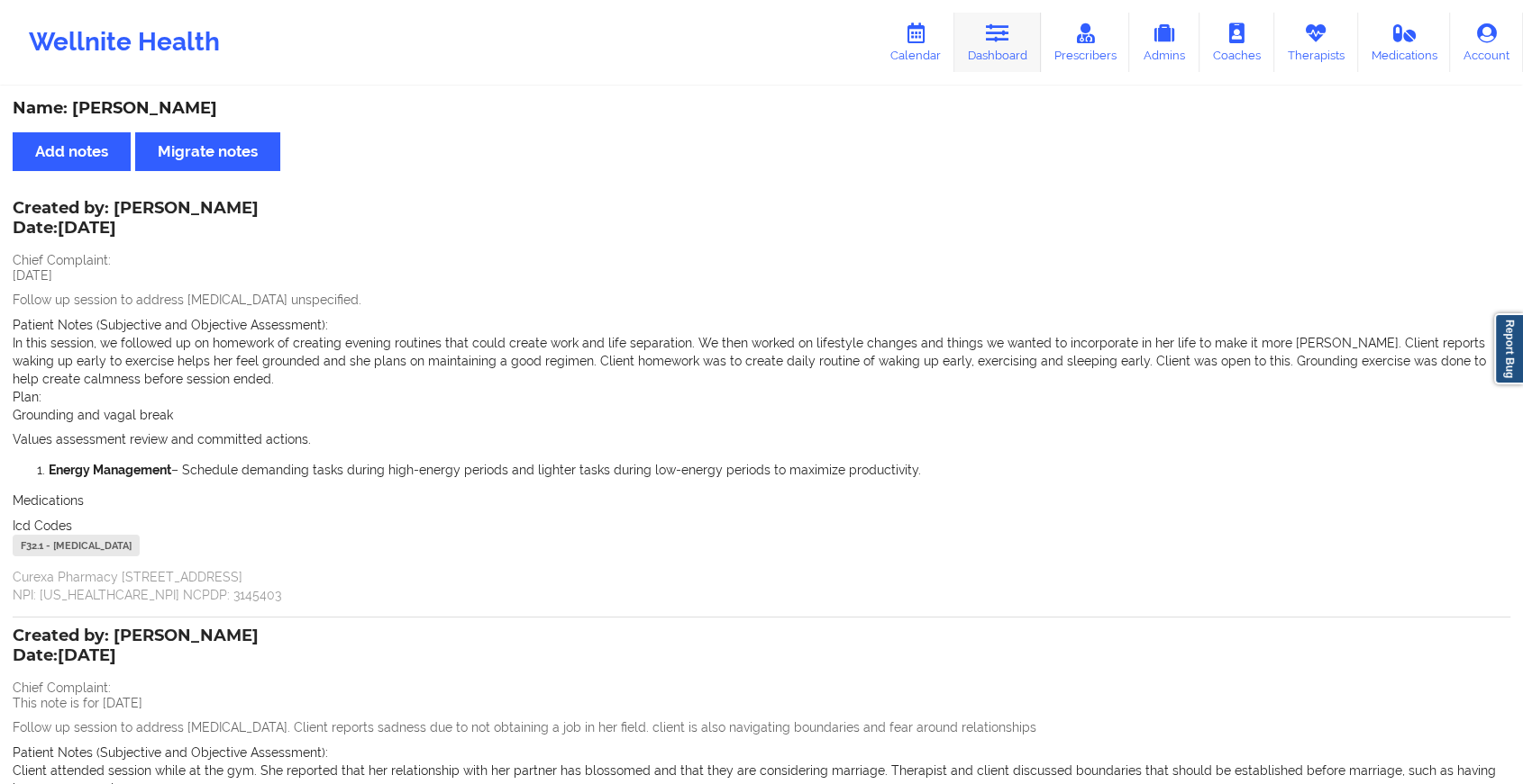
click at [999, 42] on icon at bounding box center [998, 34] width 24 height 20
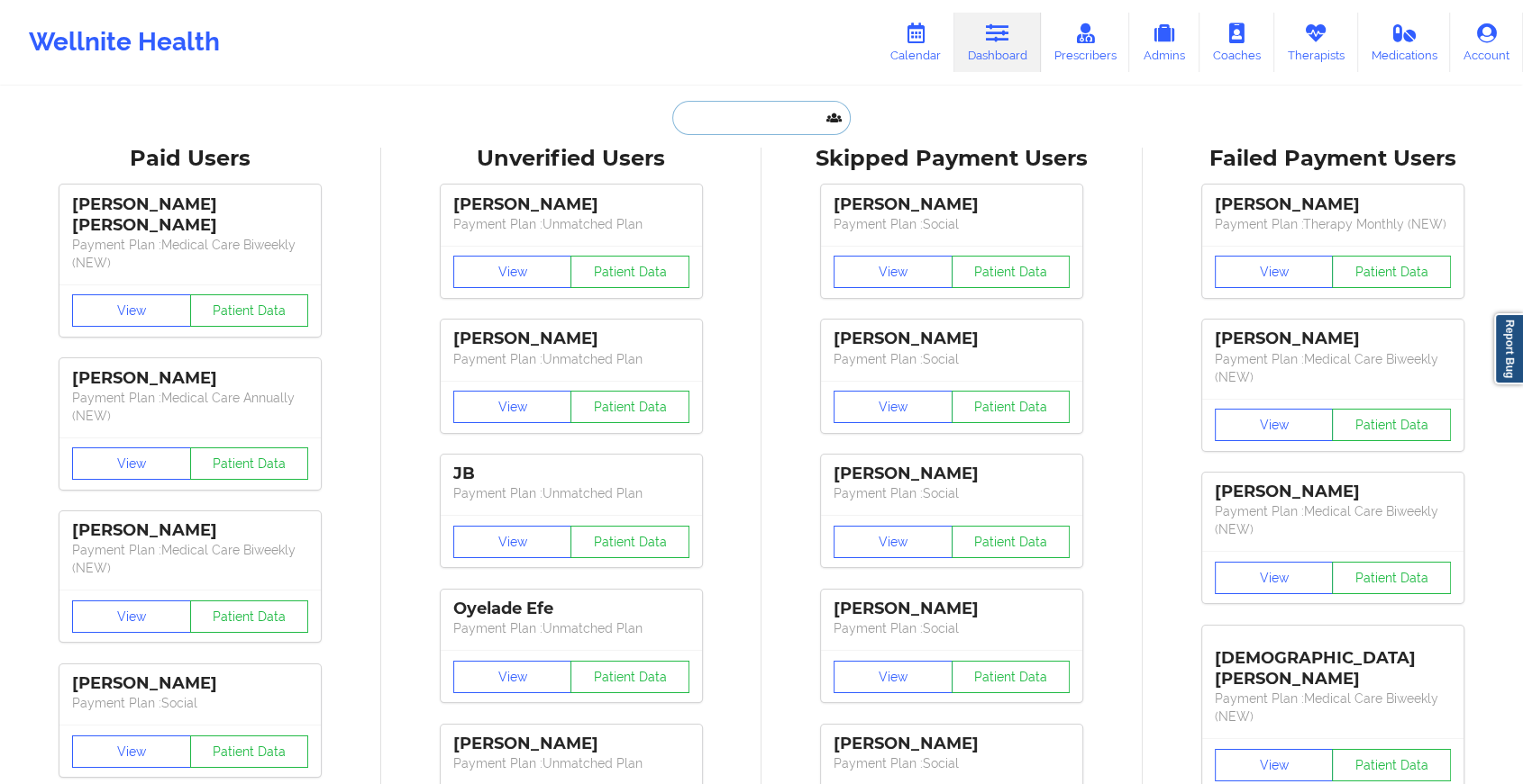
click at [763, 133] on input "text" at bounding box center [761, 118] width 178 height 34
paste input "[EMAIL_ADDRESS][DOMAIN_NAME]"
type input "[EMAIL_ADDRESS][DOMAIN_NAME]"
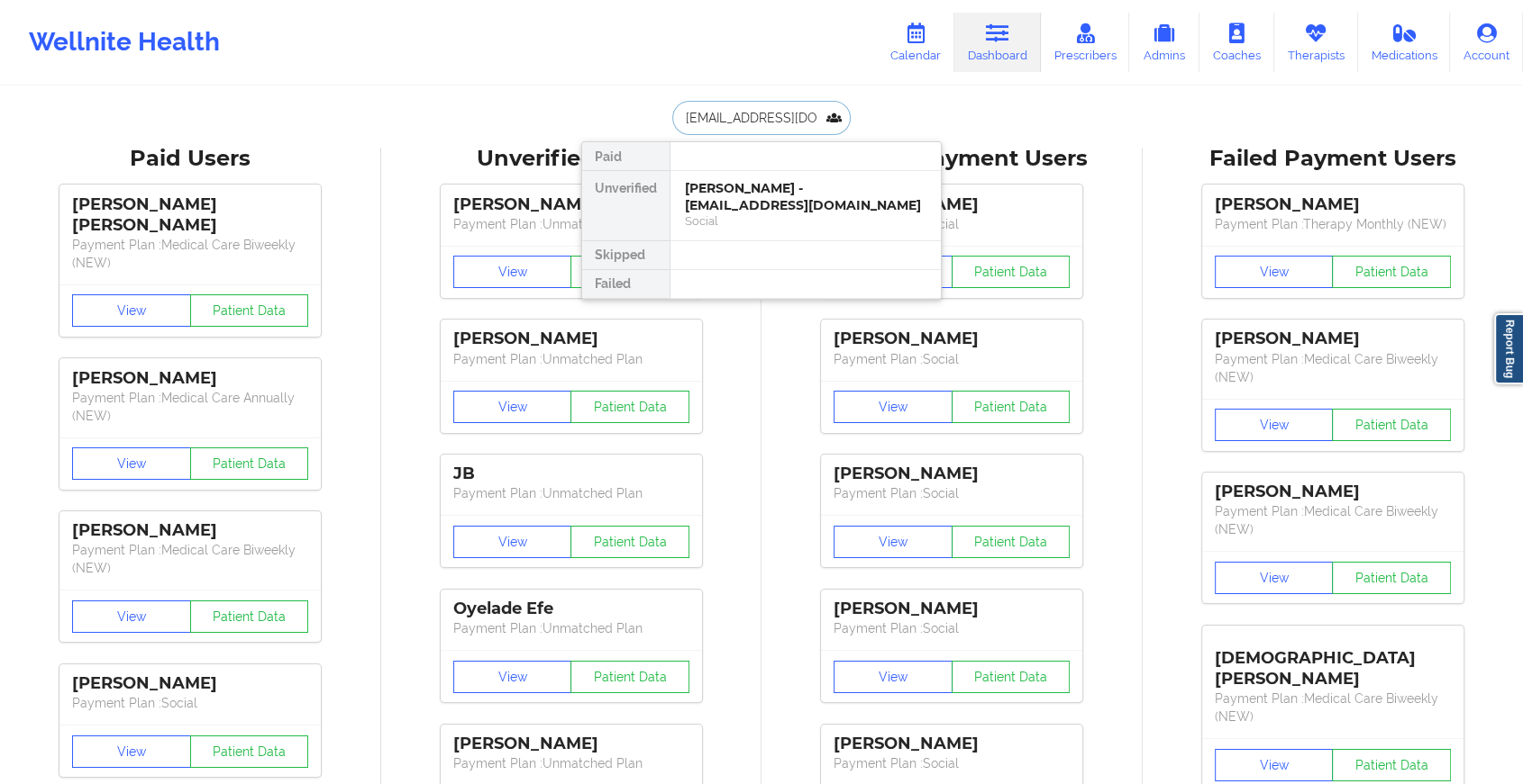
scroll to position [0, 11]
click at [816, 199] on div "[PERSON_NAME] - [EMAIL_ADDRESS][DOMAIN_NAME]" at bounding box center [805, 196] width 241 height 33
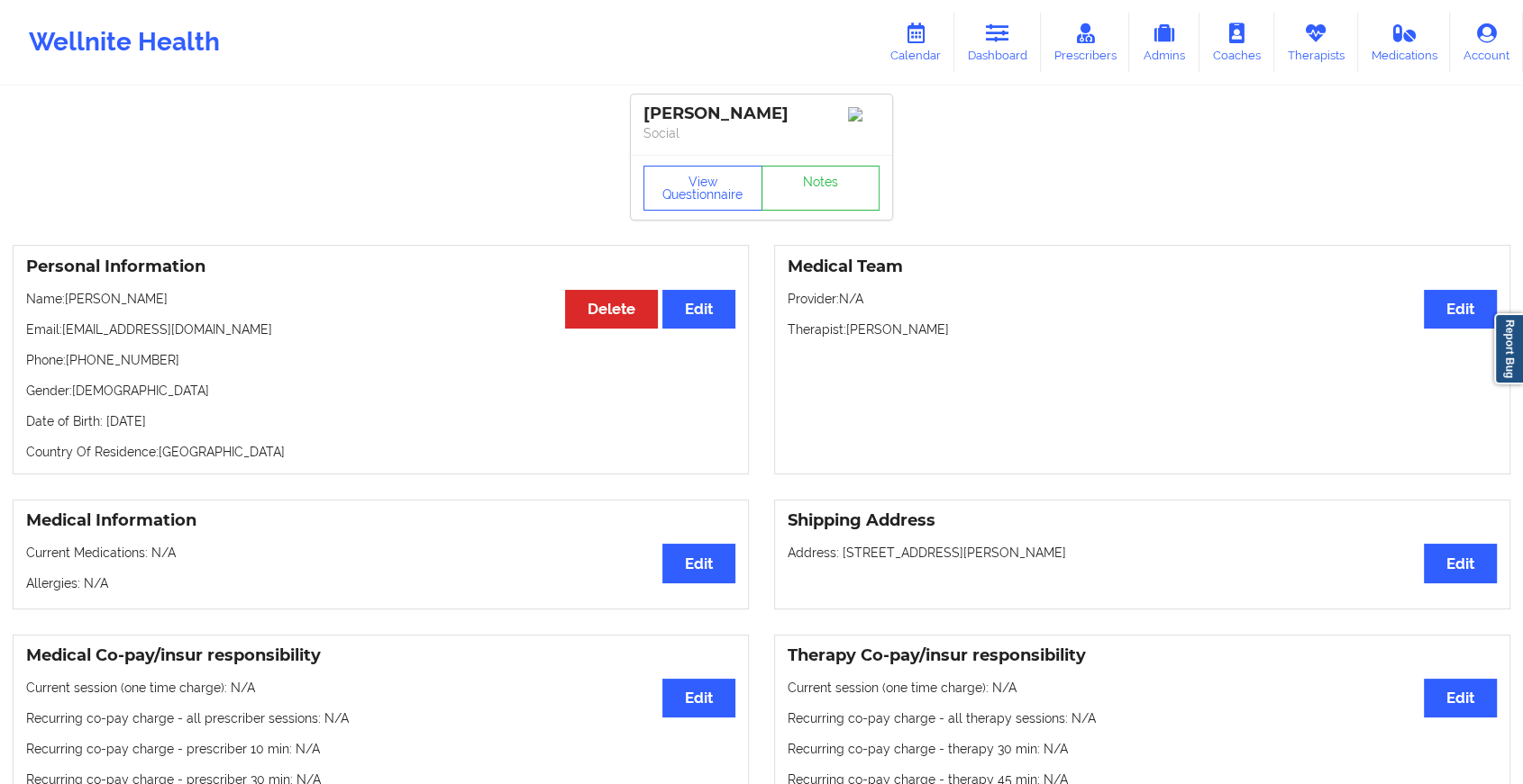
click at [832, 184] on div "View Questionnaire Notes" at bounding box center [761, 187] width 236 height 45
click at [832, 184] on link "Notes" at bounding box center [820, 187] width 119 height 45
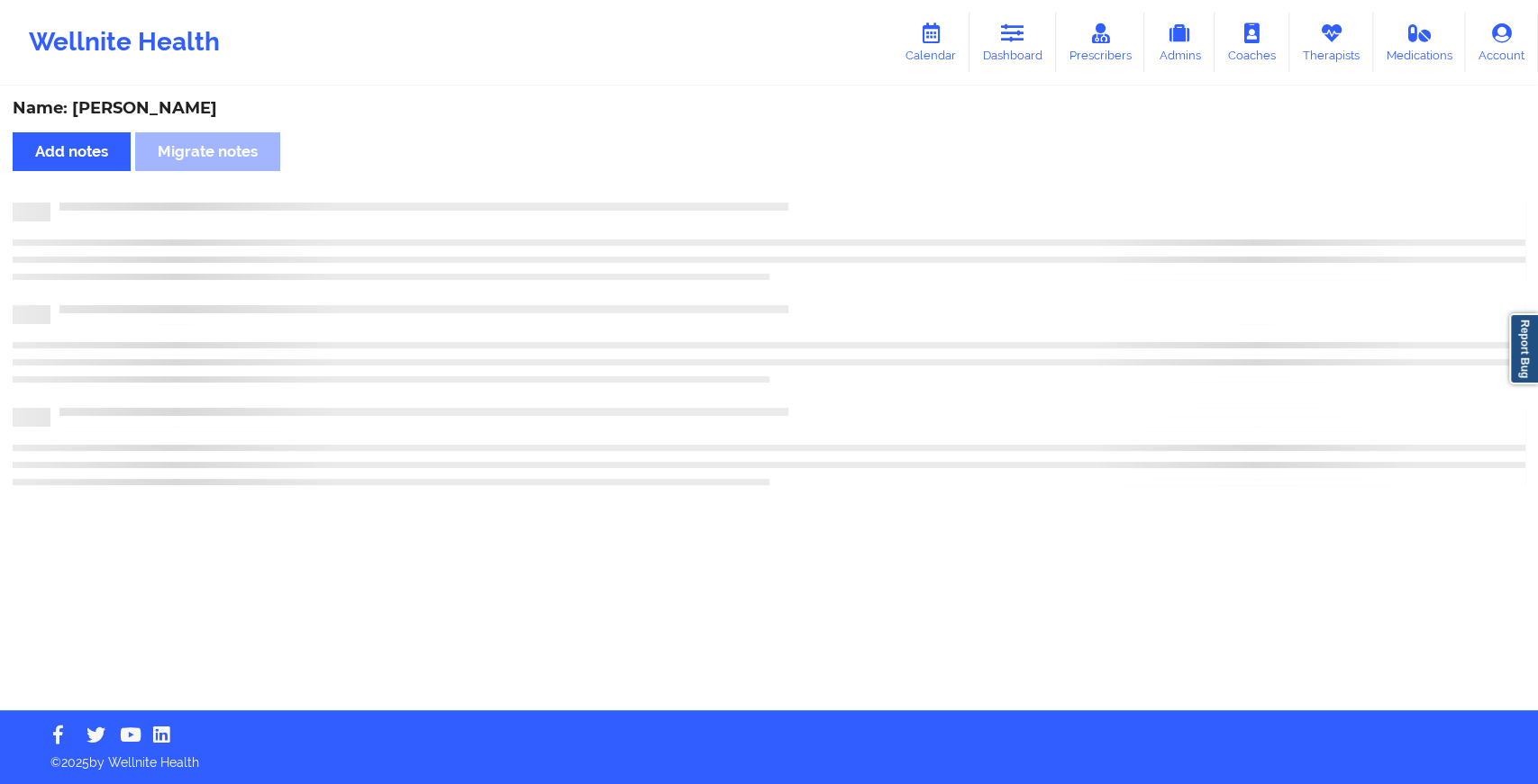
click at [901, 229] on div "Name: [PERSON_NAME] Add notes Migrate notes" at bounding box center [769, 399] width 1538 height 623
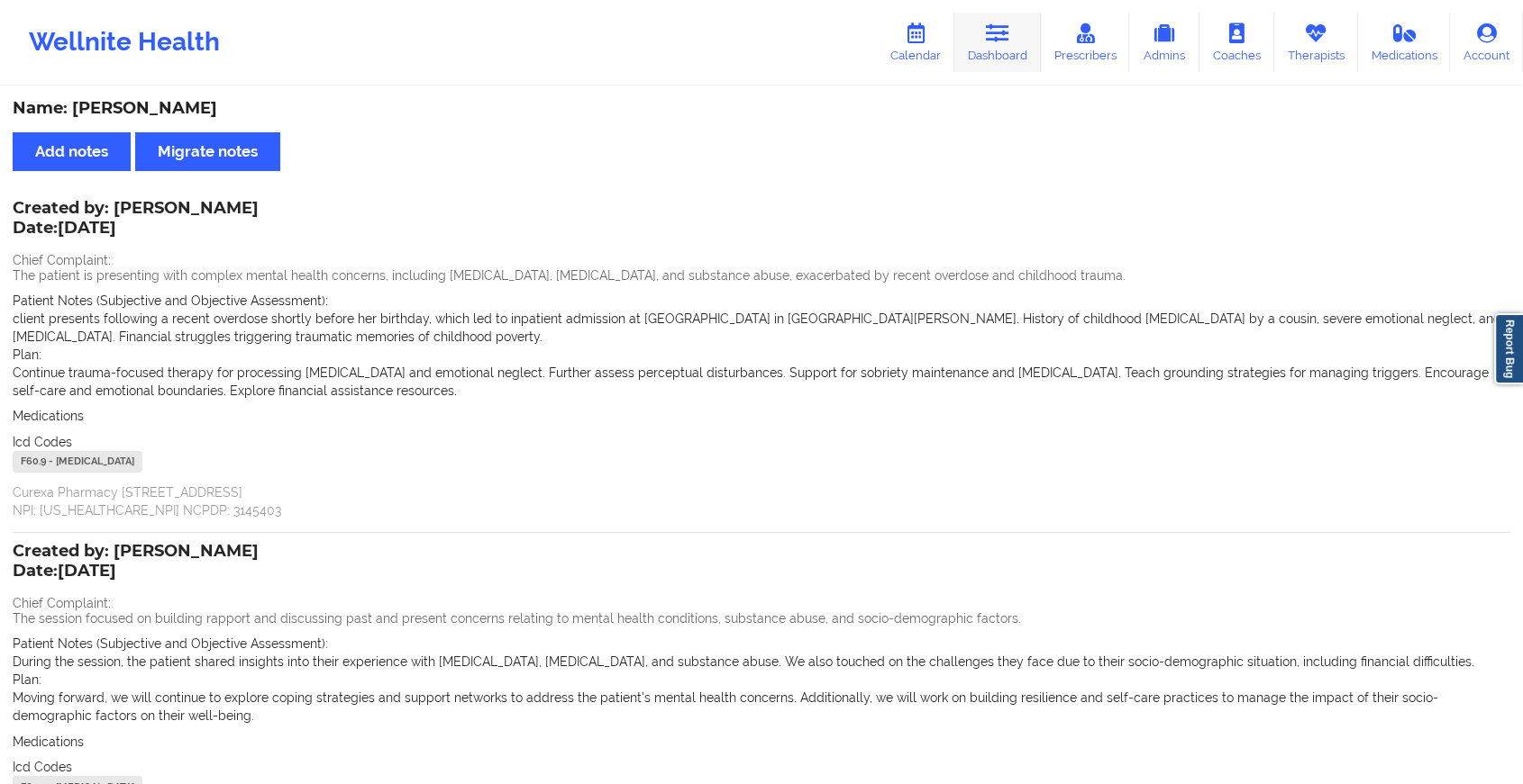
click at [1003, 20] on link "Dashboard" at bounding box center [997, 43] width 87 height 60
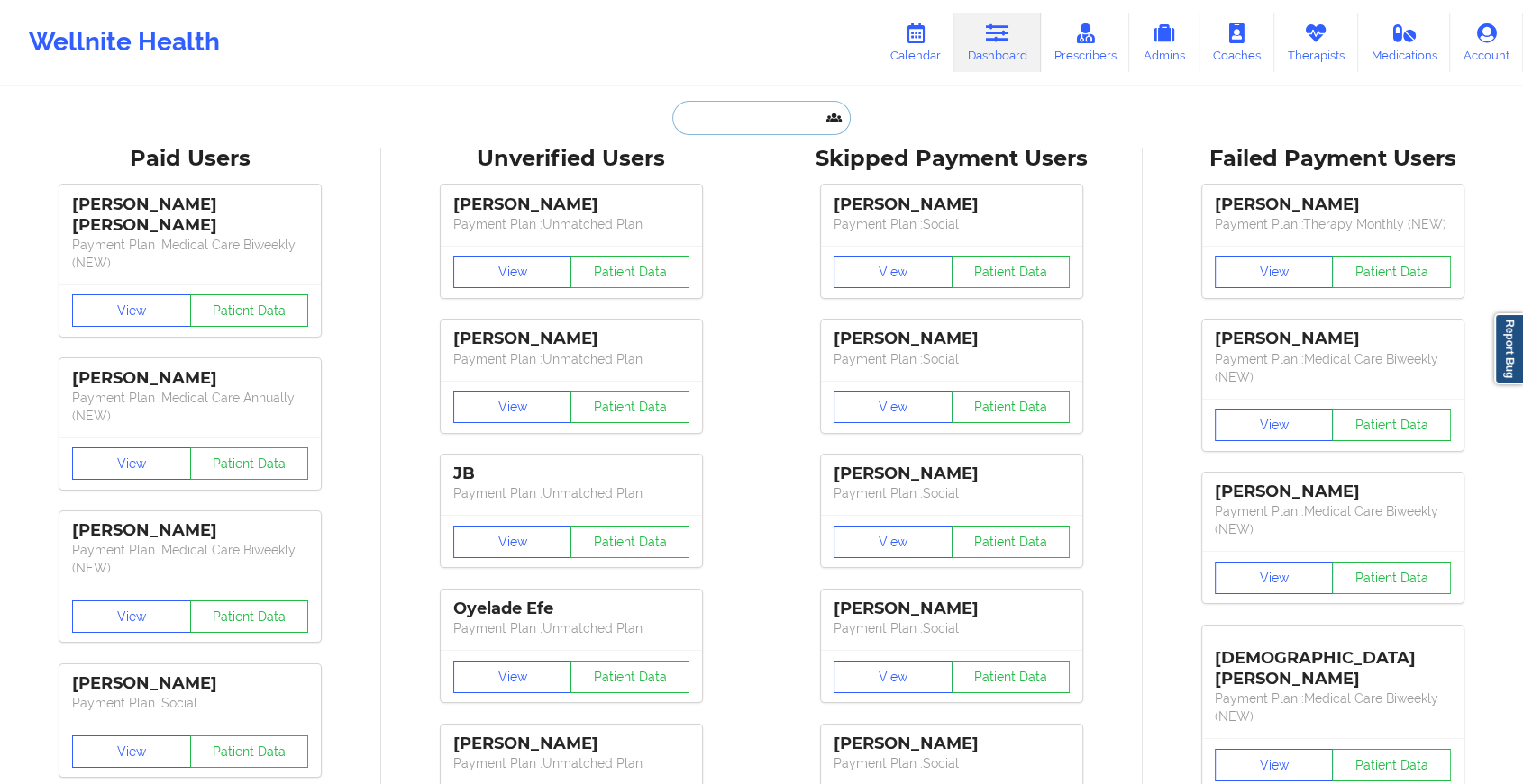
click at [718, 132] on input "text" at bounding box center [761, 118] width 178 height 34
paste input "[PERSON_NAME][EMAIL_ADDRESS][PERSON_NAME][DOMAIN_NAME]"
type input "[PERSON_NAME][EMAIL_ADDRESS][PERSON_NAME][DOMAIN_NAME]"
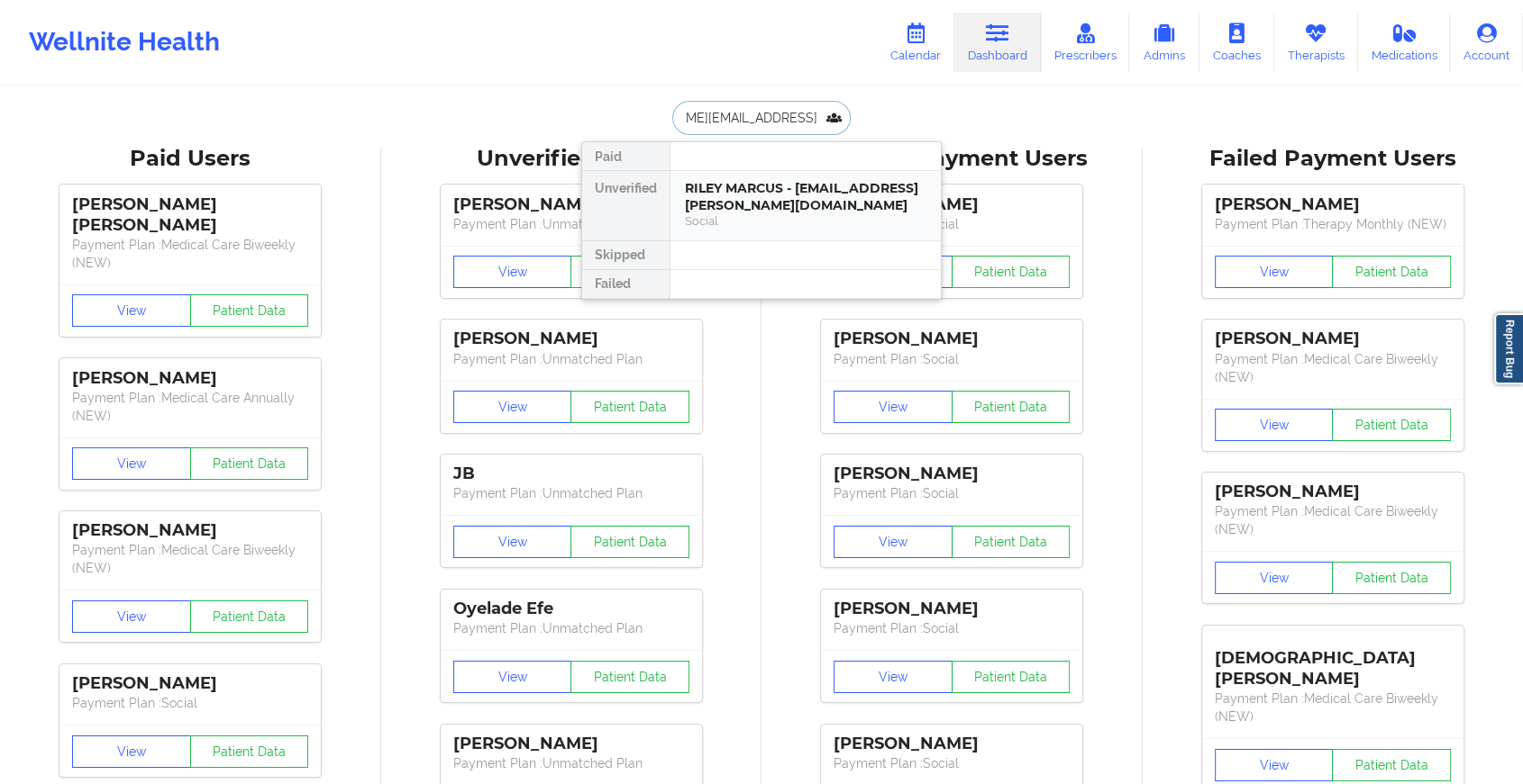
click at [791, 198] on div "RILEY MARCUS - [EMAIL_ADDRESS][PERSON_NAME][DOMAIN_NAME]" at bounding box center [805, 196] width 241 height 33
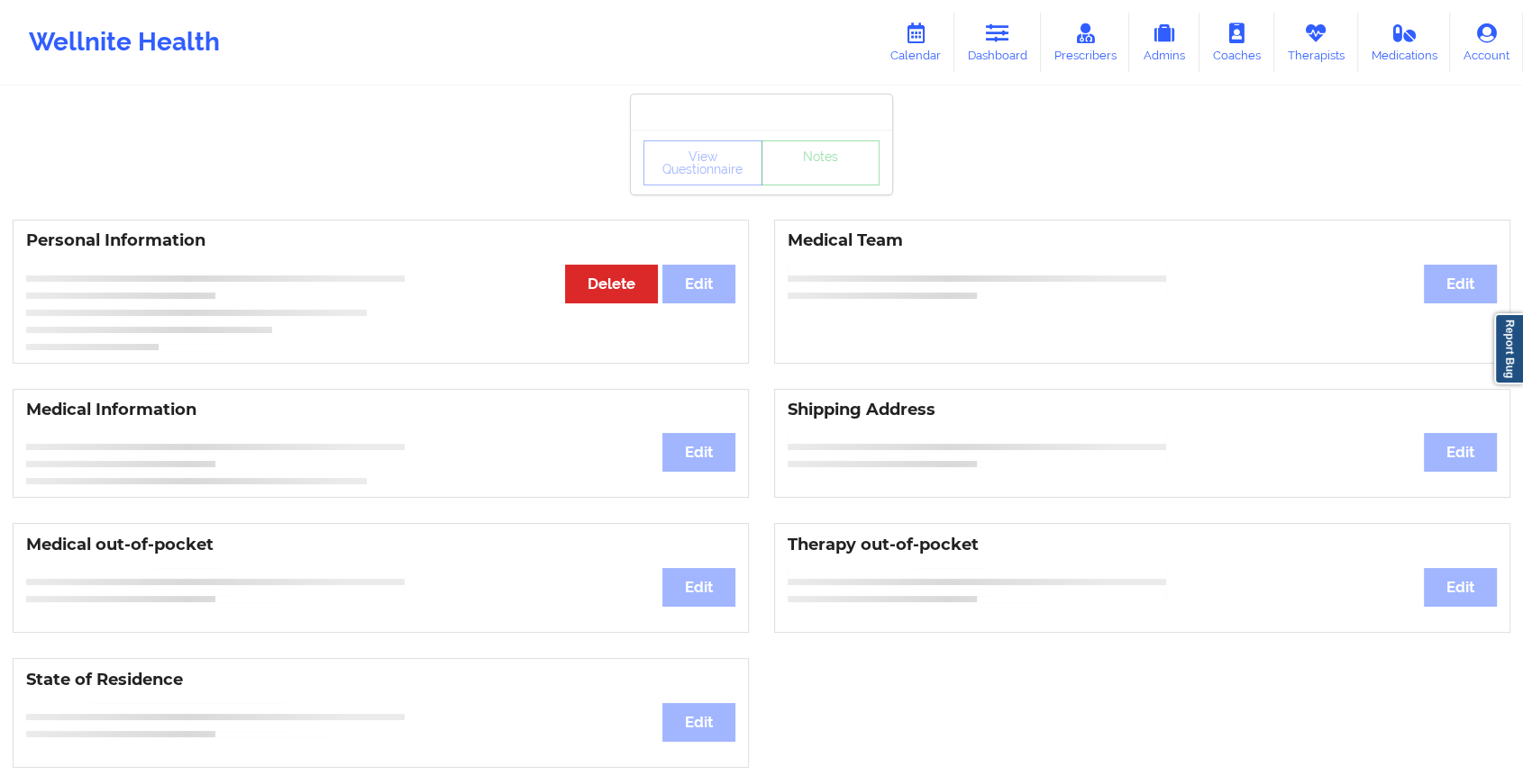
click at [844, 181] on div "View Questionnaire Notes" at bounding box center [761, 162] width 236 height 45
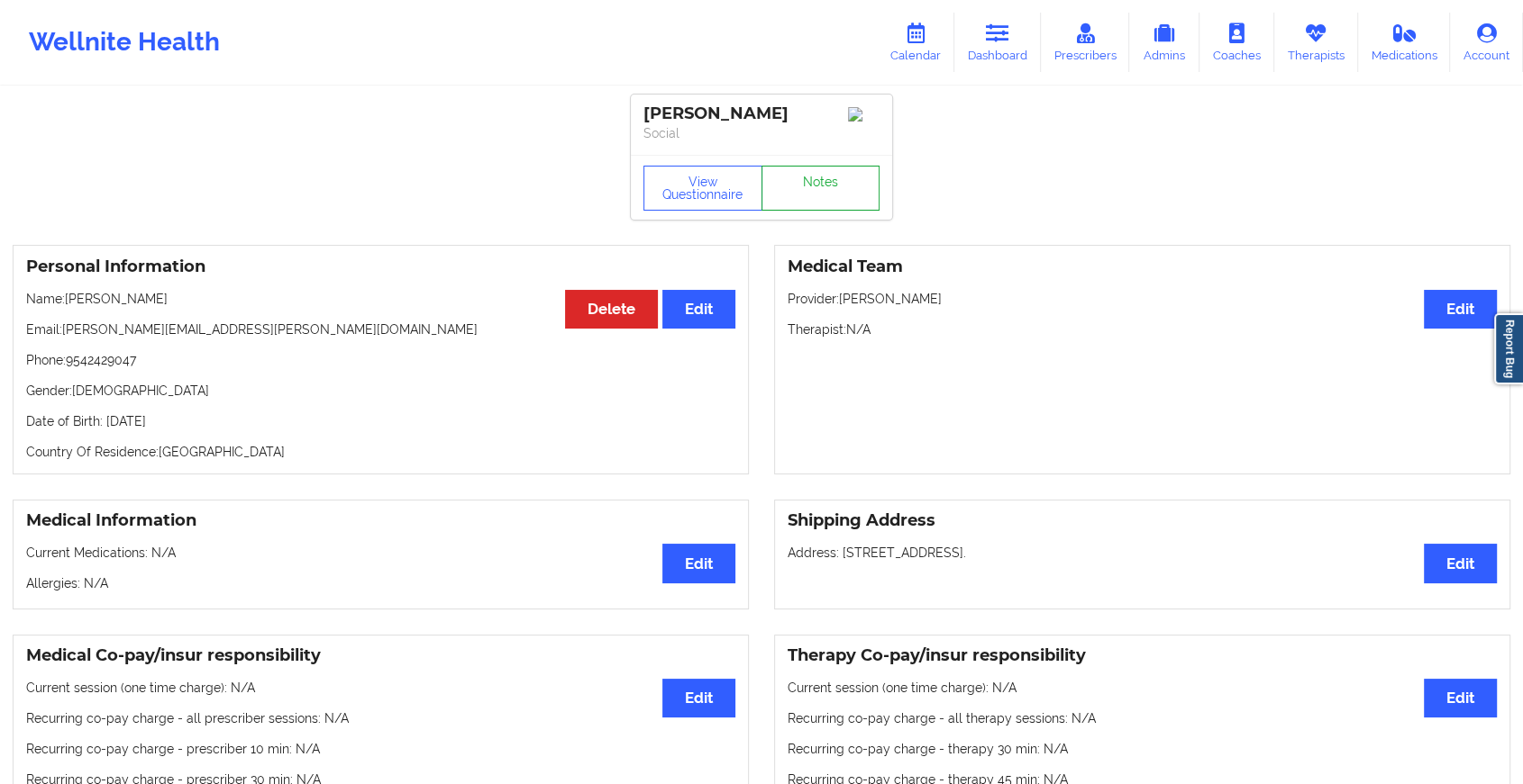
click at [844, 181] on link "Notes" at bounding box center [820, 187] width 119 height 45
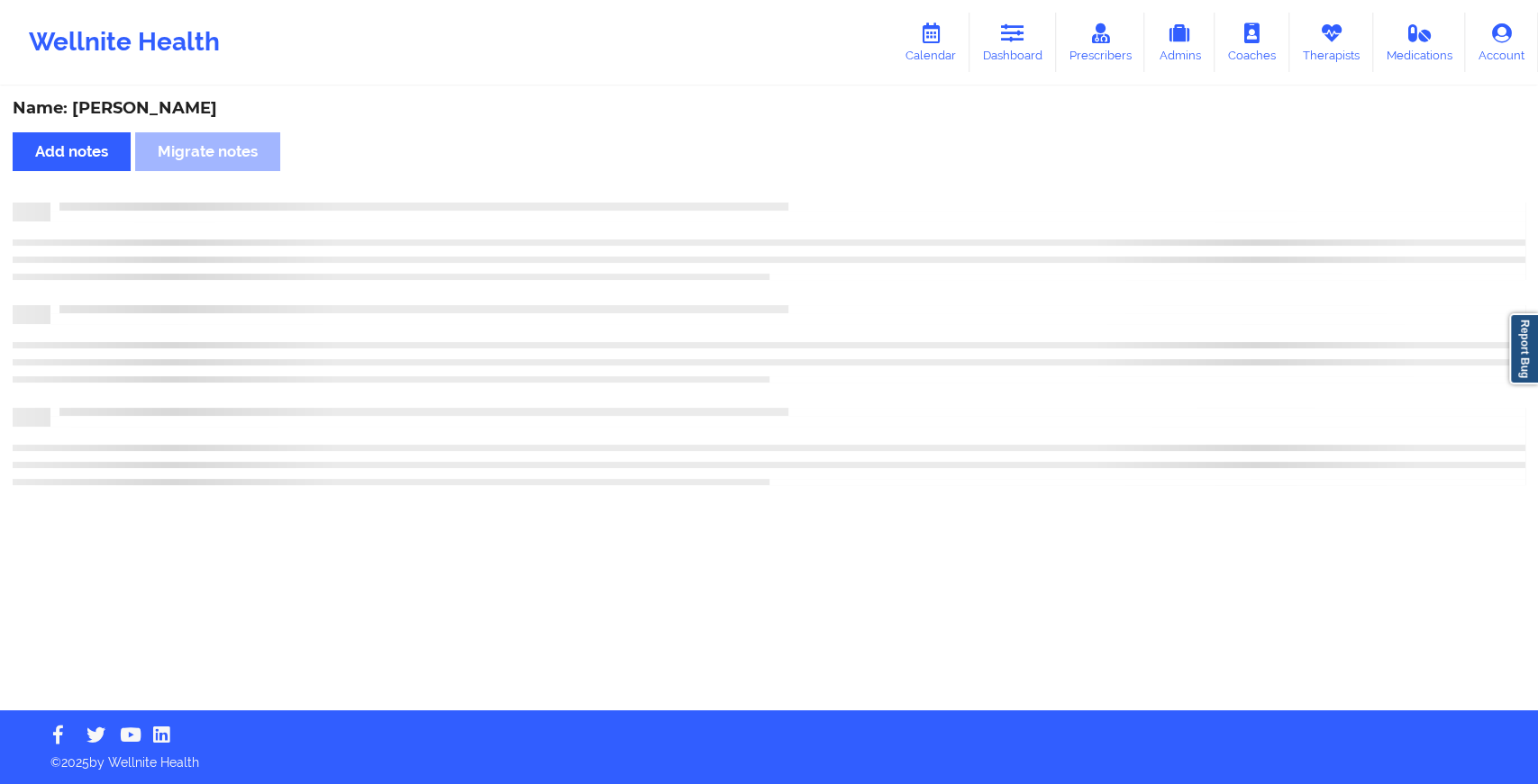
click at [844, 181] on div "Name: [PERSON_NAME] Add notes Migrate notes" at bounding box center [769, 399] width 1538 height 623
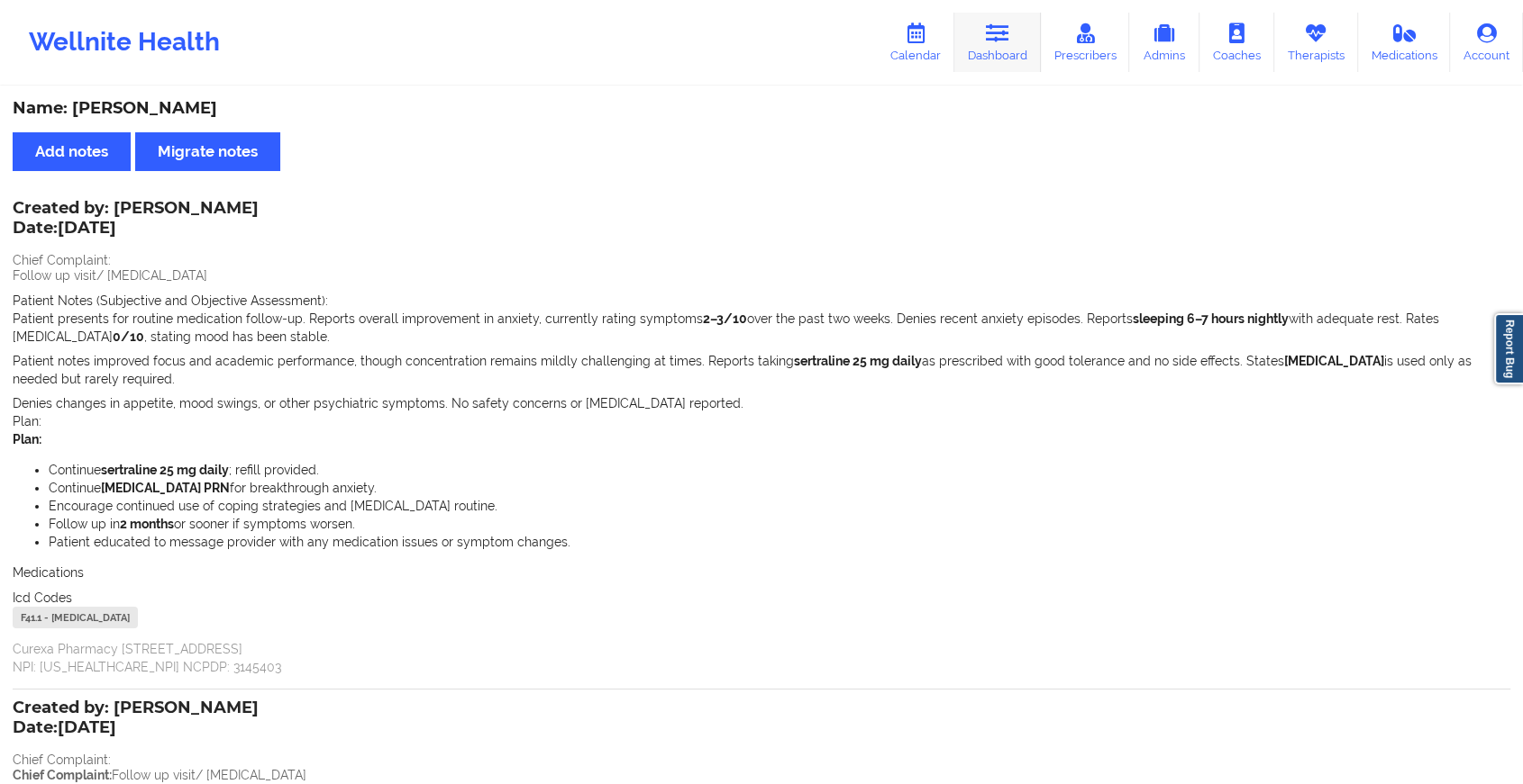
click at [980, 38] on link "Dashboard" at bounding box center [997, 43] width 87 height 60
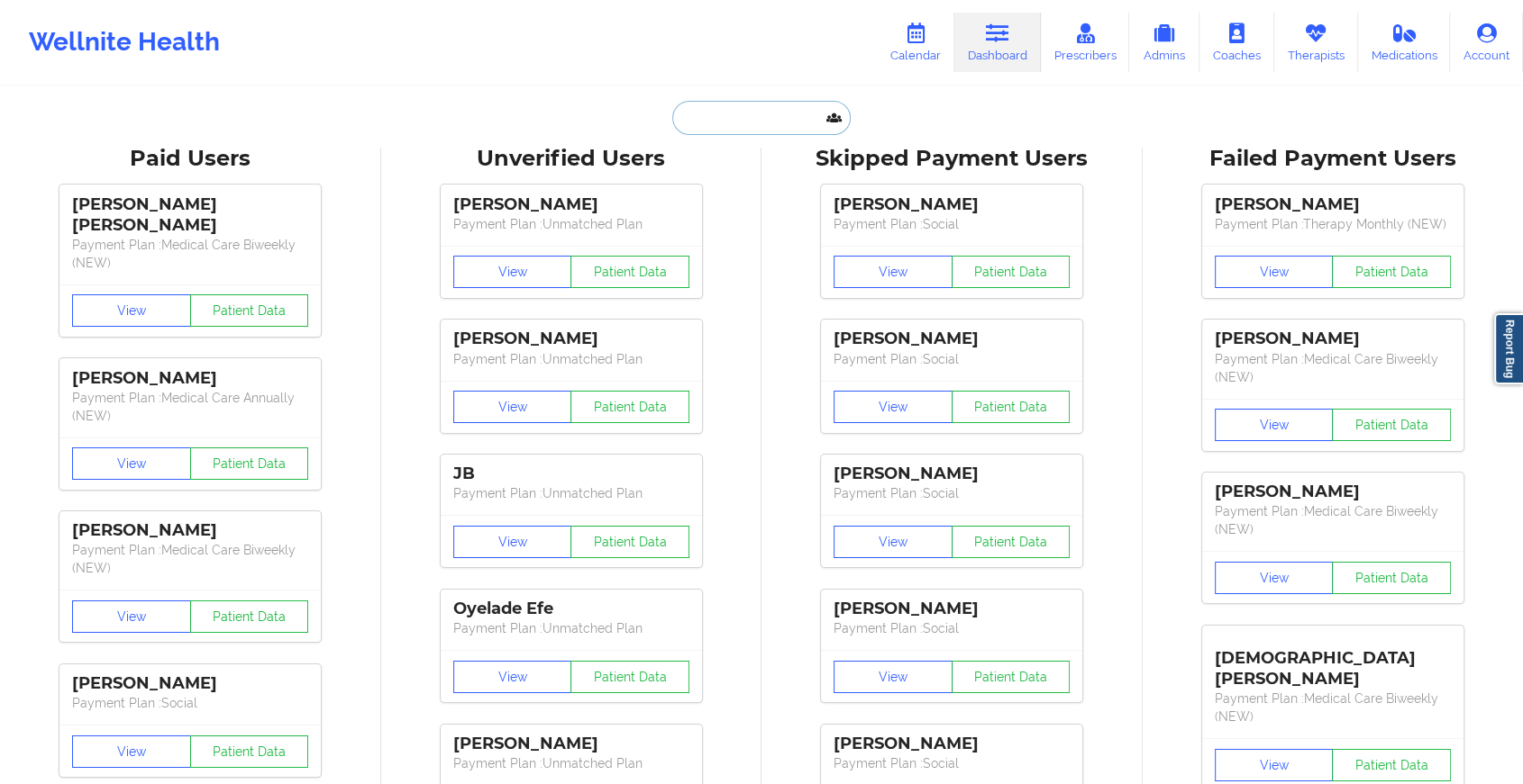
click at [721, 116] on input "text" at bounding box center [761, 118] width 178 height 34
paste input "[EMAIL_ADDRESS][DOMAIN_NAME]"
type input "[EMAIL_ADDRESS][DOMAIN_NAME]"
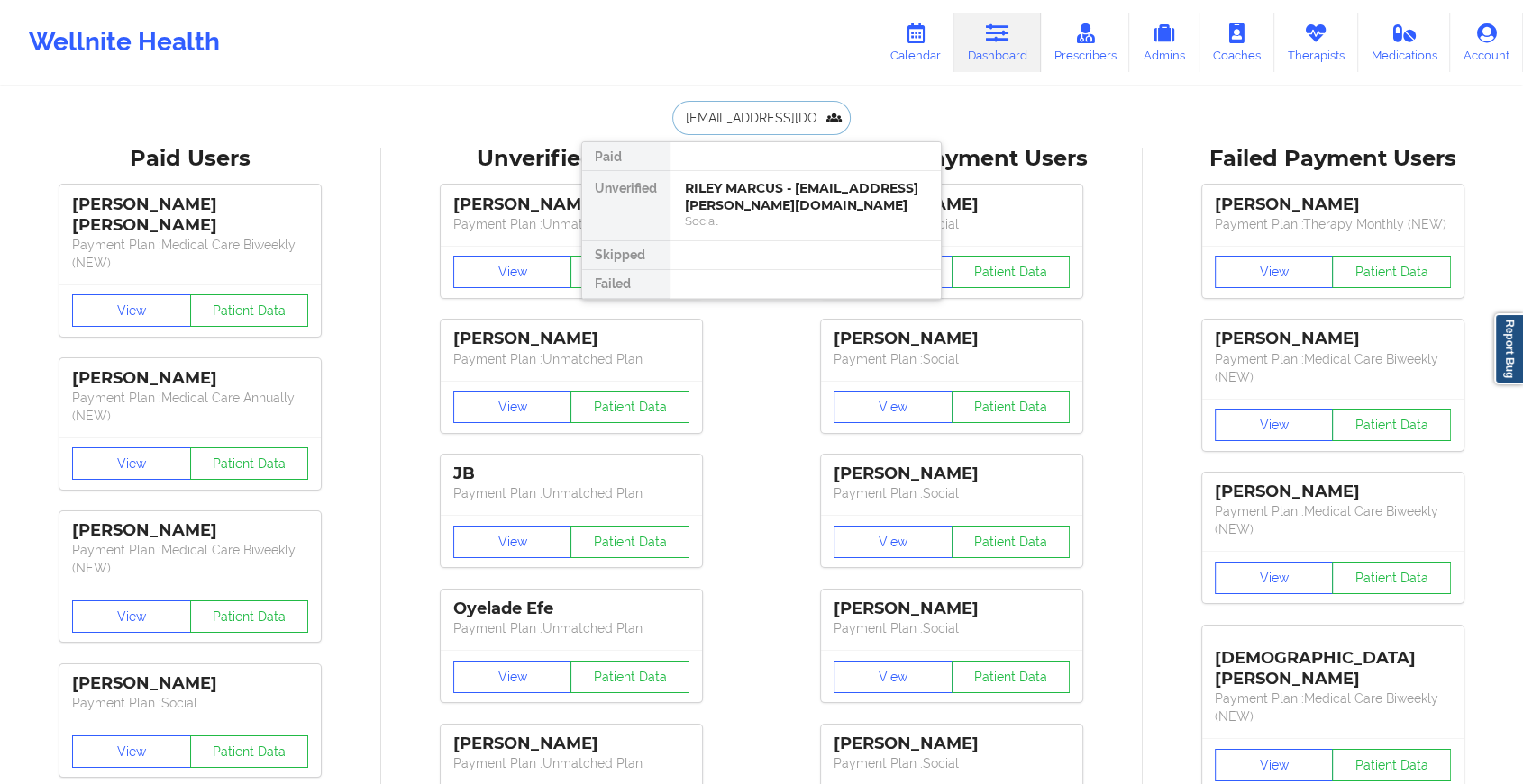
scroll to position [0, 33]
click at [731, 223] on div "Social" at bounding box center [805, 220] width 241 height 15
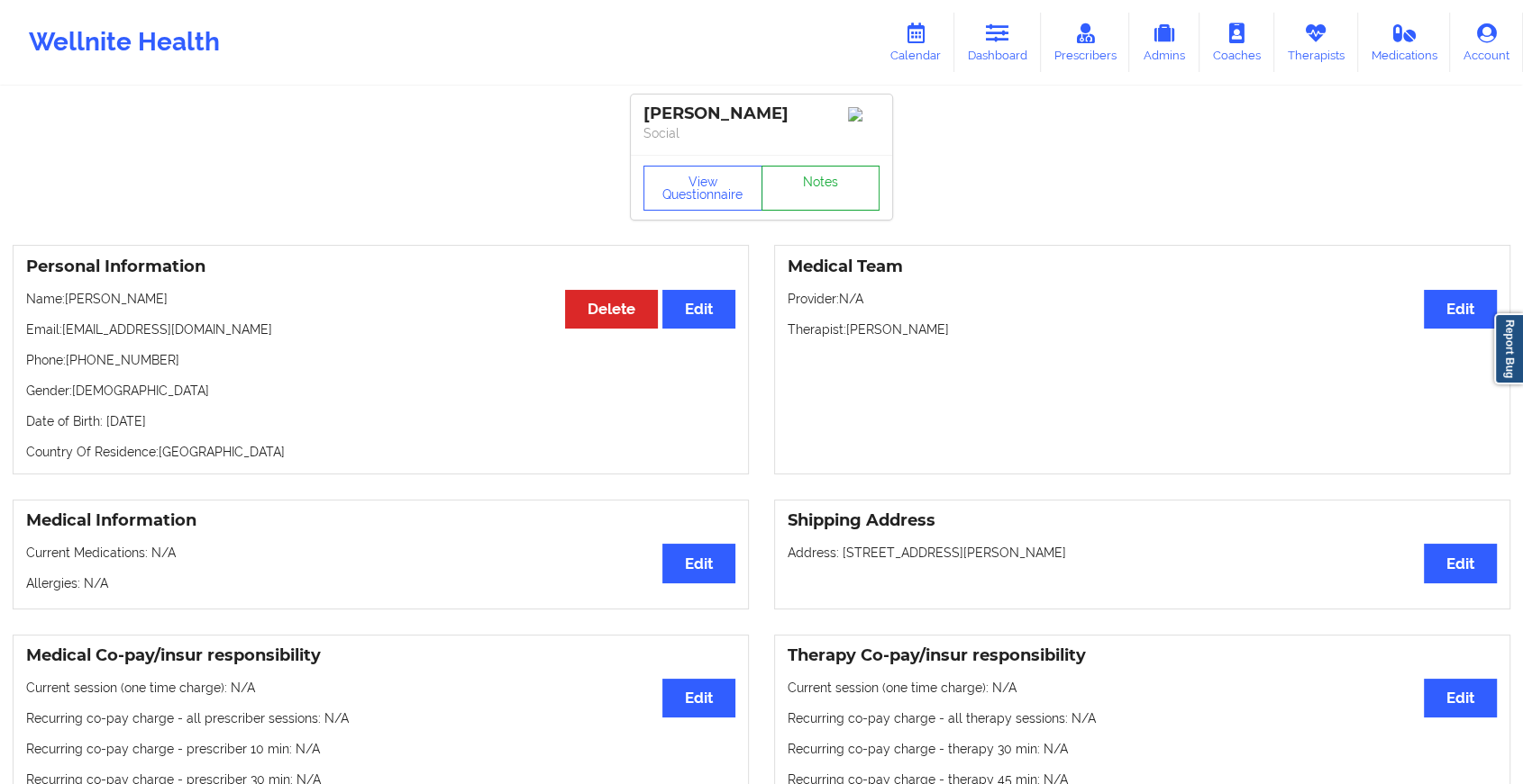
click at [804, 187] on link "Notes" at bounding box center [820, 187] width 119 height 45
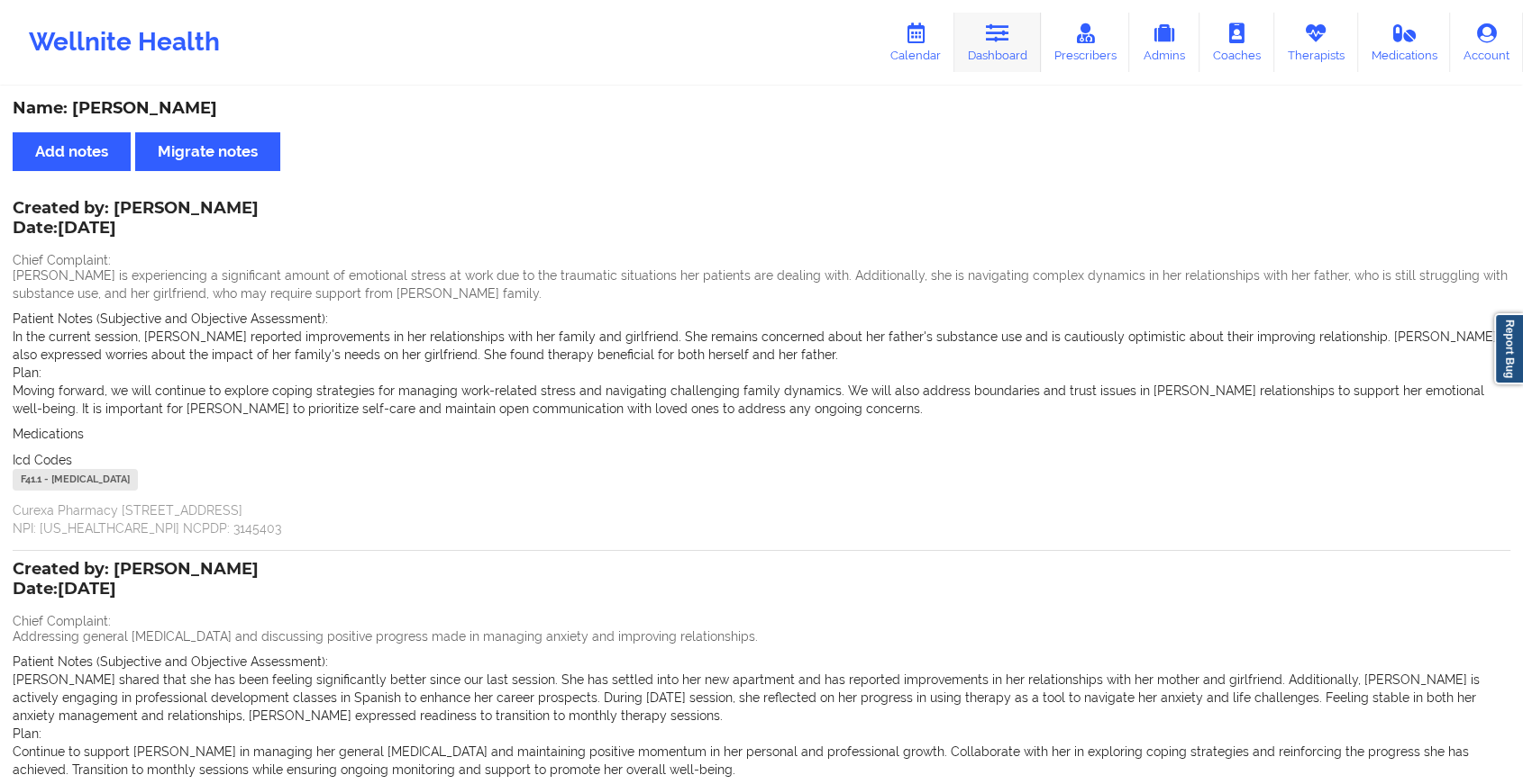
click at [1017, 31] on link "Dashboard" at bounding box center [997, 43] width 87 height 60
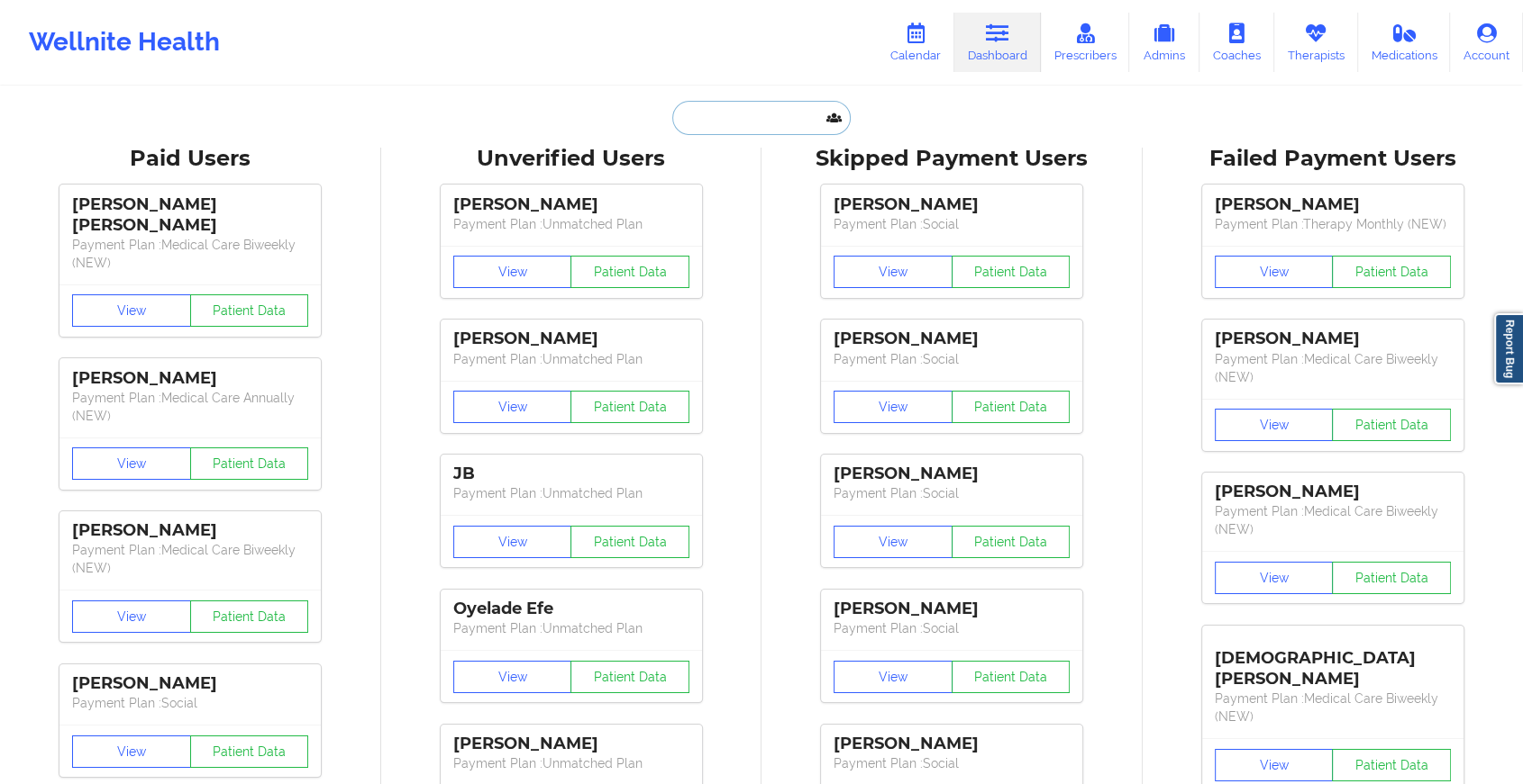
click at [734, 108] on input "text" at bounding box center [761, 118] width 178 height 34
paste input "[EMAIL_ADDRESS][DOMAIN_NAME]"
type input "[EMAIL_ADDRESS][DOMAIN_NAME]"
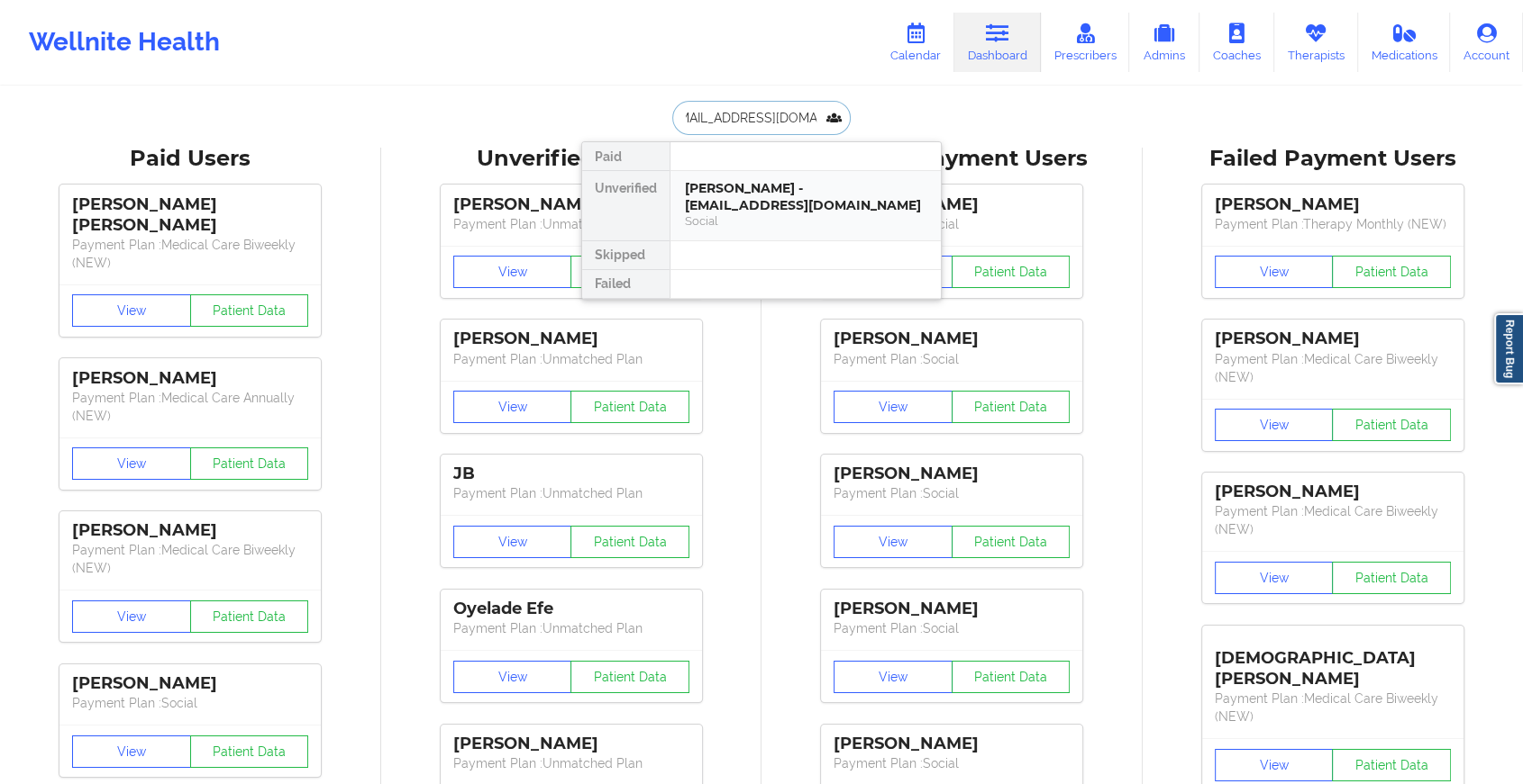
click at [726, 193] on div "[PERSON_NAME] - [EMAIL_ADDRESS][DOMAIN_NAME]" at bounding box center [805, 196] width 241 height 33
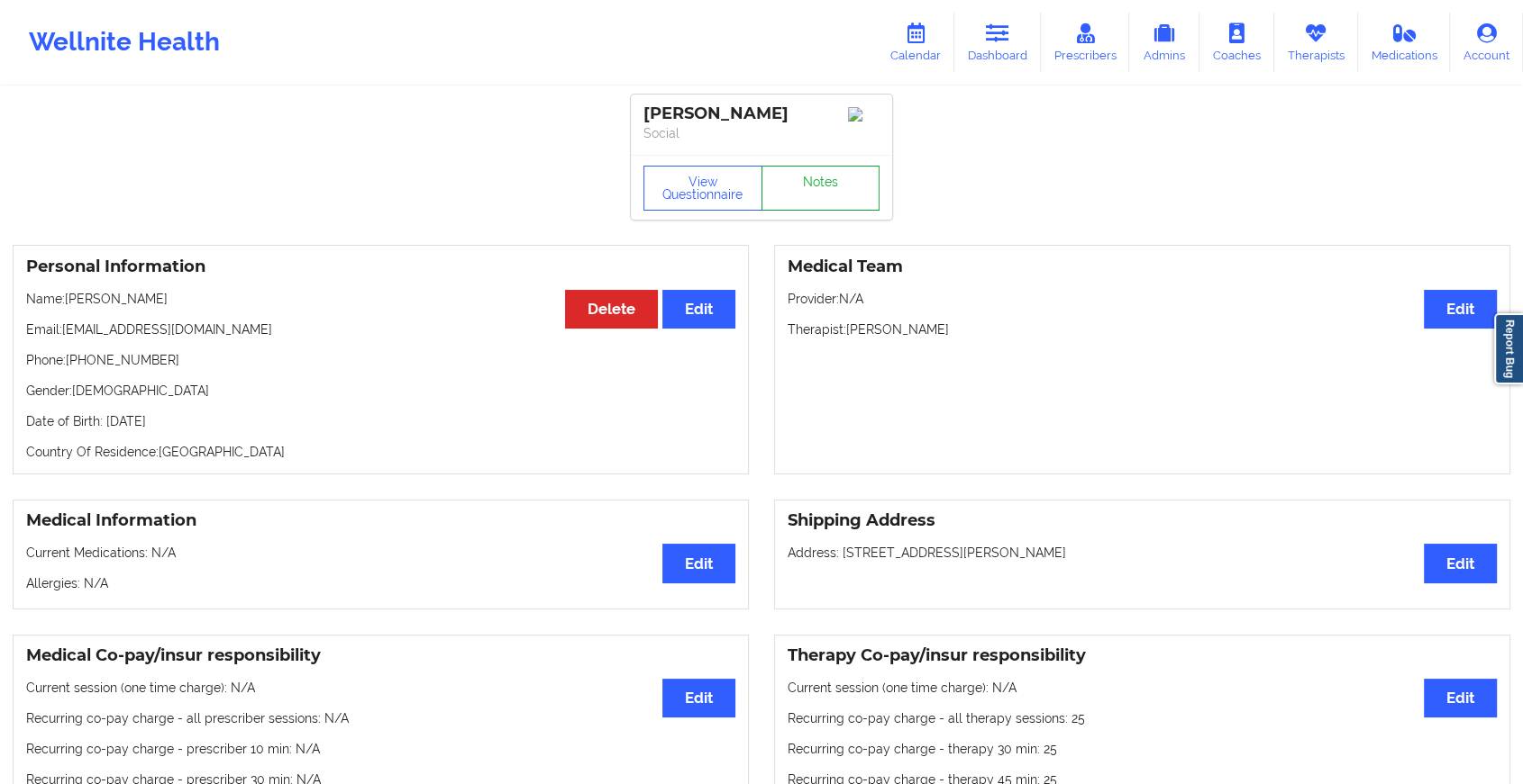
click at [834, 201] on link "Notes" at bounding box center [820, 187] width 119 height 45
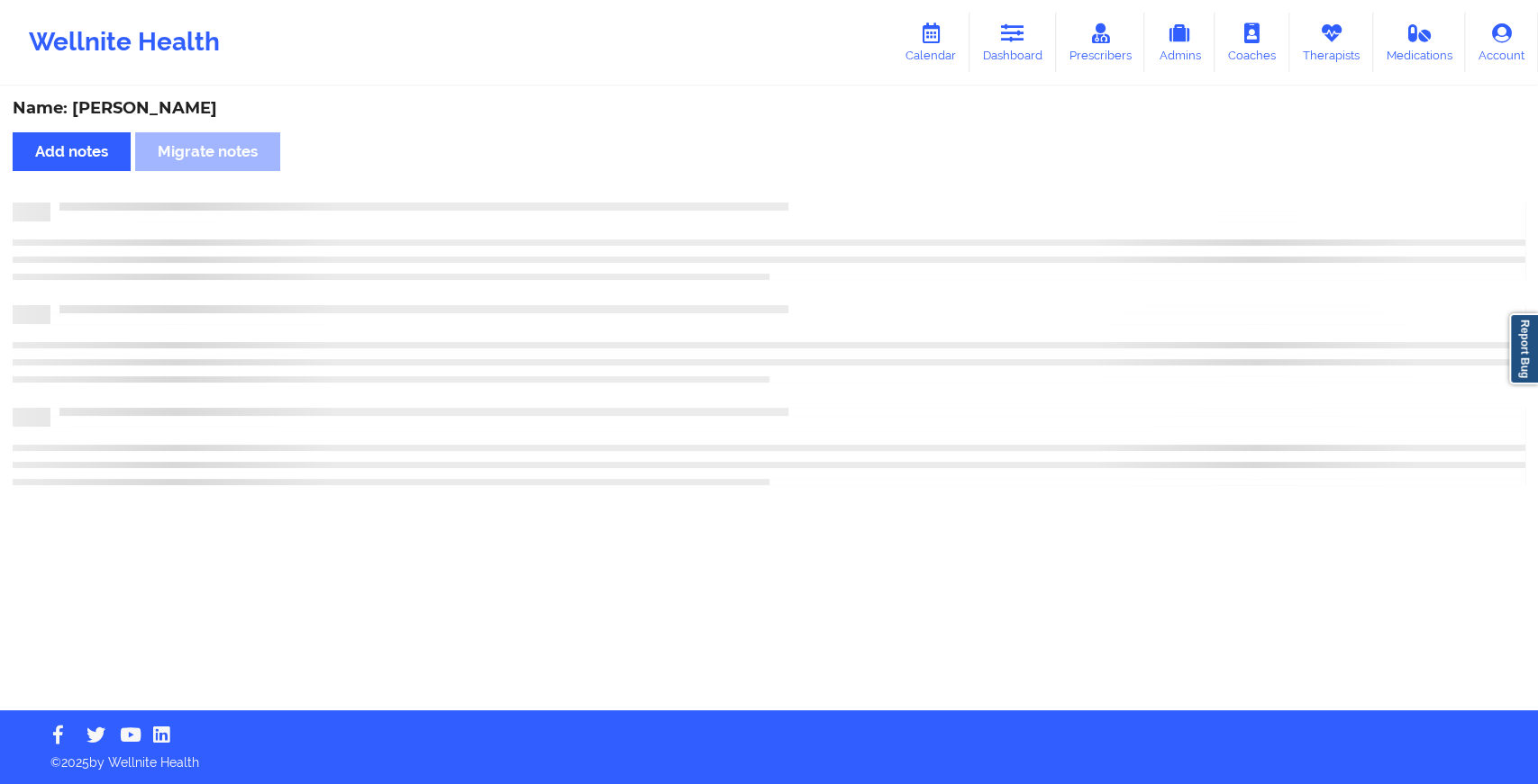
click at [834, 202] on div at bounding box center [788, 202] width 1475 height 0
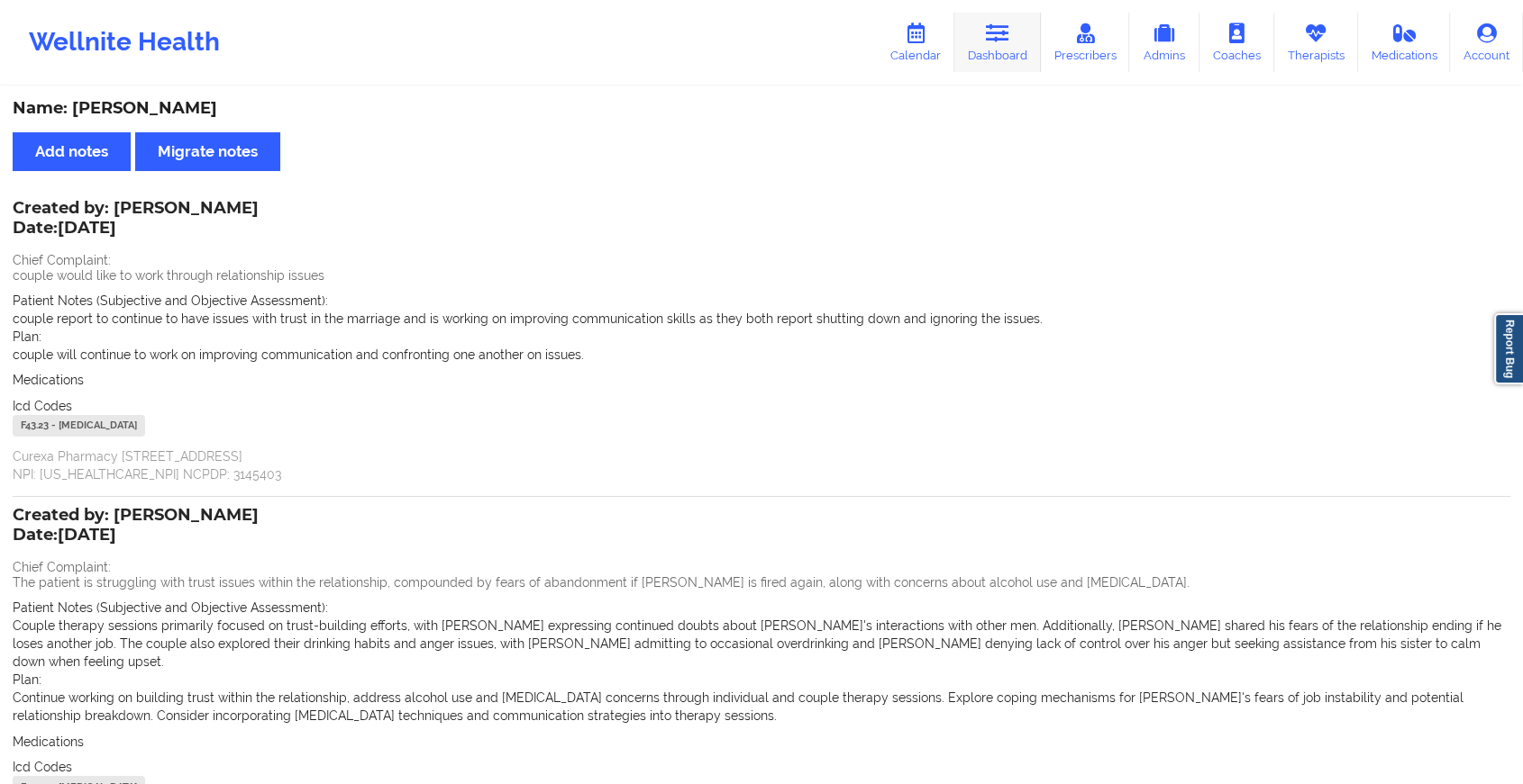
click at [999, 59] on link "Dashboard" at bounding box center [997, 43] width 87 height 60
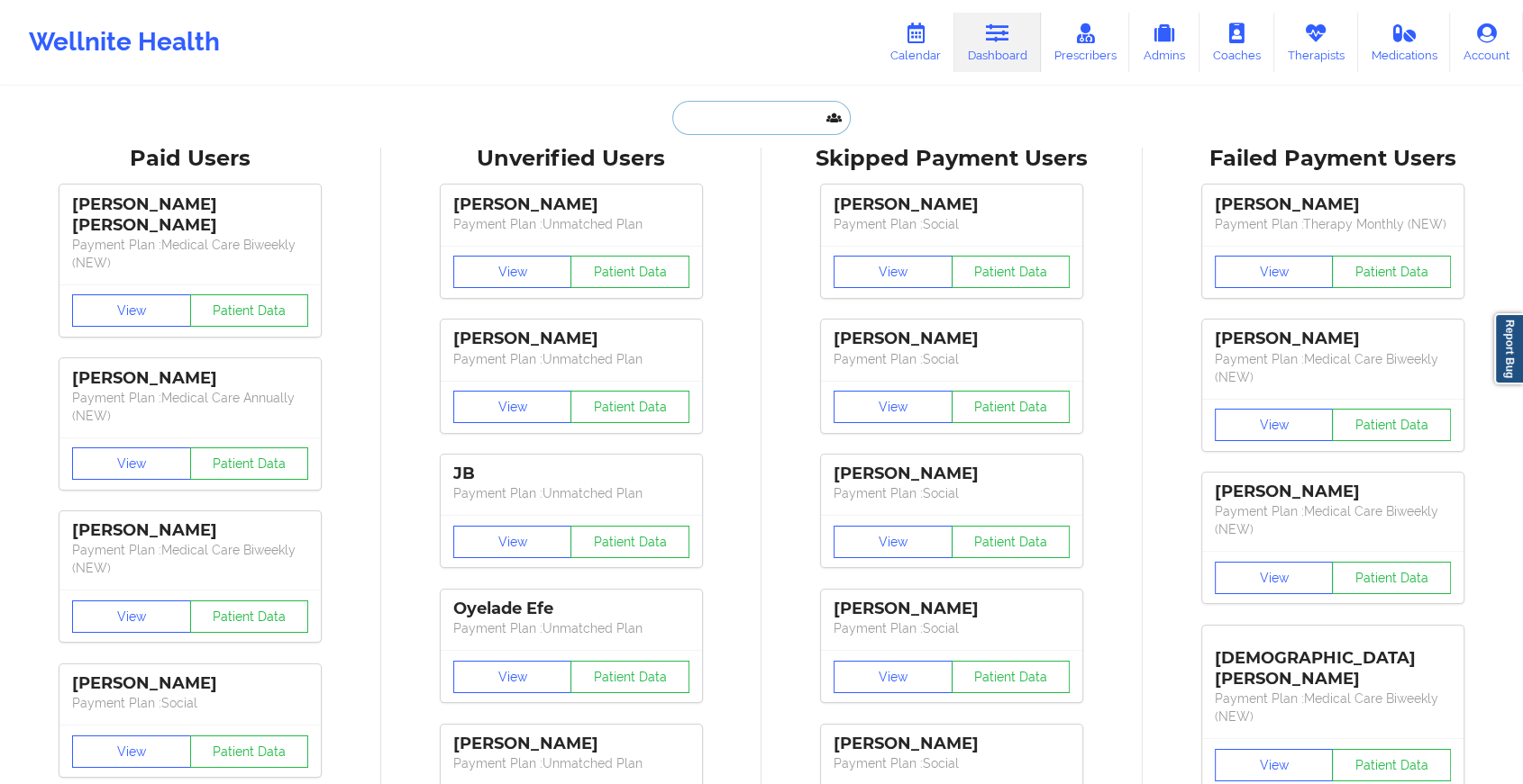
click at [729, 104] on input "text" at bounding box center [761, 118] width 178 height 34
paste input "[EMAIL_ADDRESS][DOMAIN_NAME]"
type input "[EMAIL_ADDRESS][DOMAIN_NAME]"
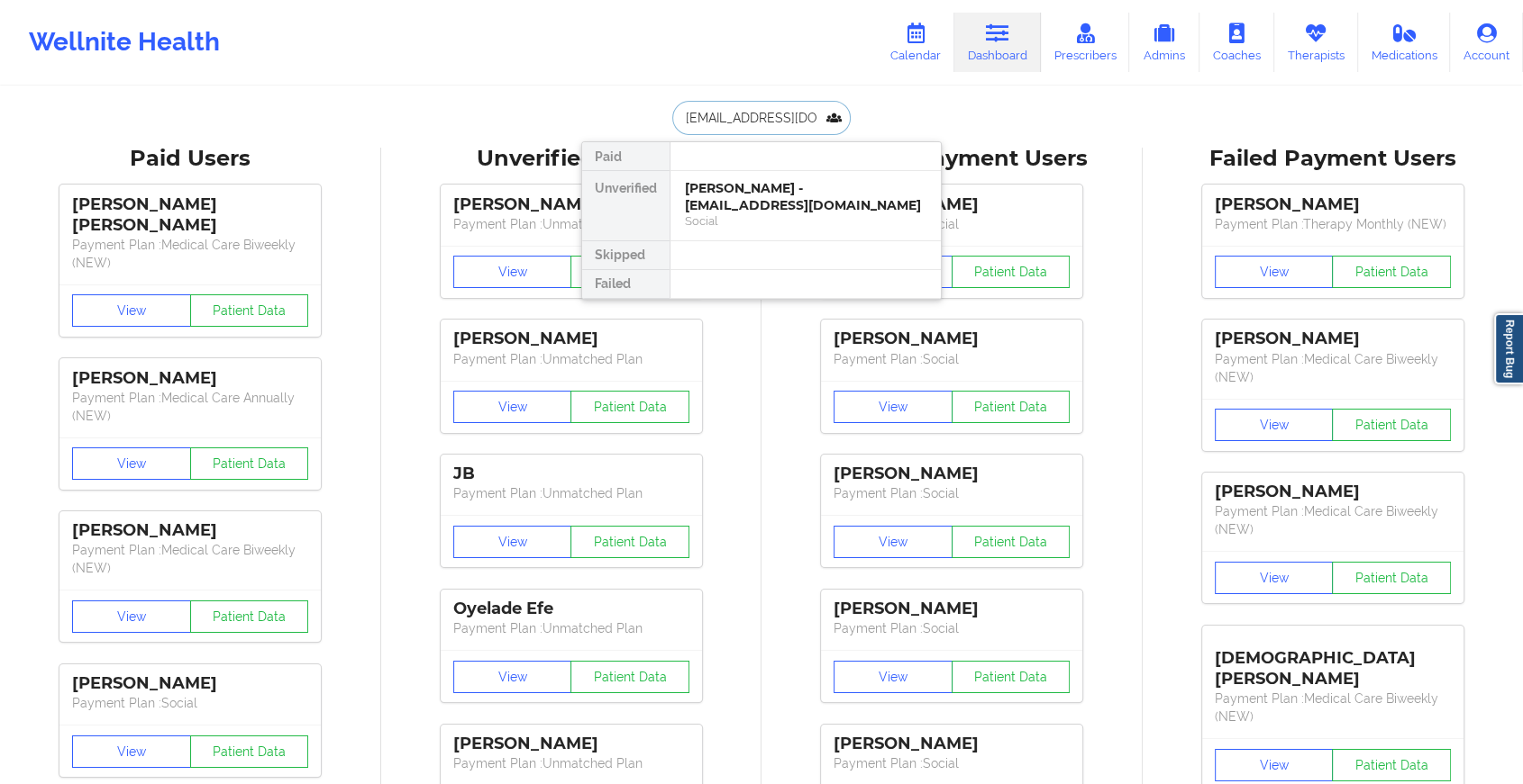
click at [763, 194] on div "[PERSON_NAME] - [EMAIL_ADDRESS][DOMAIN_NAME]" at bounding box center [805, 196] width 241 height 33
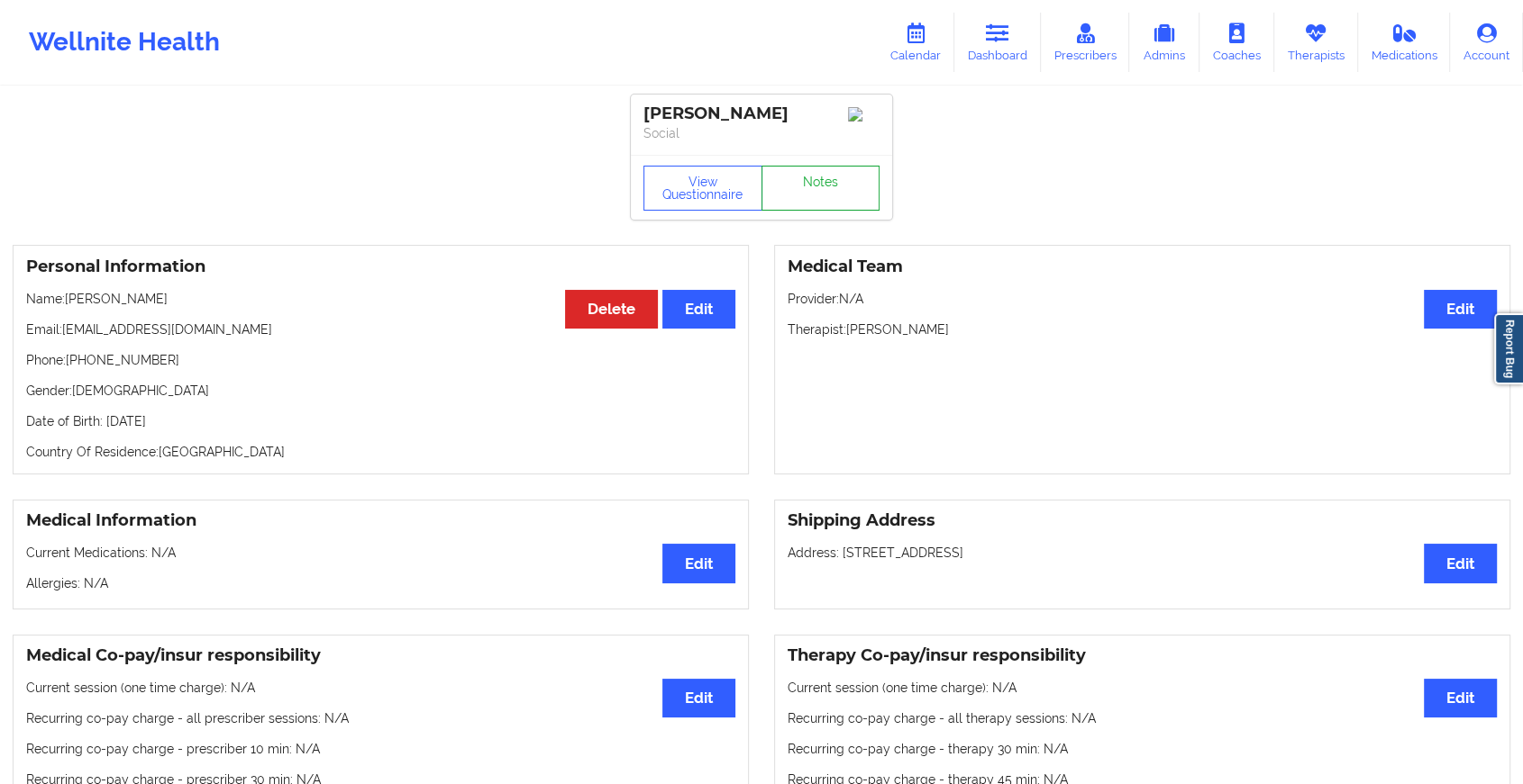
click at [843, 181] on link "Notes" at bounding box center [820, 187] width 119 height 45
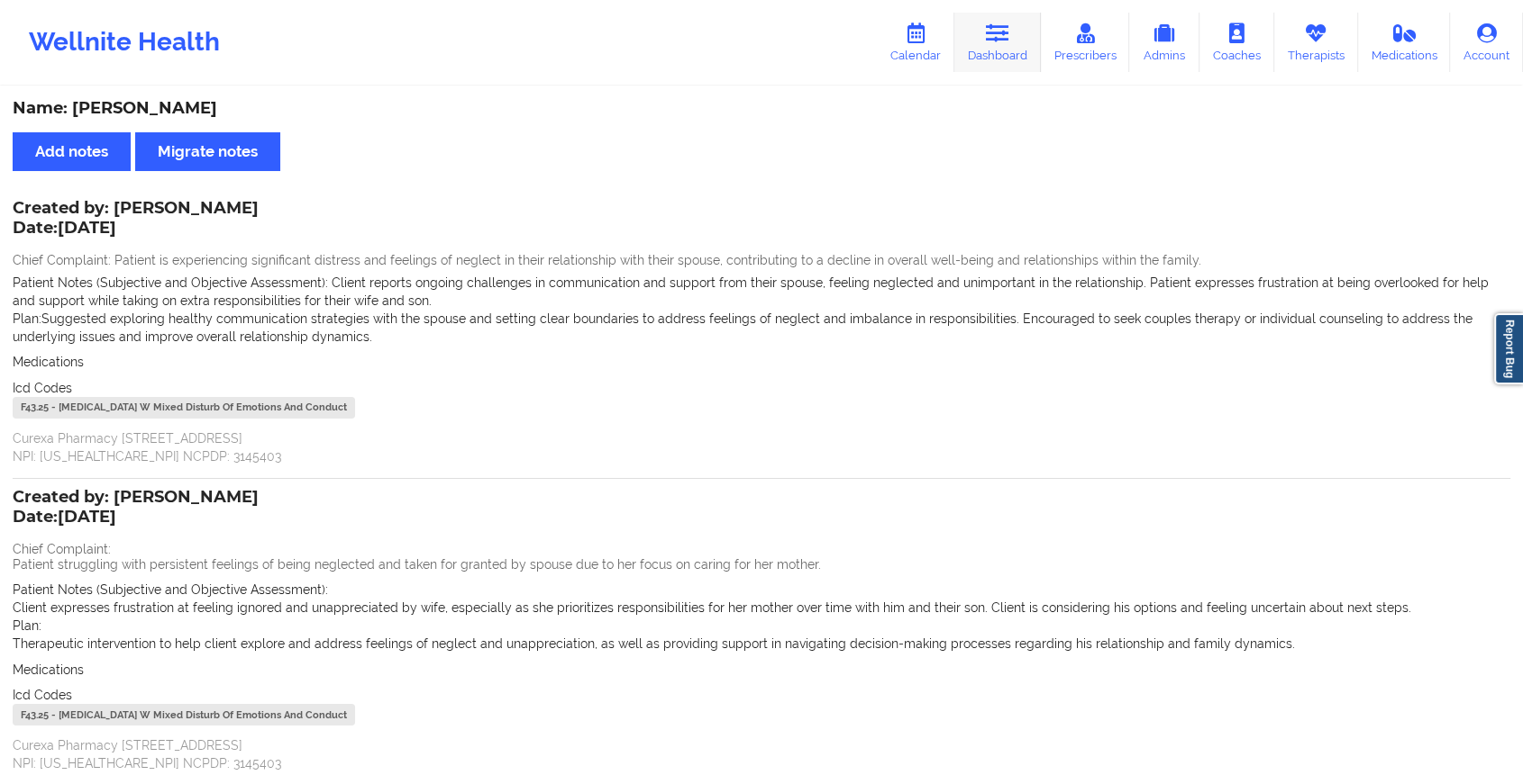
click at [993, 44] on link "Dashboard" at bounding box center [997, 43] width 87 height 60
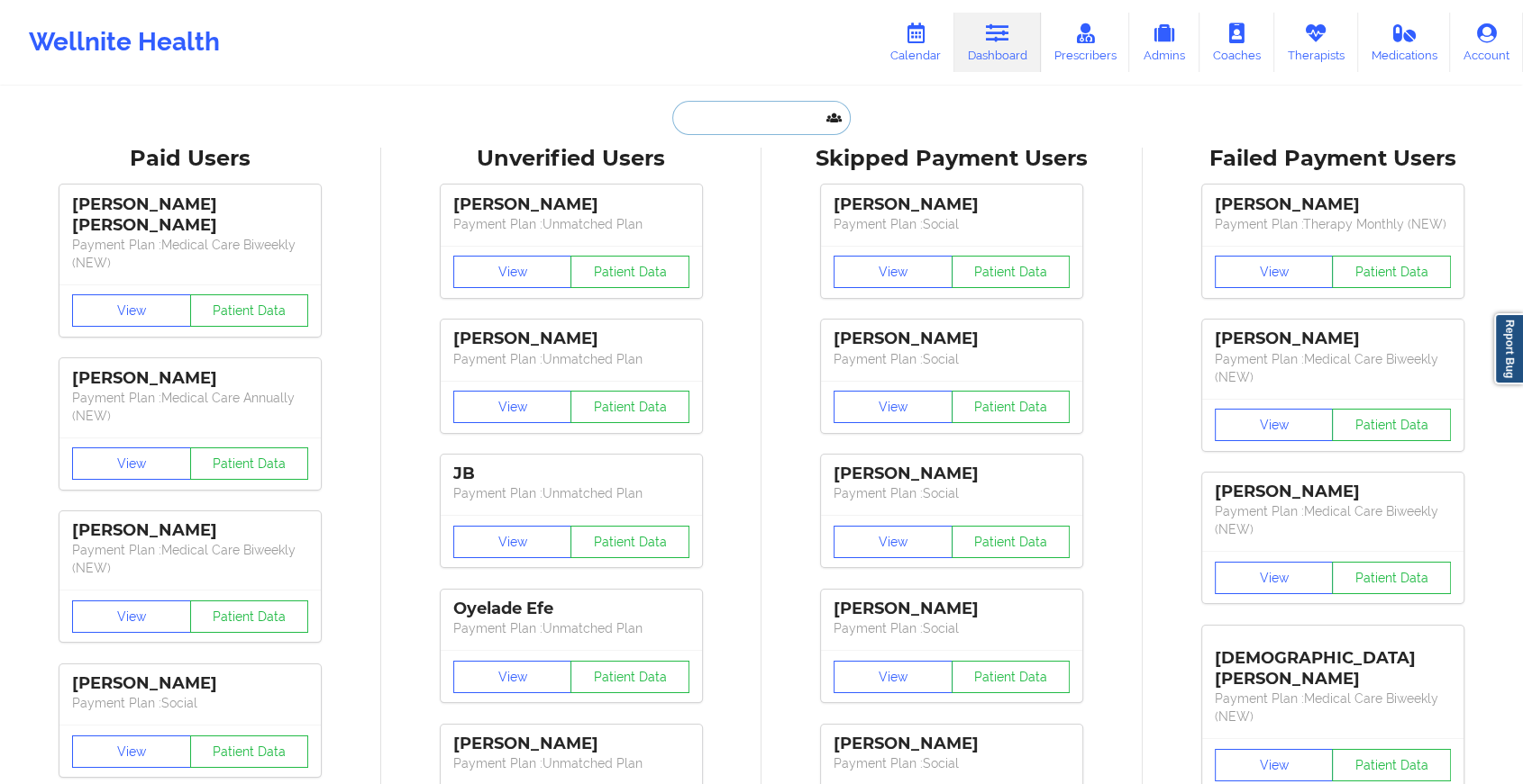
click at [720, 108] on input "text" at bounding box center [761, 118] width 178 height 34
paste input "[PERSON_NAME][EMAIL_ADDRESS][DOMAIN_NAME]"
type input "[PERSON_NAME][EMAIL_ADDRESS][DOMAIN_NAME]"
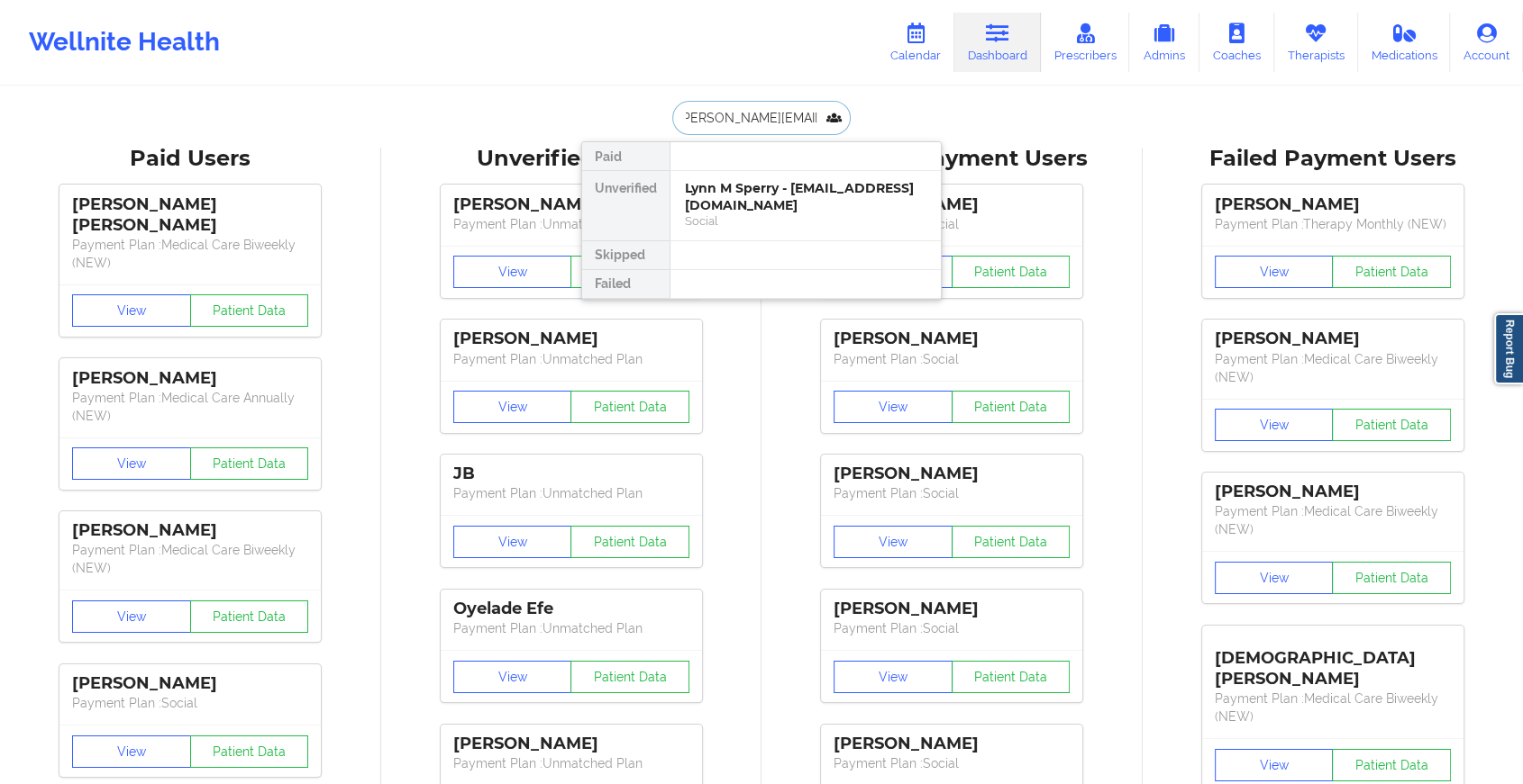
click at [776, 201] on div "Lynn M Sperry - [EMAIL_ADDRESS][DOMAIN_NAME]" at bounding box center [805, 196] width 241 height 33
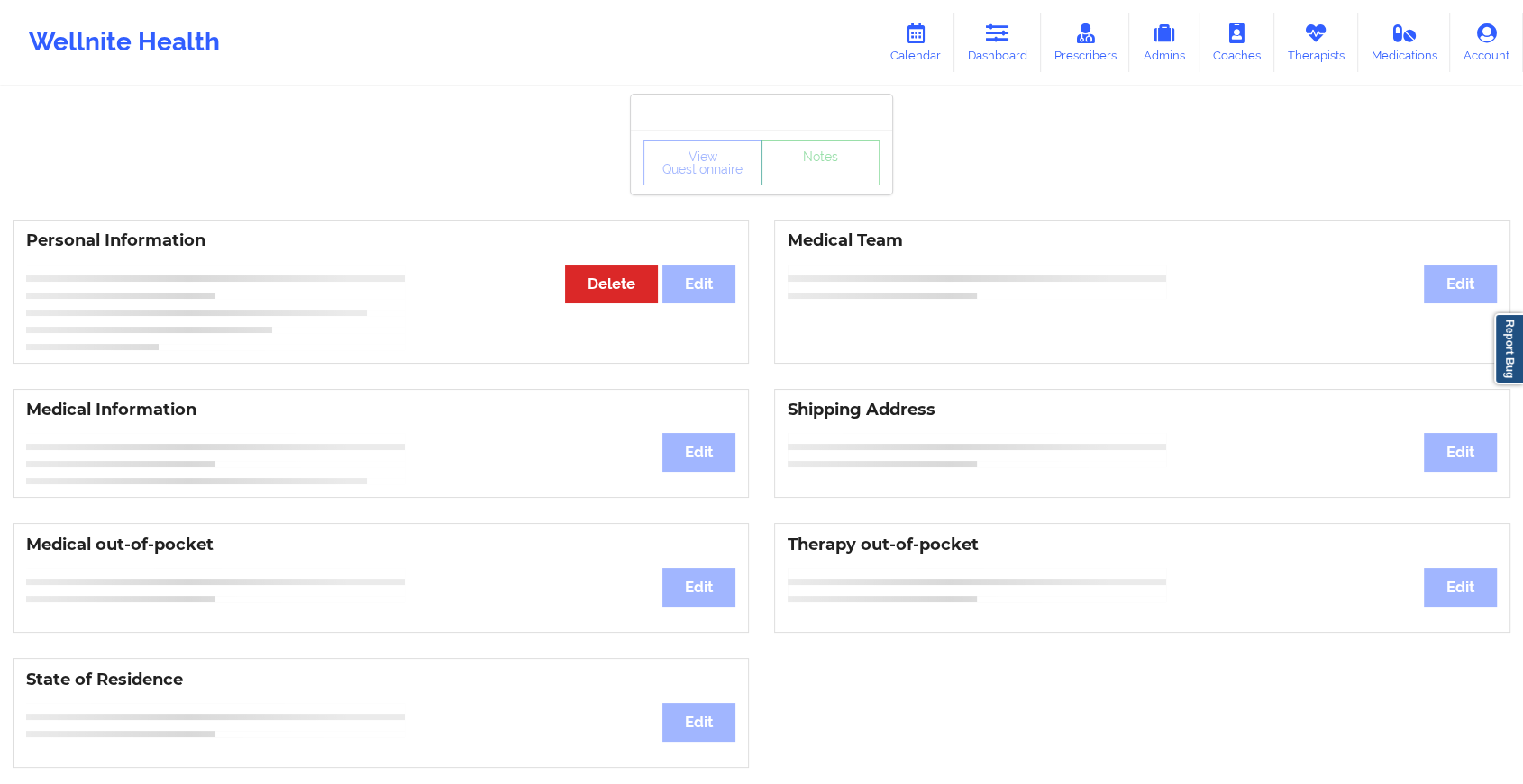
click at [813, 177] on div "View Questionnaire Notes" at bounding box center [761, 162] width 236 height 45
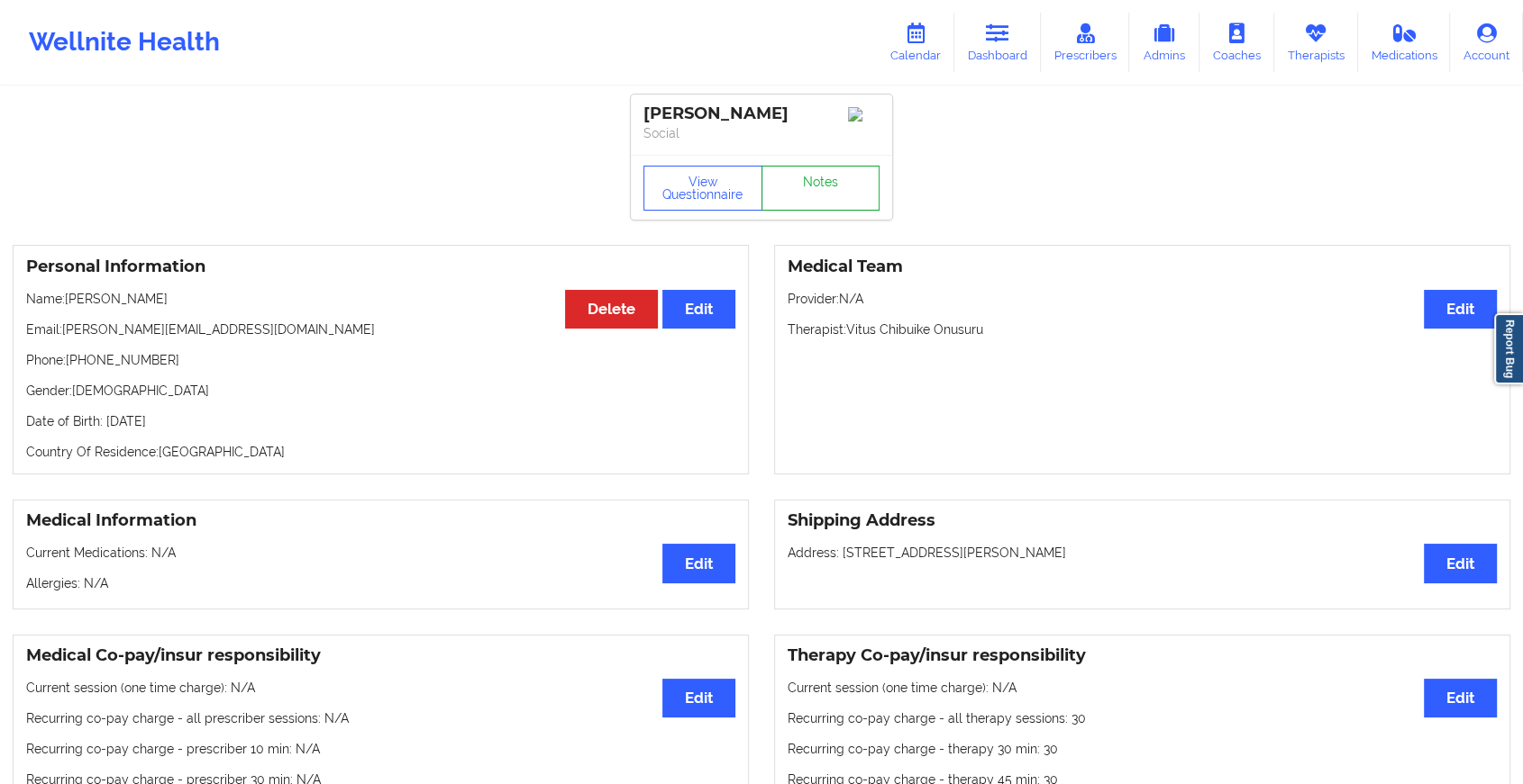
click at [813, 177] on link "Notes" at bounding box center [820, 187] width 119 height 45
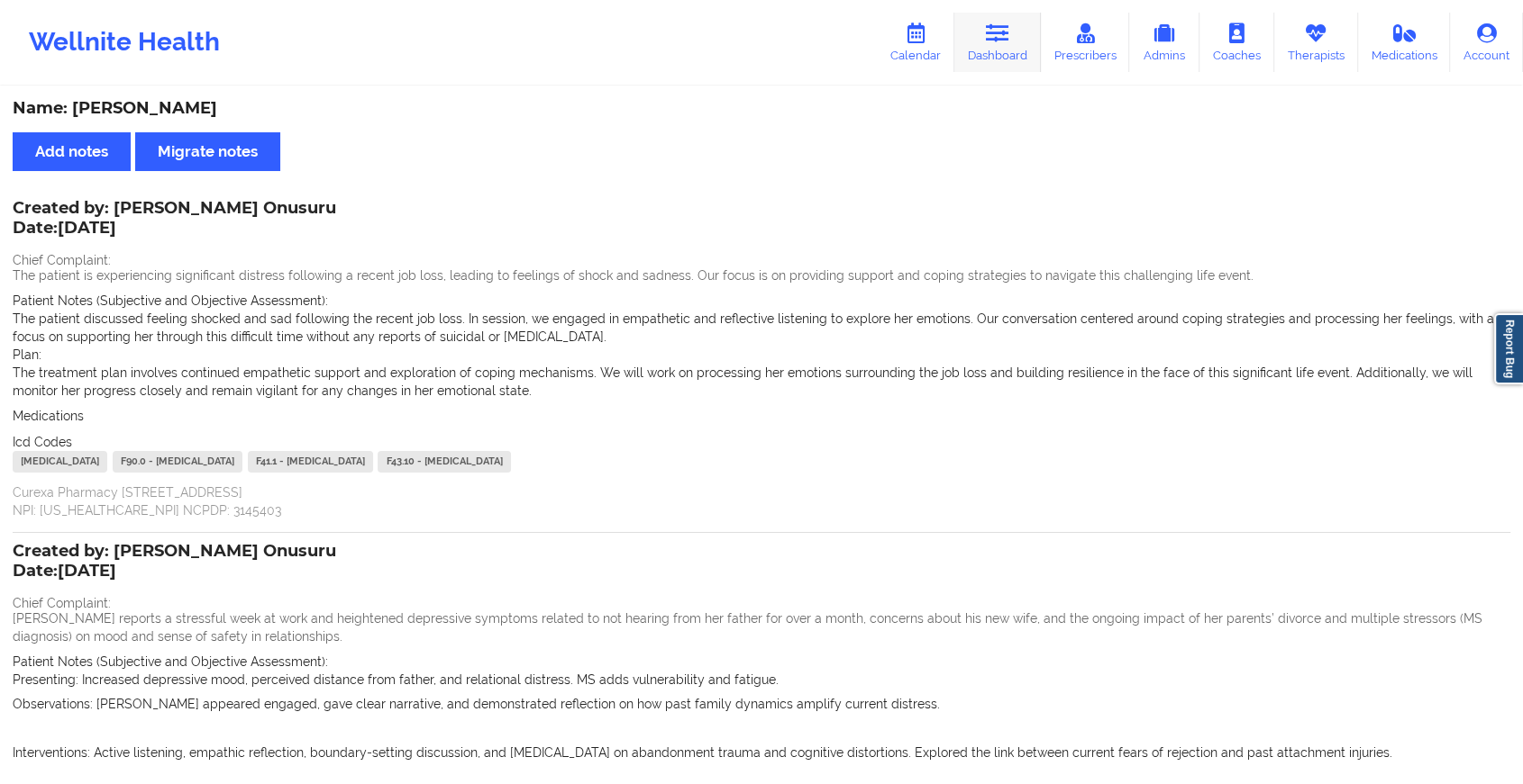
click at [992, 46] on link "Dashboard" at bounding box center [997, 43] width 87 height 60
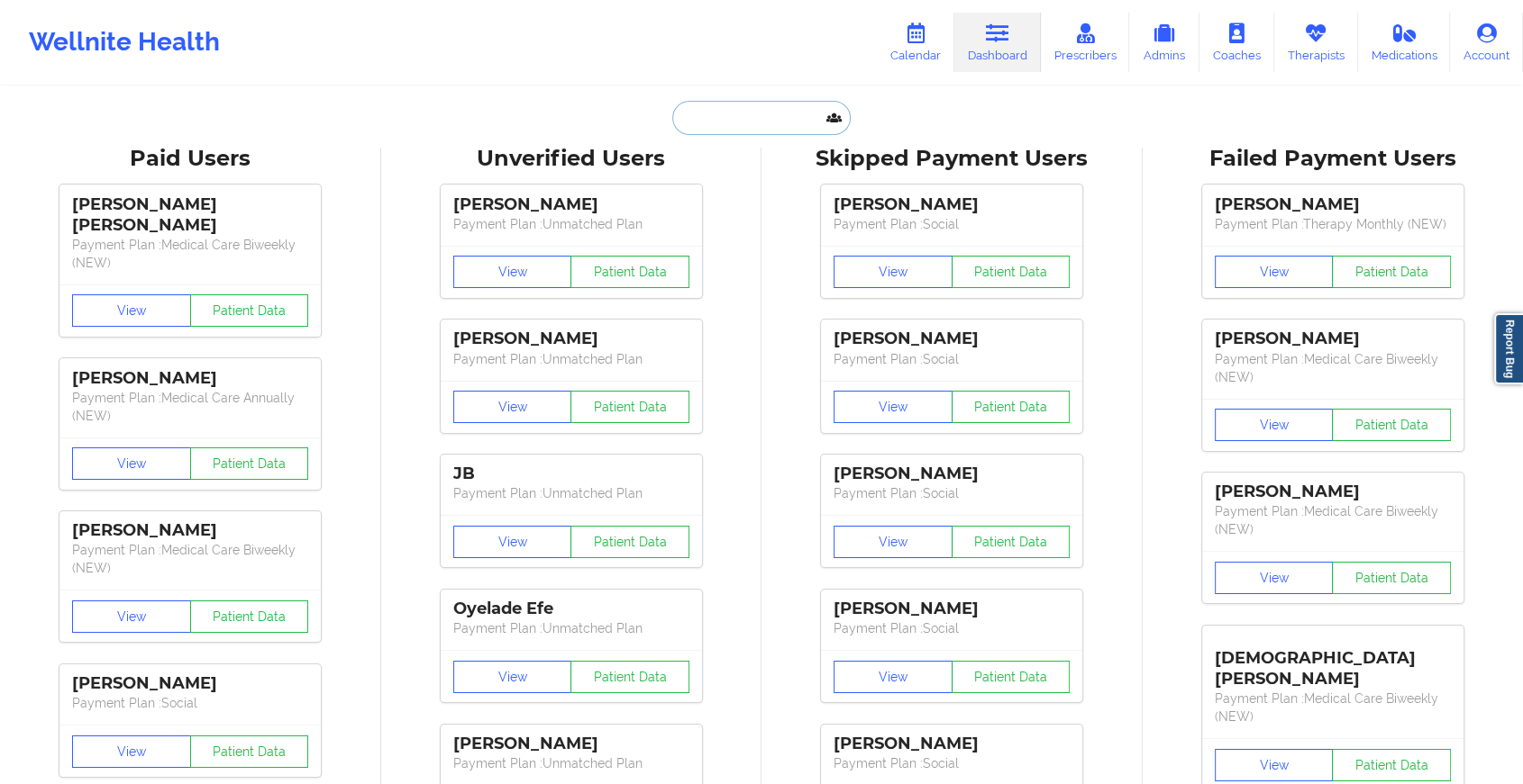
click at [735, 119] on input "text" at bounding box center [761, 118] width 178 height 34
paste input "[EMAIL_ADDRESS][DOMAIN_NAME]"
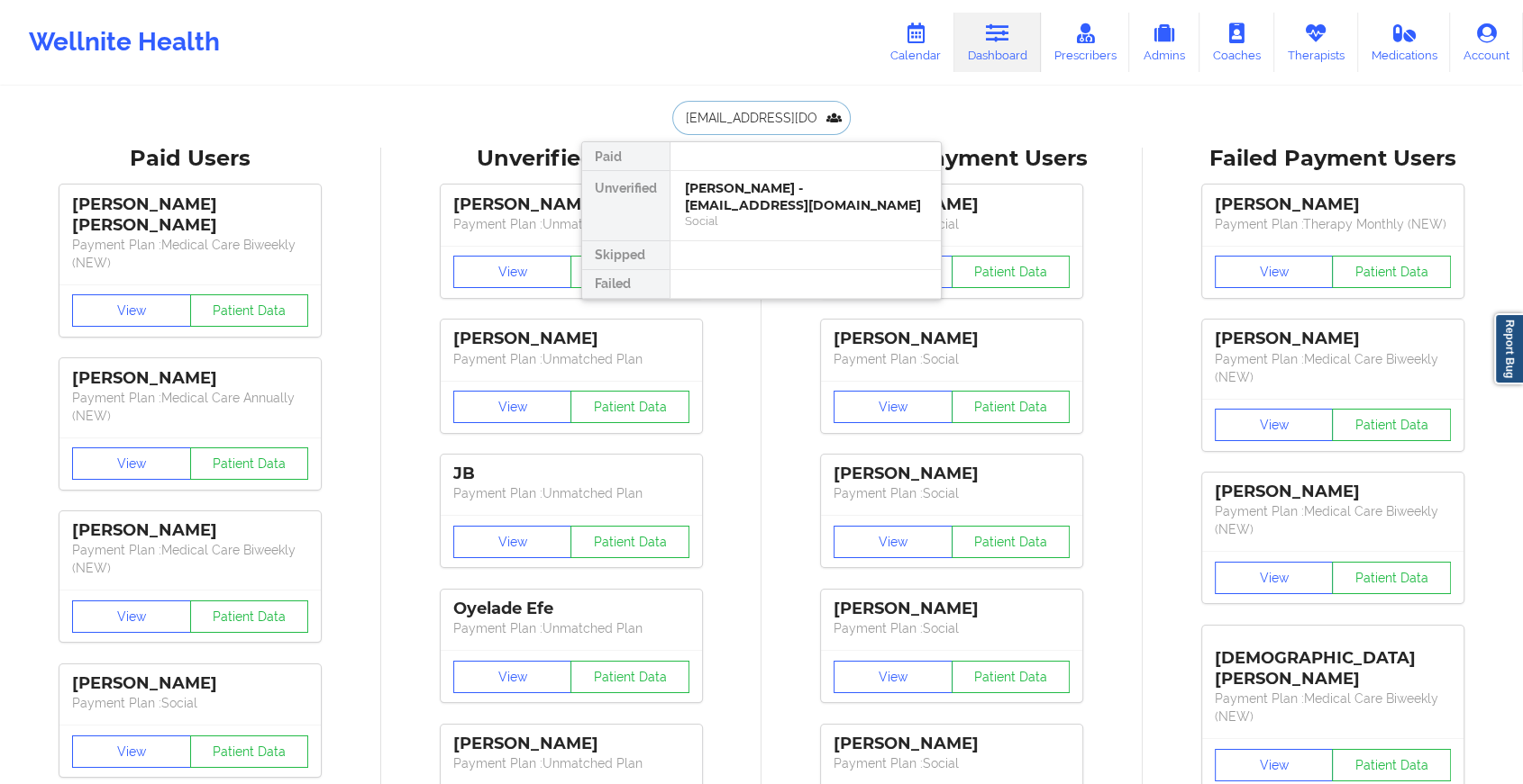
type input "[EMAIL_ADDRESS][DOMAIN_NAME]"
click at [771, 166] on div at bounding box center [805, 156] width 271 height 29
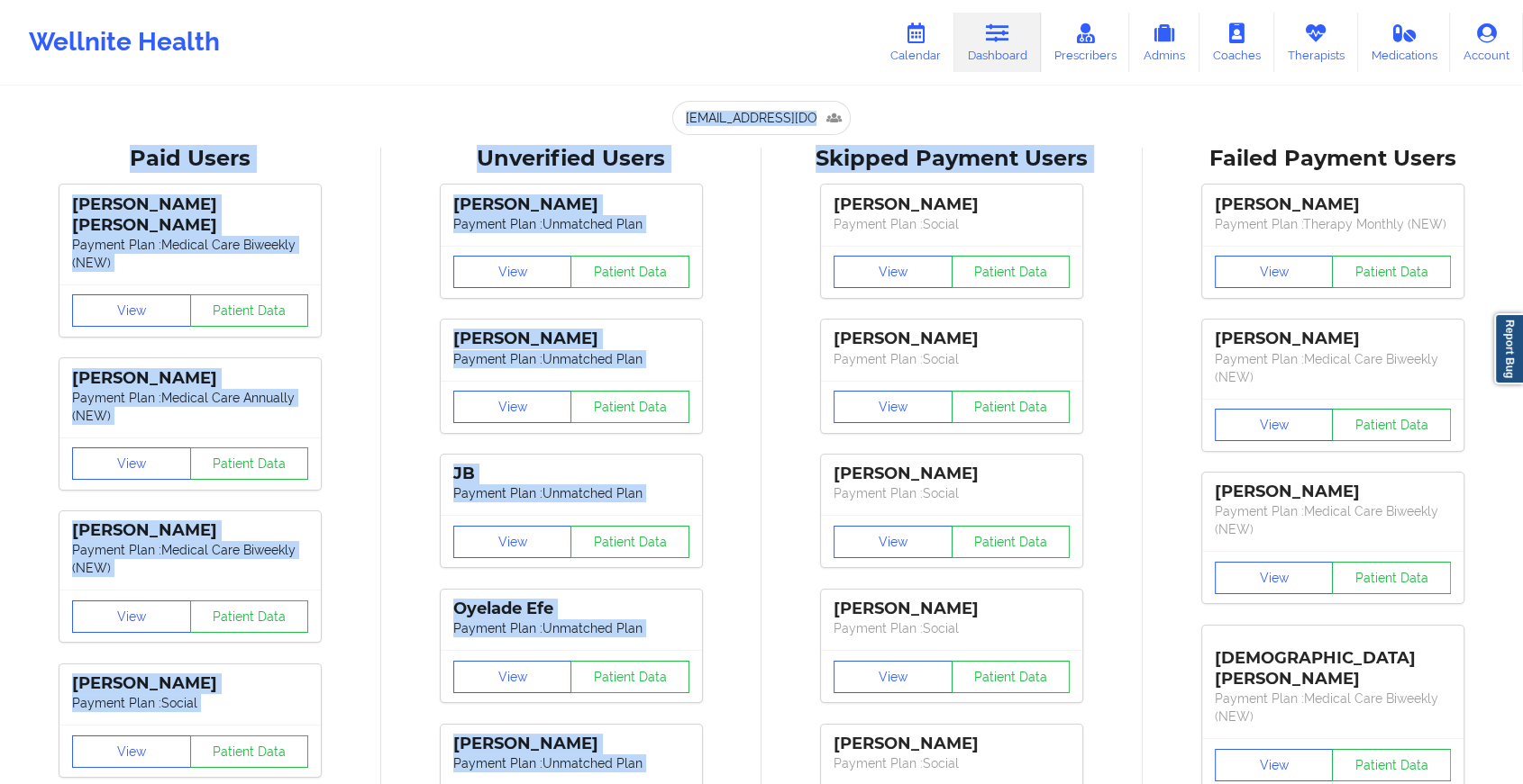
drag, startPoint x: 773, startPoint y: 174, endPoint x: 661, endPoint y: 31, distance: 181.6
click at [753, 114] on input "[EMAIL_ADDRESS][DOMAIN_NAME]" at bounding box center [761, 118] width 178 height 34
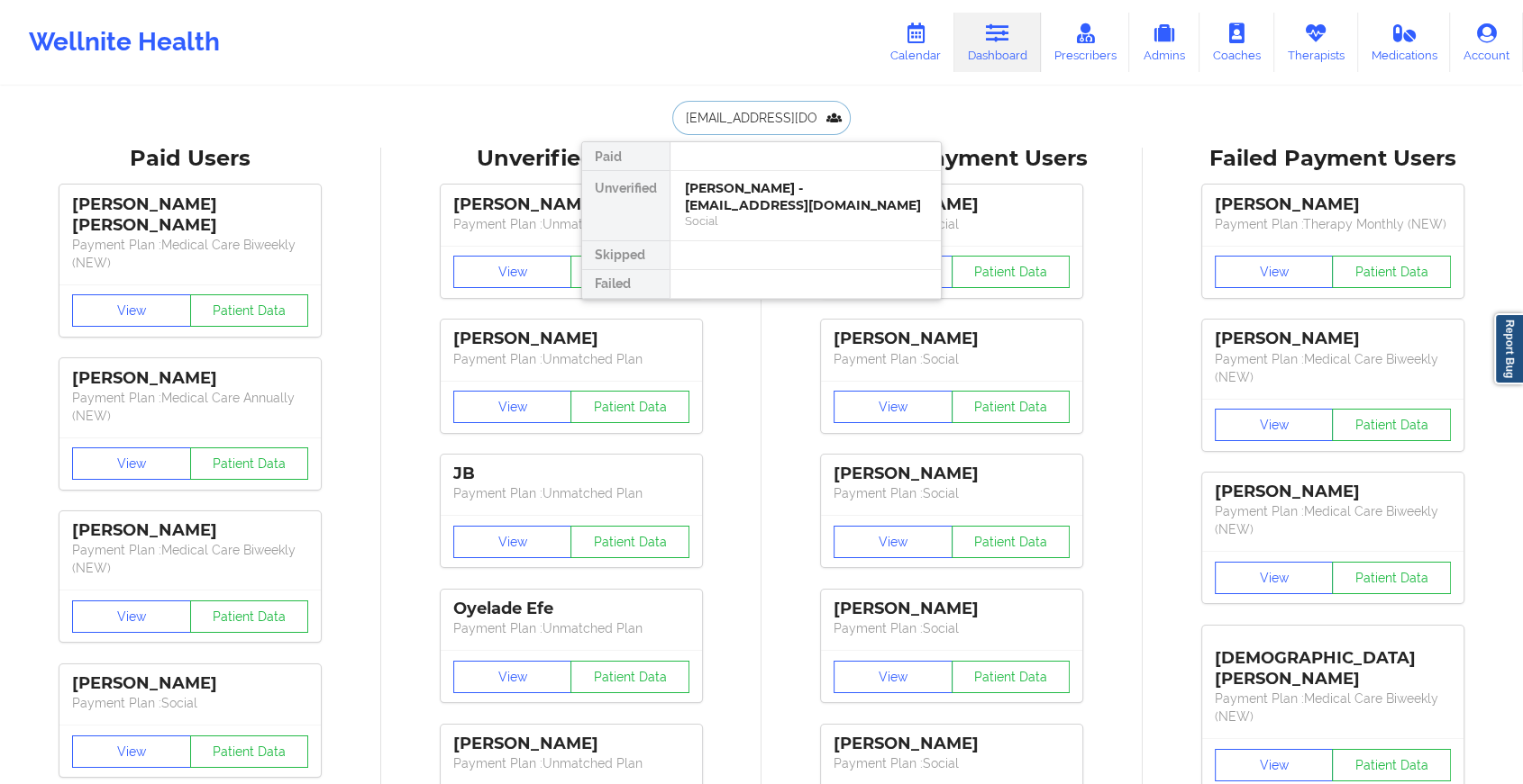
drag, startPoint x: 792, startPoint y: 198, endPoint x: 812, endPoint y: 152, distance: 50.2
click at [812, 152] on div "Paid Unverified [PERSON_NAME] - [EMAIL_ADDRESS][DOMAIN_NAME] Social Skipped Fai…" at bounding box center [762, 220] width 361 height 158
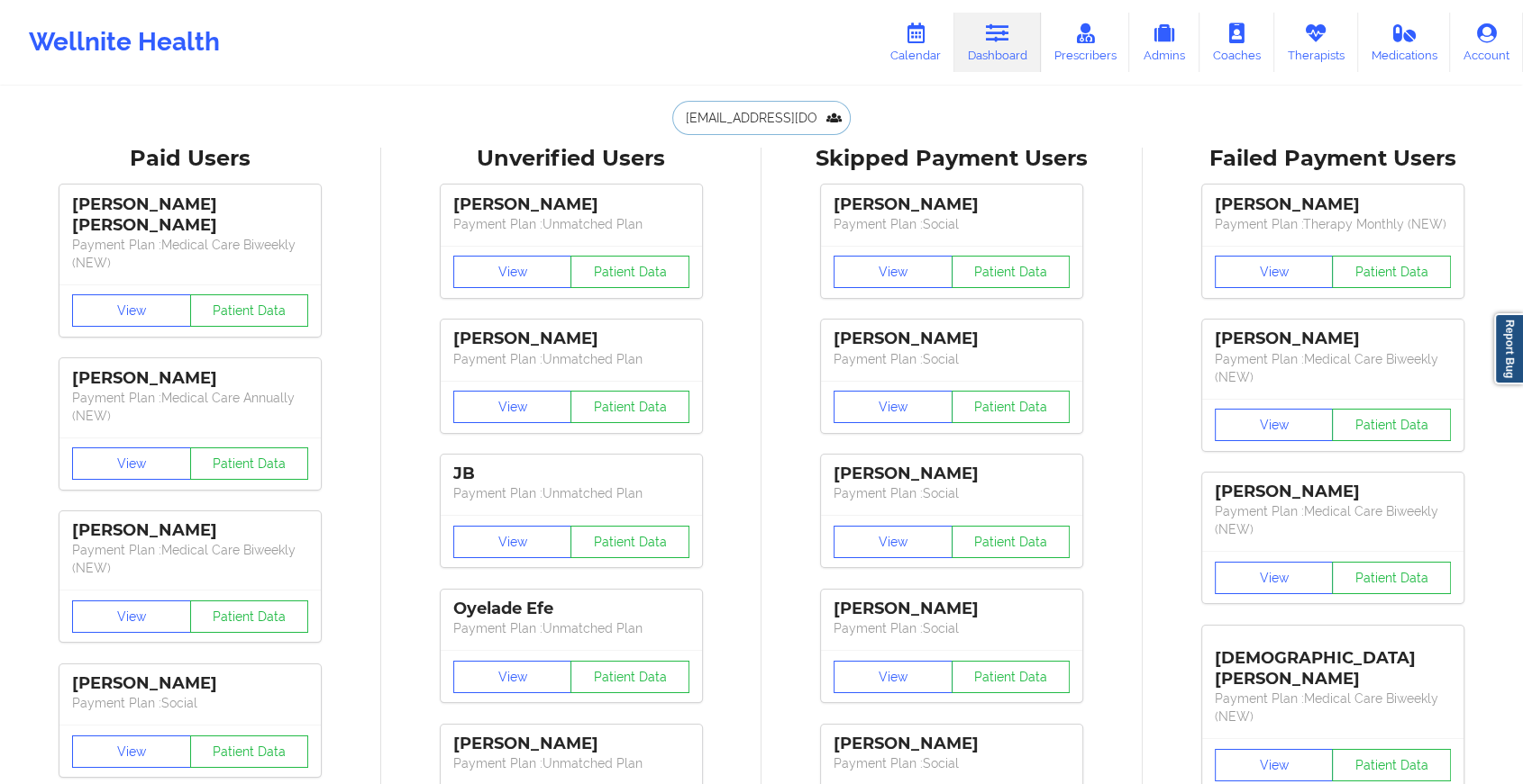
click at [754, 113] on input "[EMAIL_ADDRESS][DOMAIN_NAME]" at bounding box center [761, 118] width 178 height 34
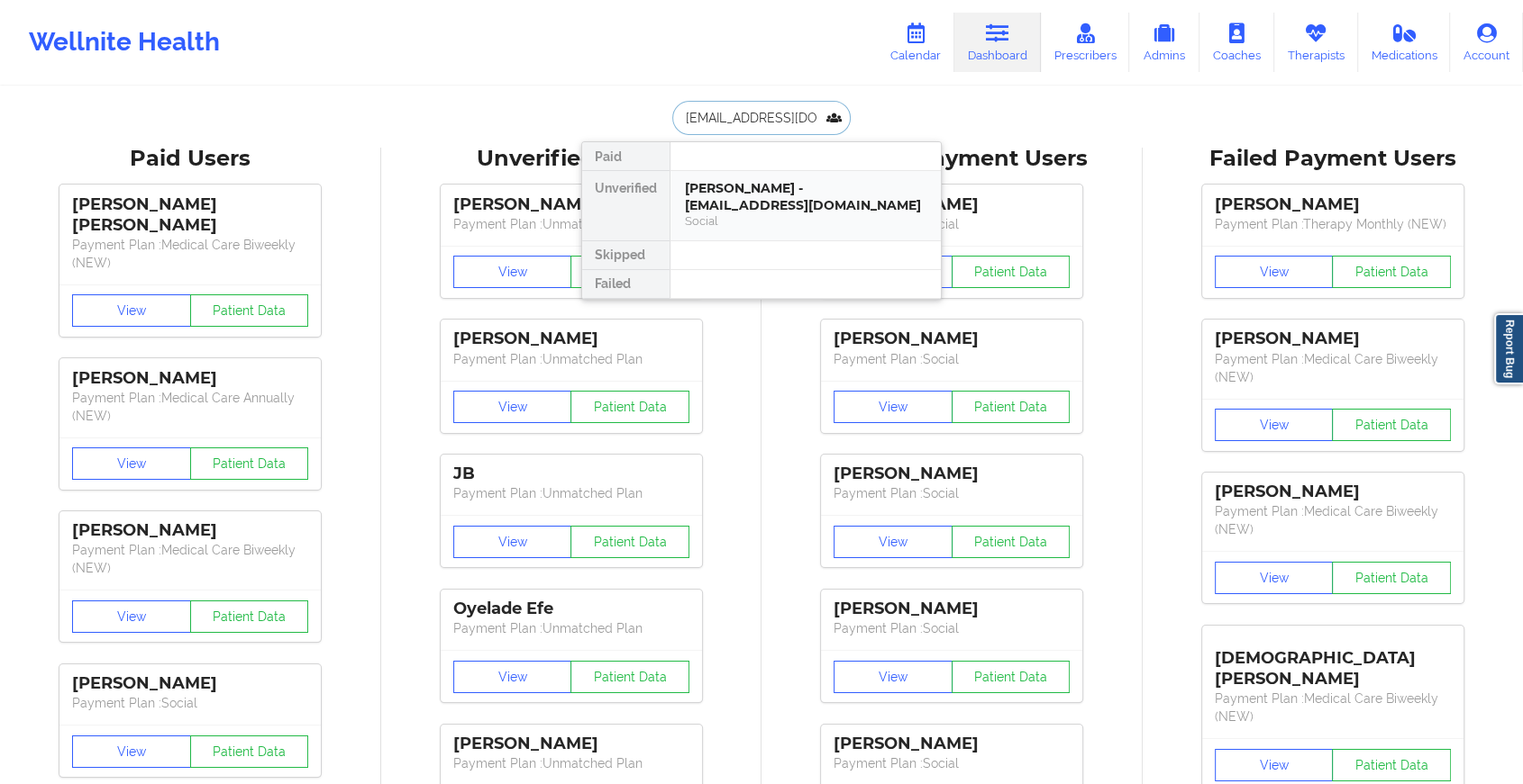
click at [776, 183] on div "[PERSON_NAME] - [EMAIL_ADDRESS][DOMAIN_NAME]" at bounding box center [805, 196] width 241 height 33
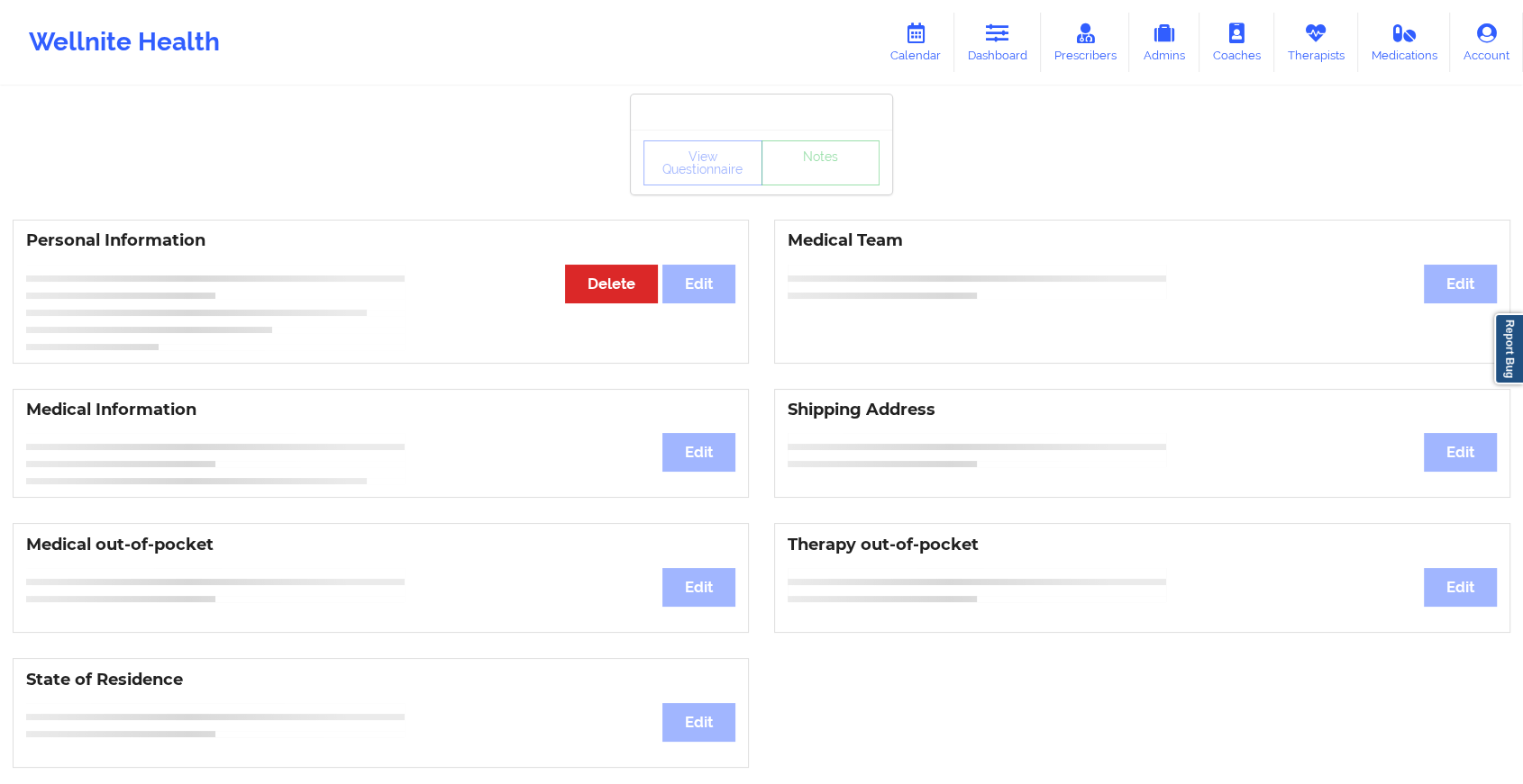
click at [793, 179] on div "View Questionnaire Notes" at bounding box center [761, 162] width 236 height 45
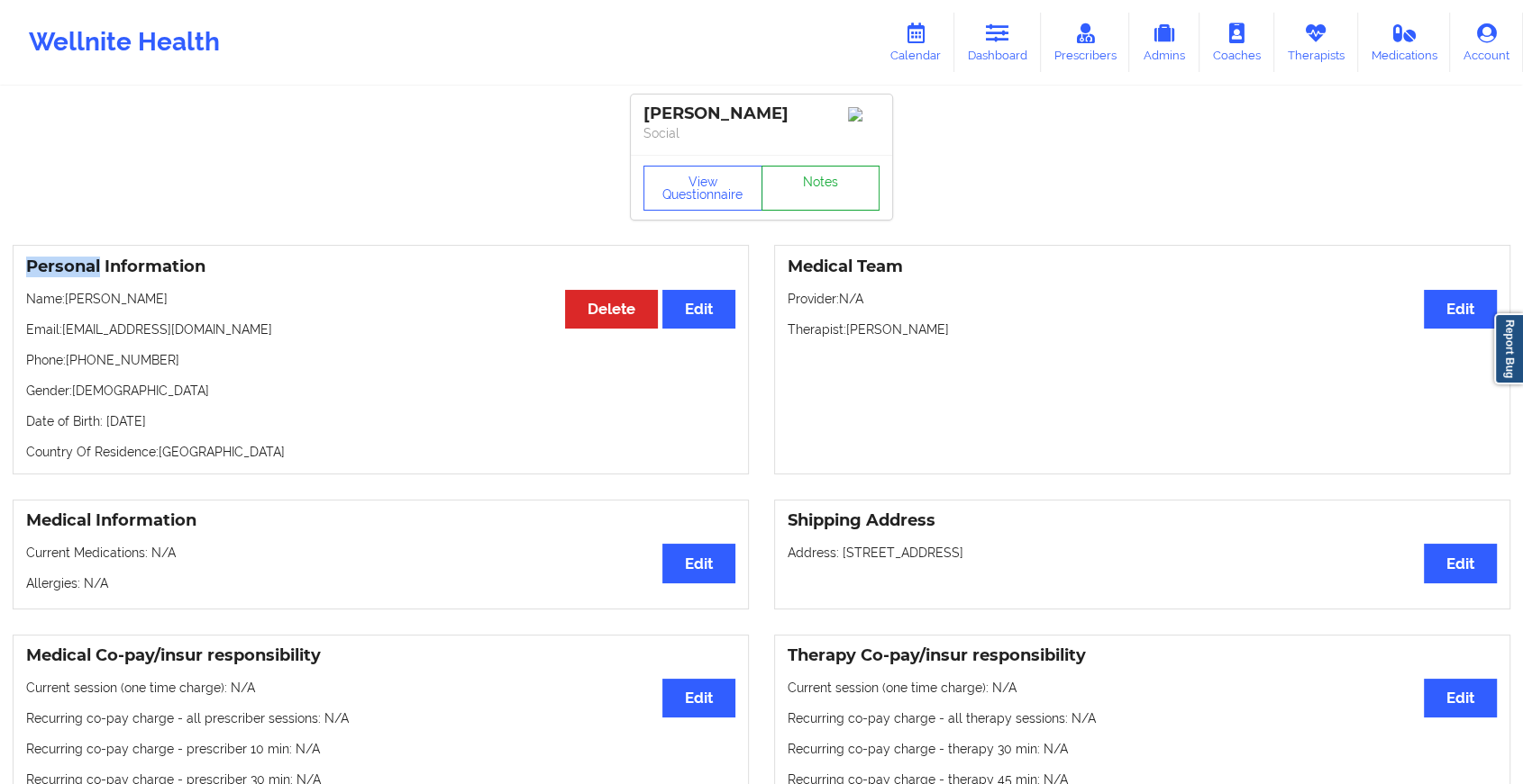
click at [793, 179] on link "Notes" at bounding box center [820, 187] width 119 height 45
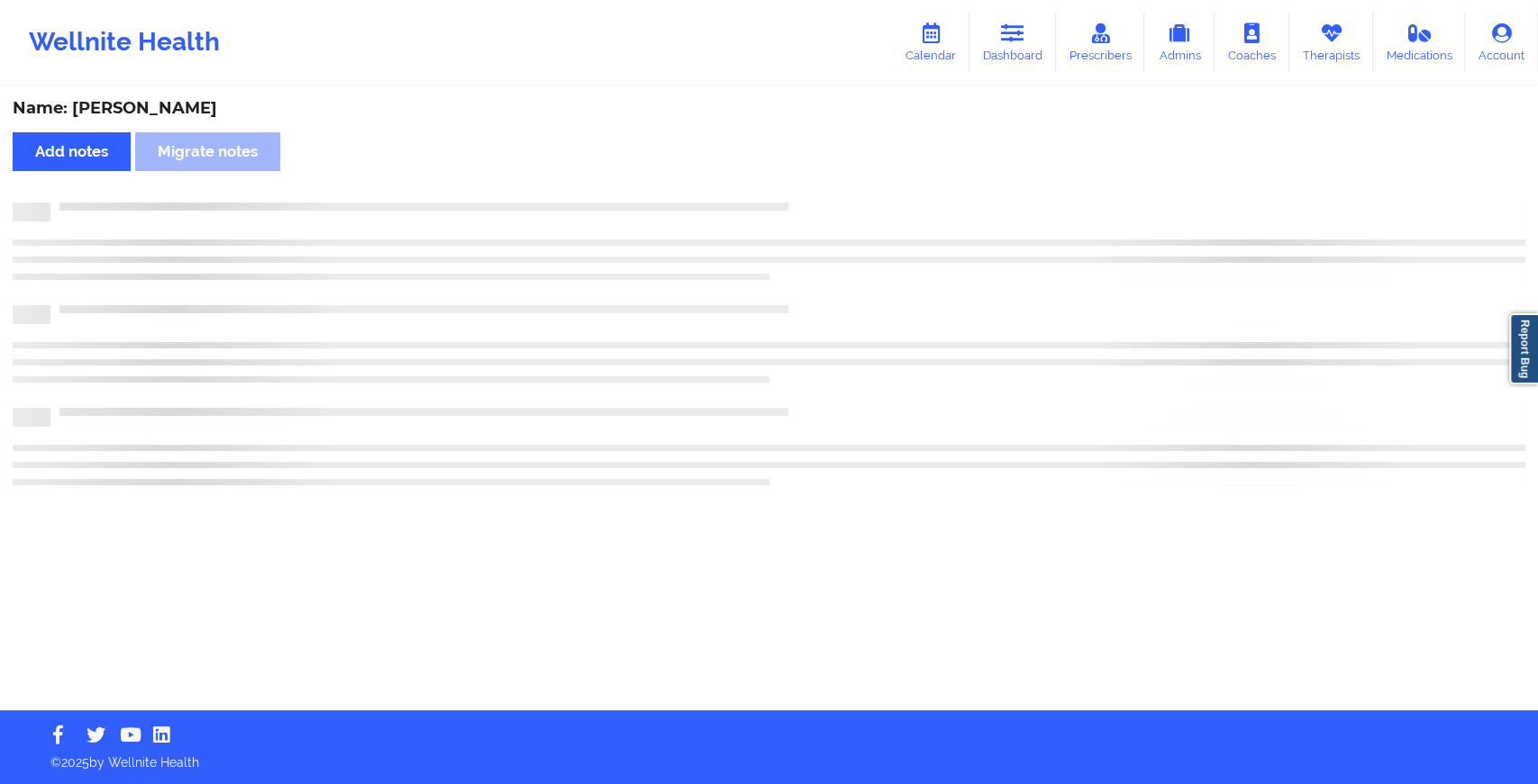
click at [793, 179] on div "Name: [PERSON_NAME] Add notes Migrate notes" at bounding box center [769, 399] width 1538 height 623
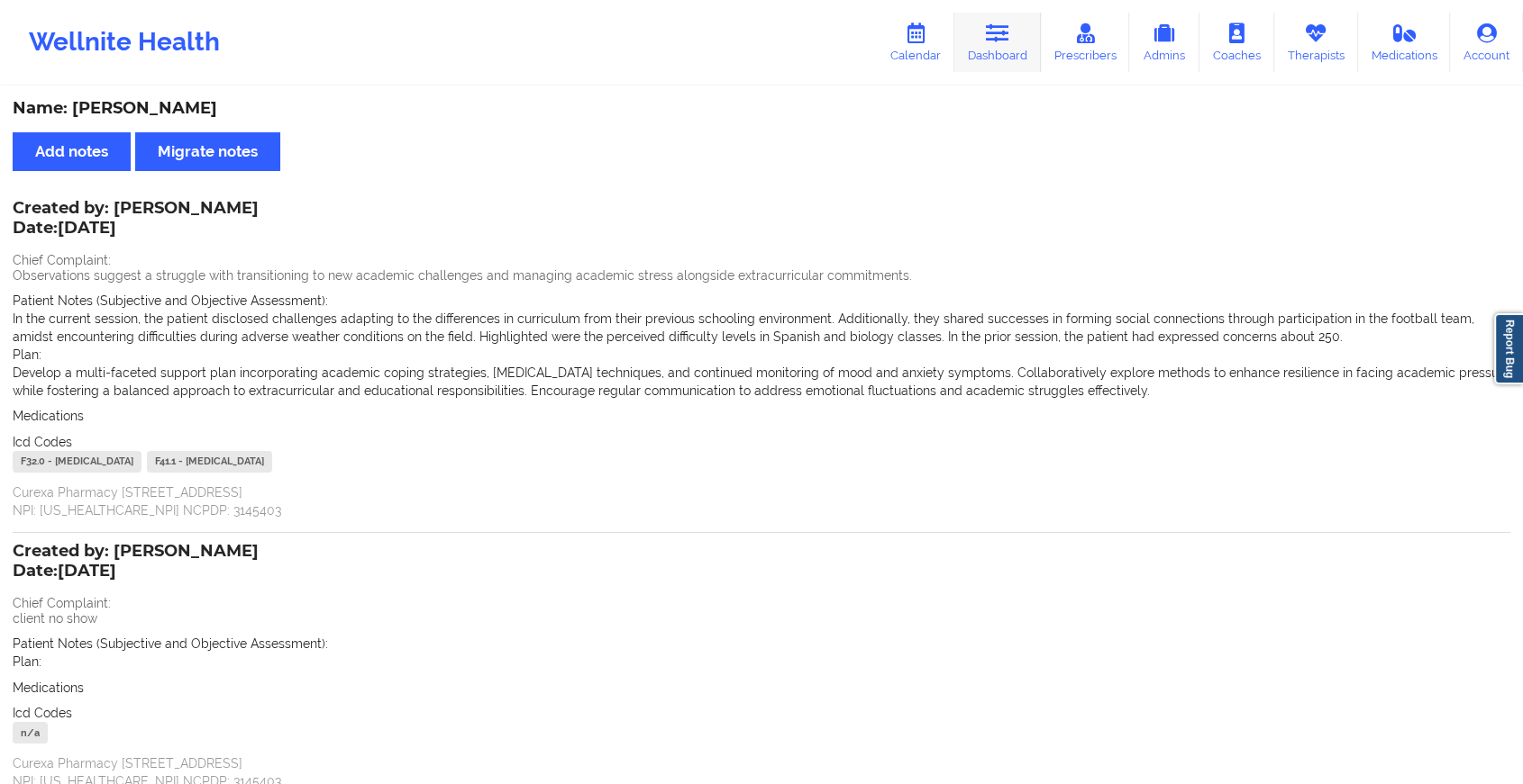
click at [1027, 42] on link "Dashboard" at bounding box center [997, 43] width 87 height 60
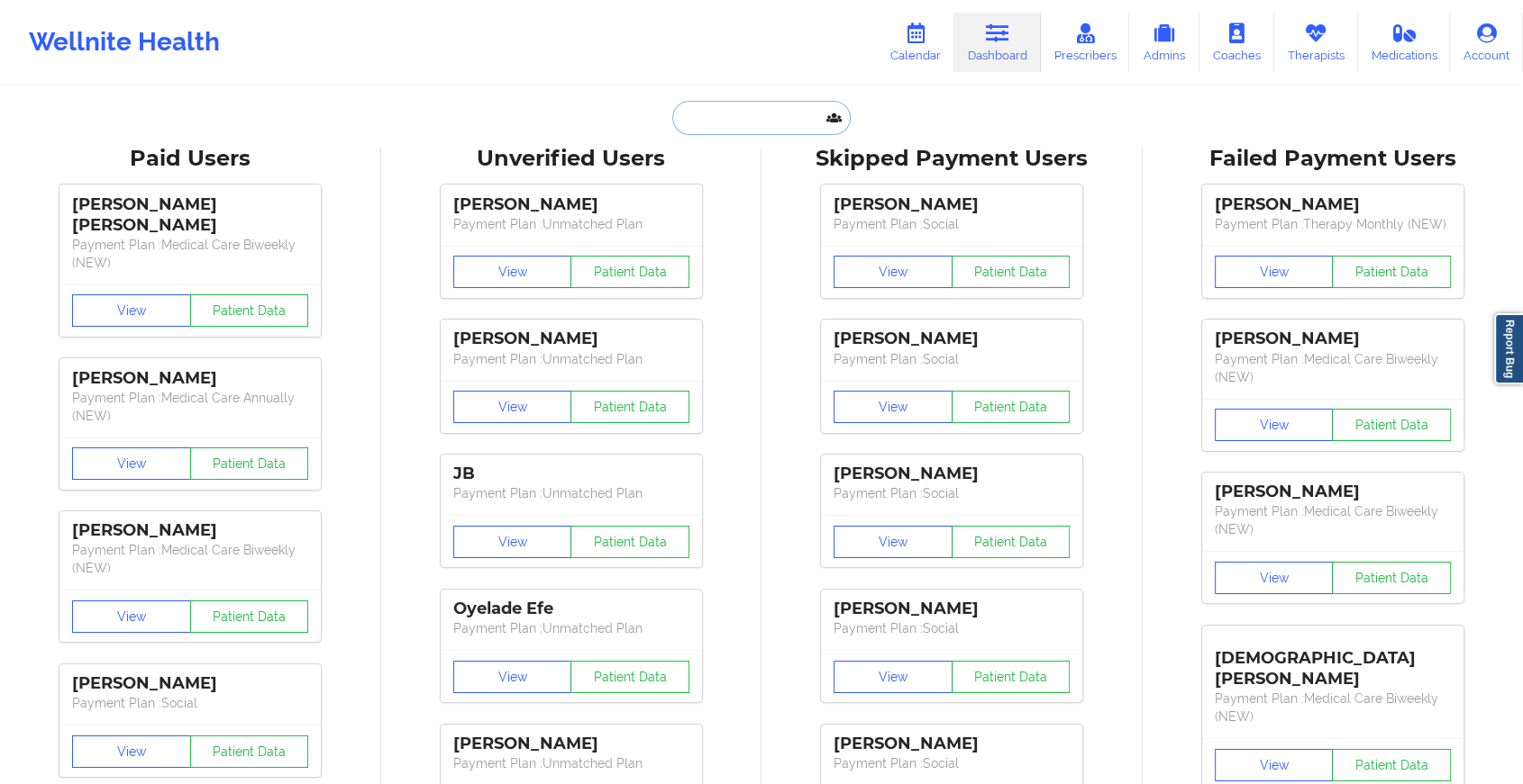
click at [717, 122] on input "text" at bounding box center [761, 118] width 178 height 34
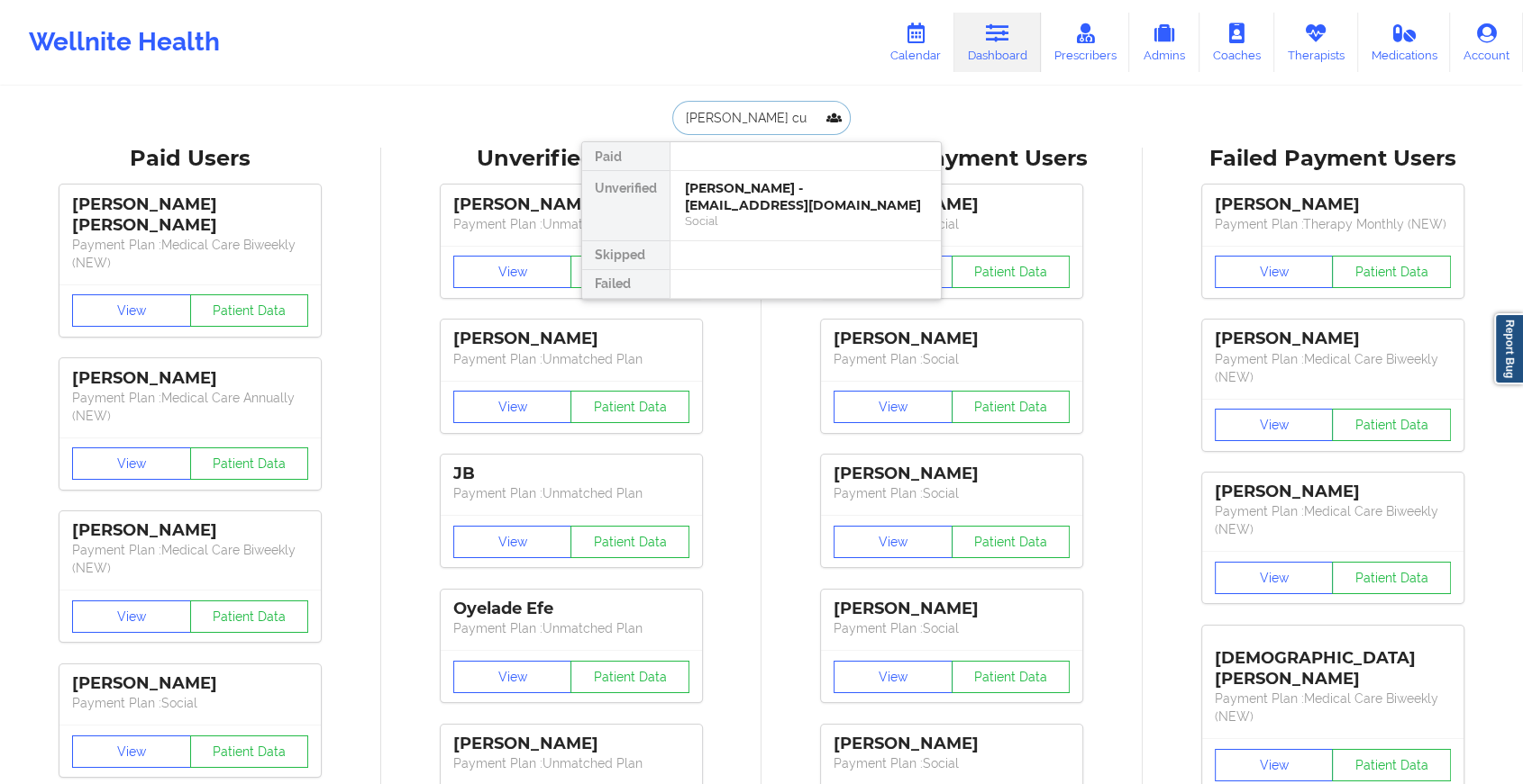
type input "[PERSON_NAME]"
click at [736, 198] on div "[PERSON_NAME] - [EMAIL_ADDRESS][DOMAIN_NAME]" at bounding box center [805, 196] width 241 height 33
